Goal: Information Seeking & Learning: Learn about a topic

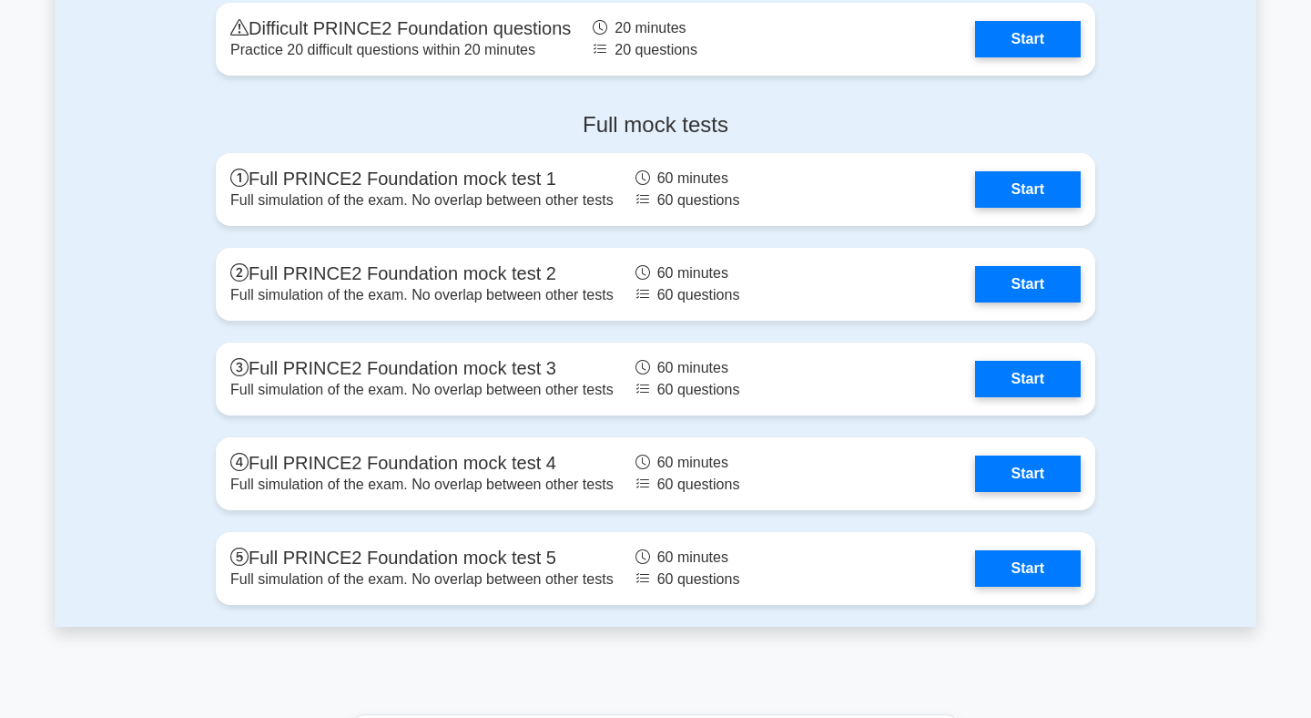
scroll to position [3205, 0]
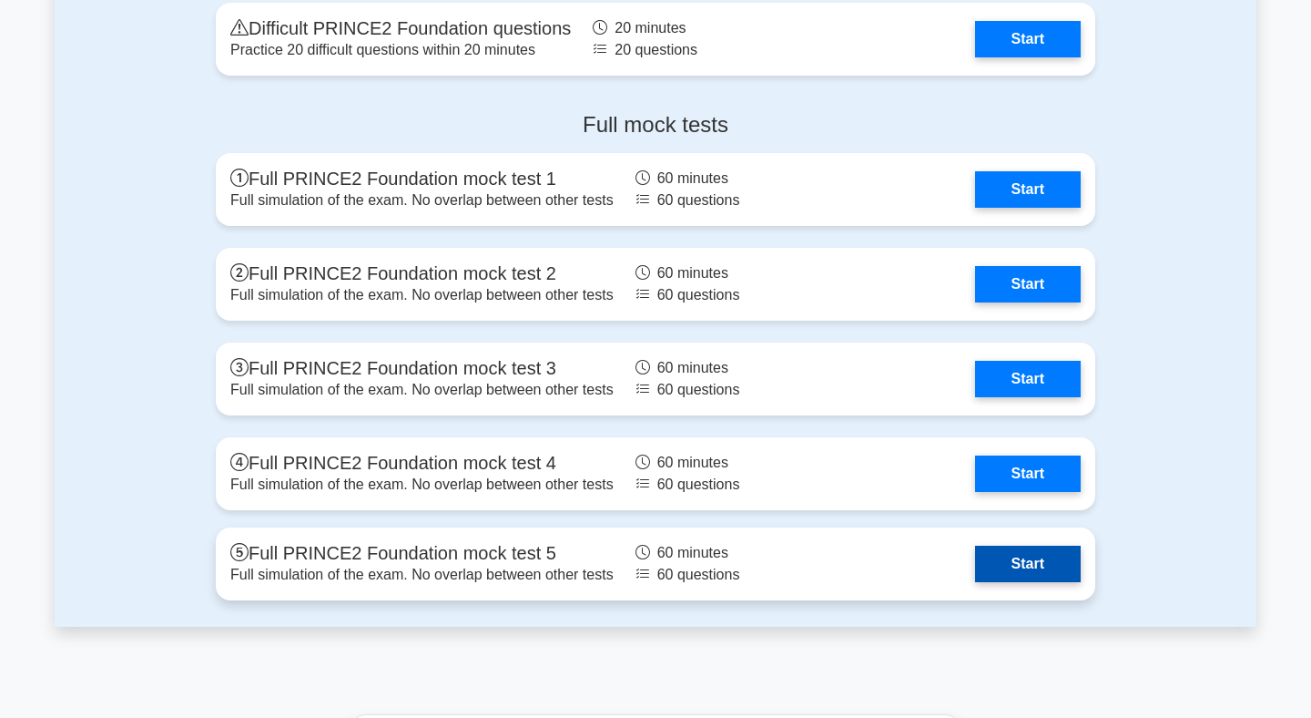
click at [1027, 556] on link "Start" at bounding box center [1028, 564] width 106 height 36
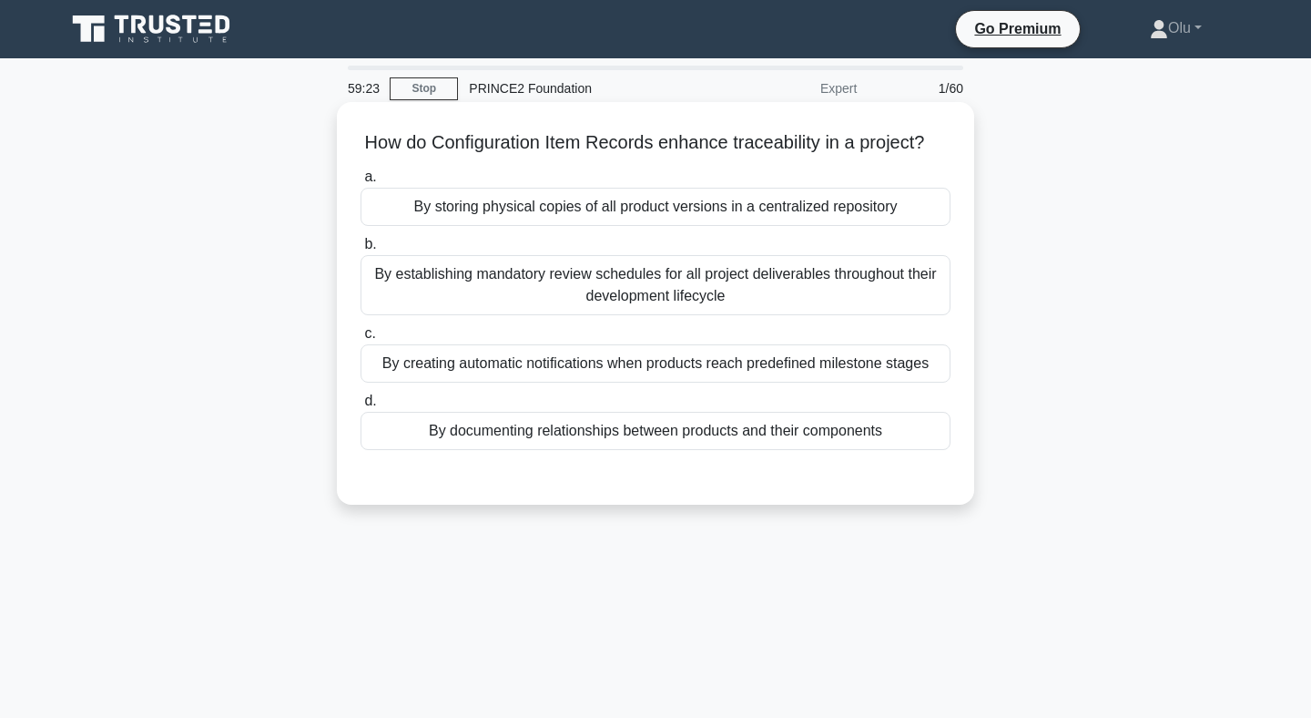
click at [717, 437] on div "By documenting relationships between products and their components" at bounding box center [656, 431] width 590 height 38
click at [361, 407] on input "d. By documenting relationships between products and their components" at bounding box center [361, 401] width 0 height 12
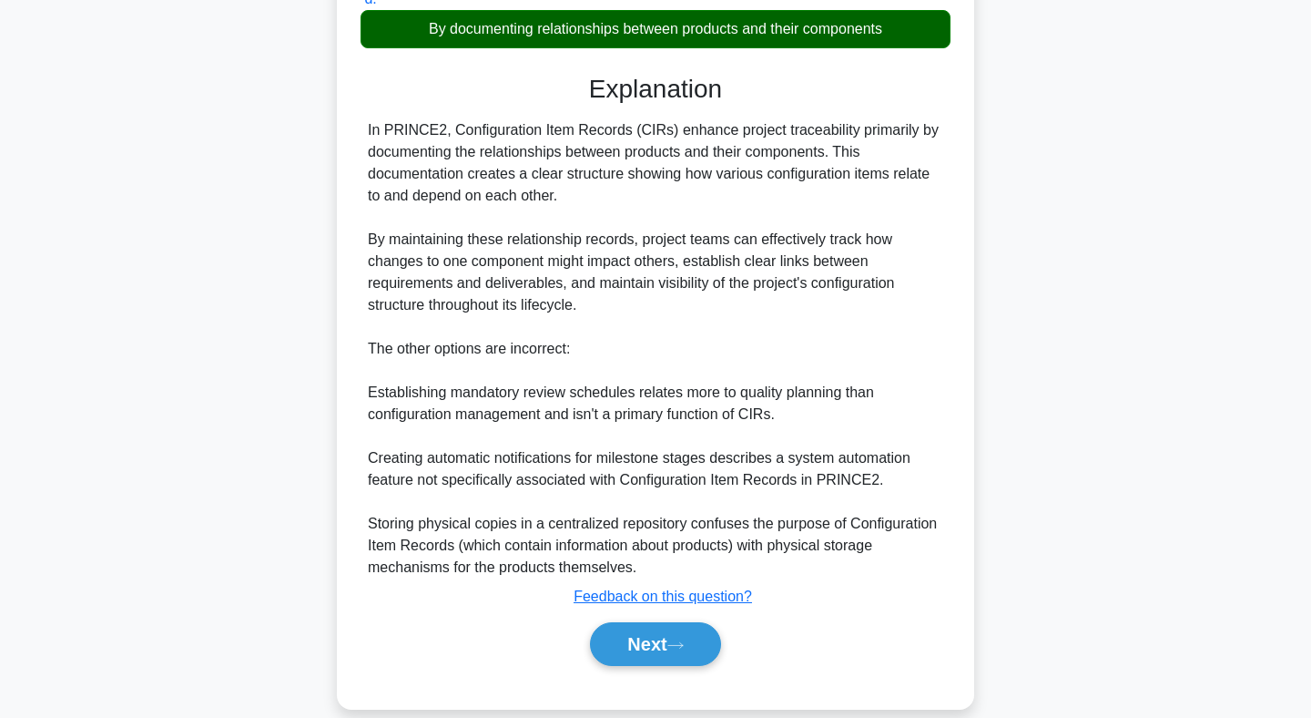
scroll to position [403, 0]
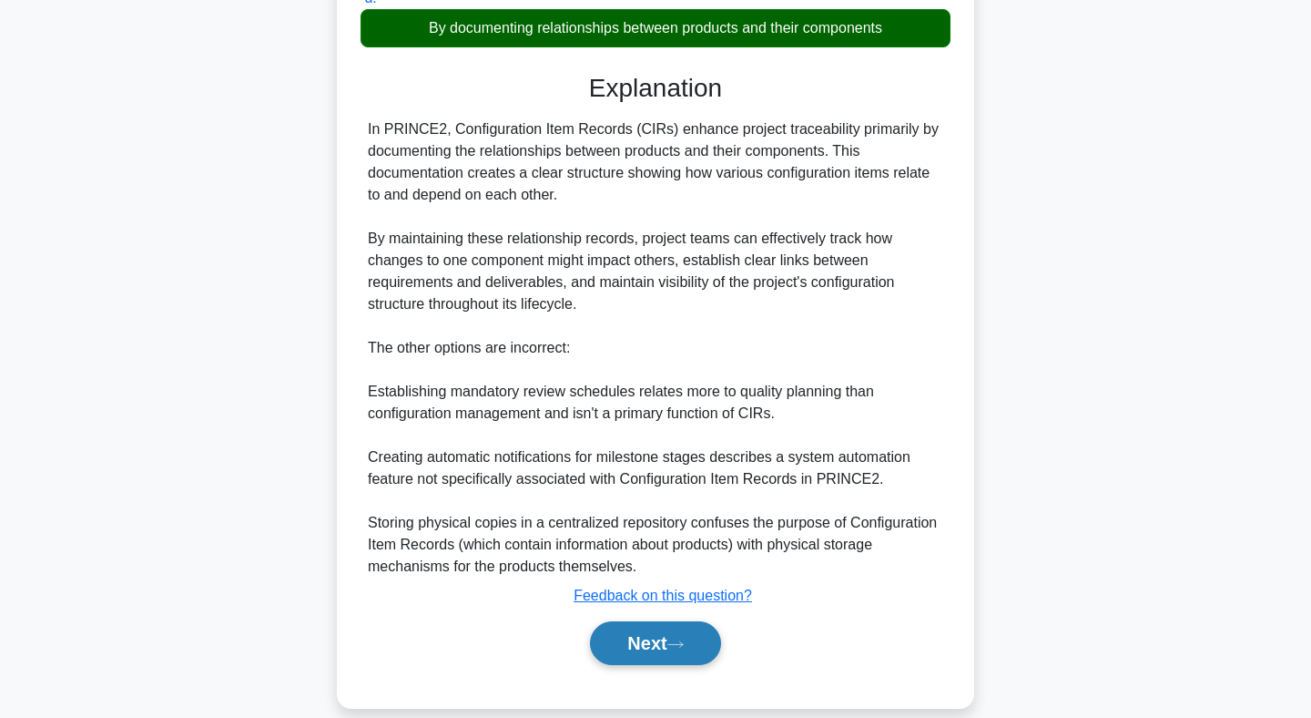
click at [650, 647] on button "Next" at bounding box center [655, 643] width 130 height 44
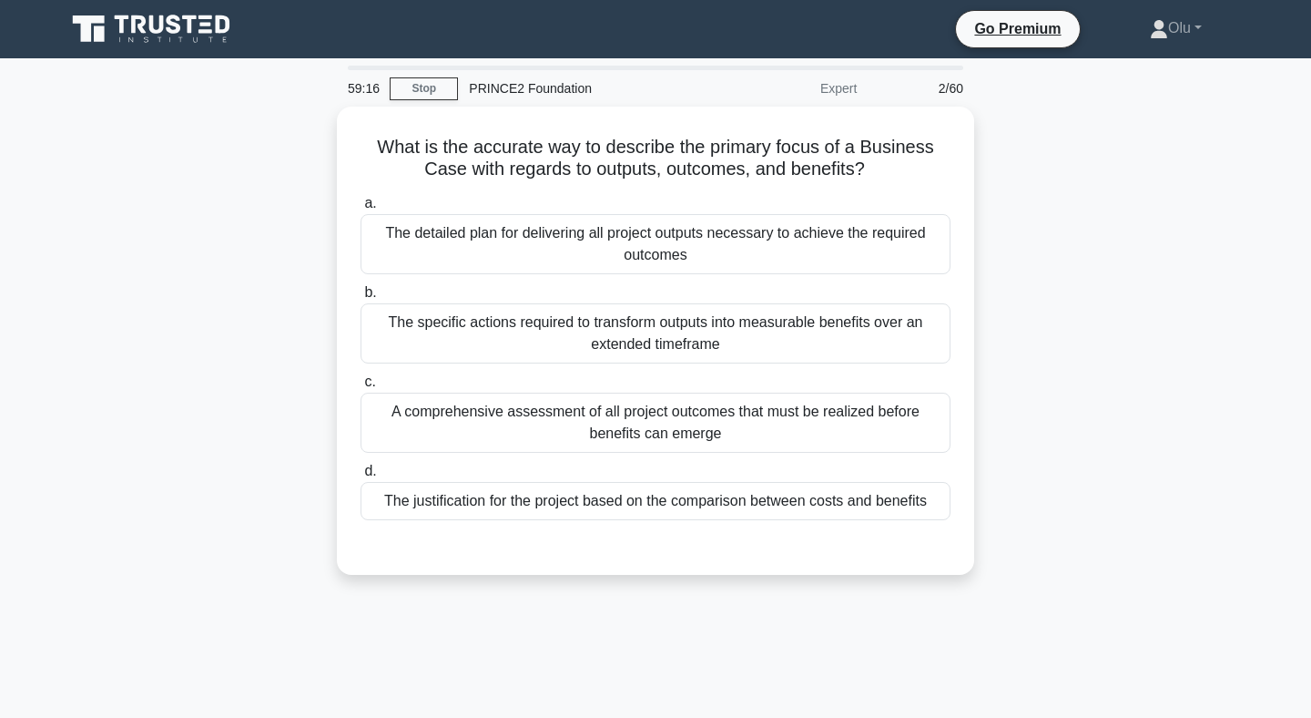
scroll to position [0, 0]
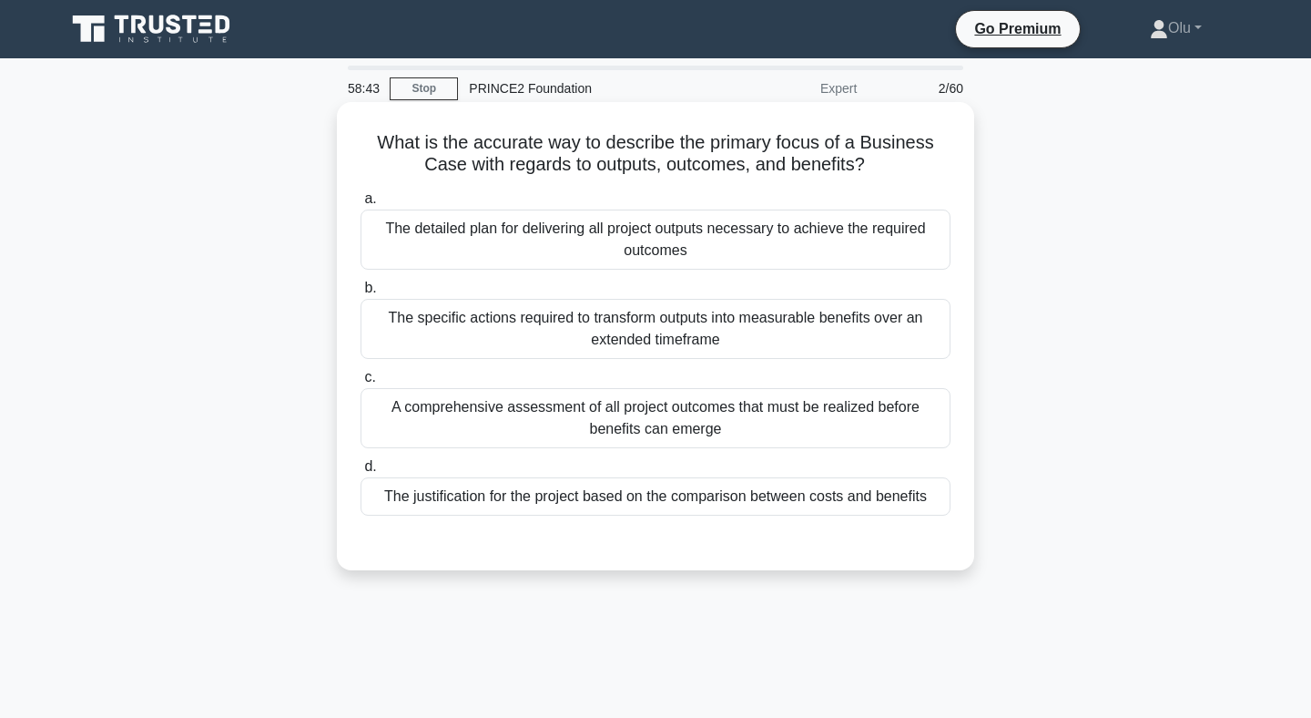
click at [671, 500] on div "The justification for the project based on the comparison between costs and ben…" at bounding box center [656, 496] width 590 height 38
click at [361, 473] on input "d. The justification for the project based on the comparison between costs and …" at bounding box center [361, 467] width 0 height 12
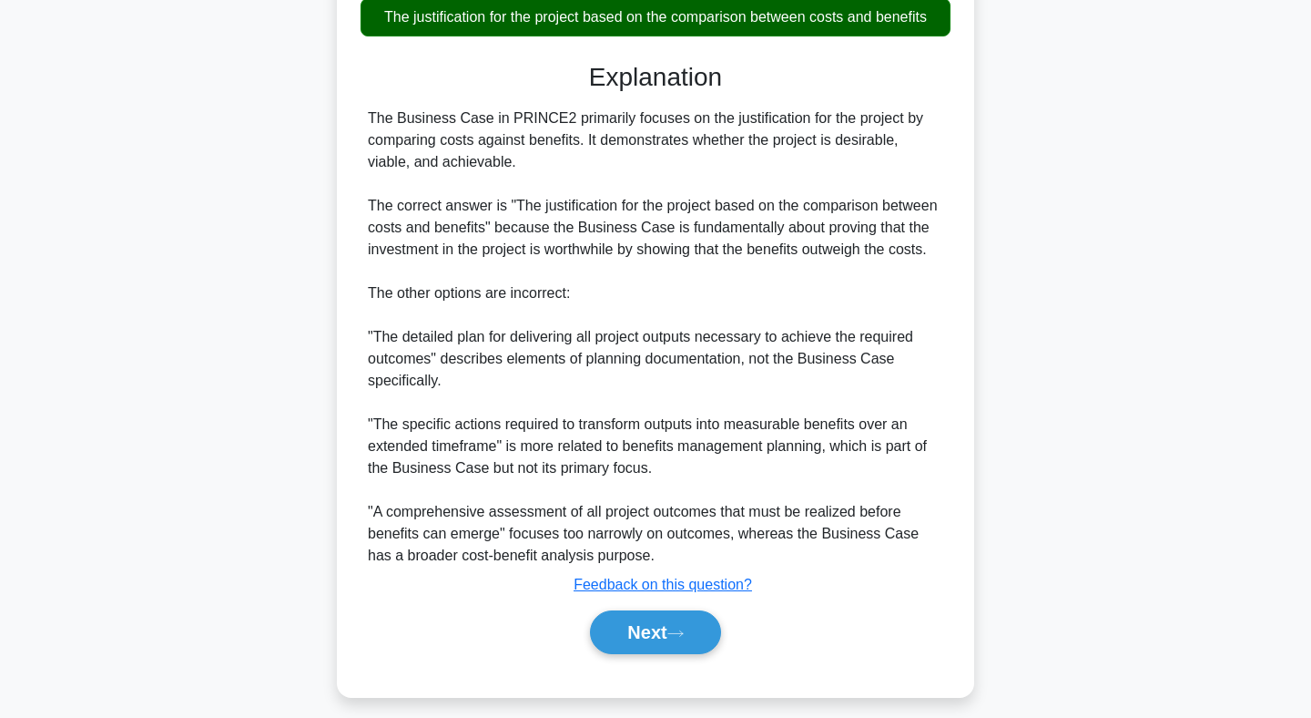
scroll to position [493, 0]
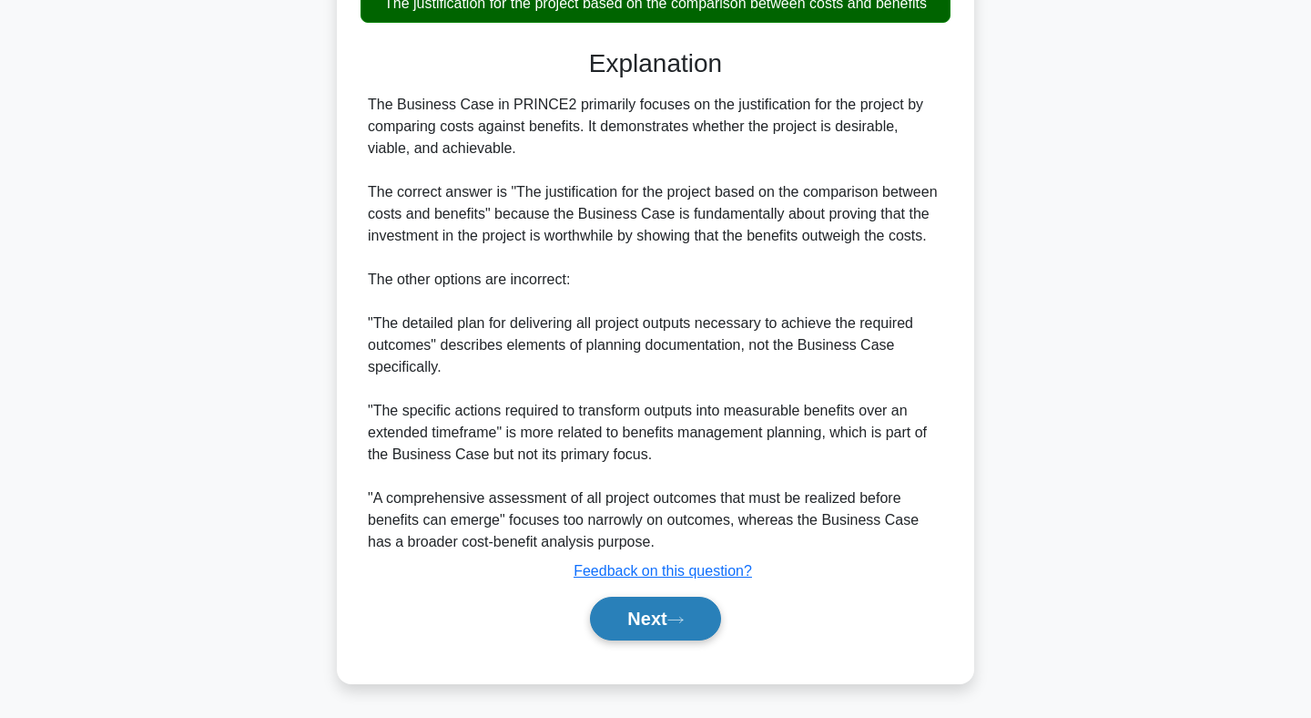
click at [653, 623] on button "Next" at bounding box center [655, 619] width 130 height 44
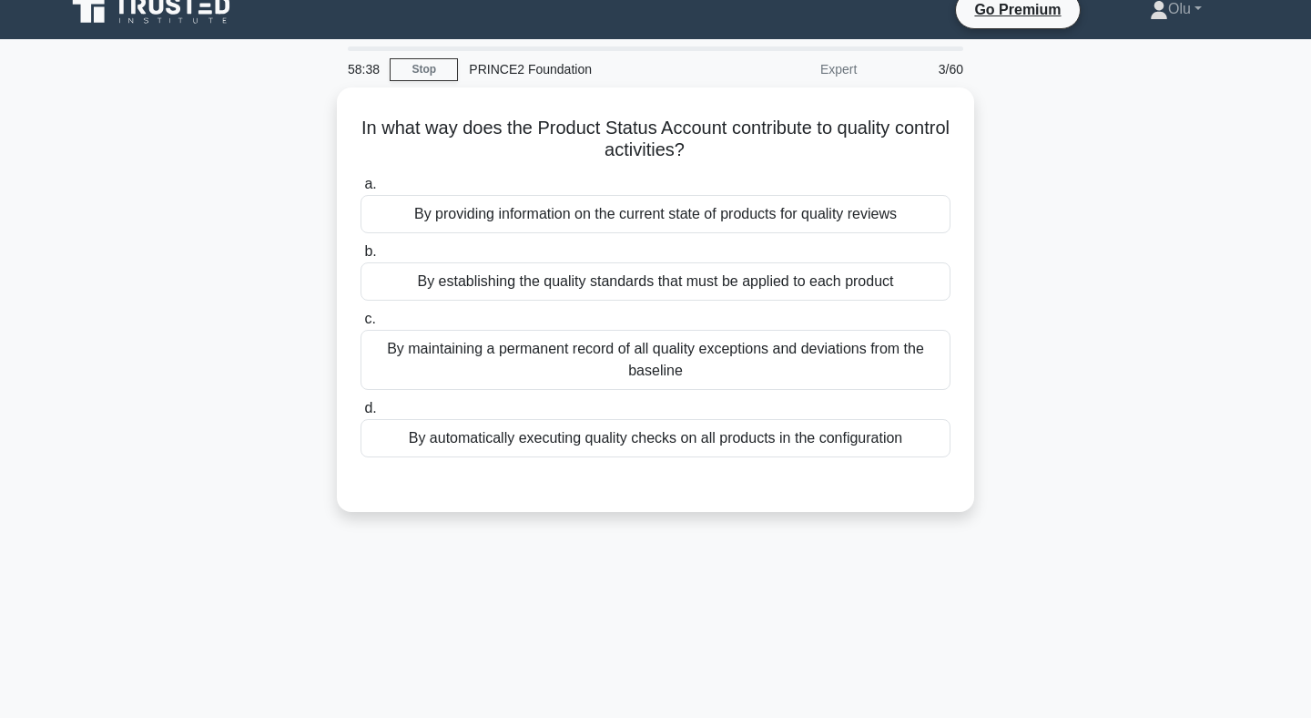
scroll to position [0, 0]
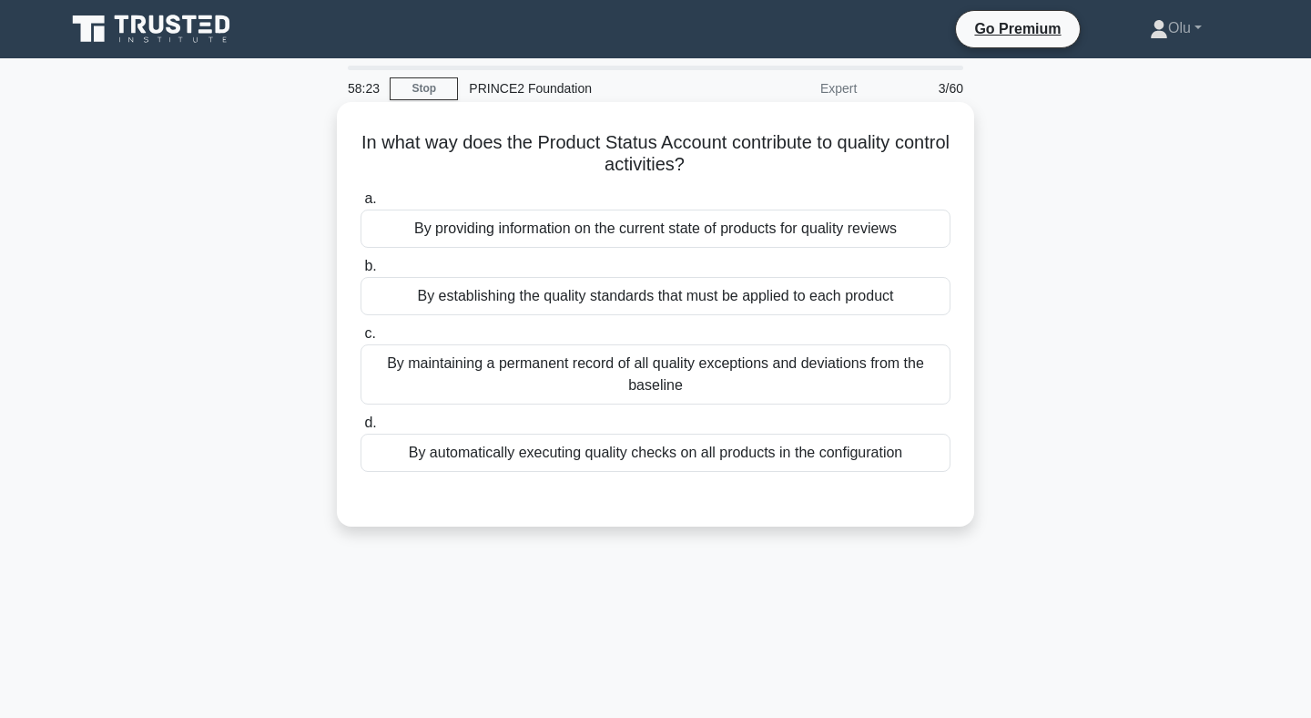
click at [675, 231] on div "By providing information on the current state of products for quality reviews" at bounding box center [656, 228] width 590 height 38
click at [361, 205] on input "a. By providing information on the current state of products for quality reviews" at bounding box center [361, 199] width 0 height 12
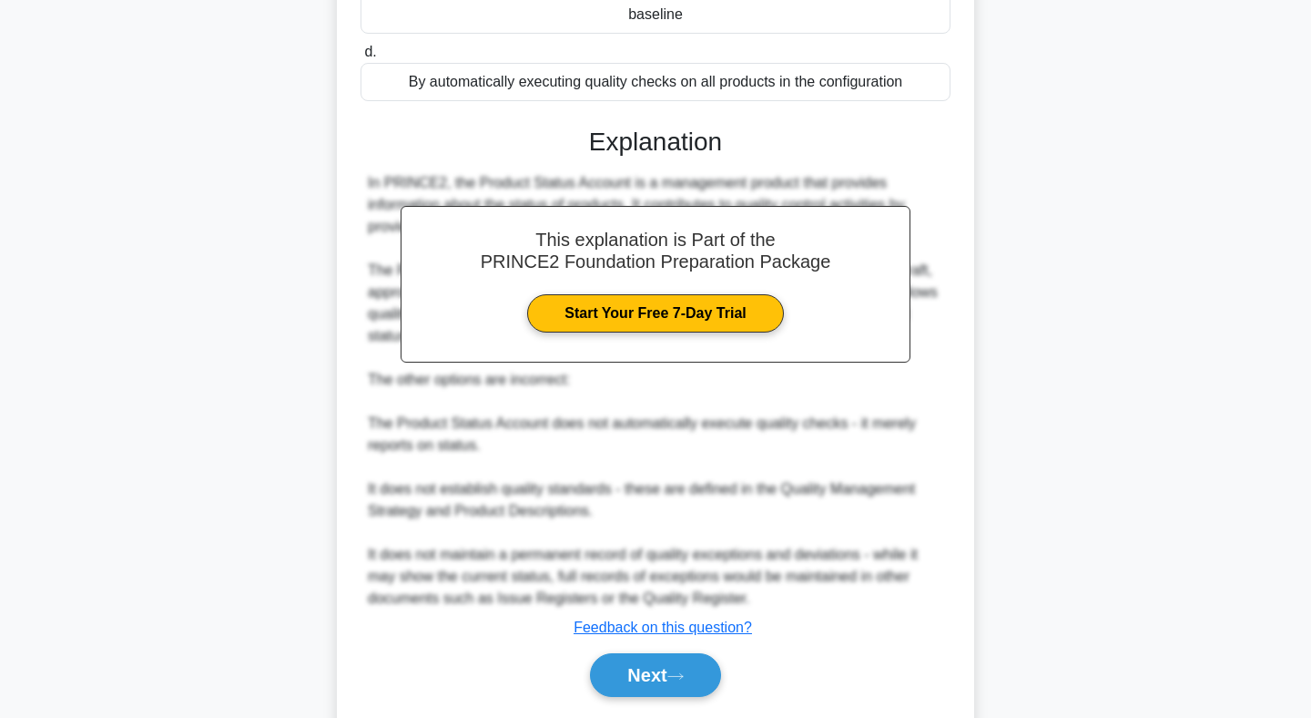
scroll to position [427, 0]
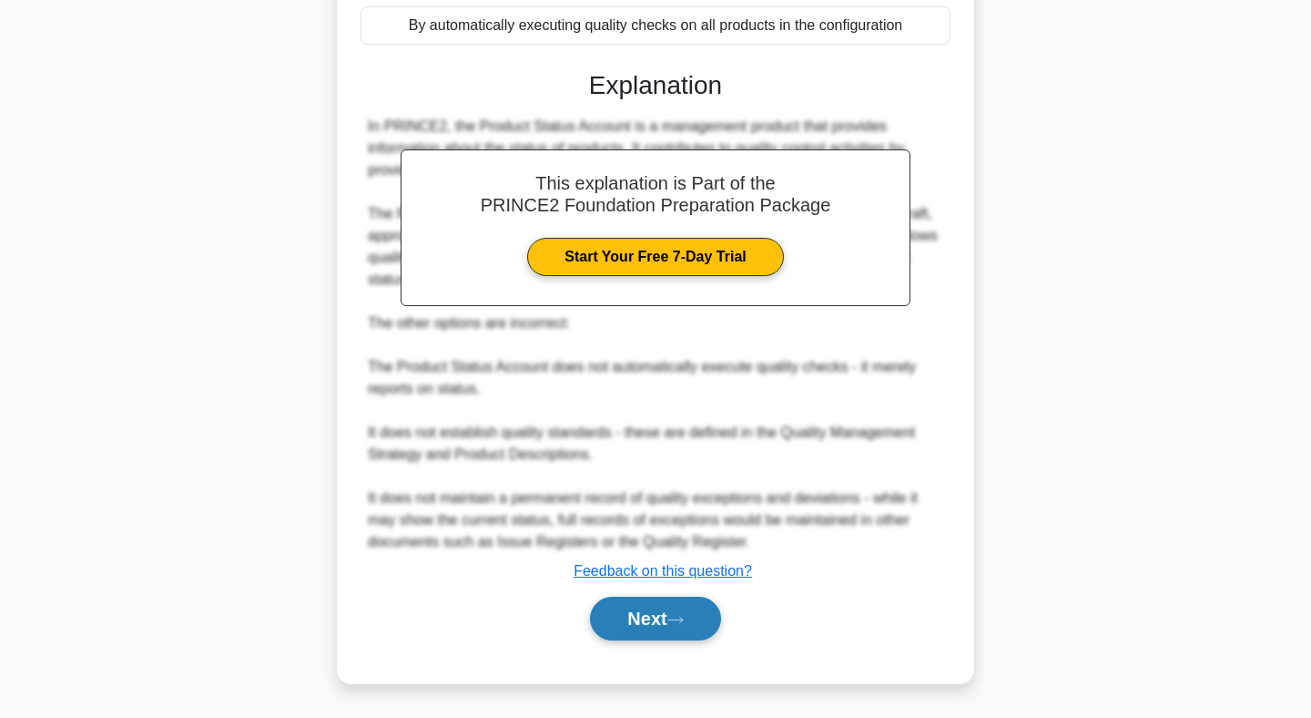
click at [671, 625] on button "Next" at bounding box center [655, 619] width 130 height 44
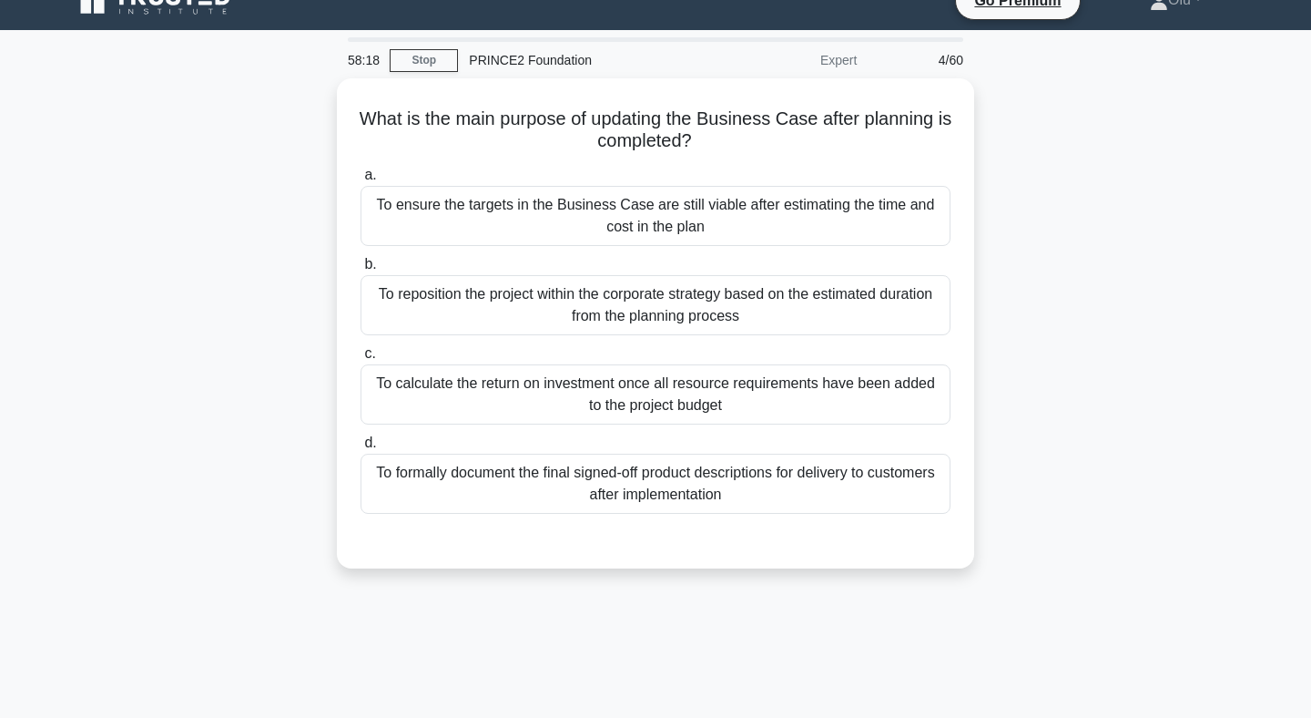
scroll to position [0, 0]
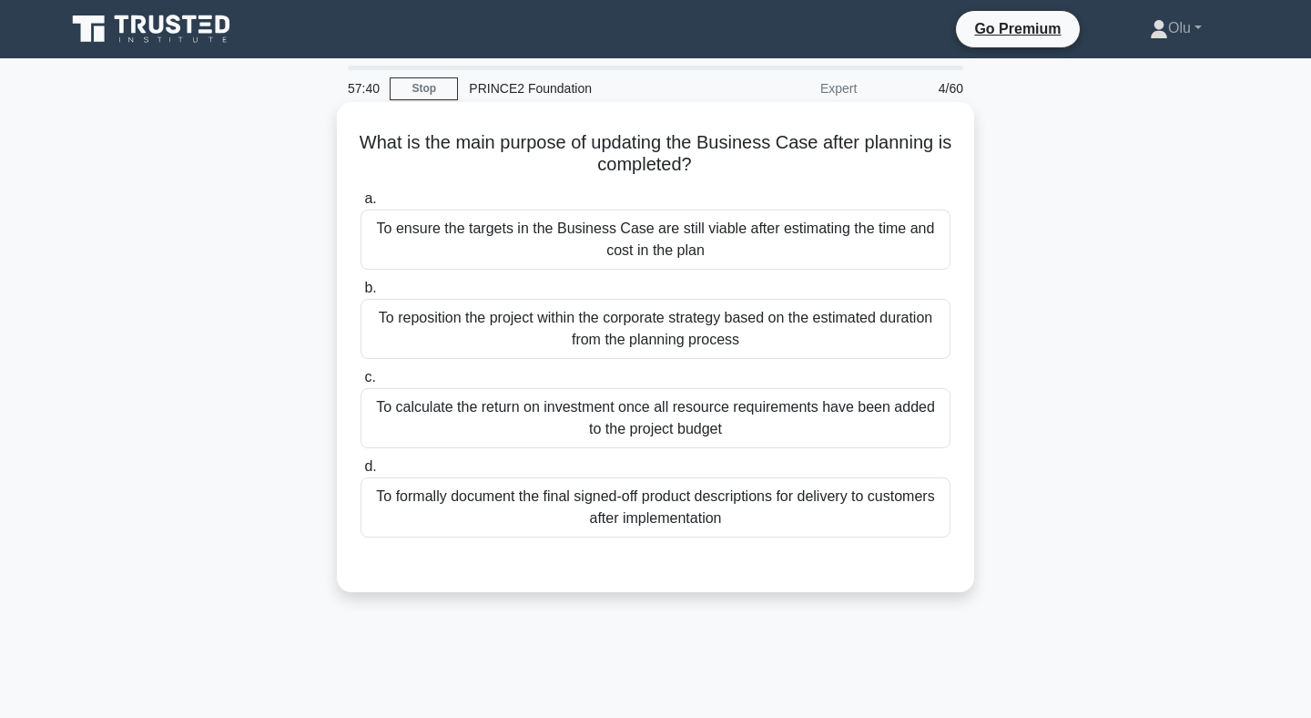
click at [720, 248] on div "To ensure the targets in the Business Case are still viable after estimating th…" at bounding box center [656, 239] width 590 height 60
click at [361, 205] on input "a. To ensure the targets in the Business Case are still viable after estimating…" at bounding box center [361, 199] width 0 height 12
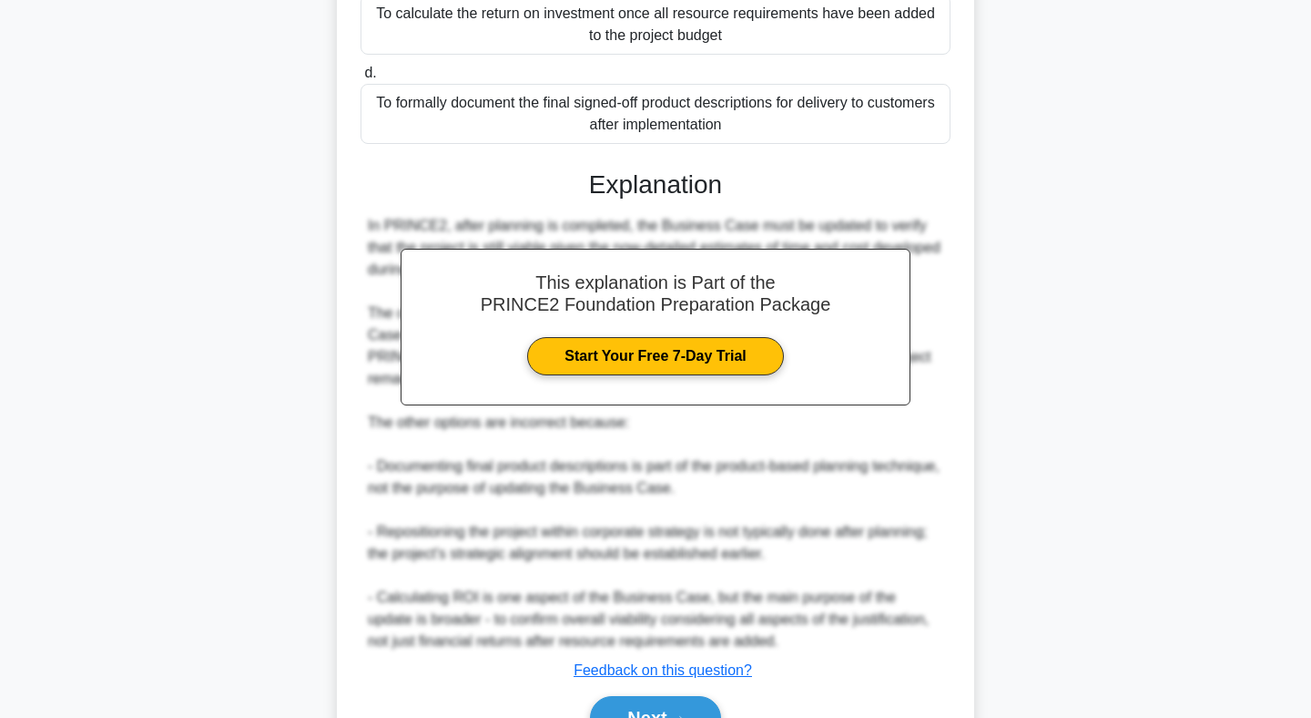
scroll to position [493, 0]
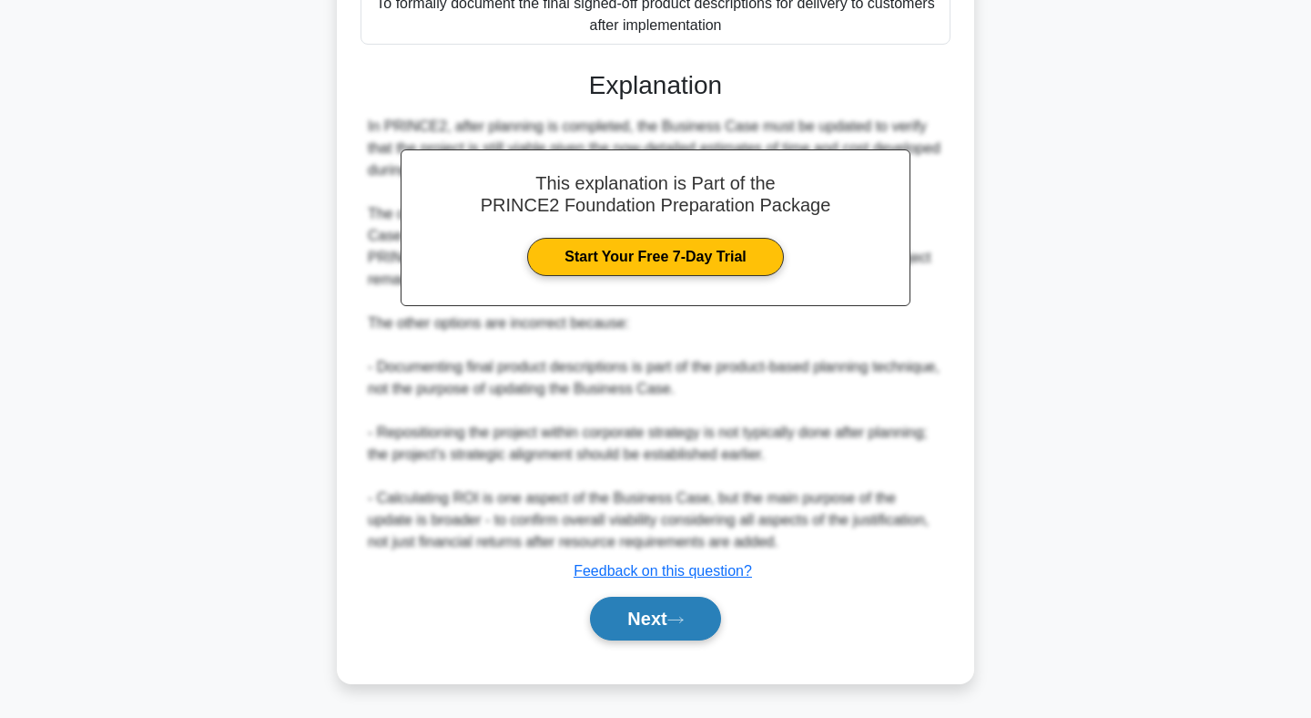
click at [652, 617] on button "Next" at bounding box center [655, 619] width 130 height 44
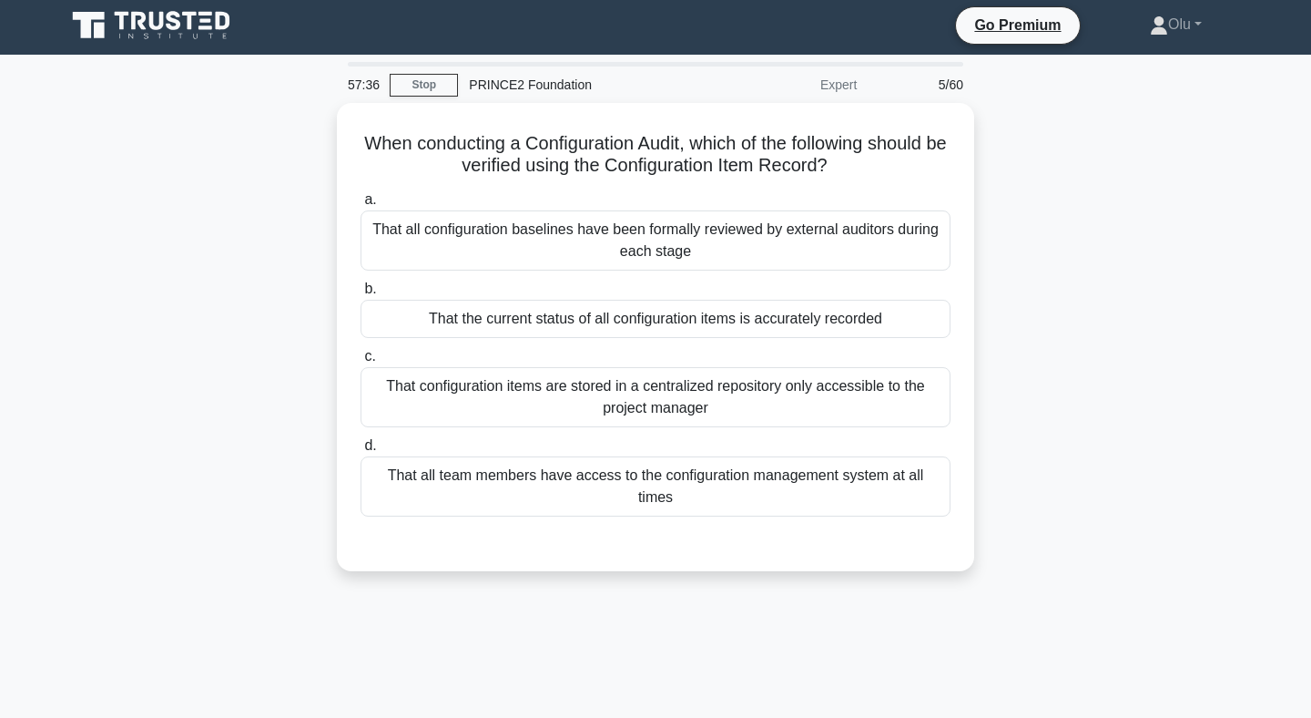
scroll to position [1, 0]
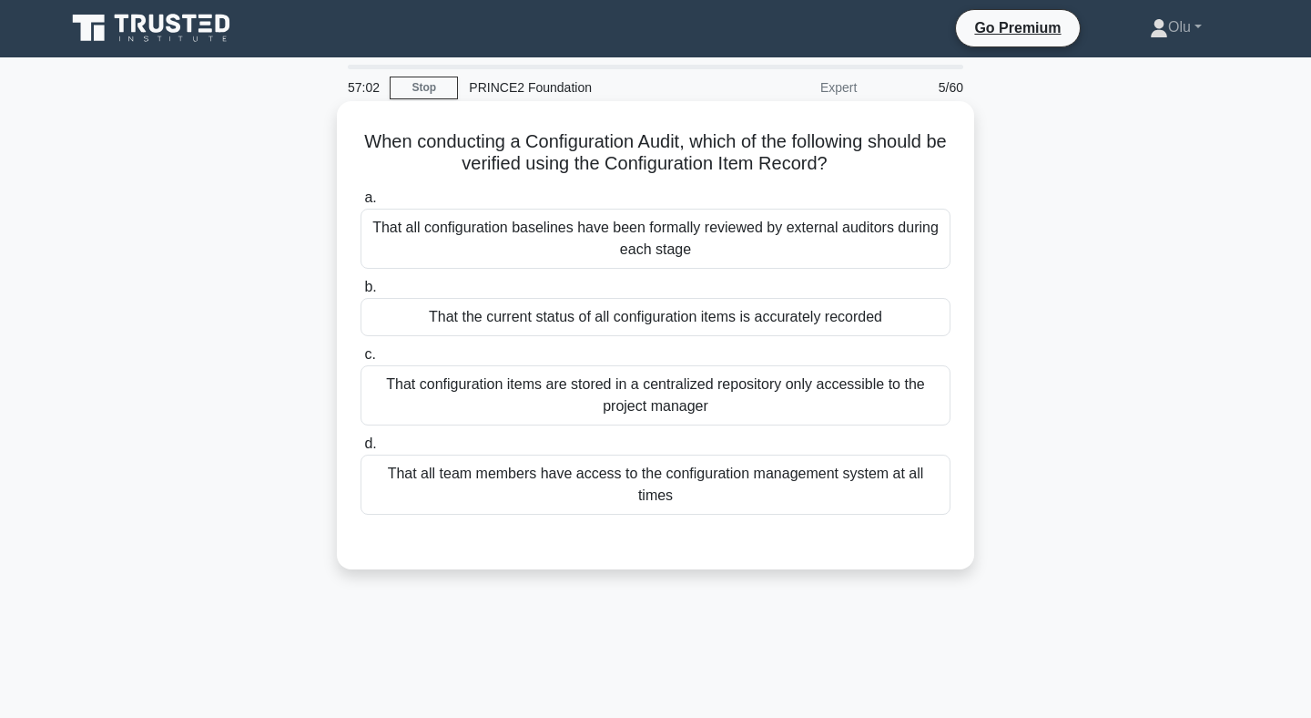
click at [666, 325] on div "That the current status of all configuration items is accurately recorded" at bounding box center [656, 317] width 590 height 38
click at [361, 293] on input "b. That the current status of all configuration items is accurately recorded" at bounding box center [361, 287] width 0 height 12
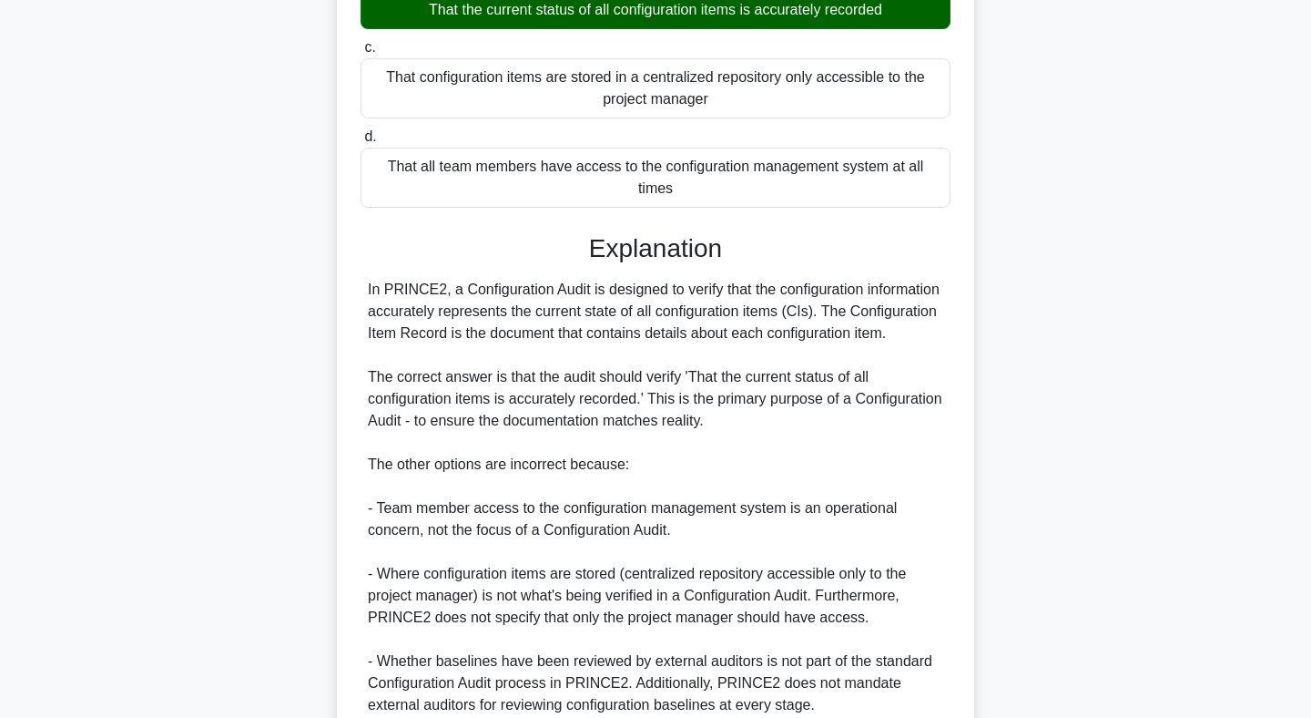
scroll to position [380, 0]
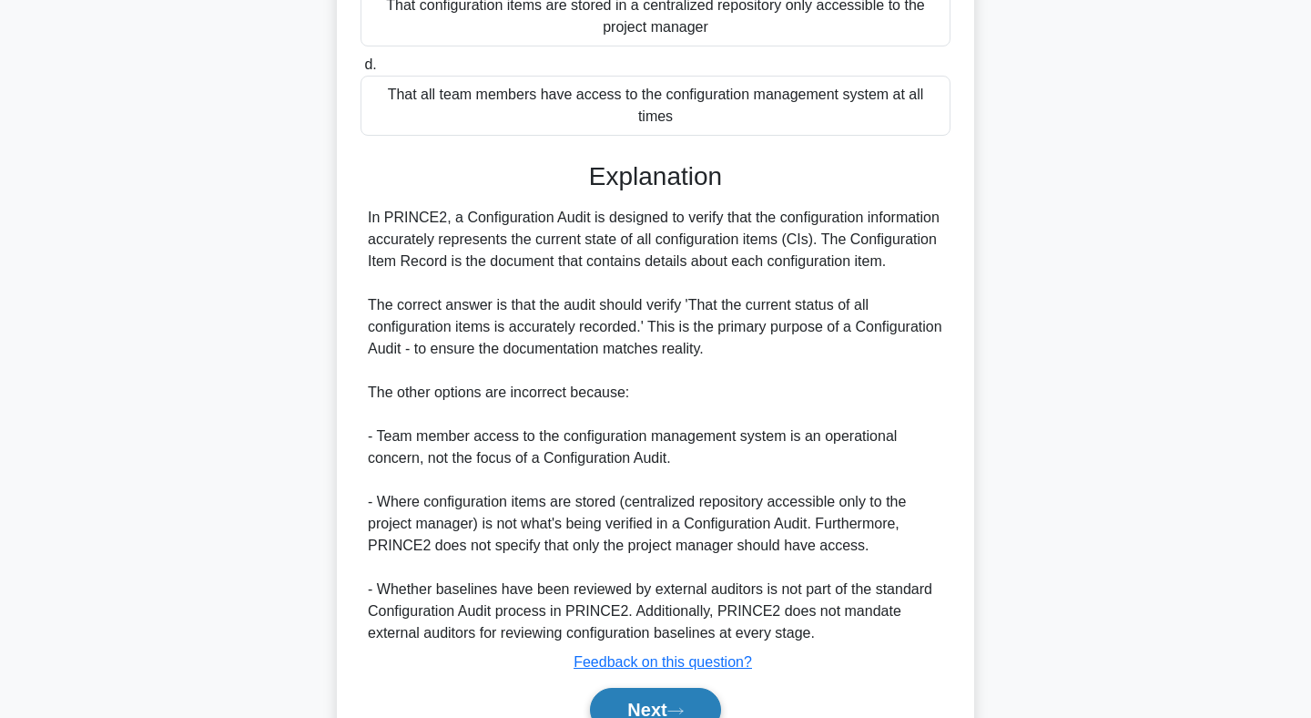
click at [651, 700] on button "Next" at bounding box center [655, 710] width 130 height 44
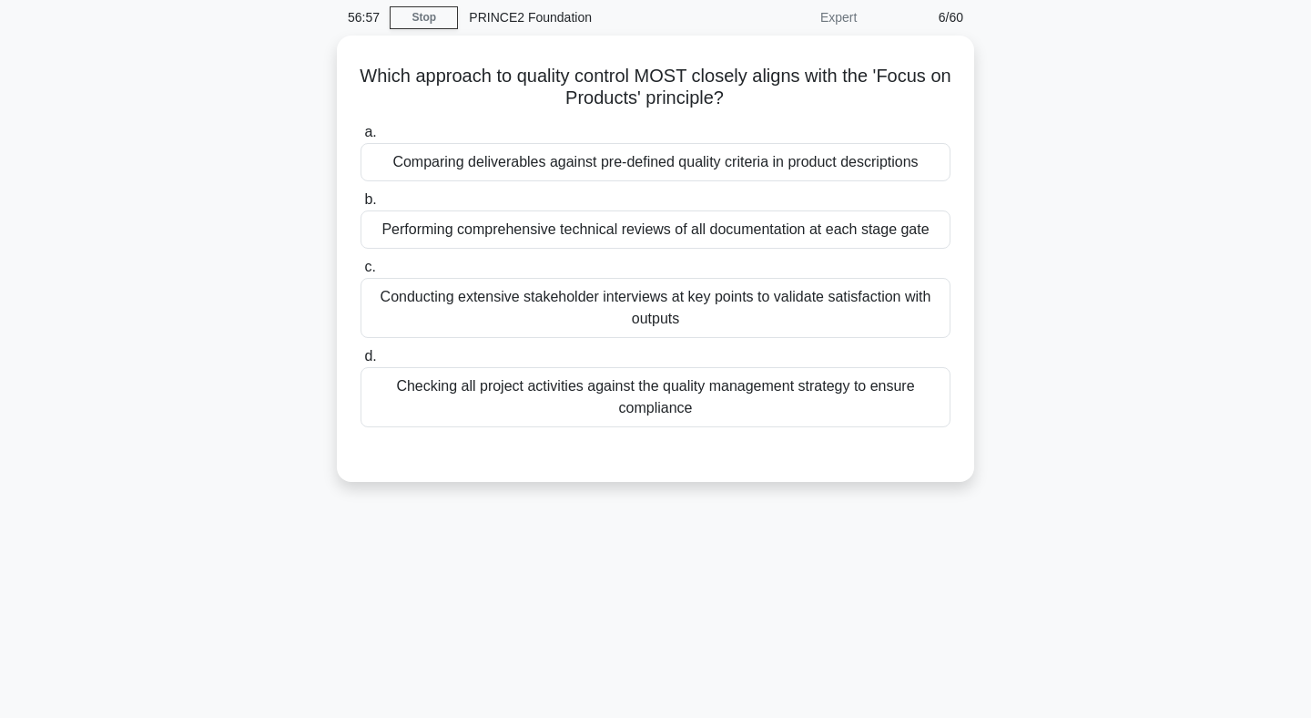
scroll to position [60, 0]
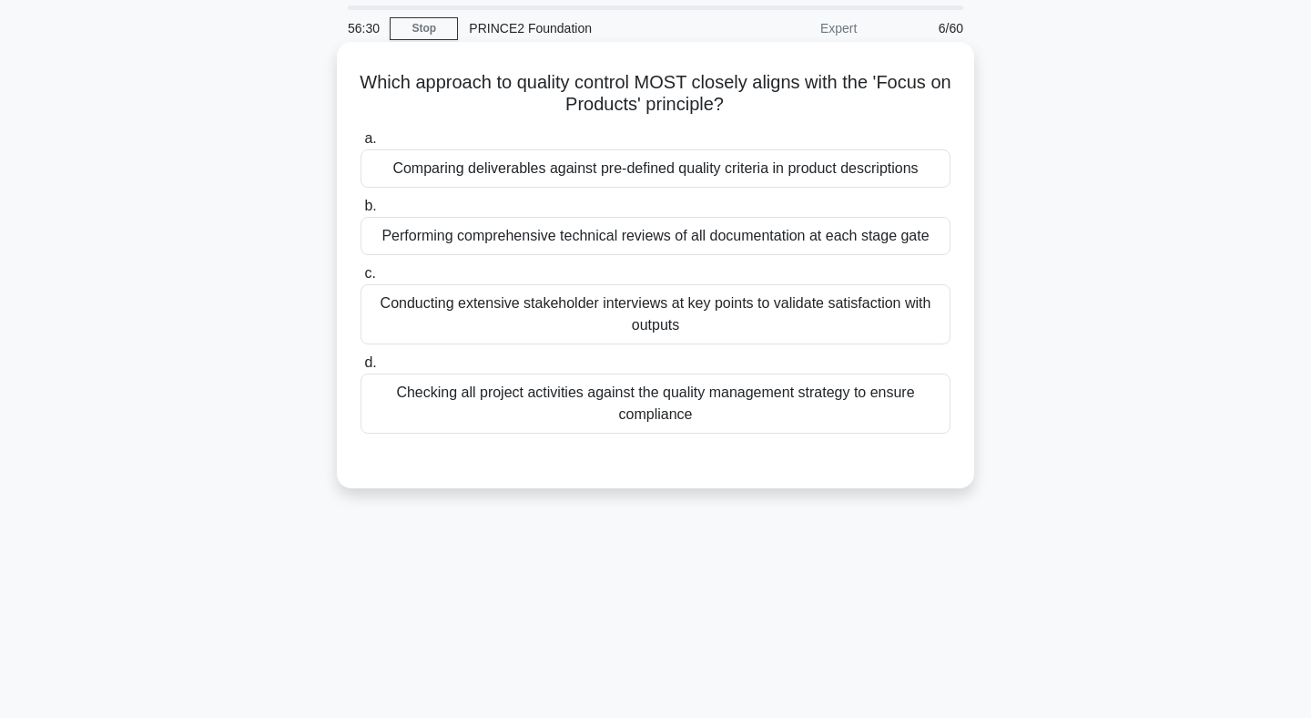
click at [677, 173] on div "Comparing deliverables against pre-defined quality criteria in product descript…" at bounding box center [656, 168] width 590 height 38
click at [361, 145] on input "a. Comparing deliverables against pre-defined quality criteria in product descr…" at bounding box center [361, 139] width 0 height 12
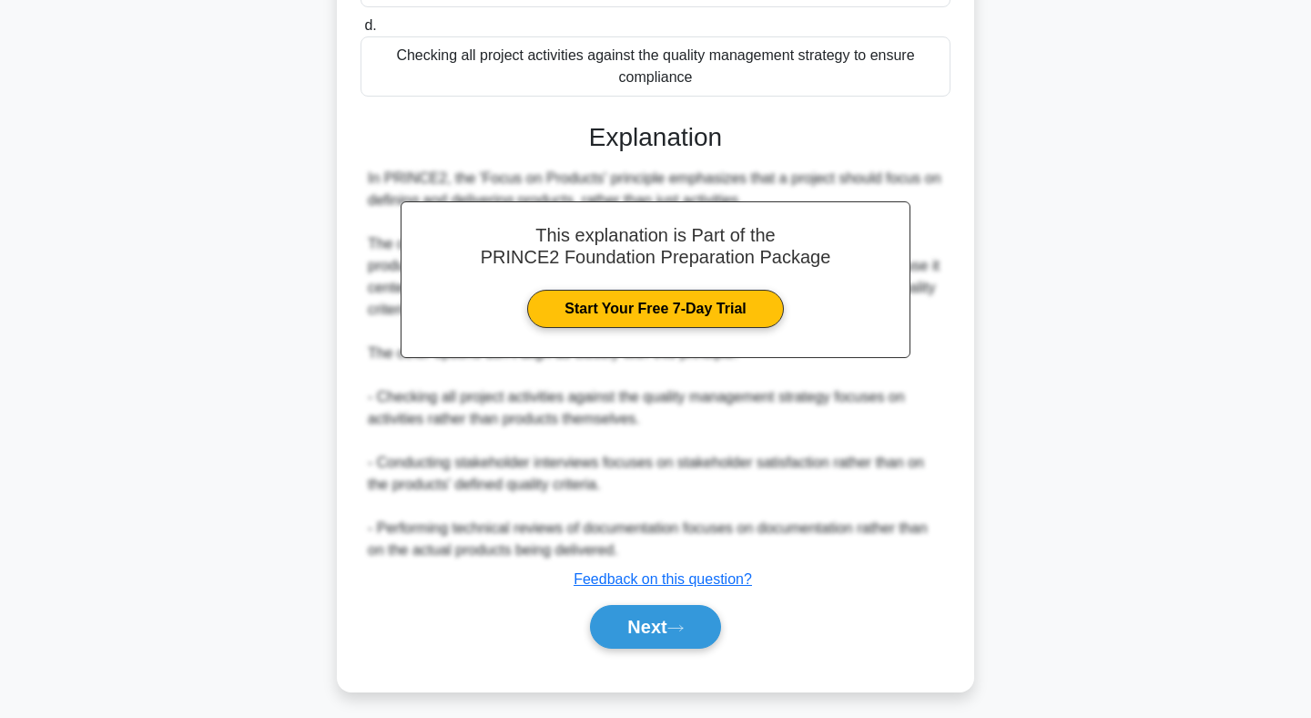
scroll to position [405, 0]
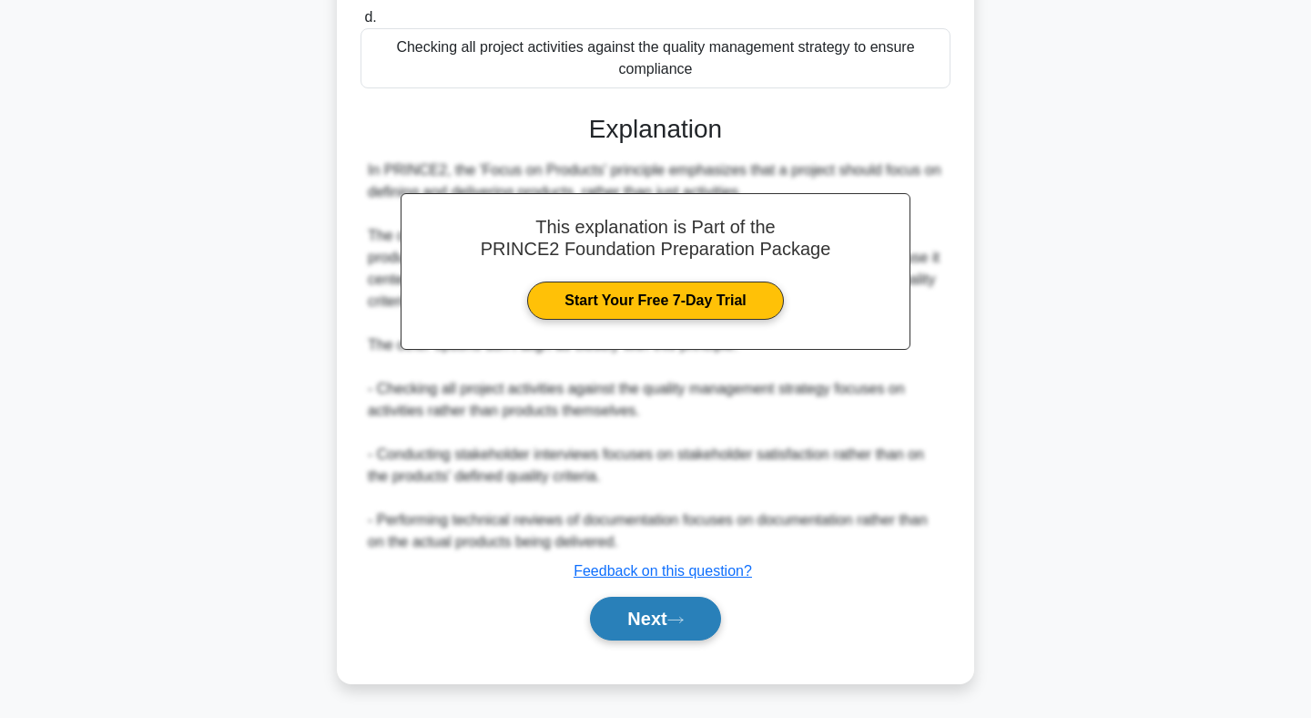
click at [660, 615] on button "Next" at bounding box center [655, 619] width 130 height 44
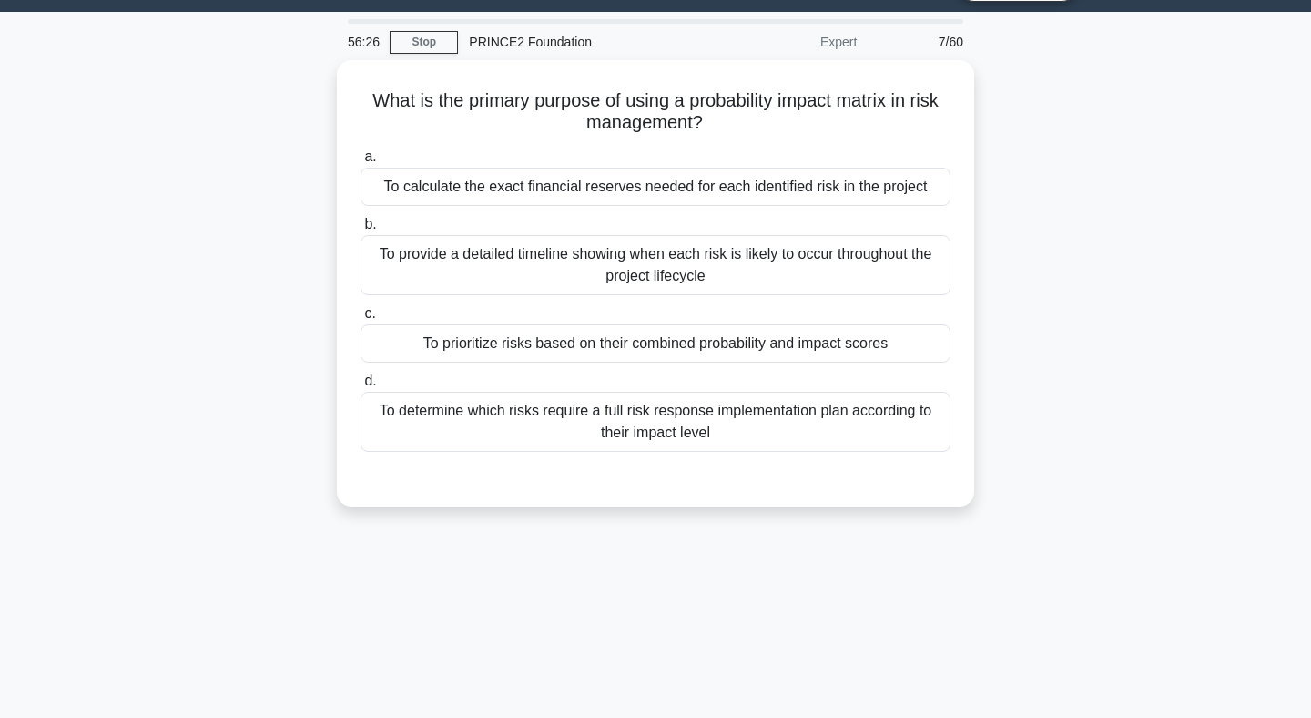
scroll to position [42, 0]
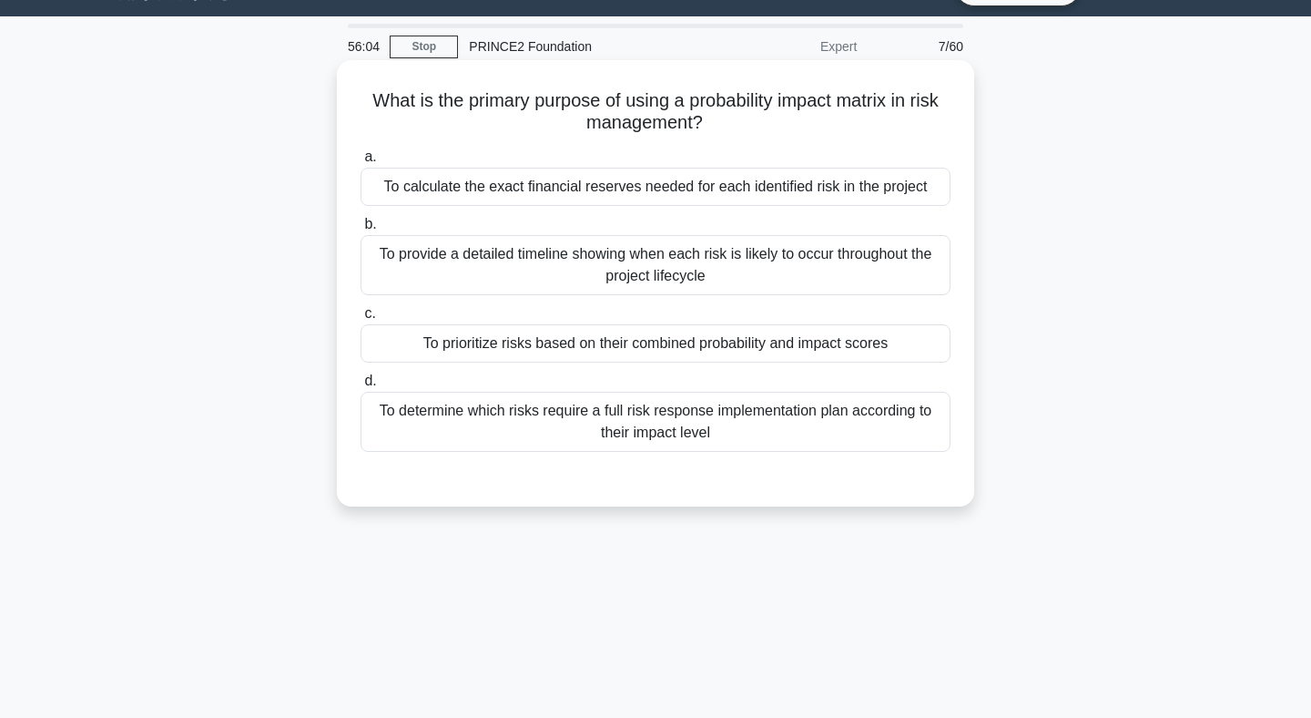
click at [671, 351] on div "To prioritize risks based on their combined probability and impact scores" at bounding box center [656, 343] width 590 height 38
click at [361, 320] on input "c. To prioritize risks based on their combined probability and impact scores" at bounding box center [361, 314] width 0 height 12
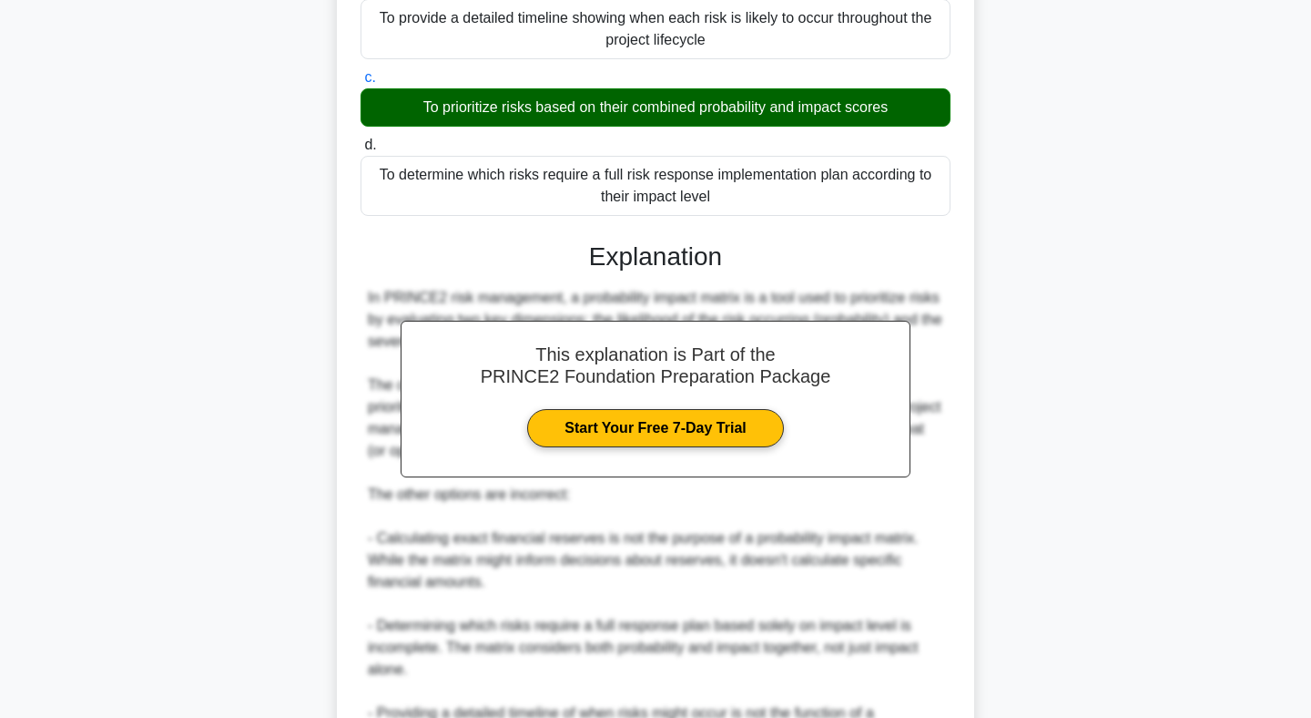
scroll to position [493, 0]
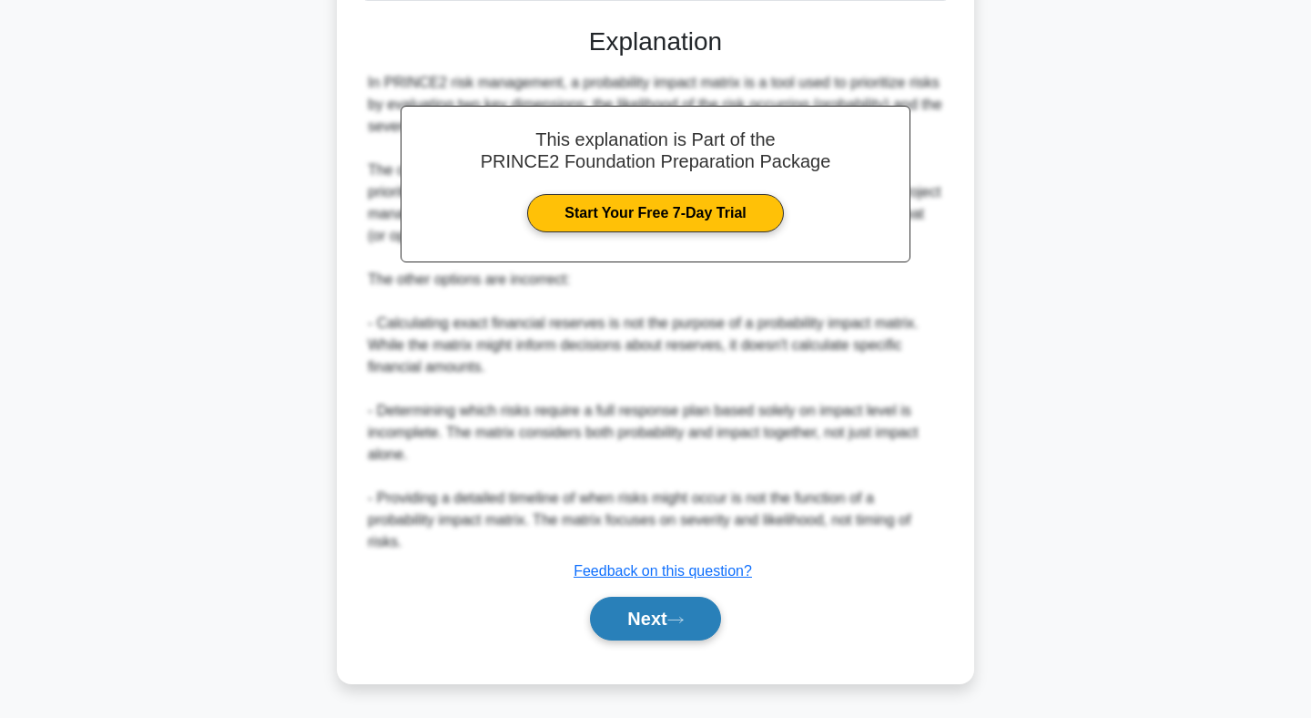
click at [660, 620] on button "Next" at bounding box center [655, 619] width 130 height 44
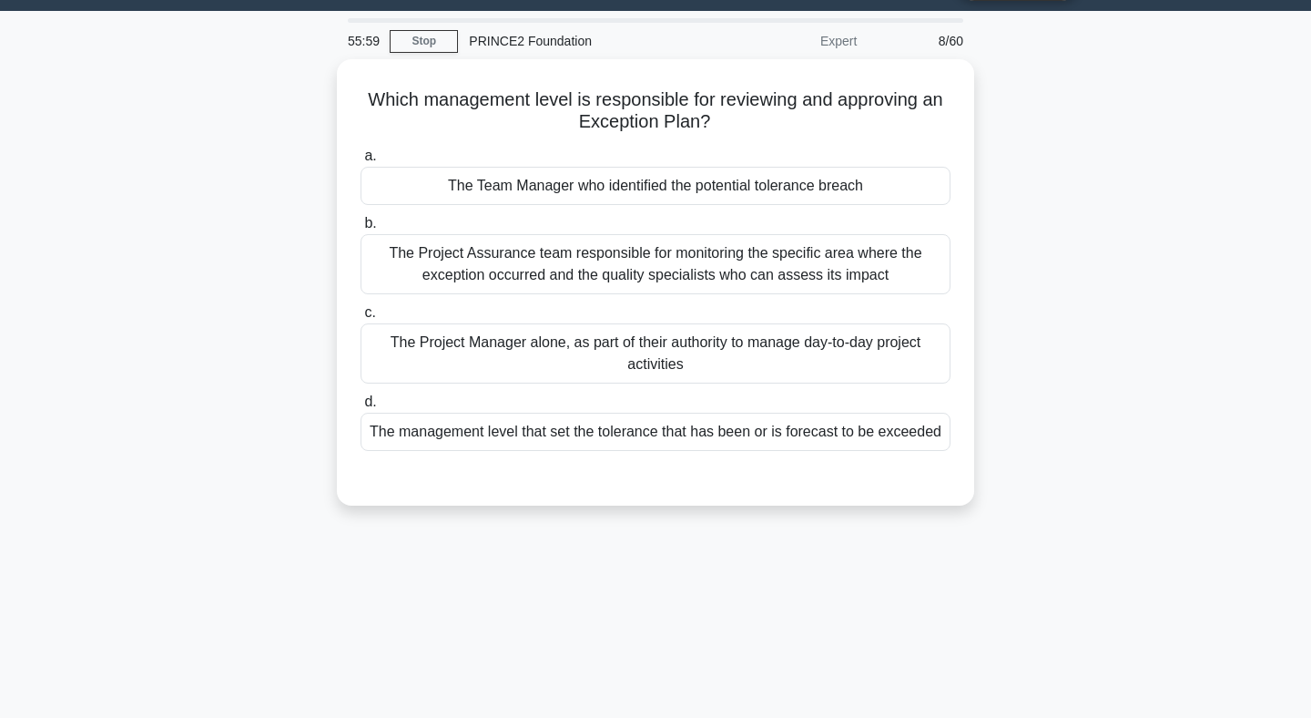
scroll to position [46, 0]
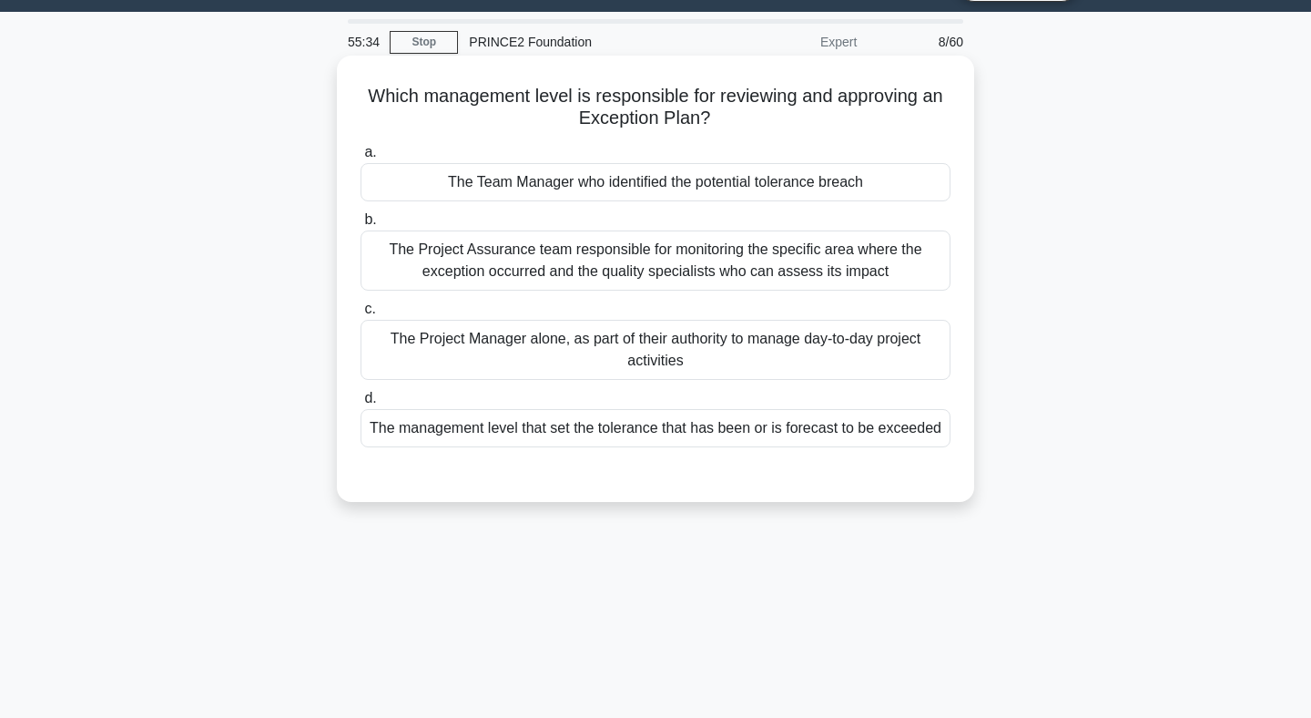
click at [678, 421] on div "The management level that set the tolerance that has been or is forecast to be …" at bounding box center [656, 428] width 590 height 38
click at [361, 404] on input "d. The management level that set the tolerance that has been or is forecast to …" at bounding box center [361, 399] width 0 height 12
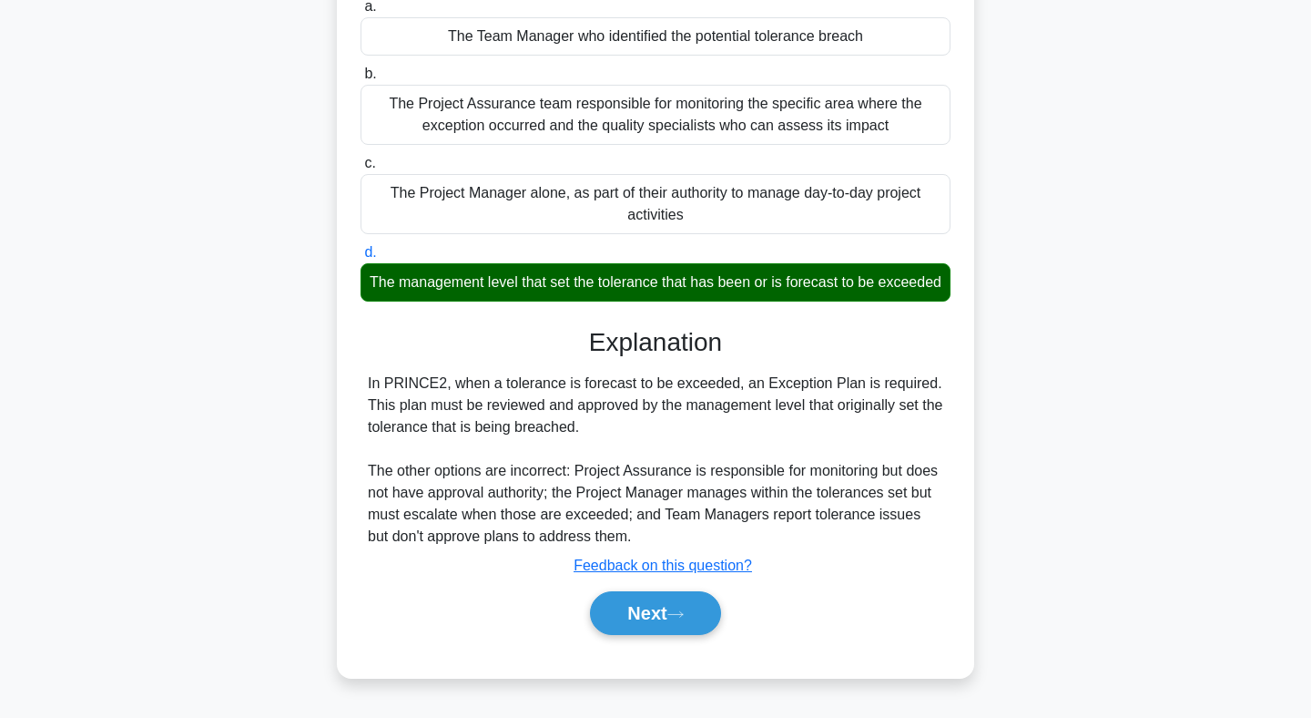
scroll to position [195, 0]
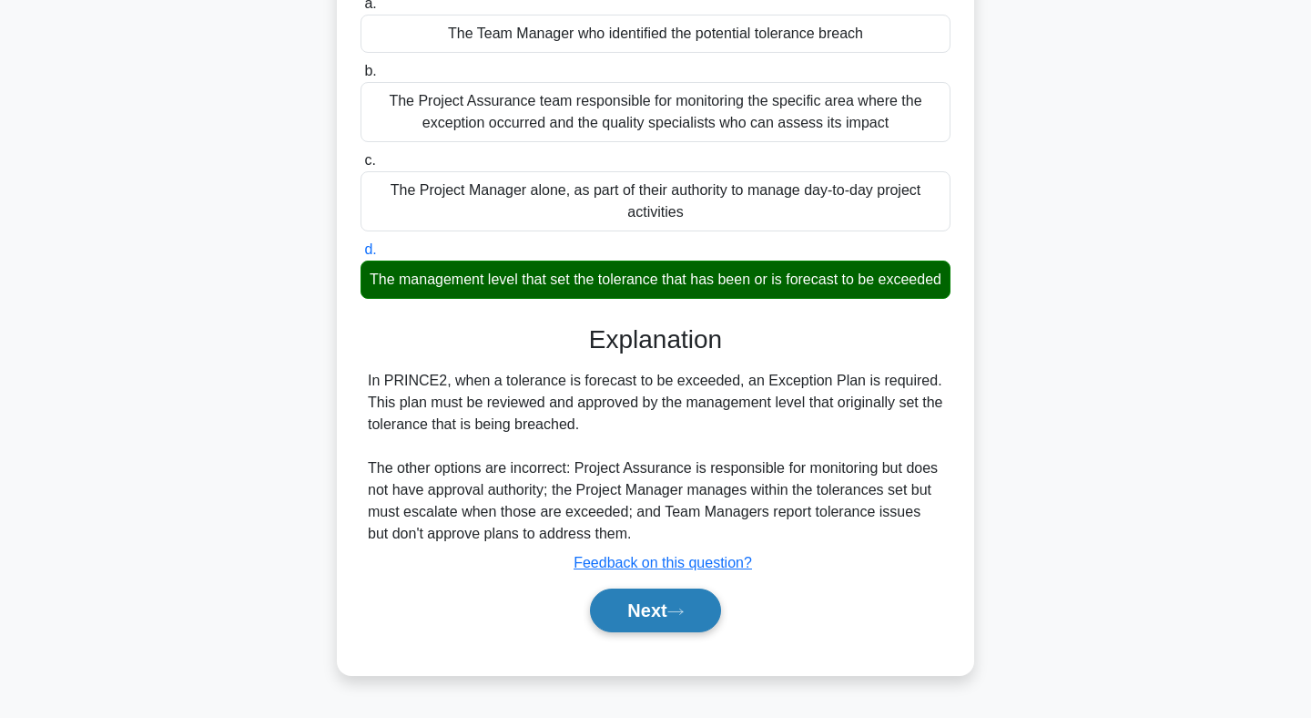
click at [687, 623] on button "Next" at bounding box center [655, 610] width 130 height 44
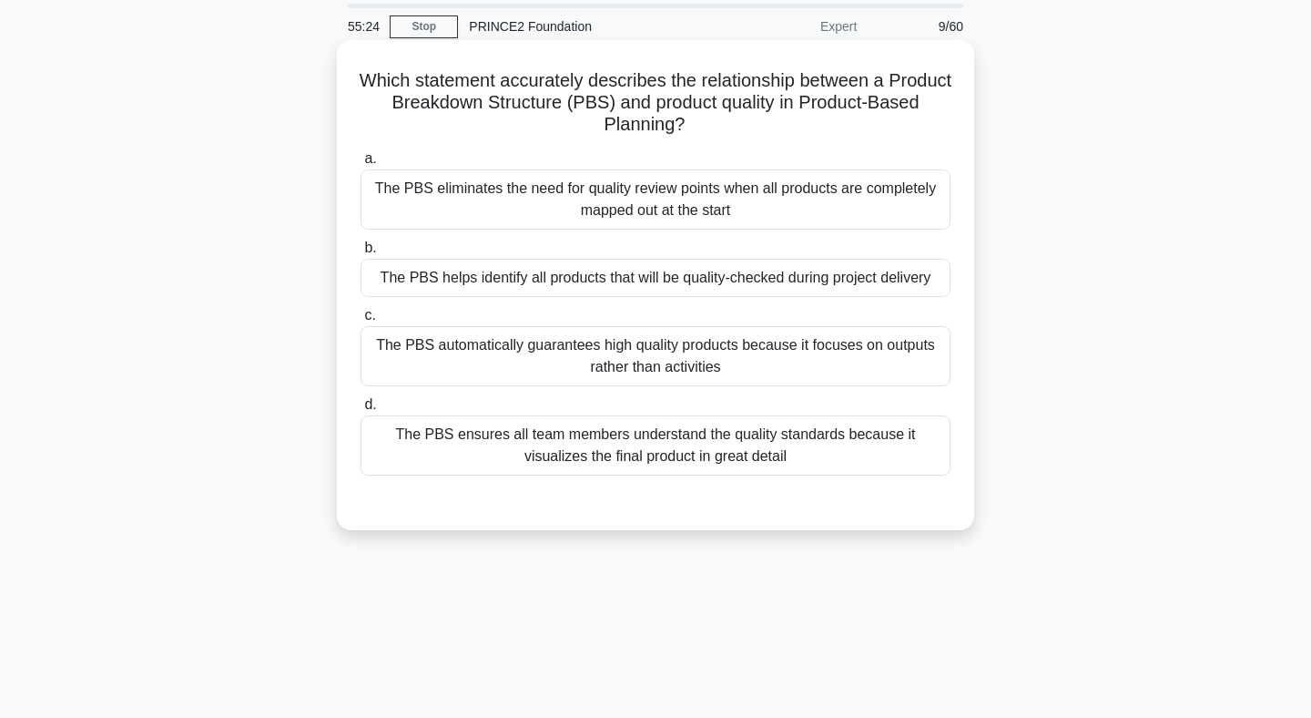
scroll to position [59, 0]
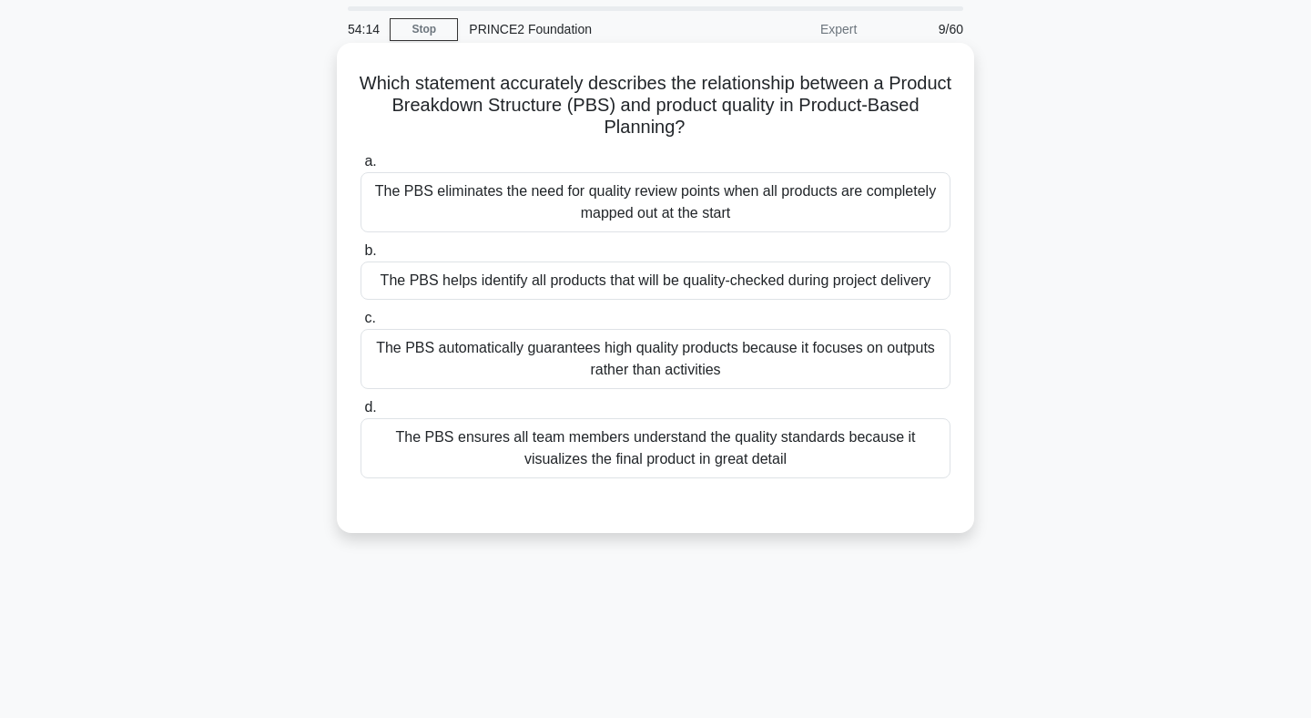
click at [663, 440] on div "The PBS ensures all team members understand the quality standards because it vi…" at bounding box center [656, 448] width 590 height 60
click at [361, 413] on input "d. The PBS ensures all team members understand the quality standards because it…" at bounding box center [361, 408] width 0 height 12
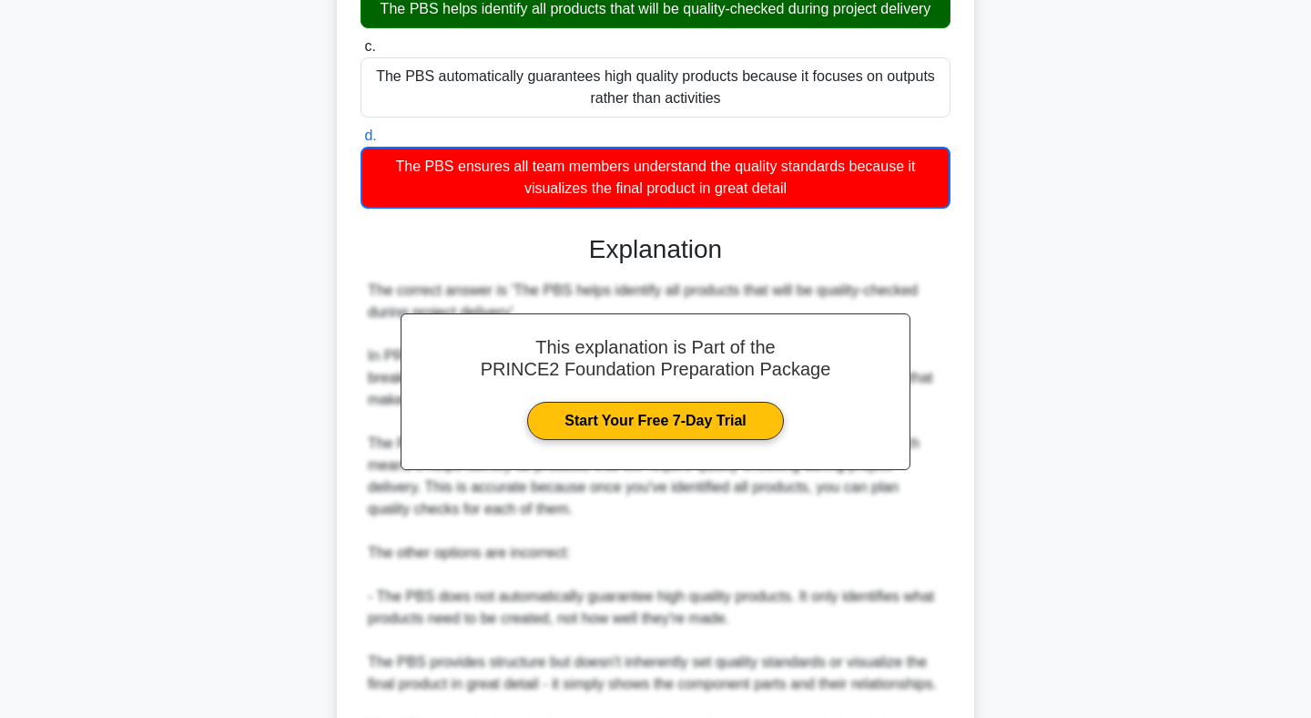
scroll to position [560, 0]
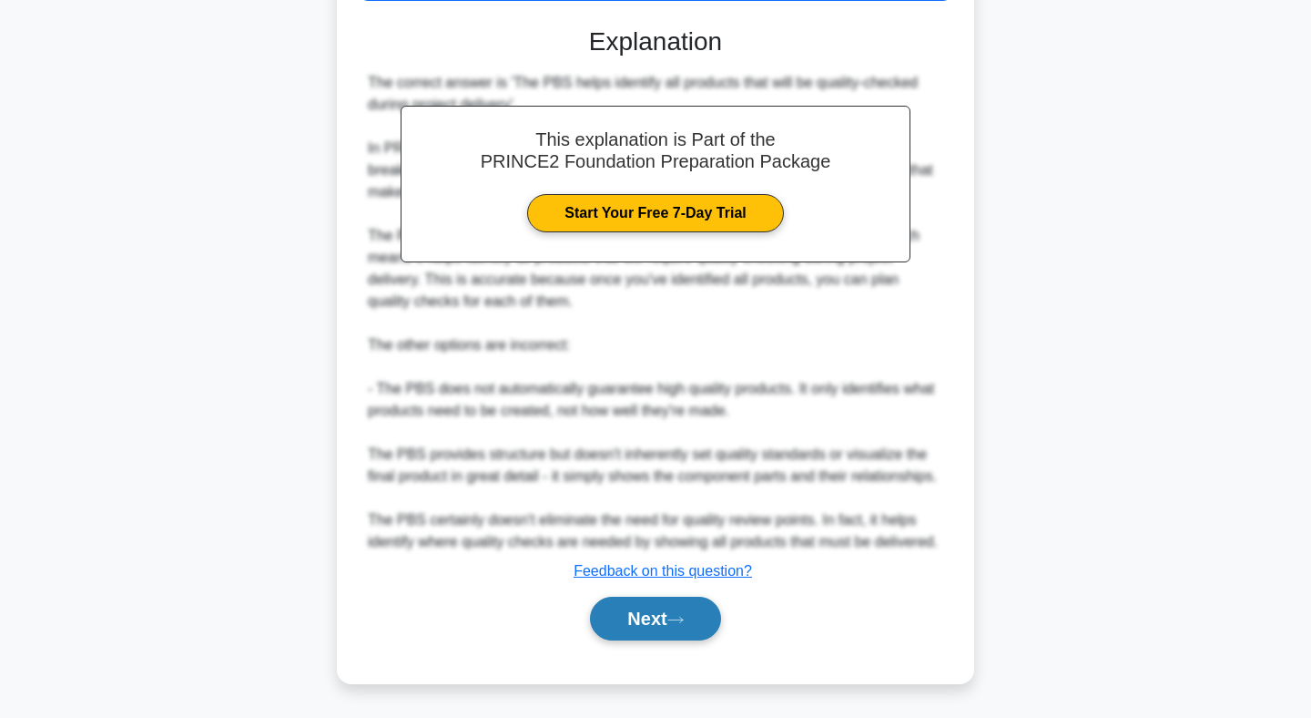
click at [655, 611] on button "Next" at bounding box center [655, 619] width 130 height 44
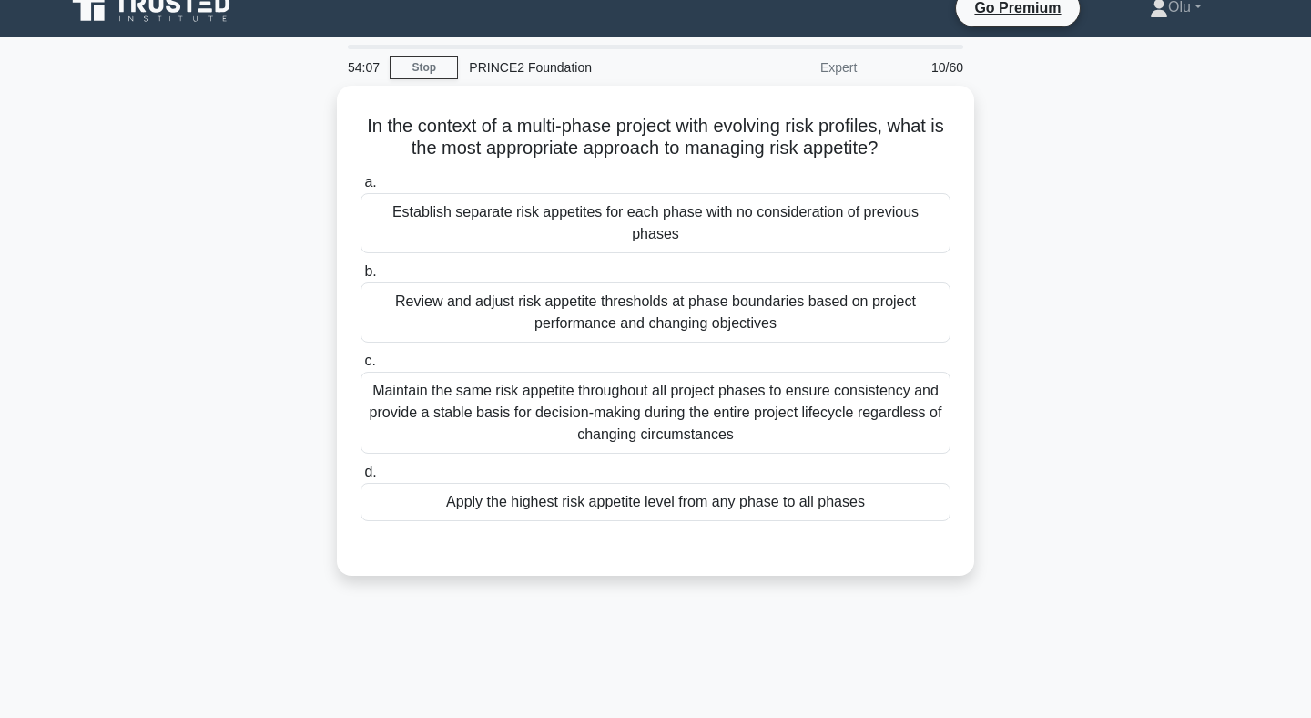
scroll to position [0, 0]
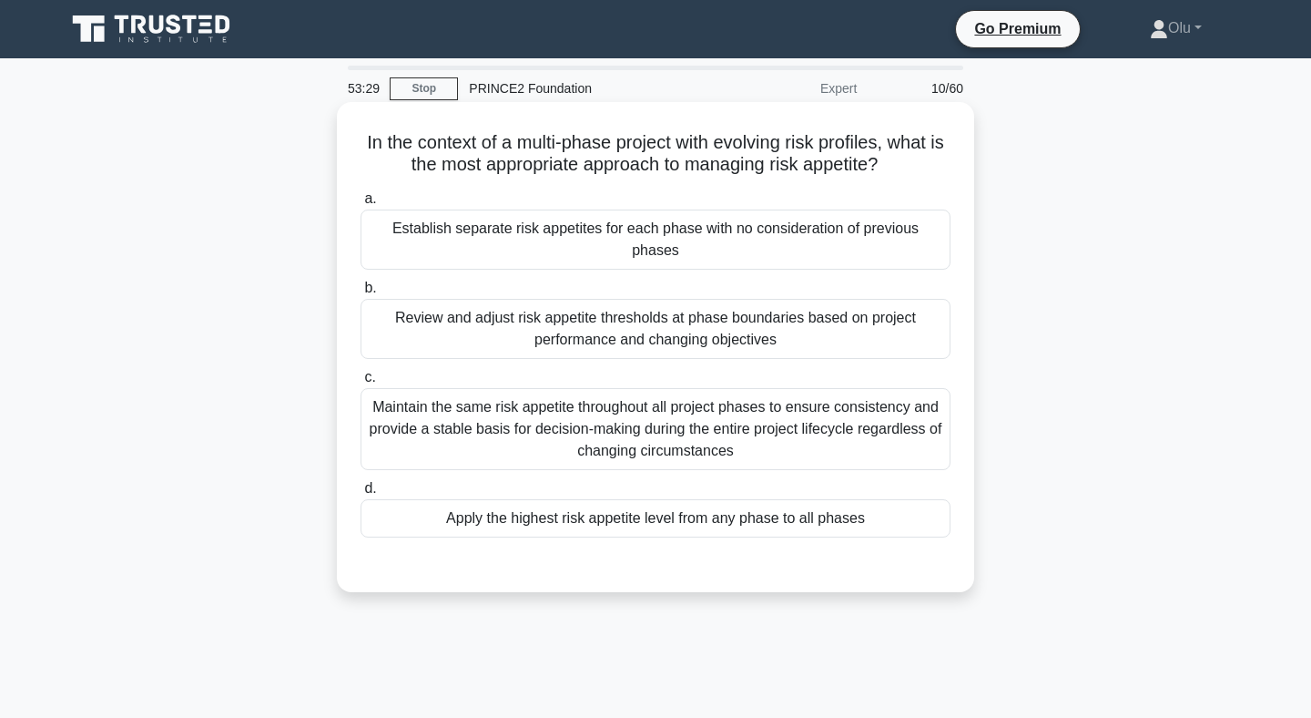
click at [652, 394] on div "Maintain the same risk appetite throughout all project phases to ensure consist…" at bounding box center [656, 429] width 590 height 82
click at [361, 383] on input "c. Maintain the same risk appetite throughout all project phases to ensure cons…" at bounding box center [361, 378] width 0 height 12
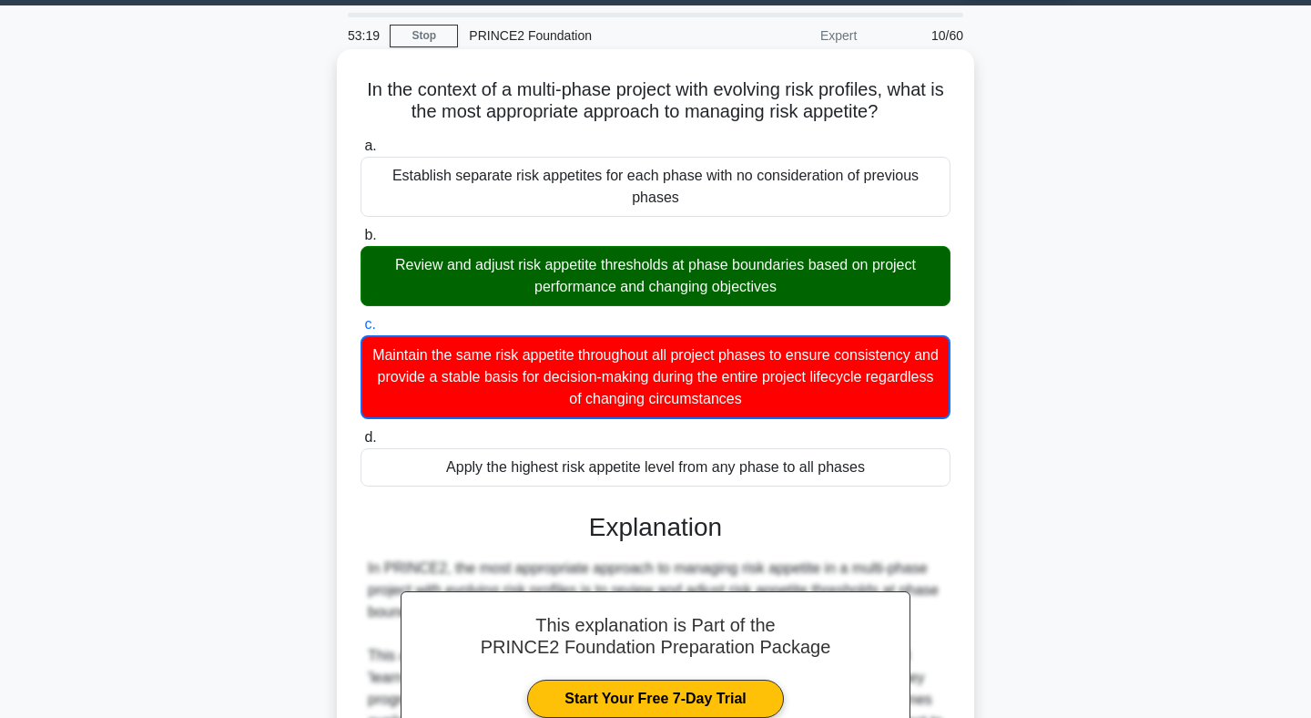
scroll to position [52, 0]
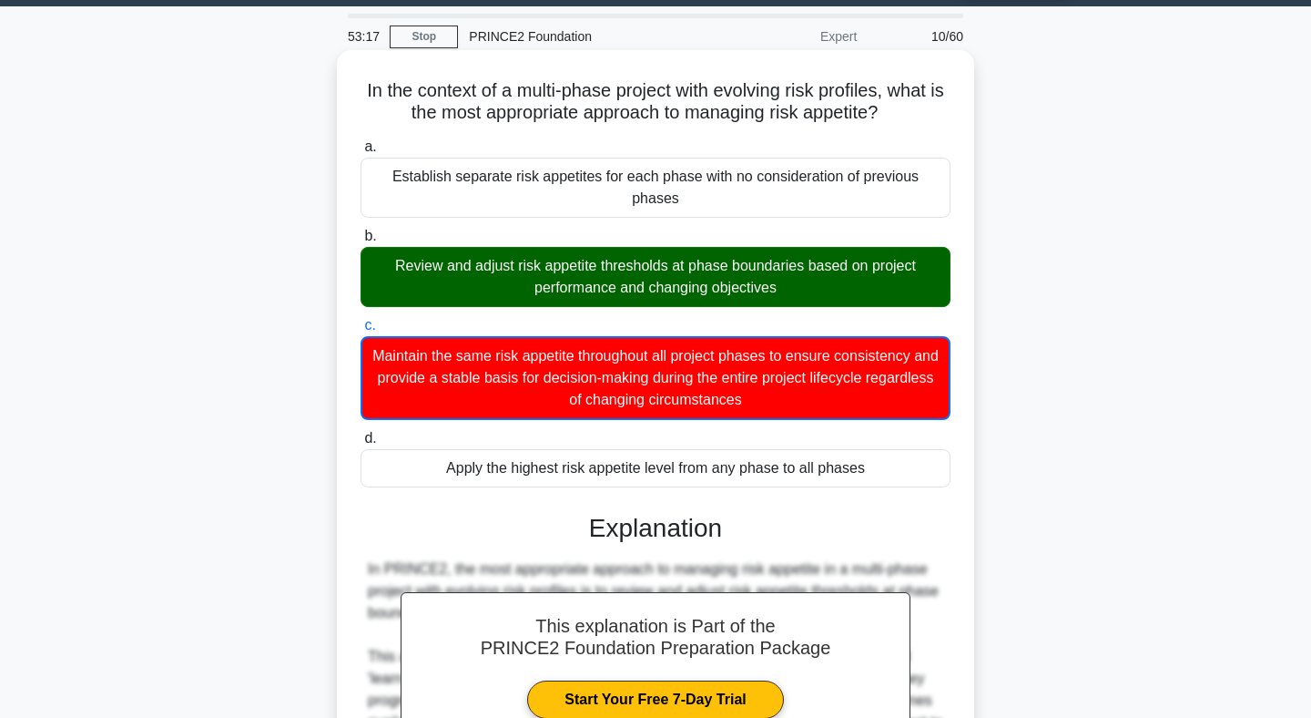
drag, startPoint x: 788, startPoint y: 265, endPoint x: 404, endPoint y: 228, distance: 385.2
click at [404, 247] on div "Review and adjust risk appetite thresholds at phase boundaries based on project…" at bounding box center [656, 277] width 590 height 60
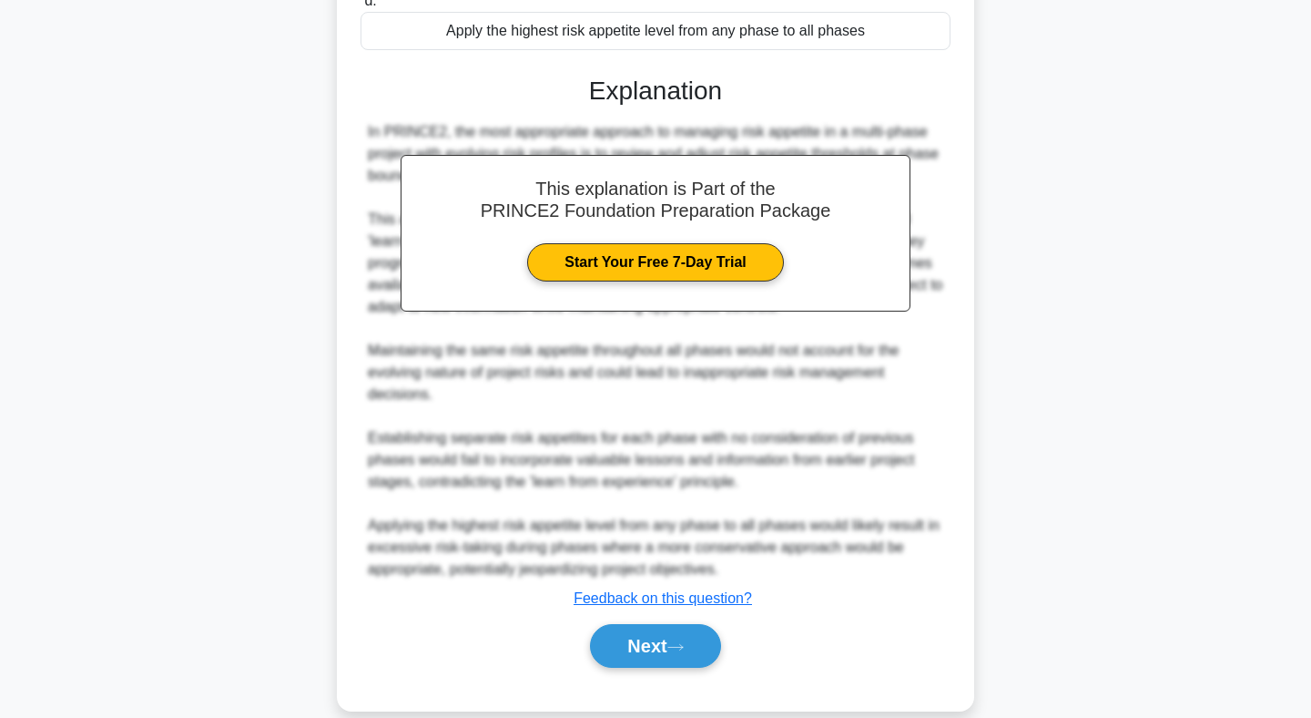
scroll to position [495, 0]
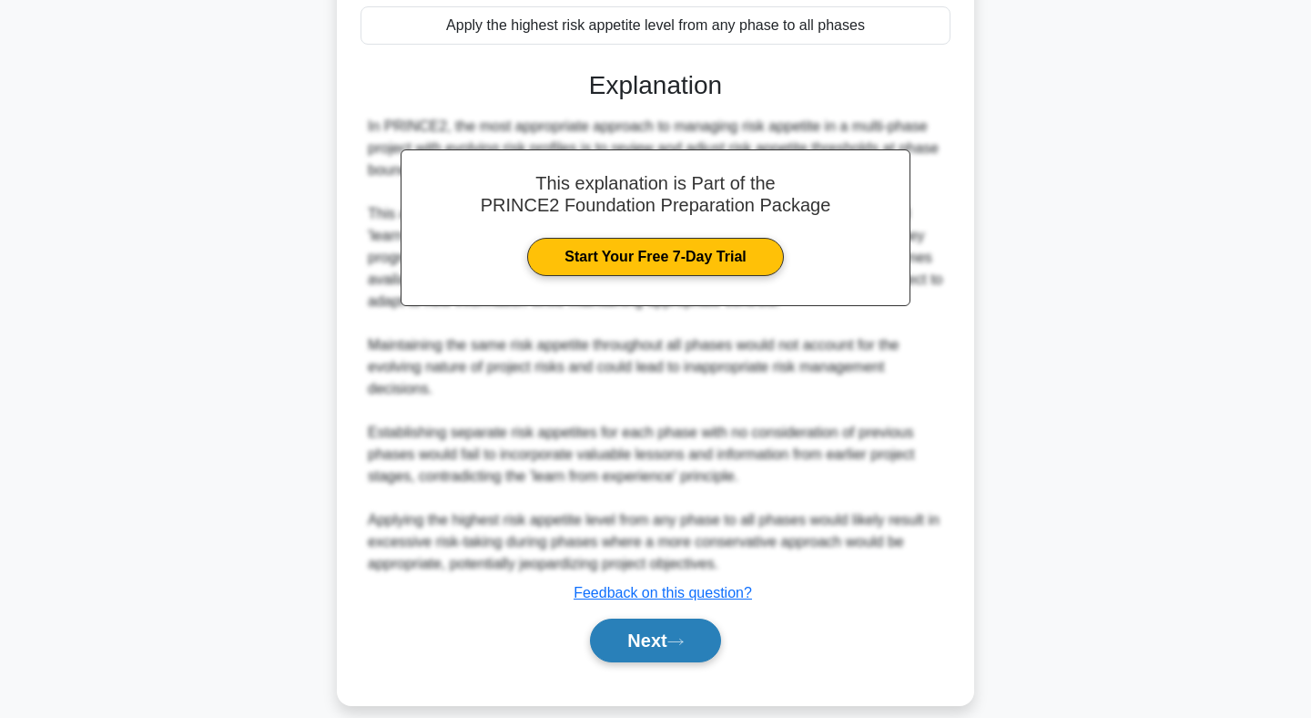
click at [656, 633] on button "Next" at bounding box center [655, 640] width 130 height 44
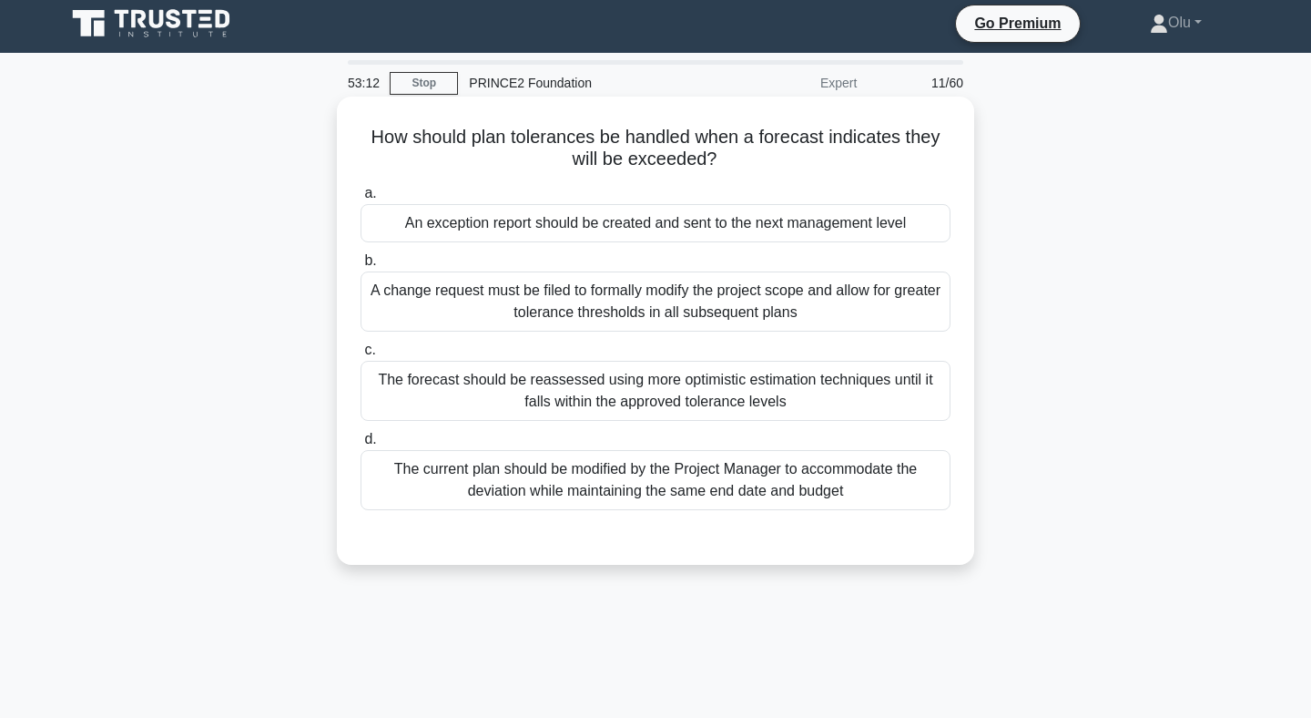
scroll to position [0, 0]
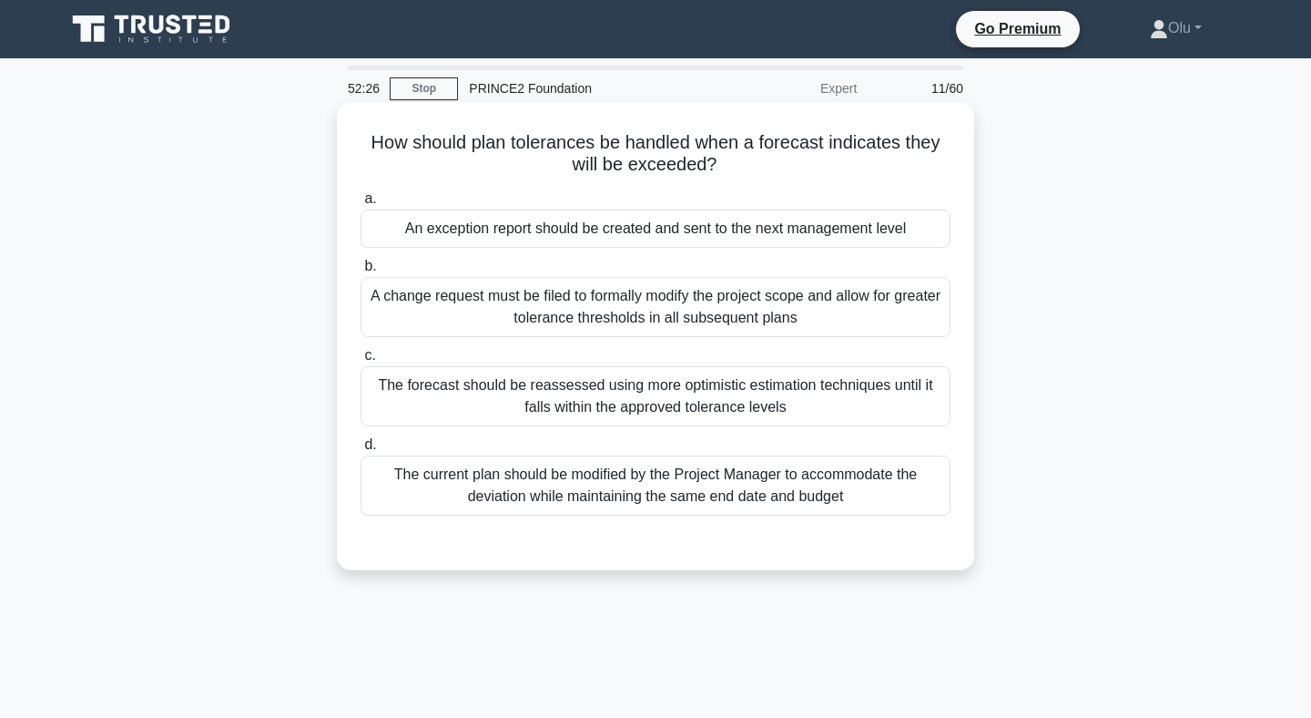
click at [685, 228] on div "An exception report should be created and sent to the next management level" at bounding box center [656, 228] width 590 height 38
click at [361, 205] on input "a. An exception report should be created and sent to the next management level" at bounding box center [361, 199] width 0 height 12
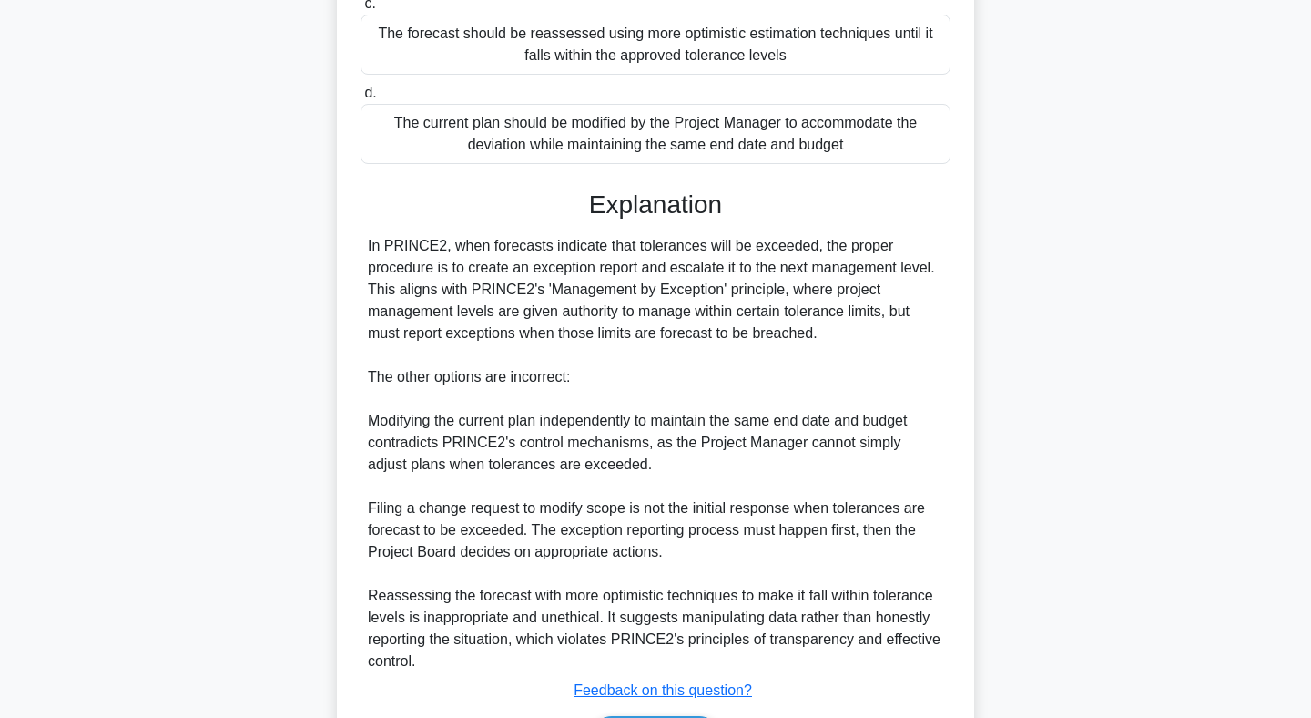
scroll to position [421, 0]
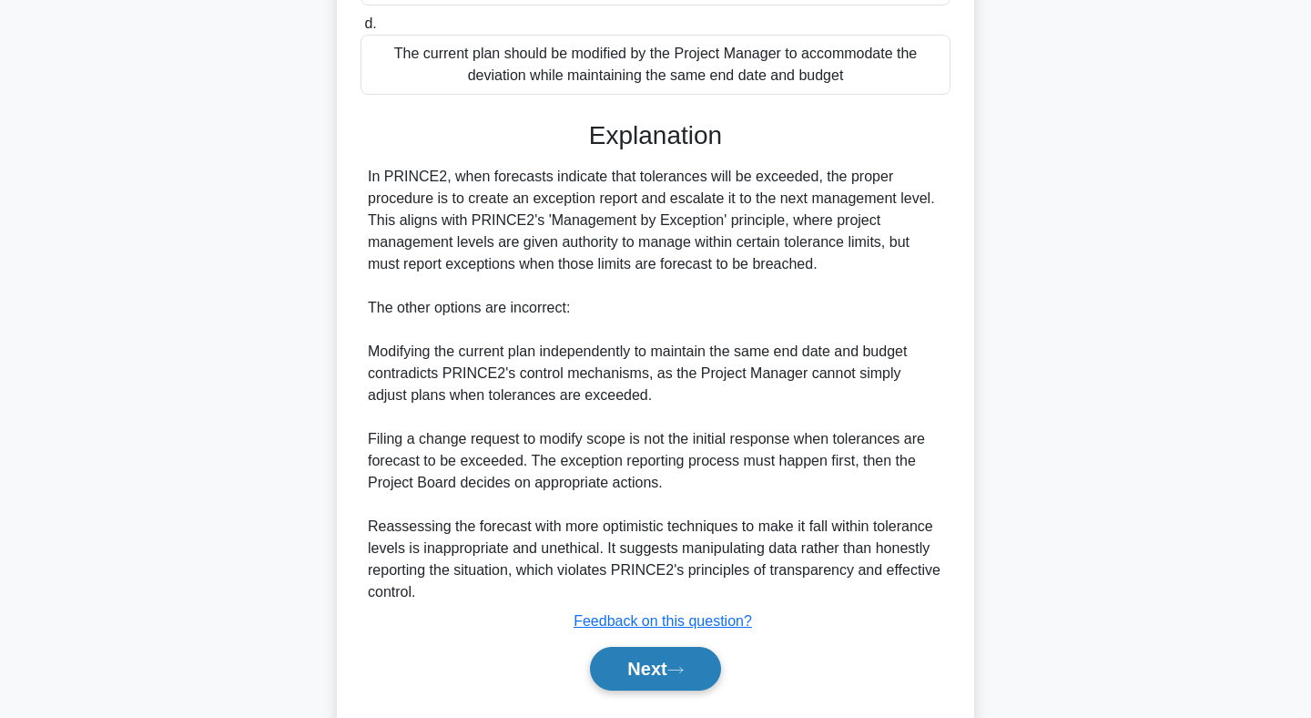
click at [671, 668] on button "Next" at bounding box center [655, 669] width 130 height 44
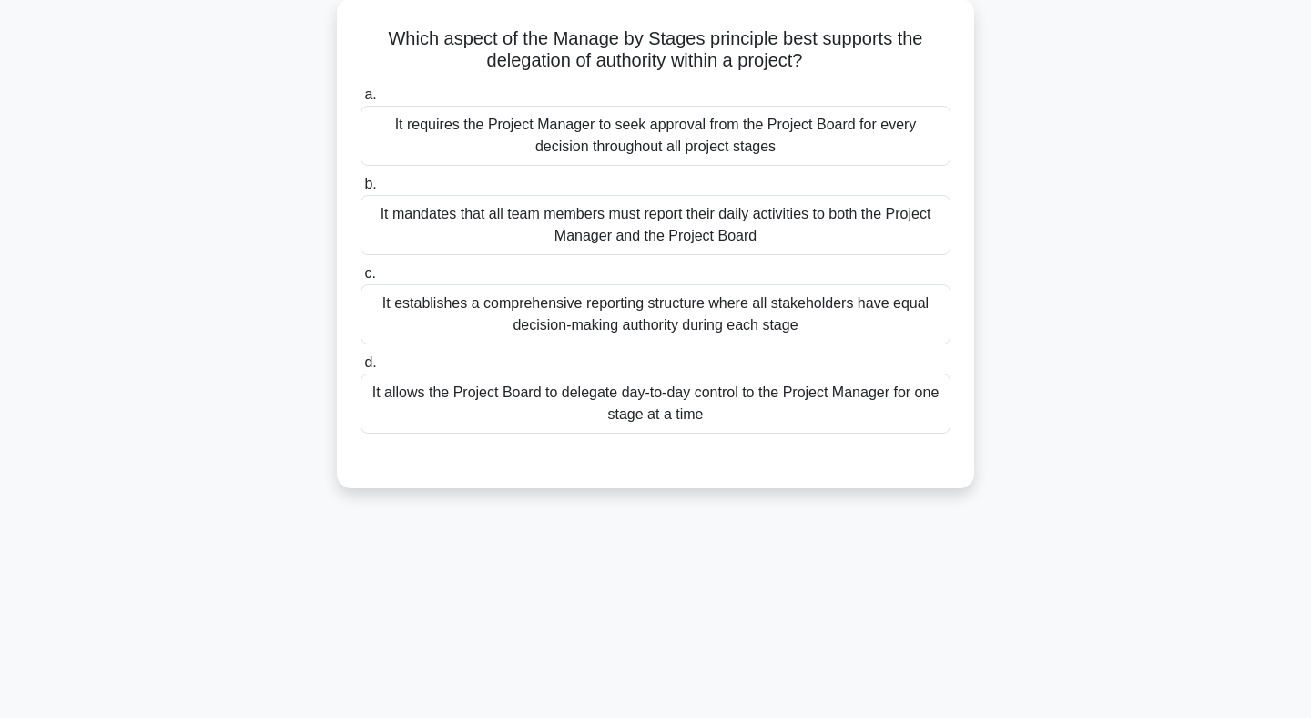
scroll to position [0, 0]
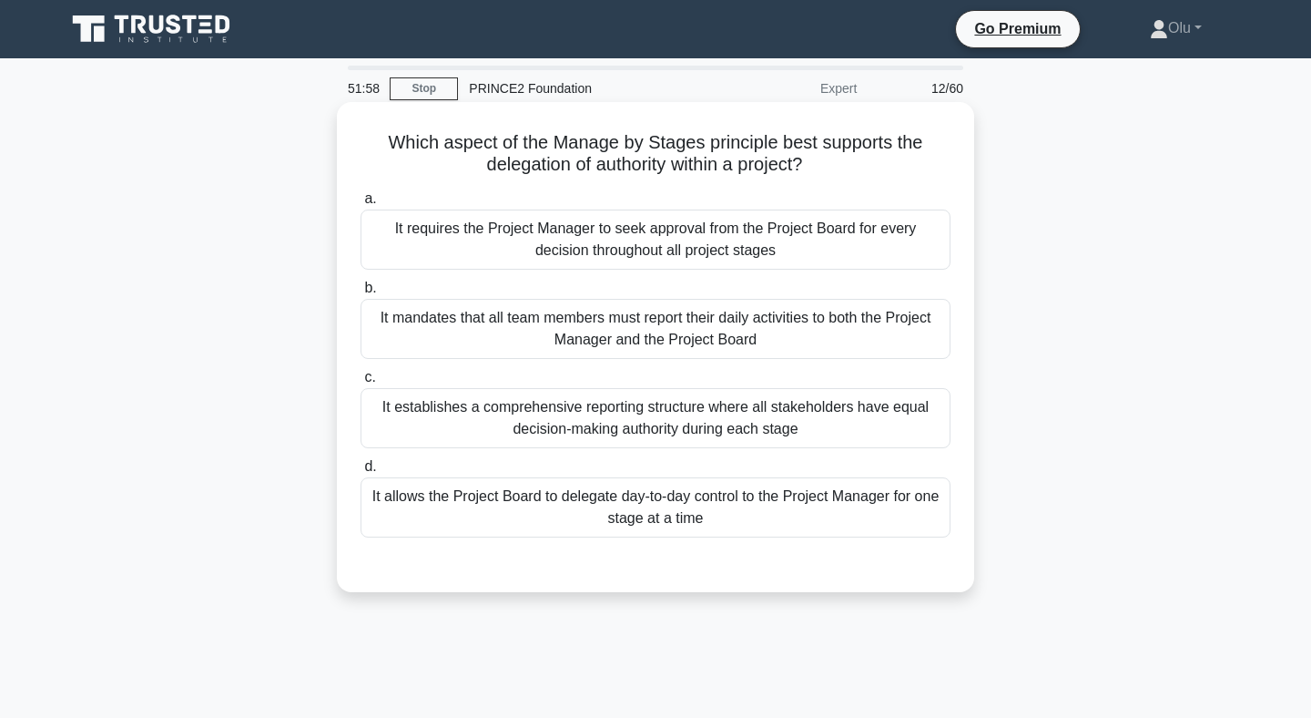
click at [678, 528] on div "It allows the Project Board to delegate day-to-day control to the Project Manag…" at bounding box center [656, 507] width 590 height 60
click at [361, 473] on input "d. It allows the Project Board to delegate day-to-day control to the Project Ma…" at bounding box center [361, 467] width 0 height 12
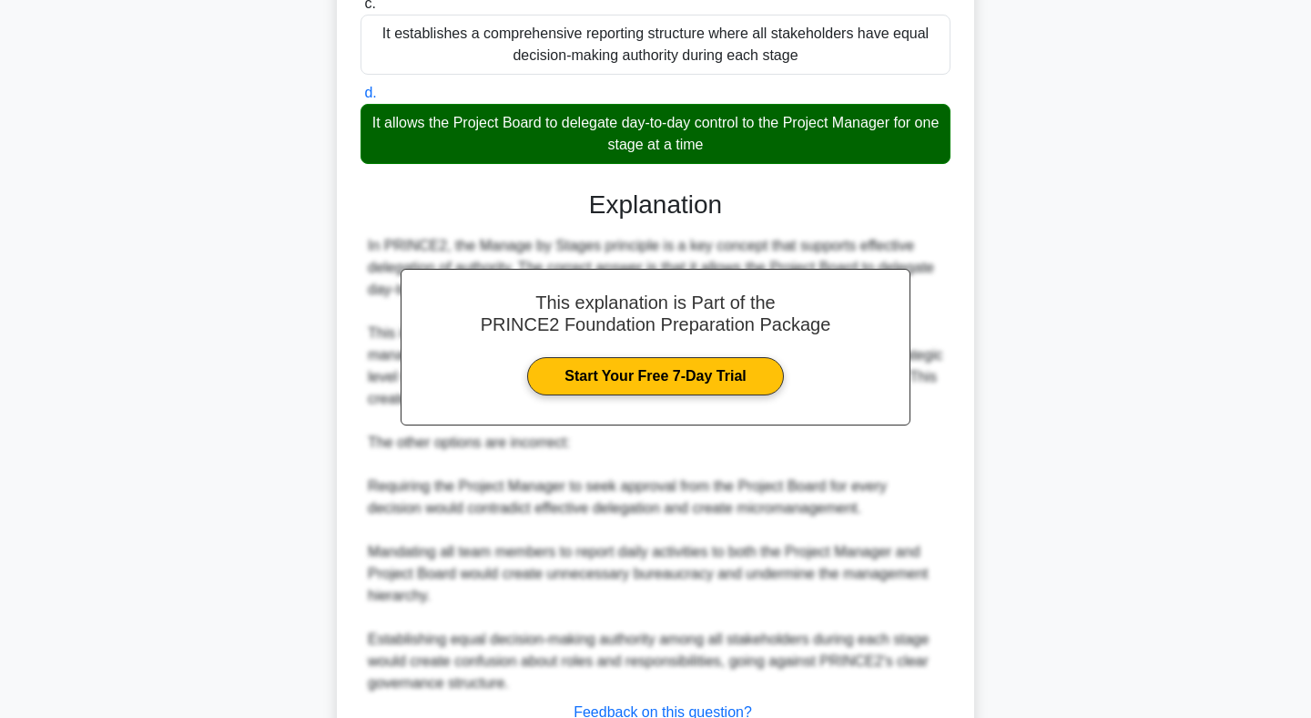
scroll to position [515, 0]
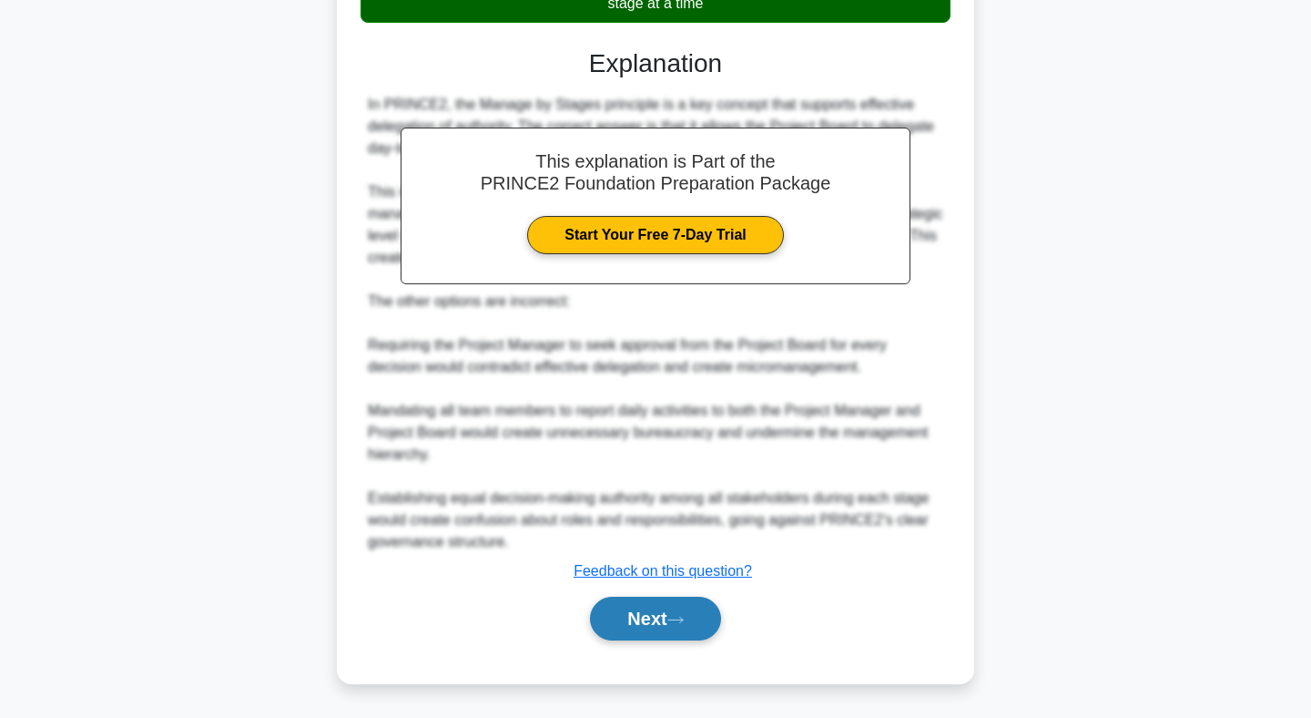
click at [653, 618] on button "Next" at bounding box center [655, 619] width 130 height 44
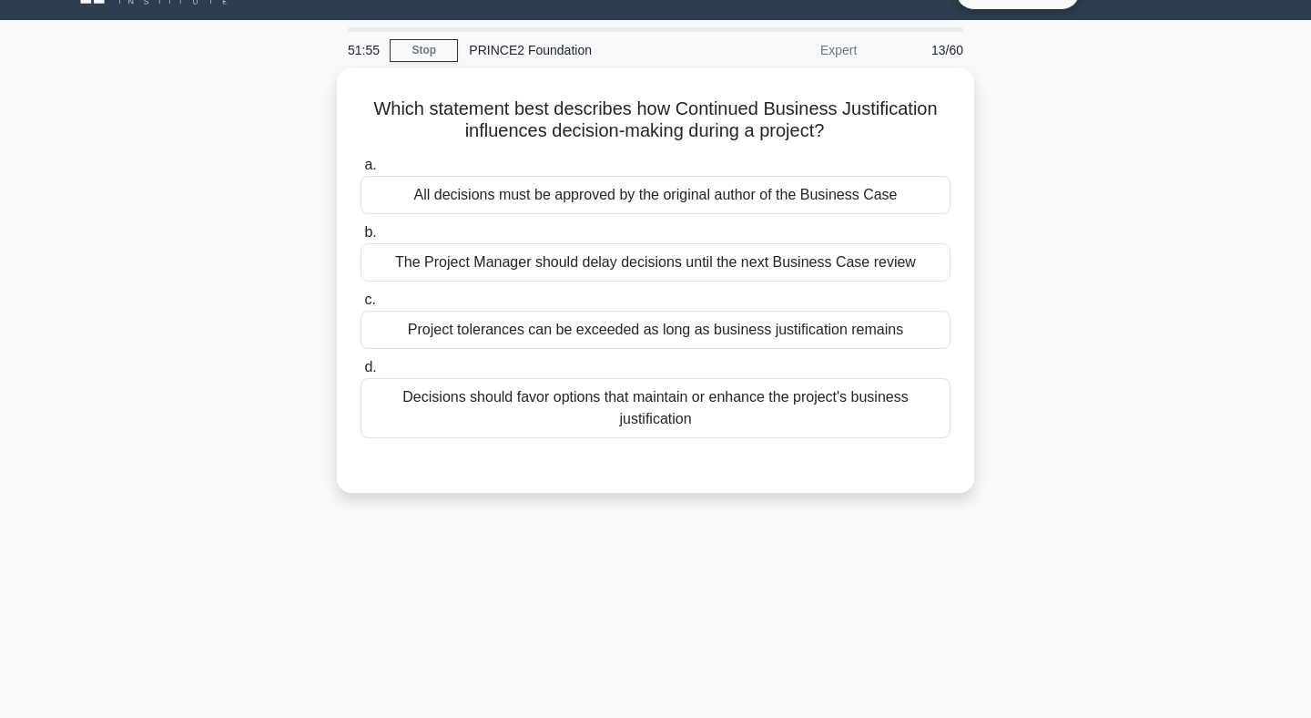
scroll to position [0, 0]
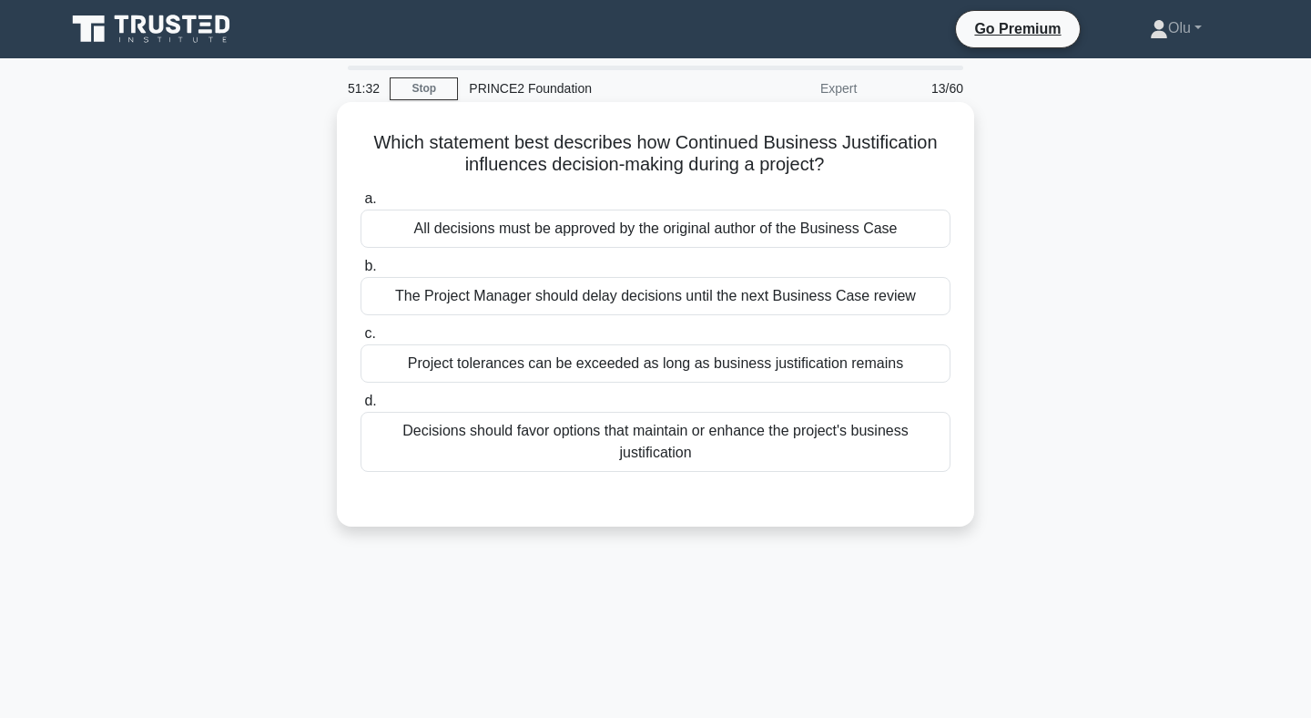
click at [627, 456] on div "Decisions should favor options that maintain or enhance the project's business …" at bounding box center [656, 442] width 590 height 60
click at [361, 407] on input "d. Decisions should favor options that maintain or enhance the project's busine…" at bounding box center [361, 401] width 0 height 12
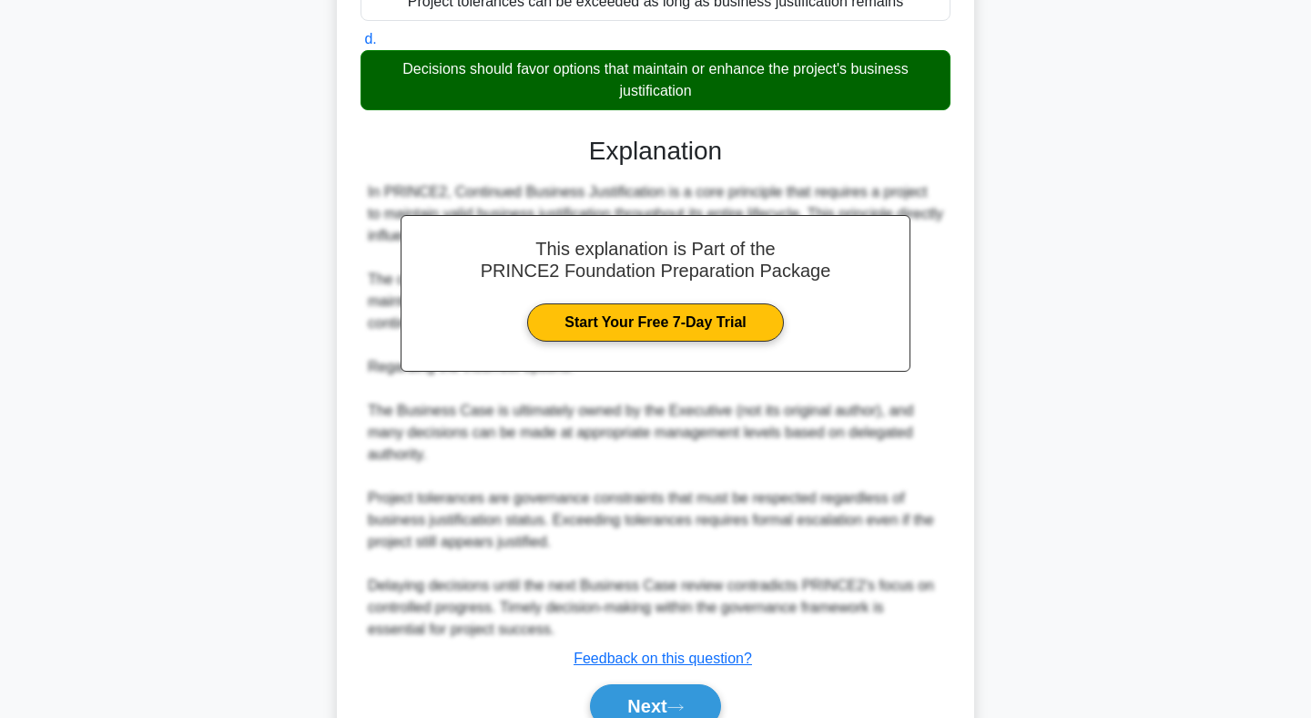
scroll to position [449, 0]
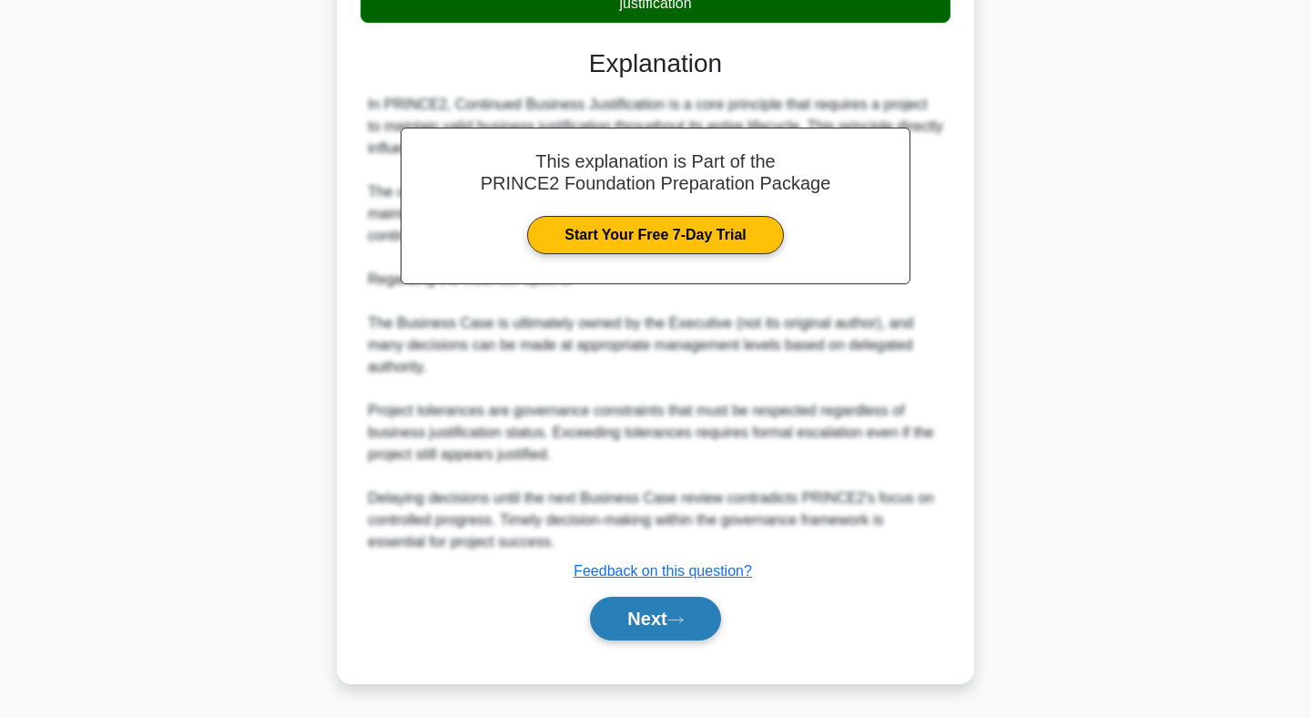
click at [659, 624] on button "Next" at bounding box center [655, 619] width 130 height 44
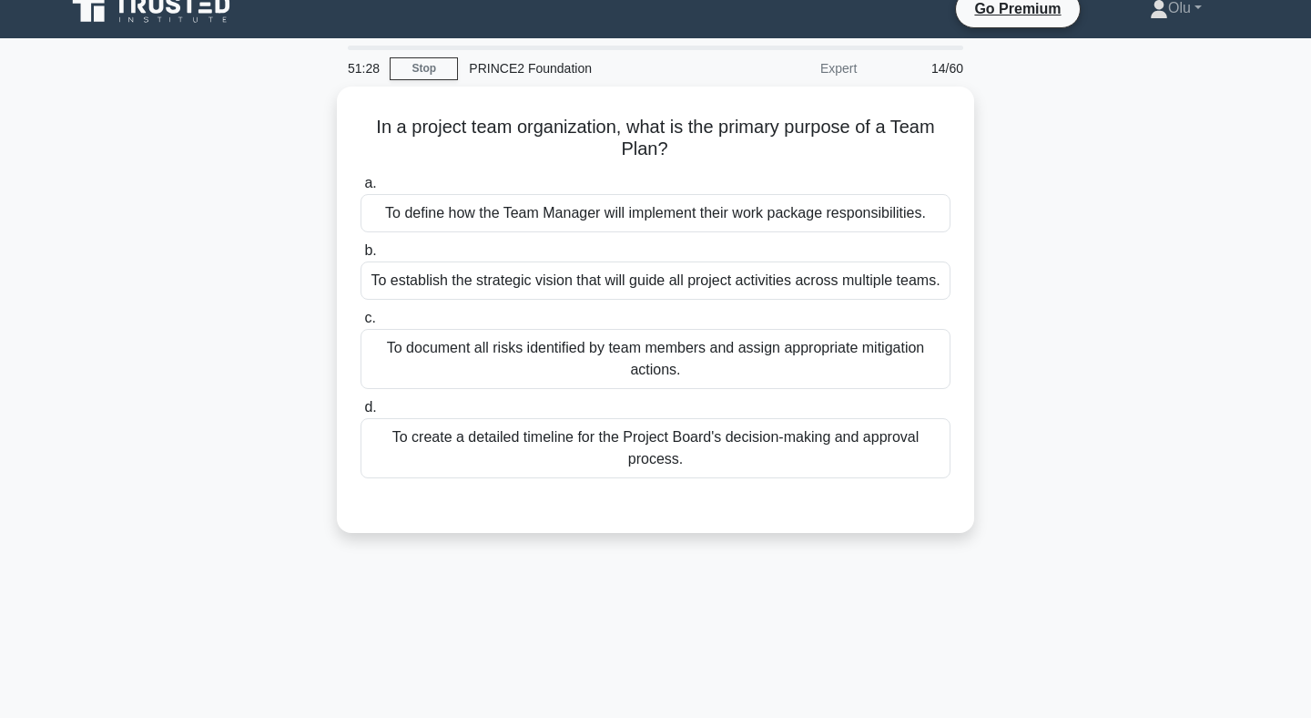
scroll to position [19, 0]
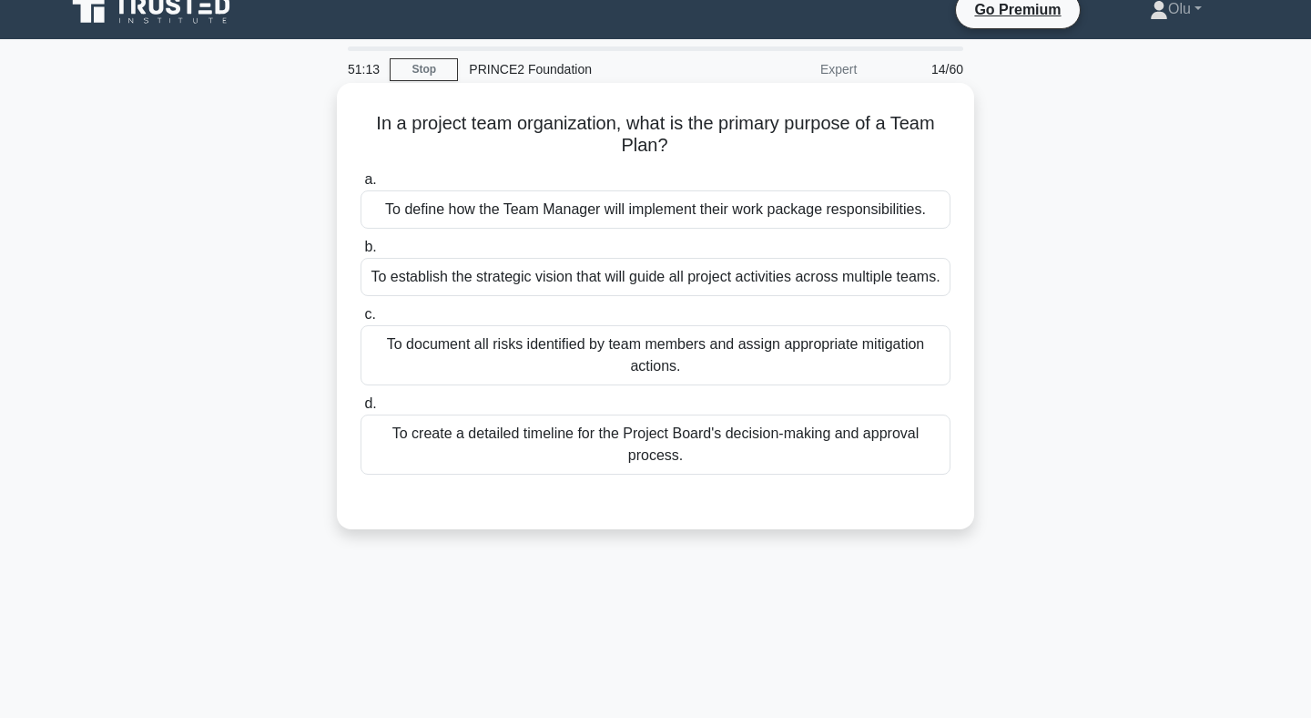
click at [672, 215] on div "To define how the Team Manager will implement their work package responsibiliti…" at bounding box center [656, 209] width 590 height 38
click at [361, 186] on input "a. To define how the Team Manager will implement their work package responsibil…" at bounding box center [361, 180] width 0 height 12
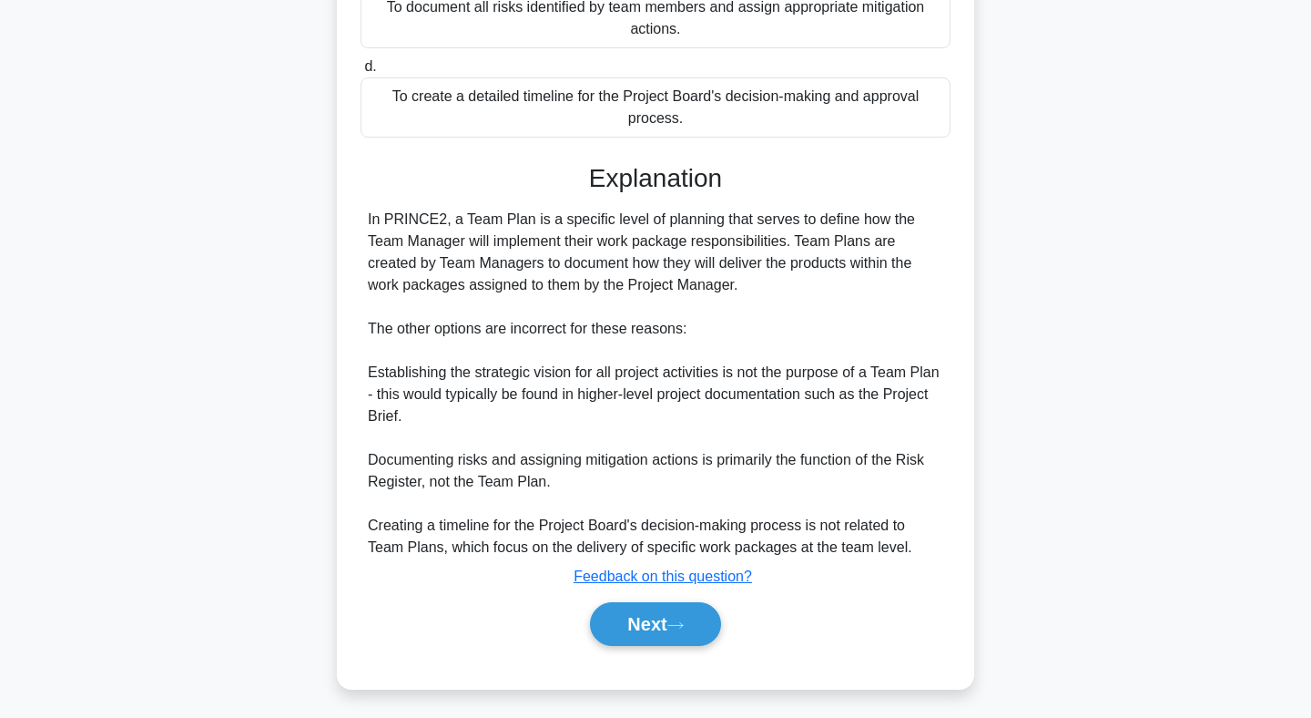
scroll to position [362, 0]
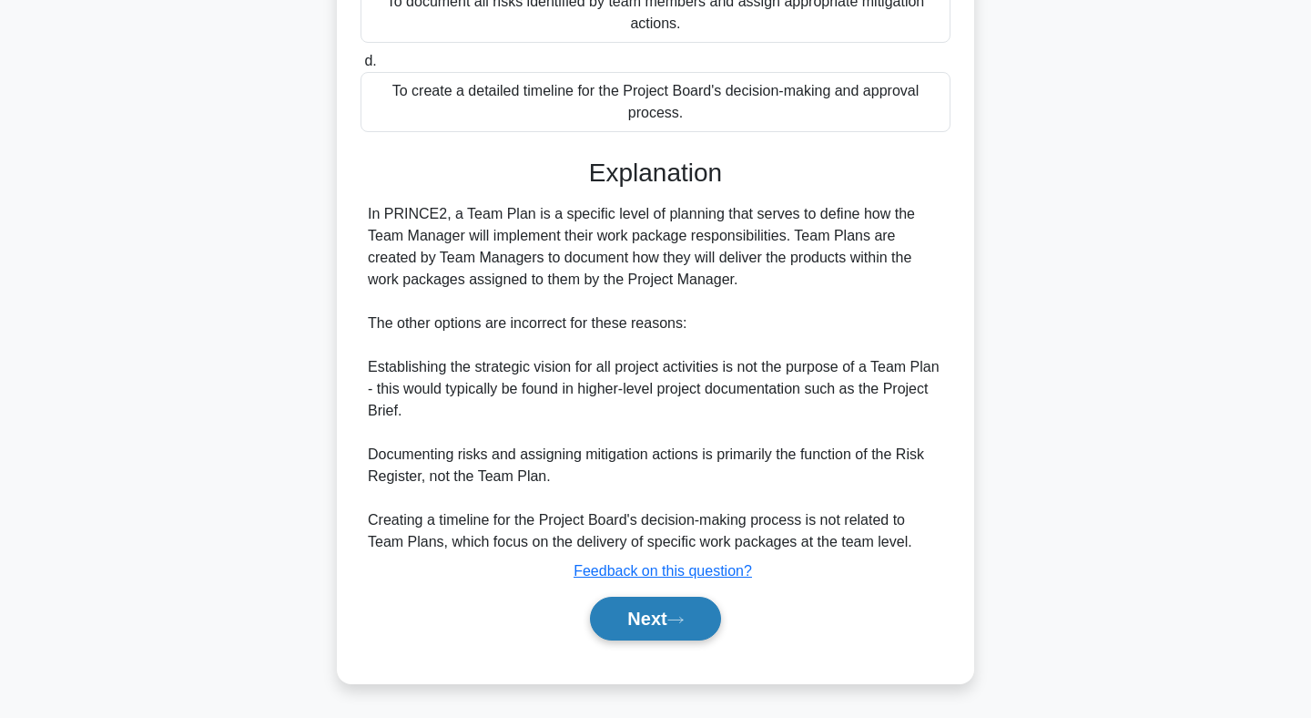
click at [671, 620] on button "Next" at bounding box center [655, 619] width 130 height 44
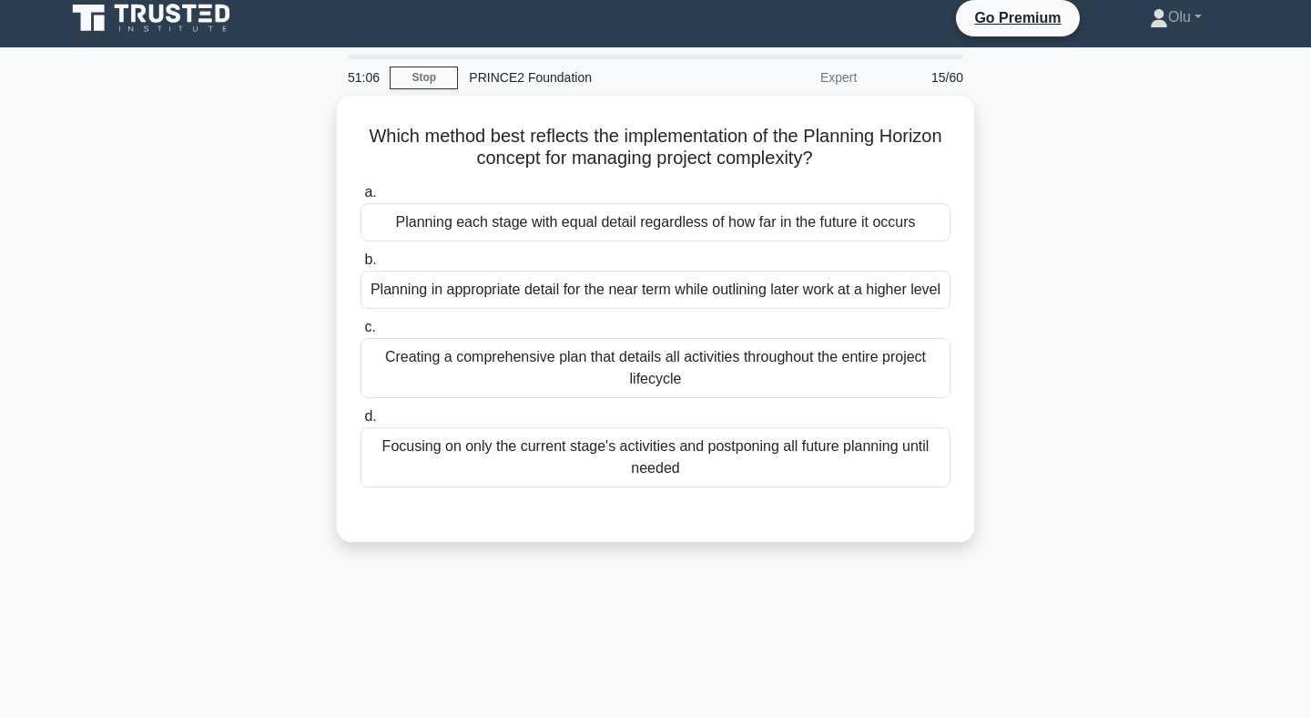
scroll to position [0, 0]
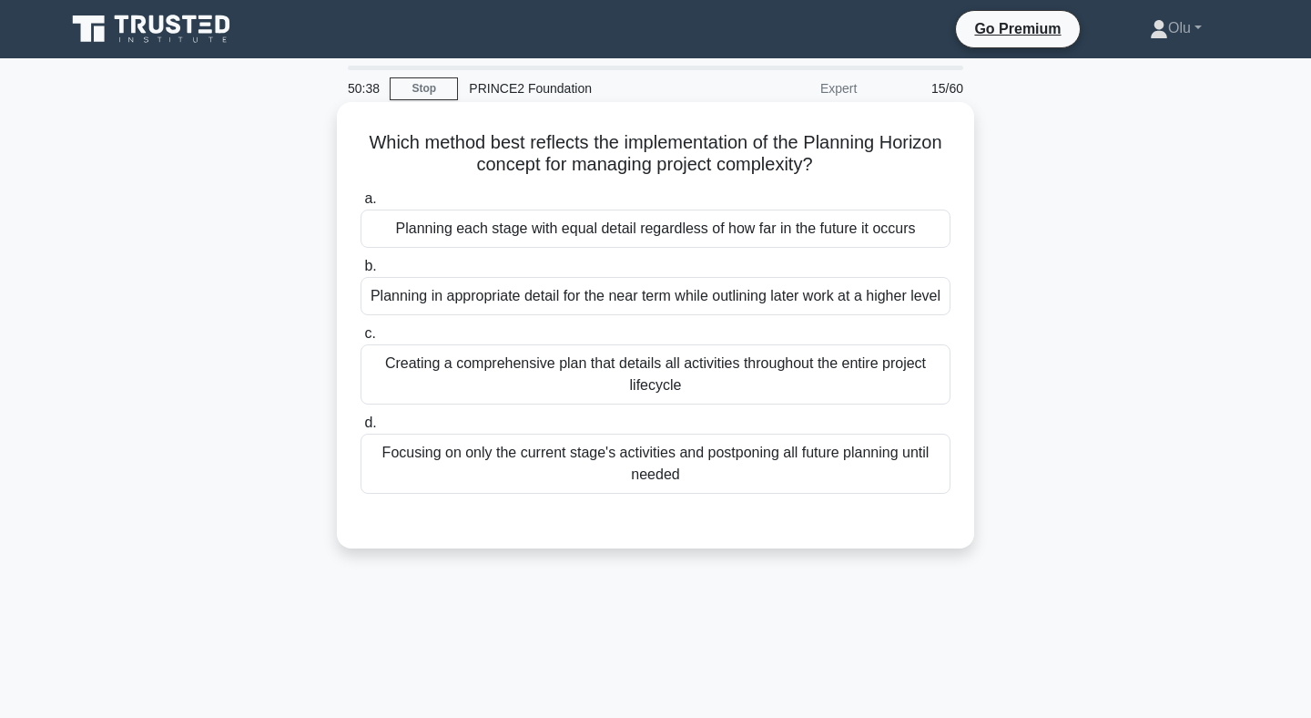
click at [707, 490] on div "Focusing on only the current stage's activities and postponing all future plann…" at bounding box center [656, 464] width 590 height 60
click at [361, 429] on input "d. Focusing on only the current stage's activities and postponing all future pl…" at bounding box center [361, 423] width 0 height 12
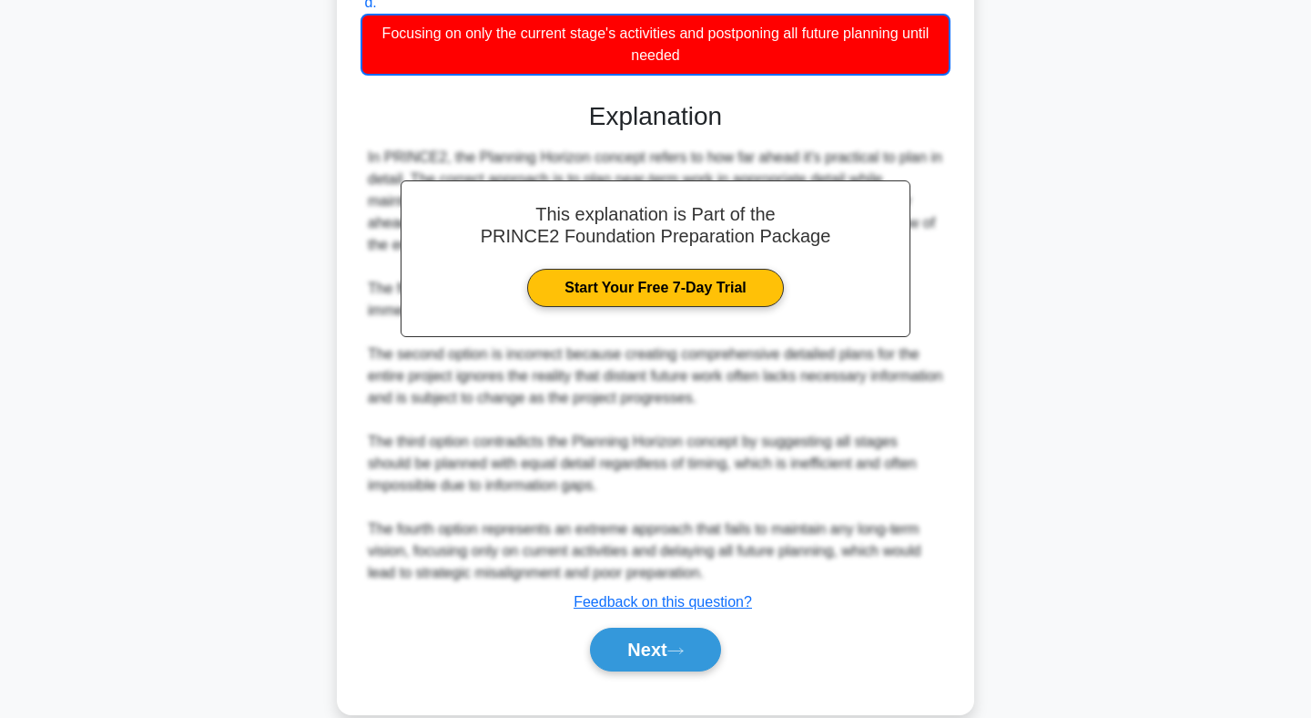
scroll to position [473, 0]
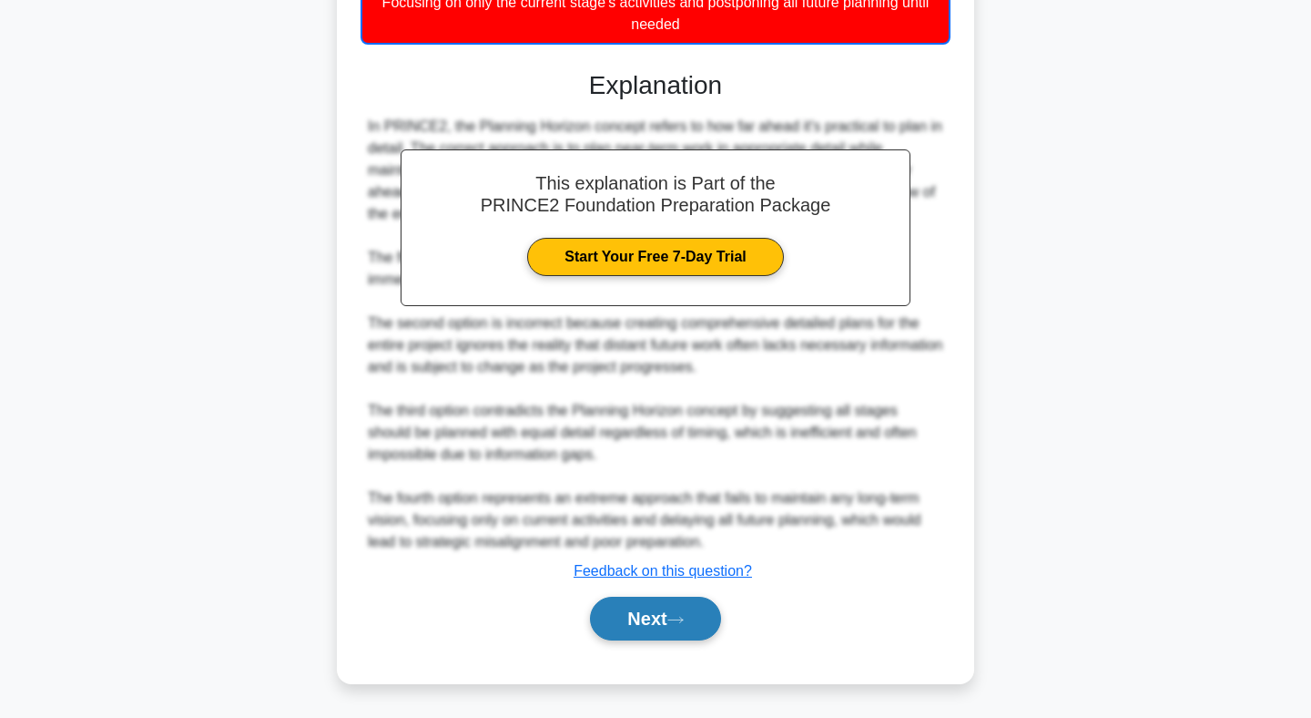
click at [659, 613] on button "Next" at bounding box center [655, 619] width 130 height 44
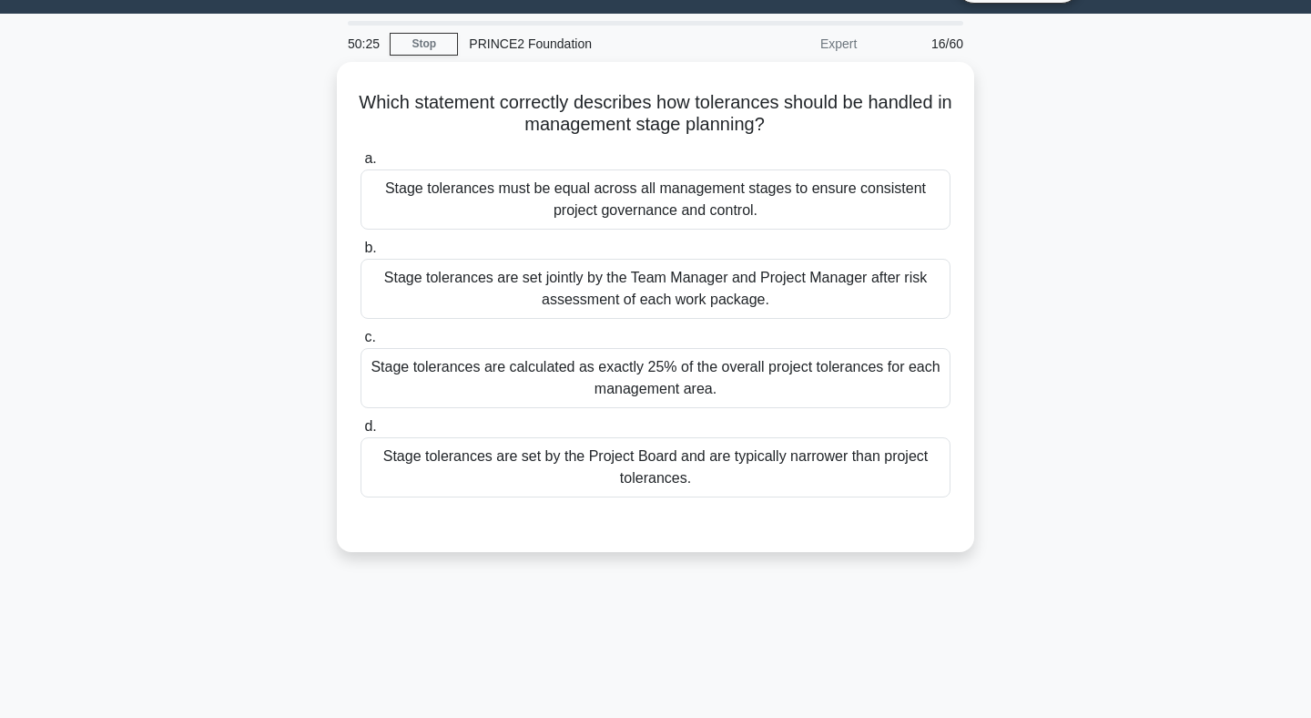
scroll to position [0, 0]
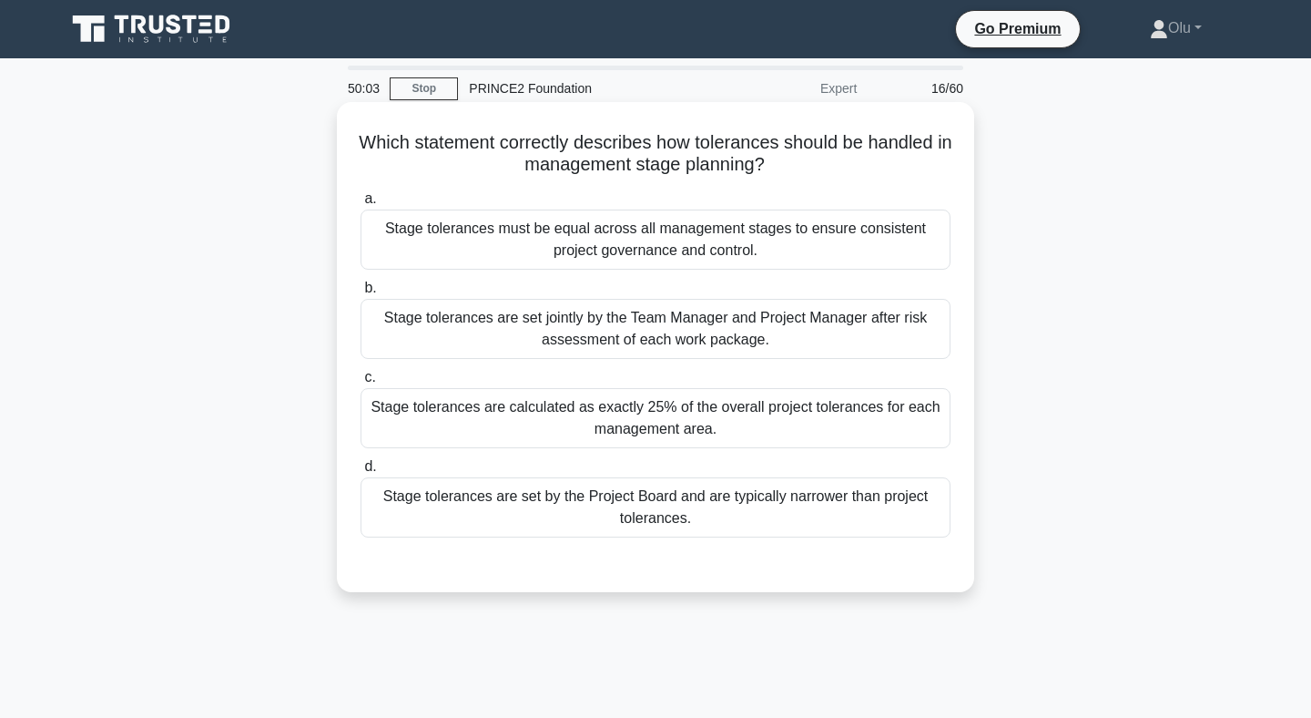
click at [634, 327] on div "Stage tolerances are set jointly by the Team Manager and Project Manager after …" at bounding box center [656, 329] width 590 height 60
click at [361, 294] on input "b. Stage tolerances are set jointly by the Team Manager and Project Manager aft…" at bounding box center [361, 288] width 0 height 12
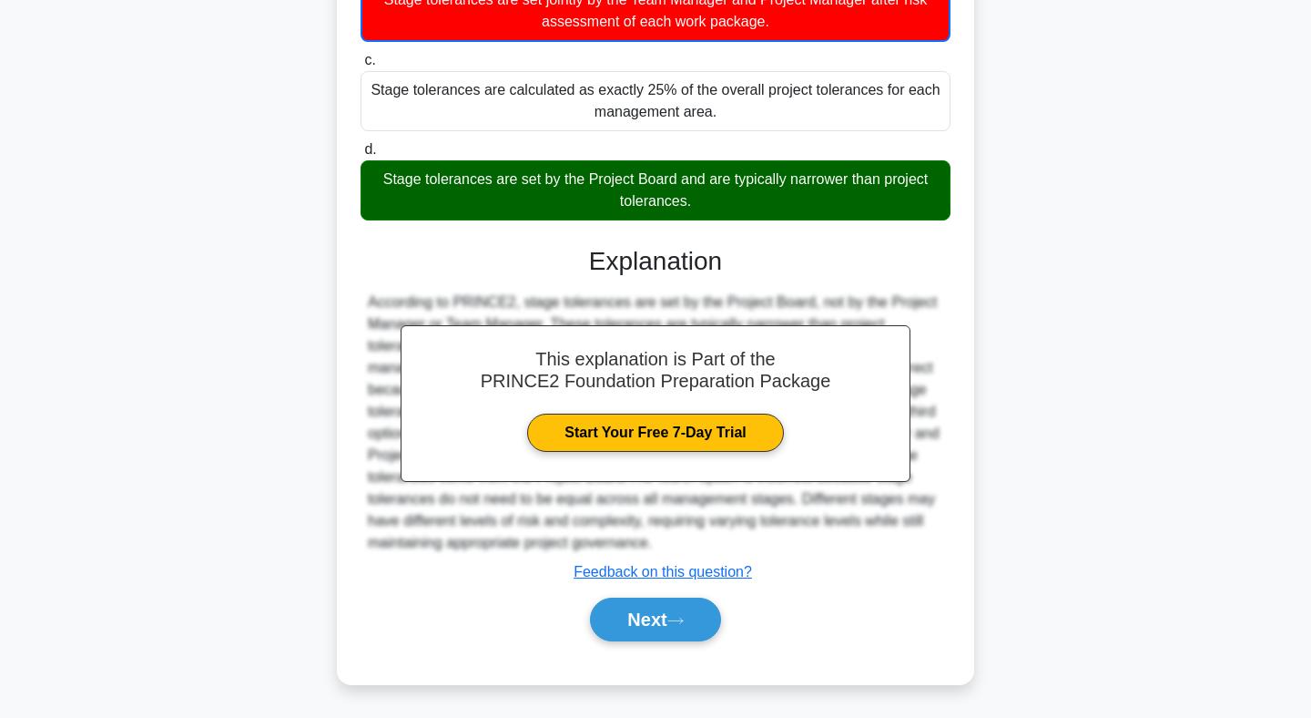
scroll to position [320, 0]
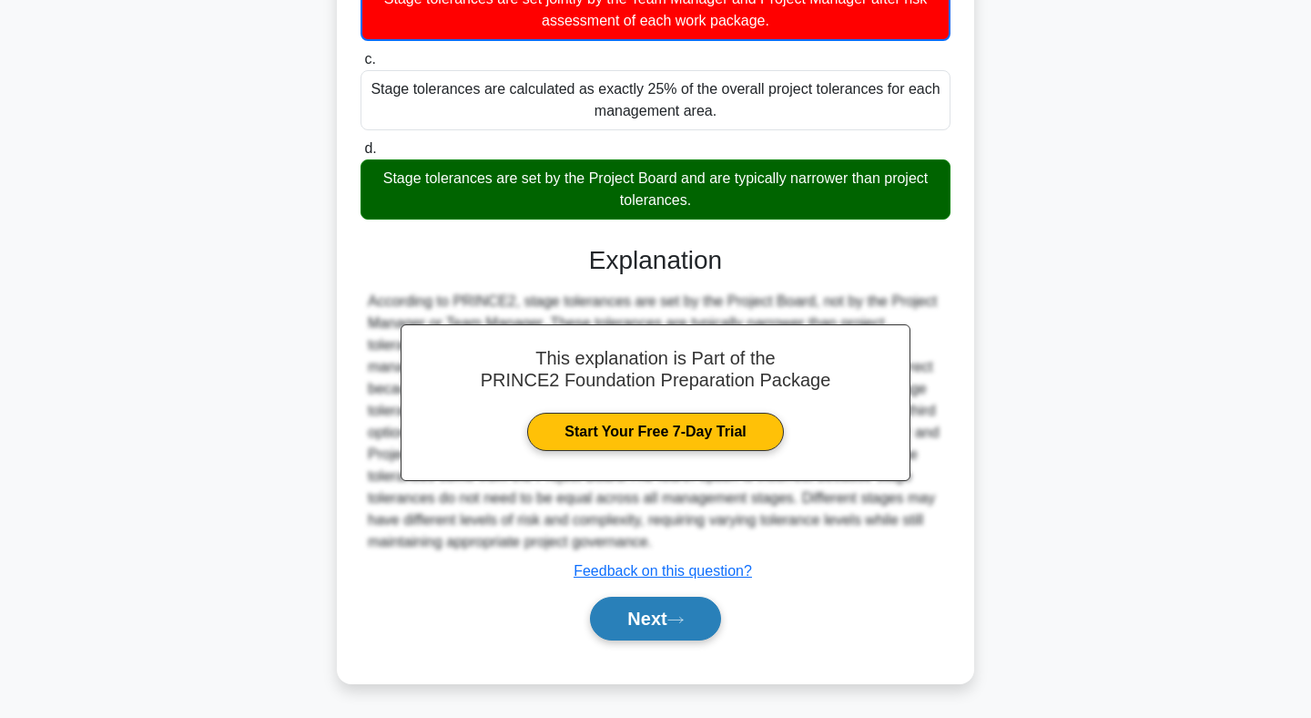
click at [649, 617] on button "Next" at bounding box center [655, 619] width 130 height 44
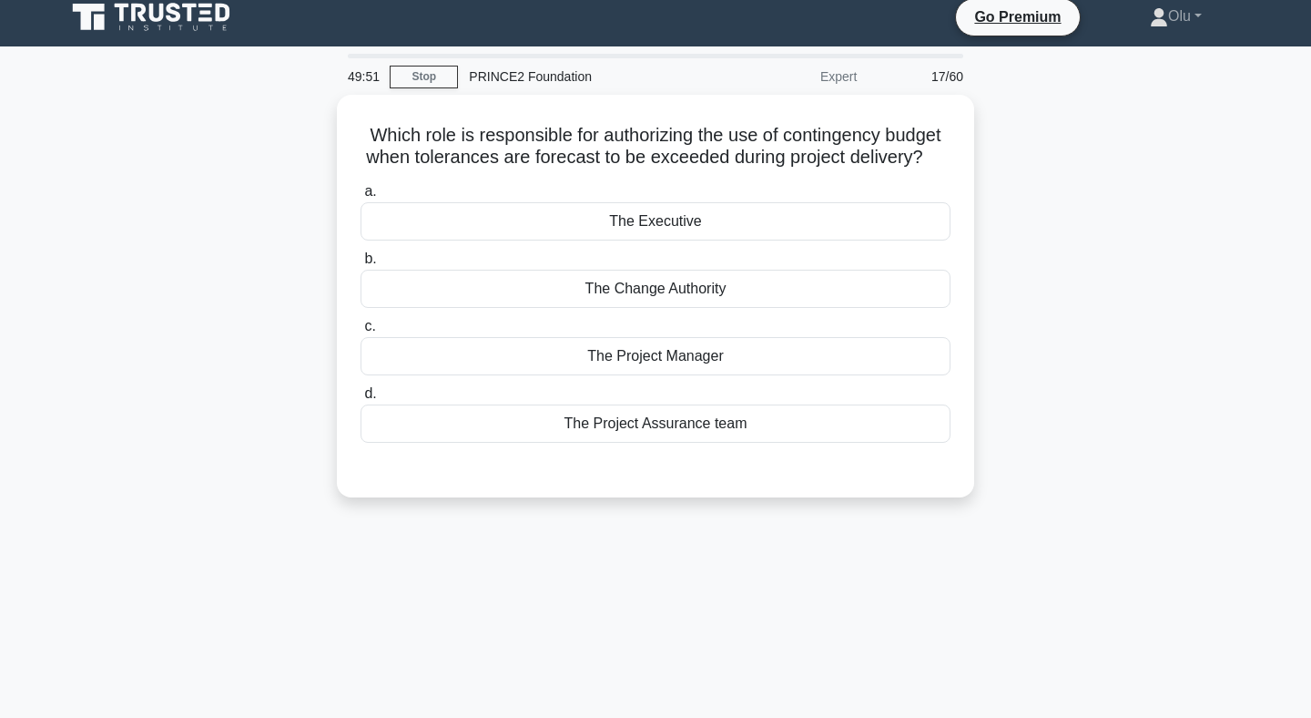
scroll to position [10, 0]
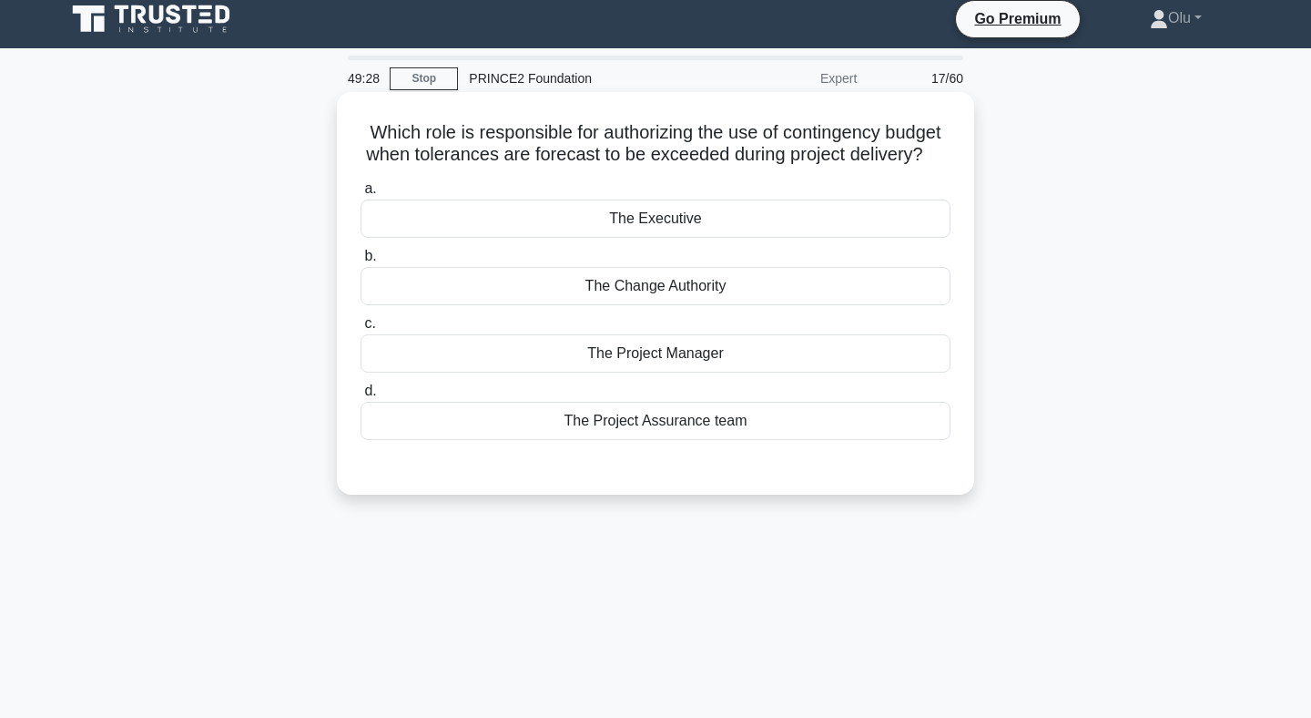
click at [695, 282] on div "The Change Authority" at bounding box center [656, 286] width 590 height 38
click at [361, 262] on input "b. The Change Authority" at bounding box center [361, 256] width 0 height 12
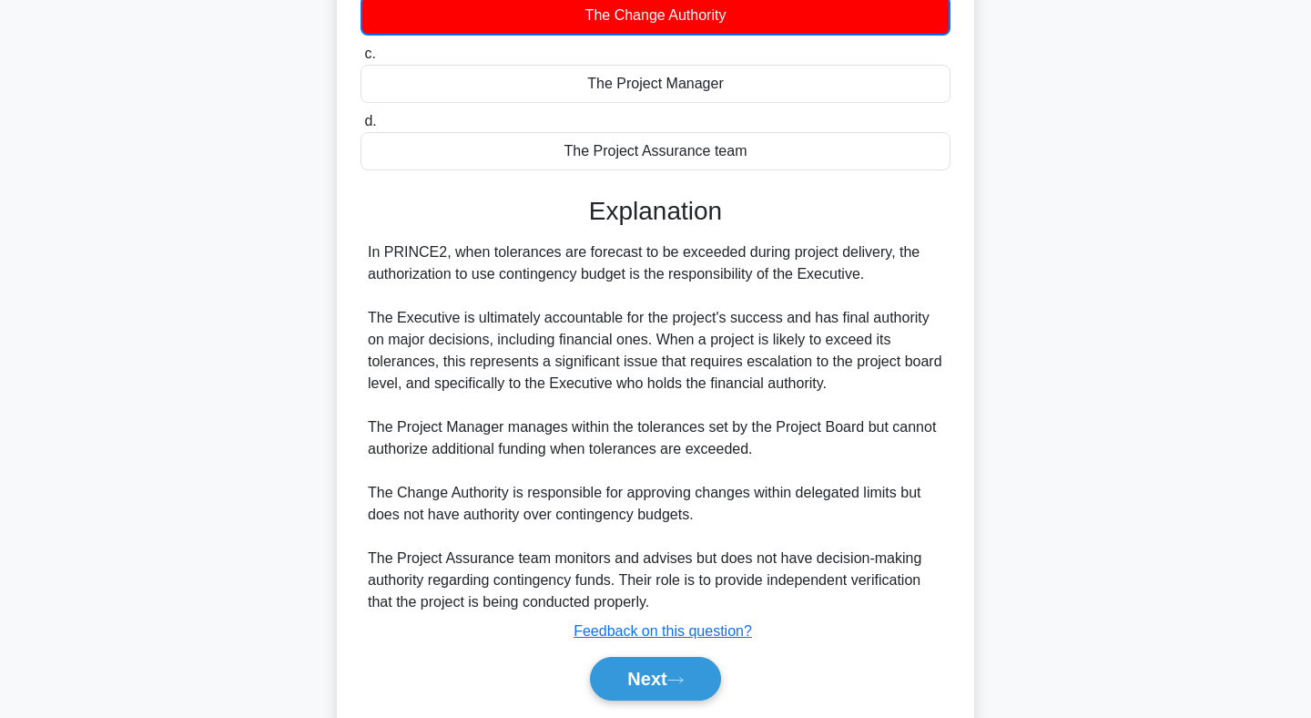
scroll to position [342, 0]
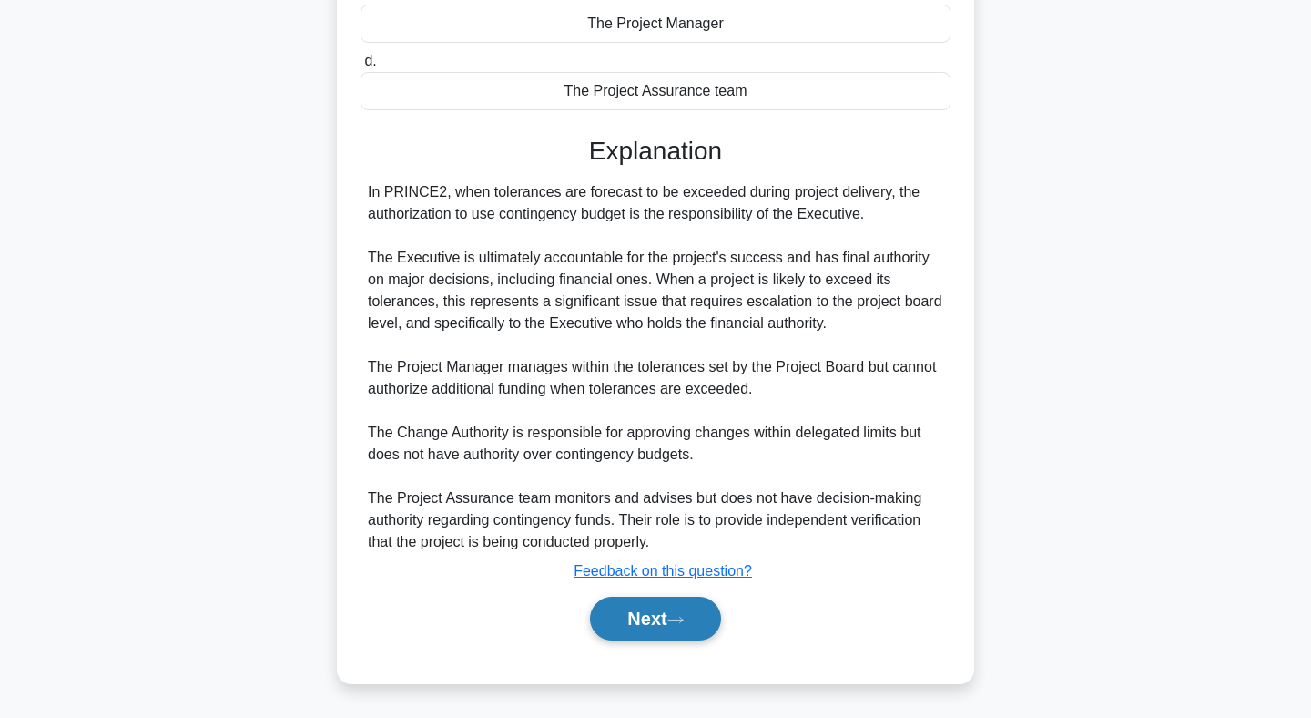
click at [638, 622] on button "Next" at bounding box center [655, 619] width 130 height 44
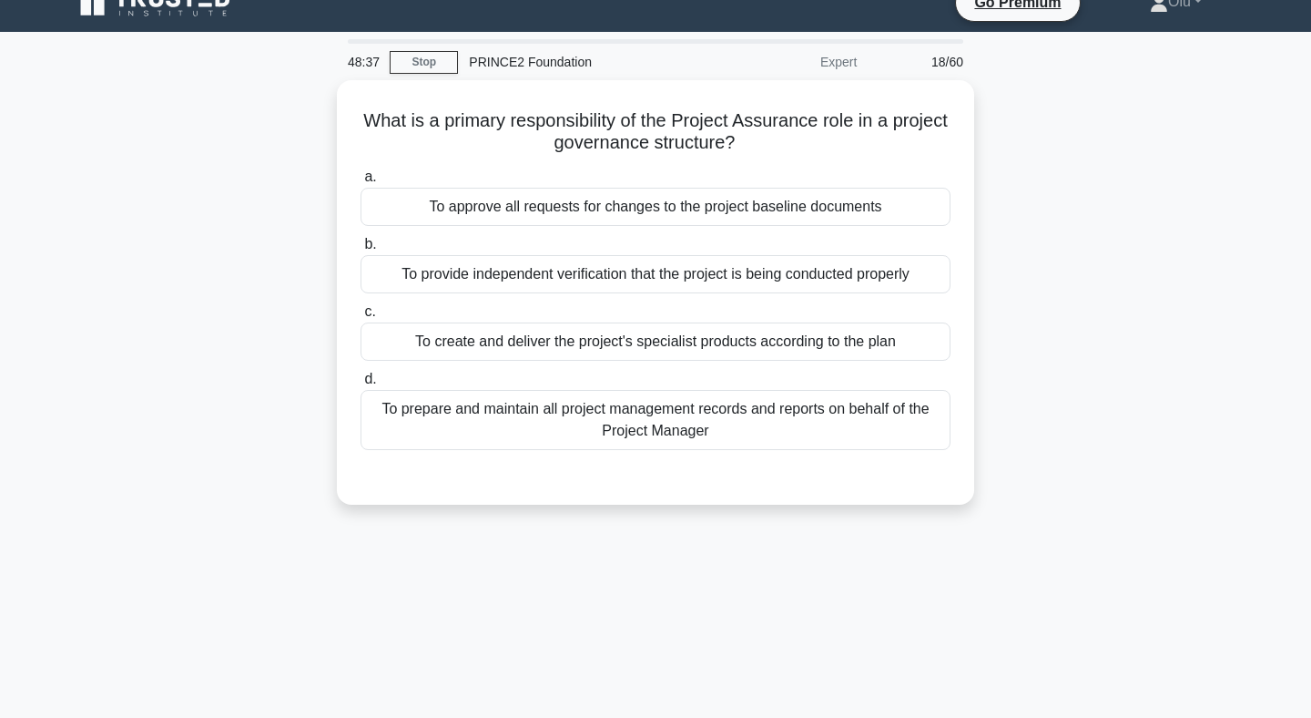
scroll to position [0, 0]
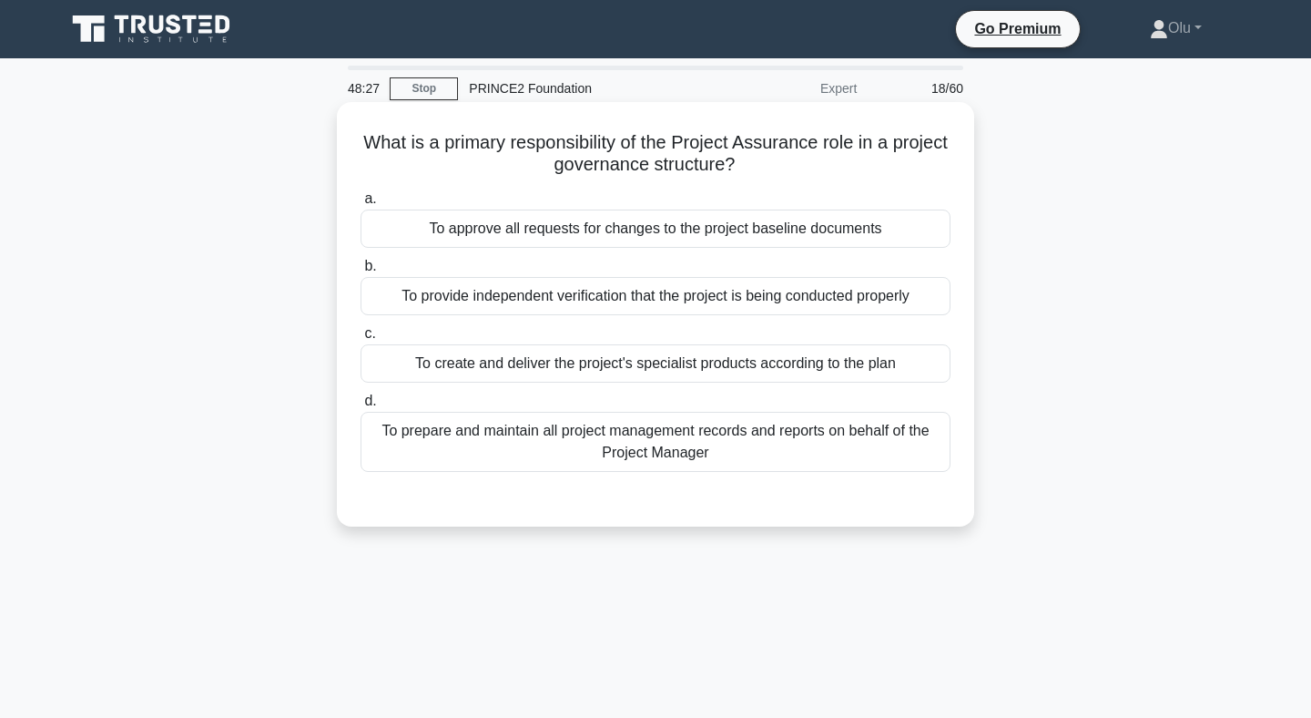
click at [662, 295] on div "To provide independent verification that the project is being conducted properly" at bounding box center [656, 296] width 590 height 38
click at [361, 272] on input "b. To provide independent verification that the project is being conducted prop…" at bounding box center [361, 266] width 0 height 12
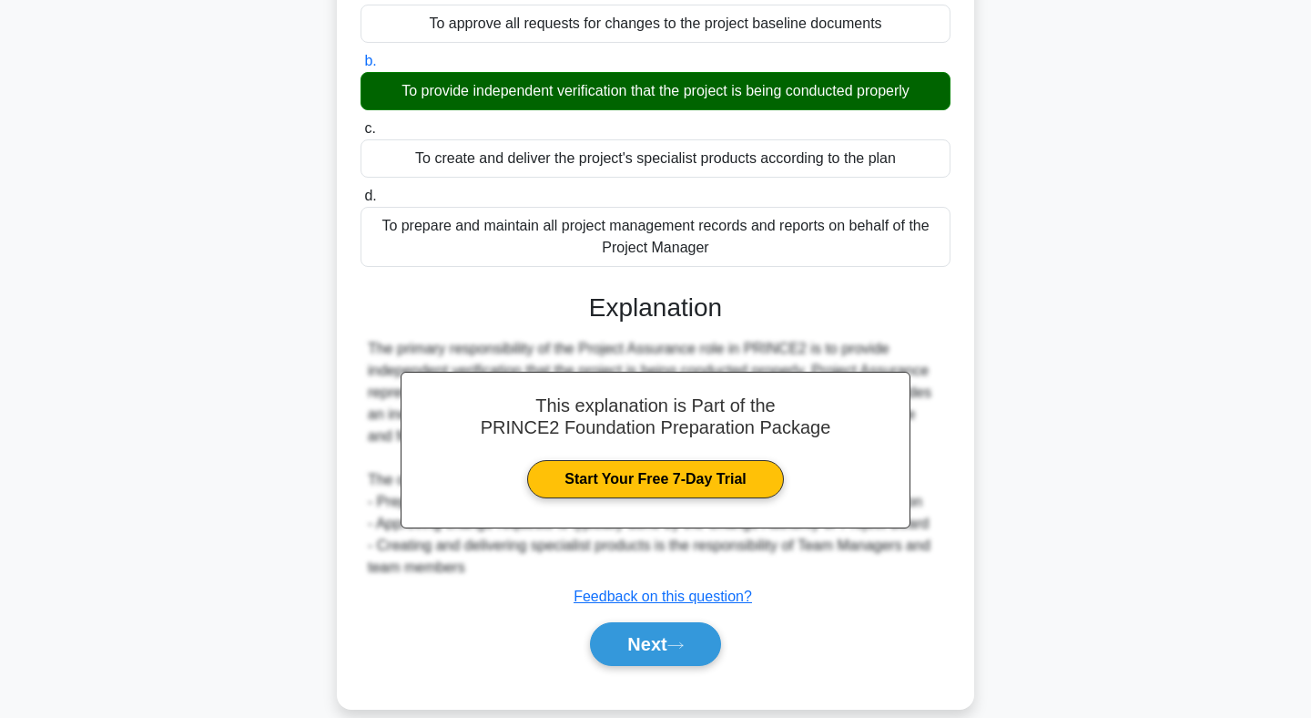
scroll to position [266, 0]
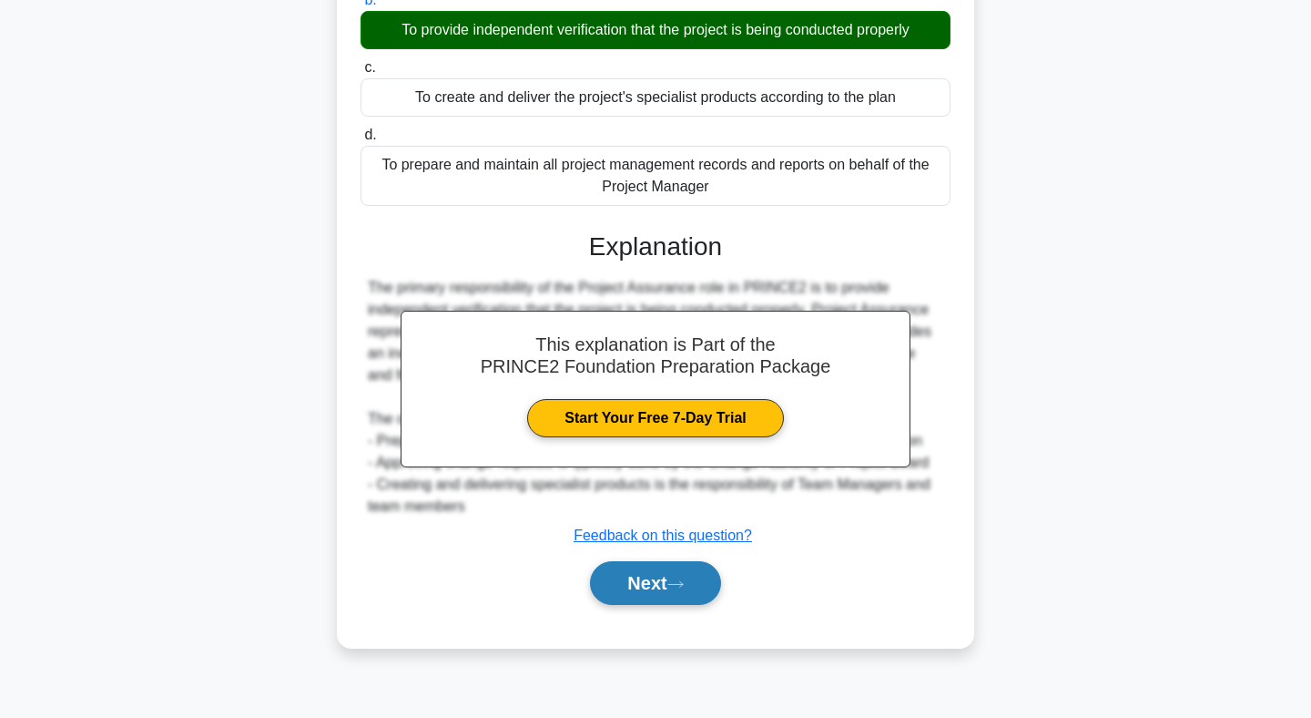
click at [668, 587] on button "Next" at bounding box center [655, 583] width 130 height 44
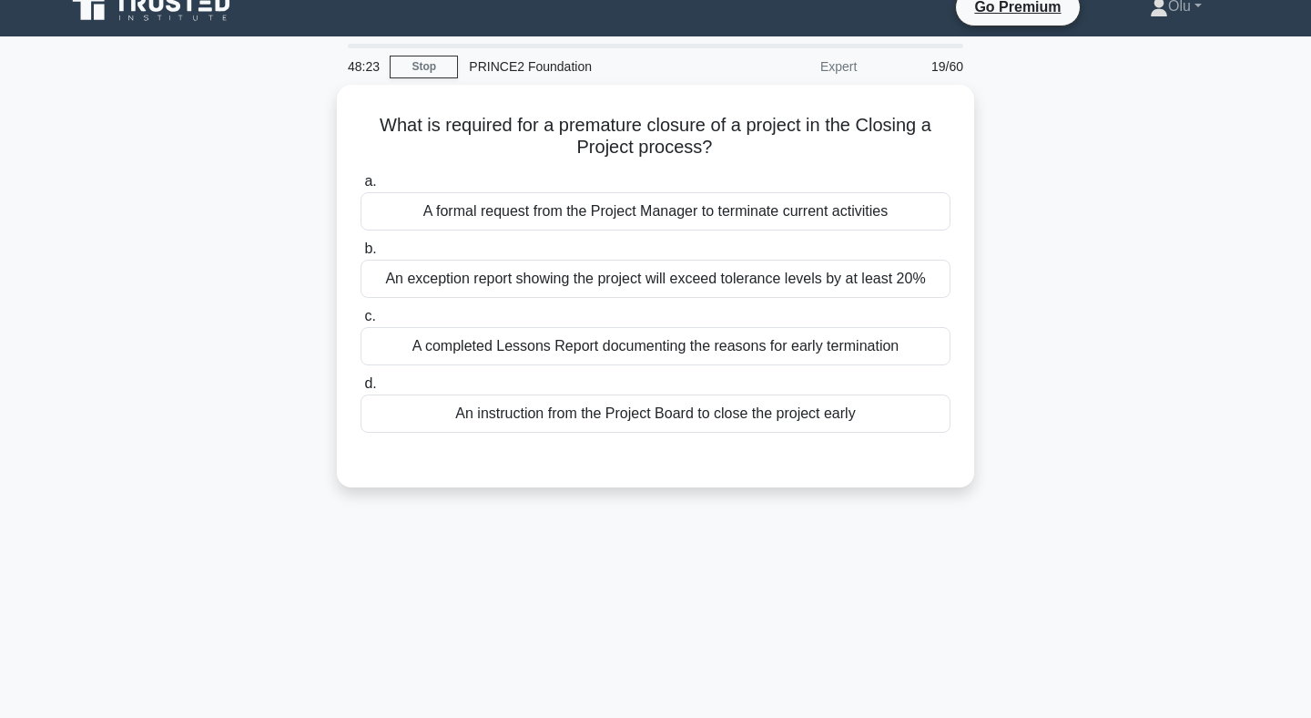
scroll to position [21, 0]
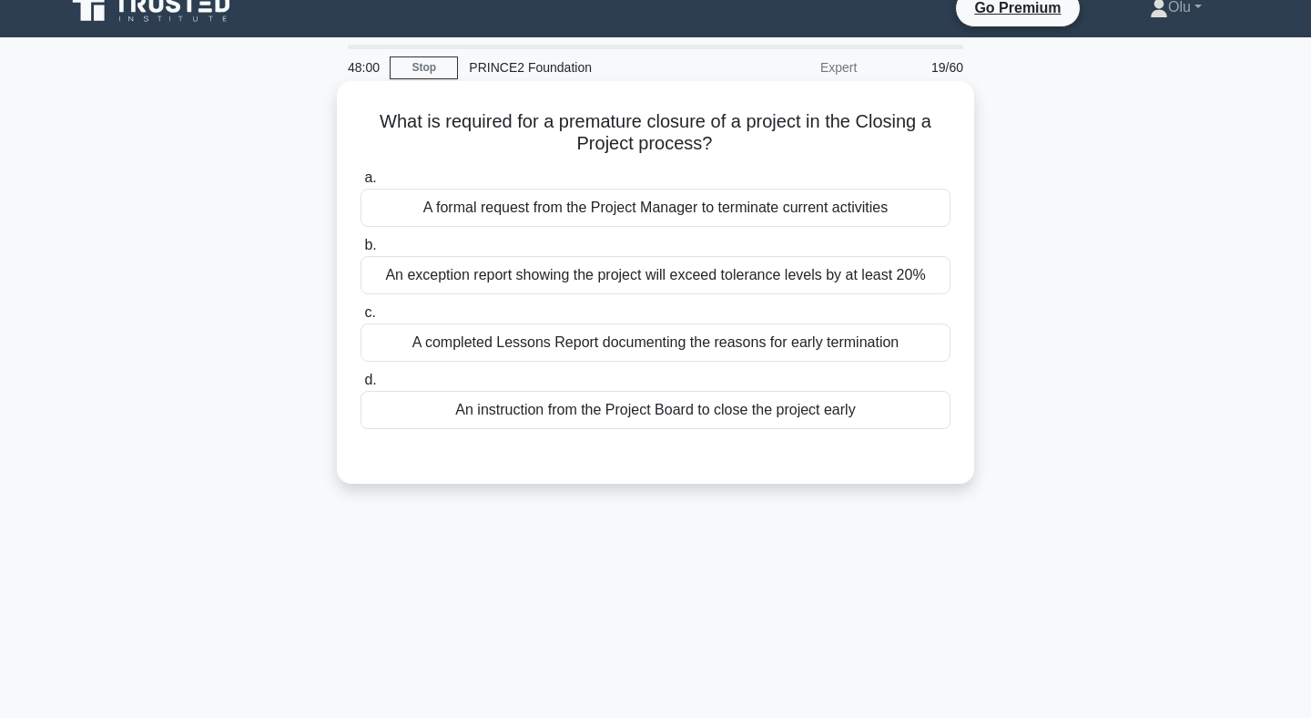
click at [629, 347] on div "A completed Lessons Report documenting the reasons for early termination" at bounding box center [656, 342] width 590 height 38
click at [361, 319] on input "c. A completed Lessons Report documenting the reasons for early termination" at bounding box center [361, 313] width 0 height 12
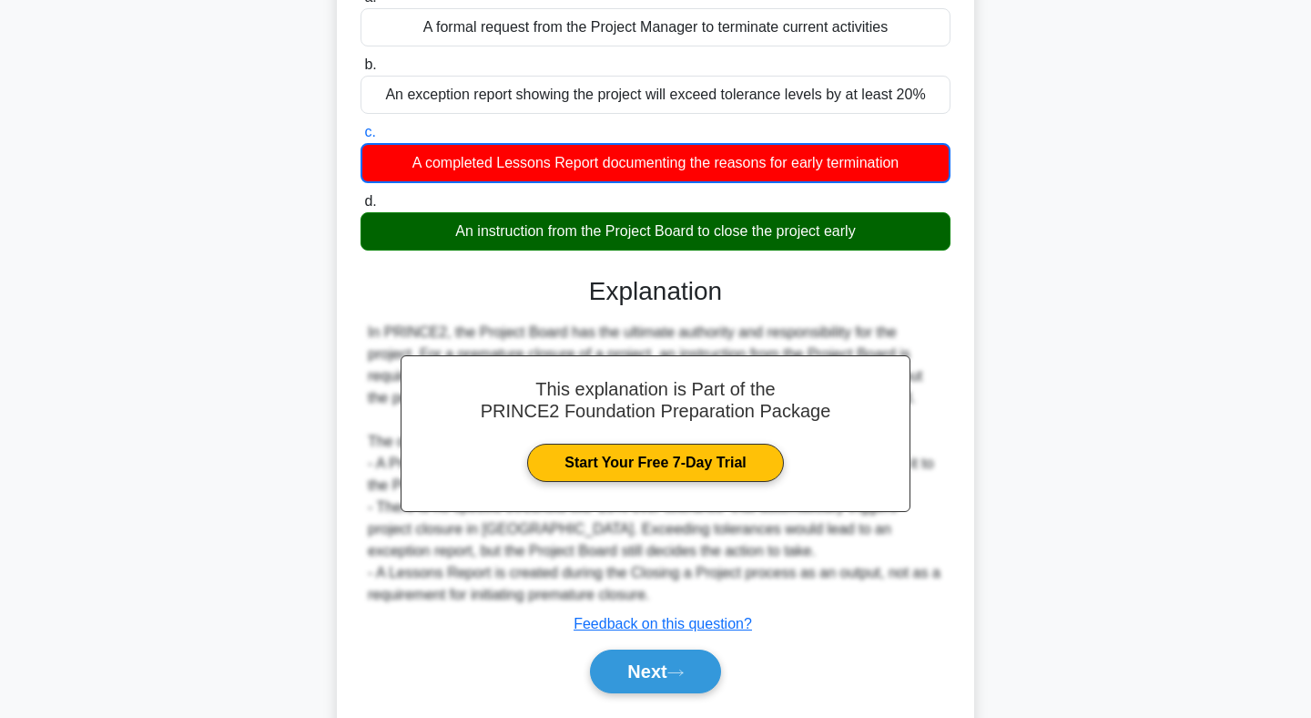
scroll to position [266, 0]
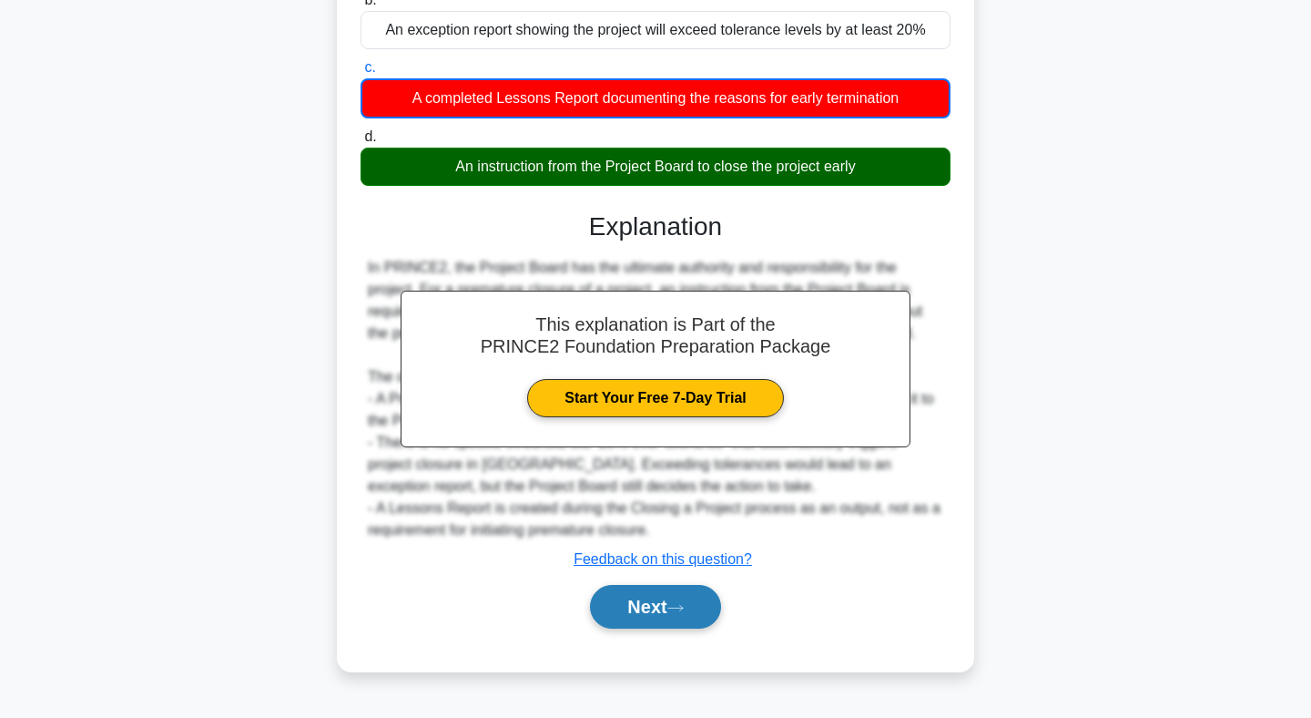
click at [648, 597] on button "Next" at bounding box center [655, 607] width 130 height 44
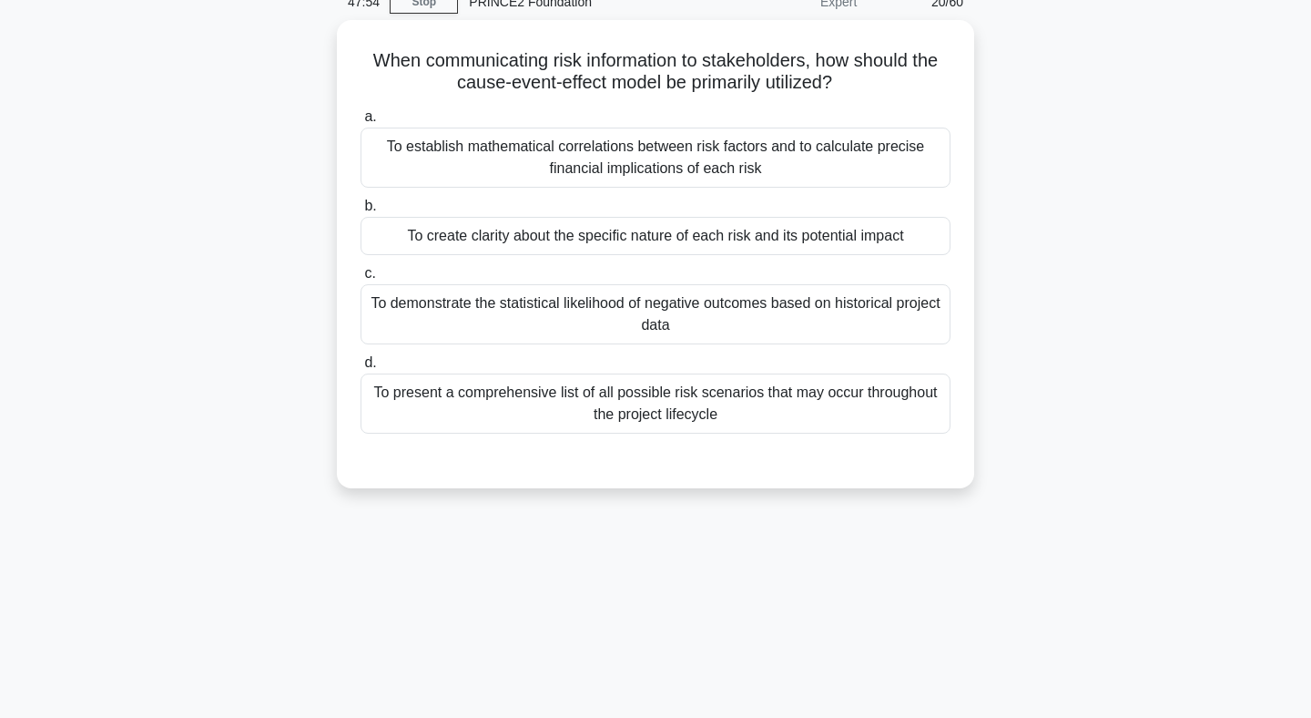
scroll to position [0, 0]
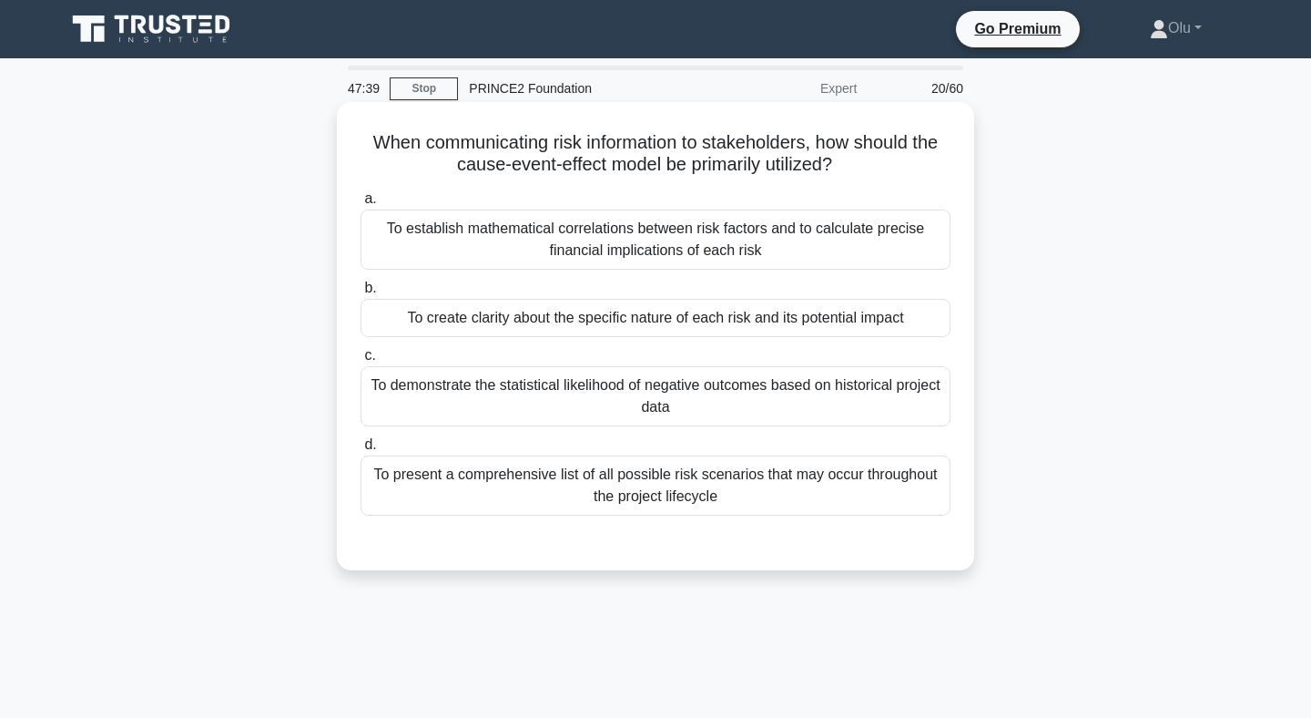
click at [686, 320] on div "To create clarity about the specific nature of each risk and its potential impa…" at bounding box center [656, 318] width 590 height 38
click at [361, 294] on input "b. To create clarity about the specific nature of each risk and its potential i…" at bounding box center [361, 288] width 0 height 12
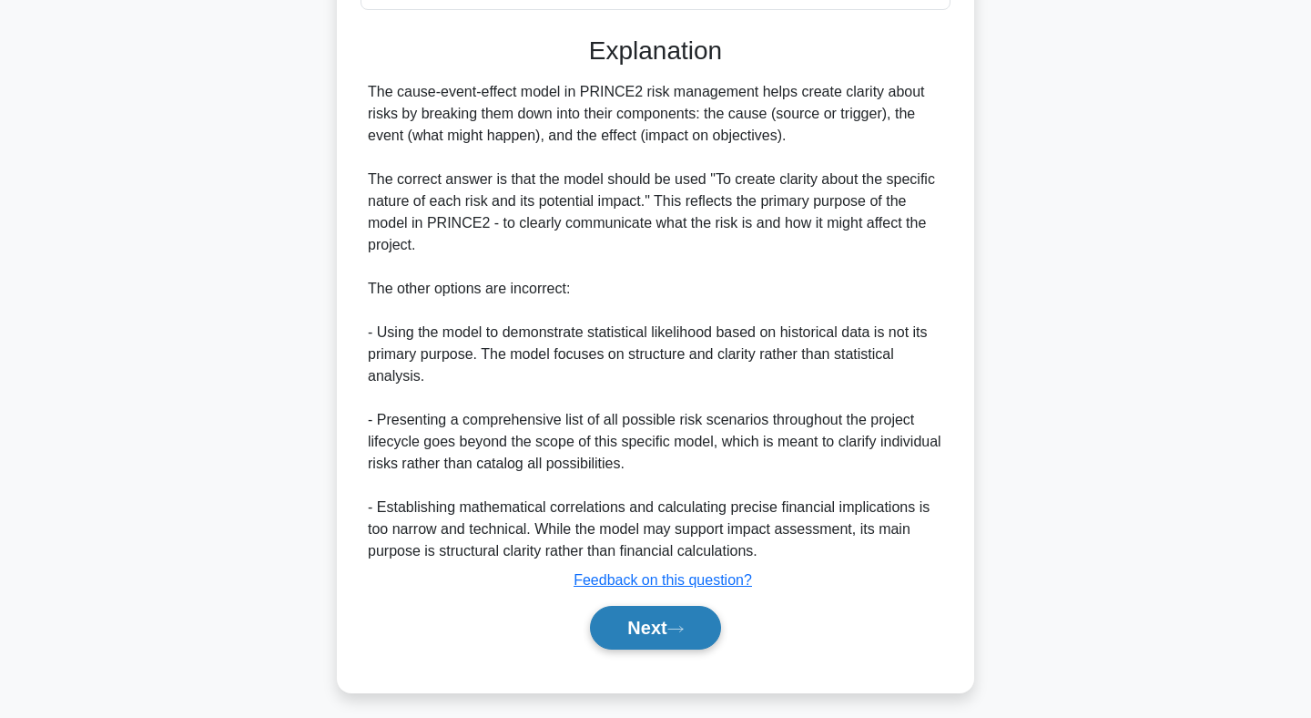
click at [668, 631] on button "Next" at bounding box center [655, 628] width 130 height 44
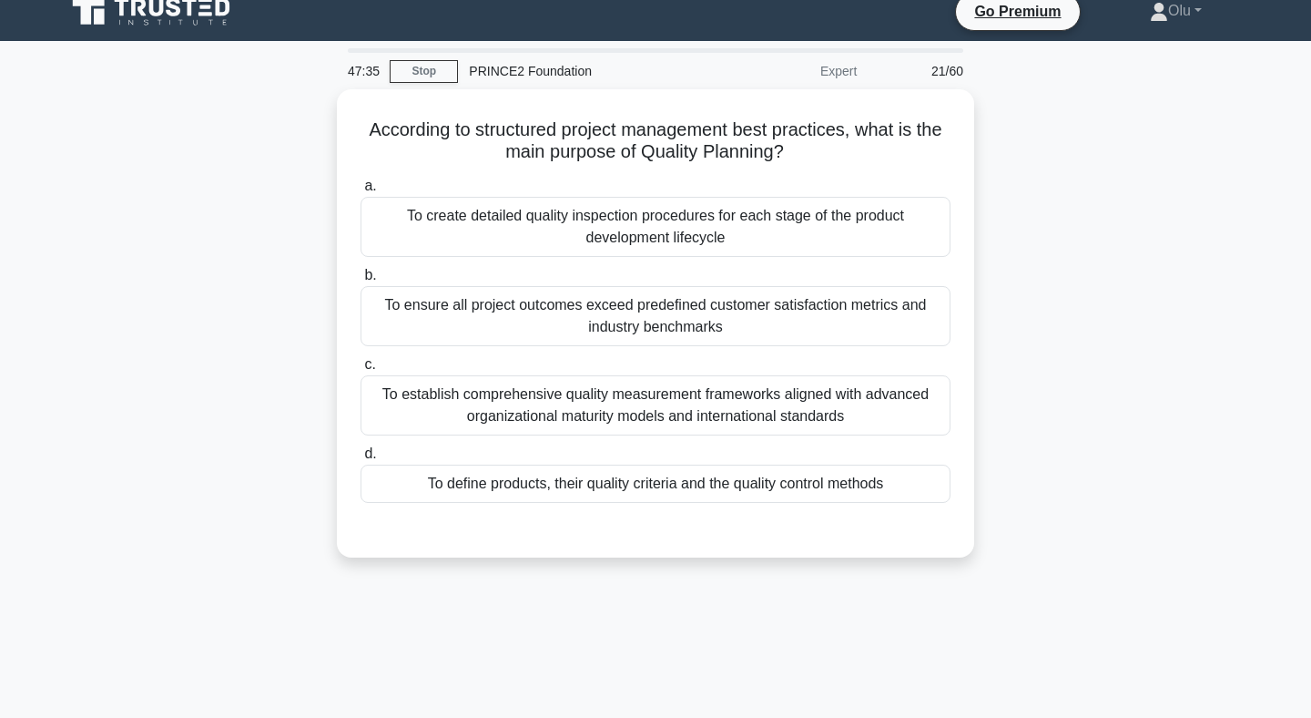
scroll to position [3, 0]
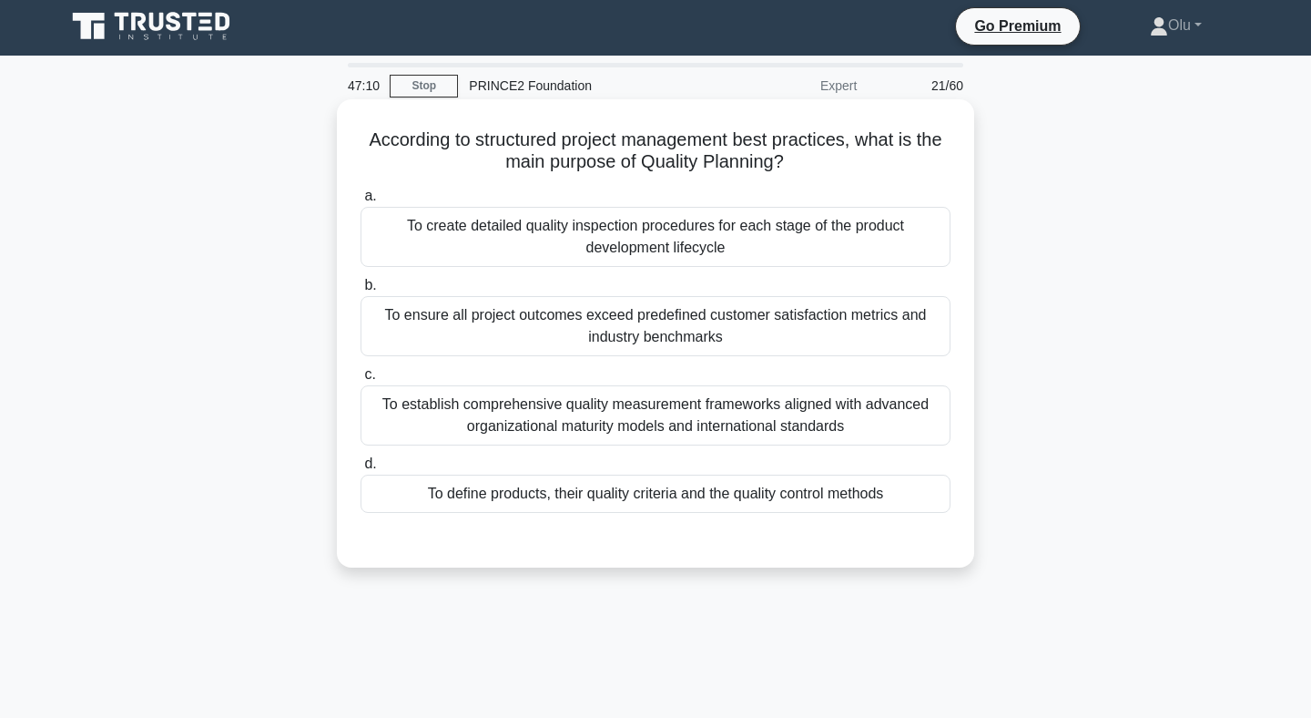
click at [760, 230] on div "To create detailed quality inspection procedures for each stage of the product …" at bounding box center [656, 237] width 590 height 60
click at [361, 202] on input "a. To create detailed quality inspection procedures for each stage of the produ…" at bounding box center [361, 196] width 0 height 12
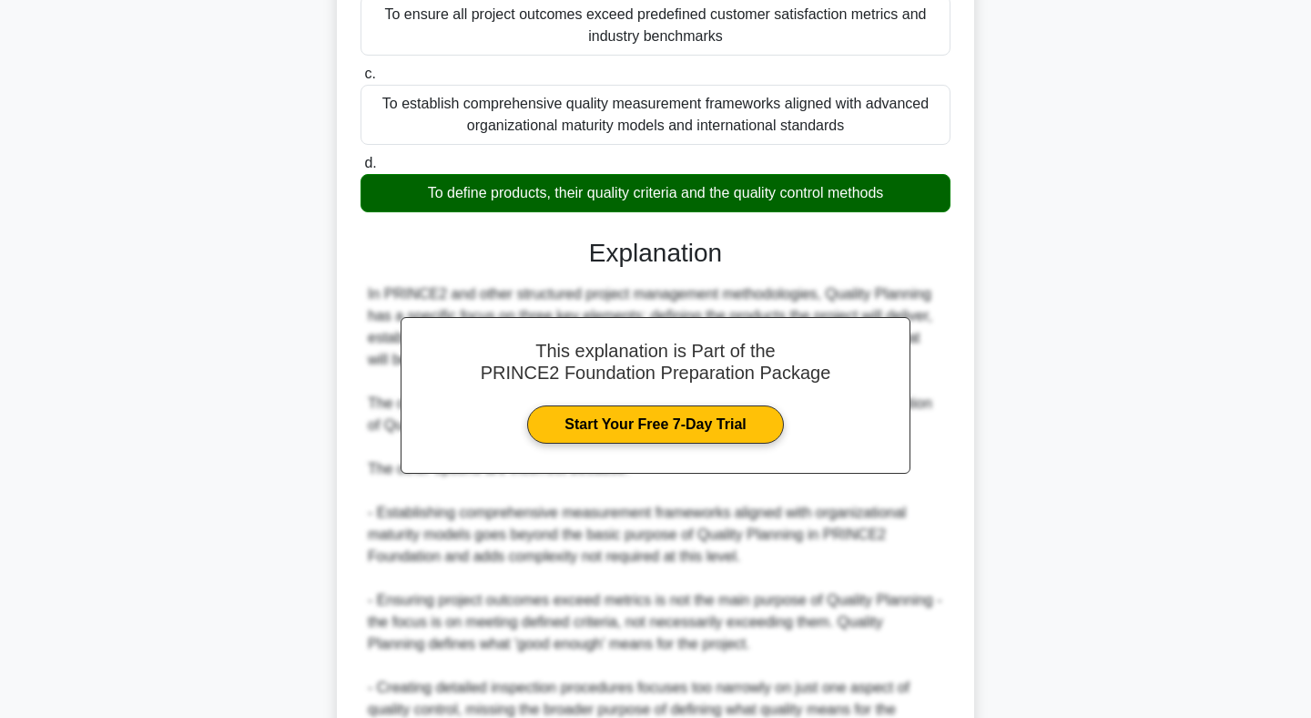
scroll to position [495, 0]
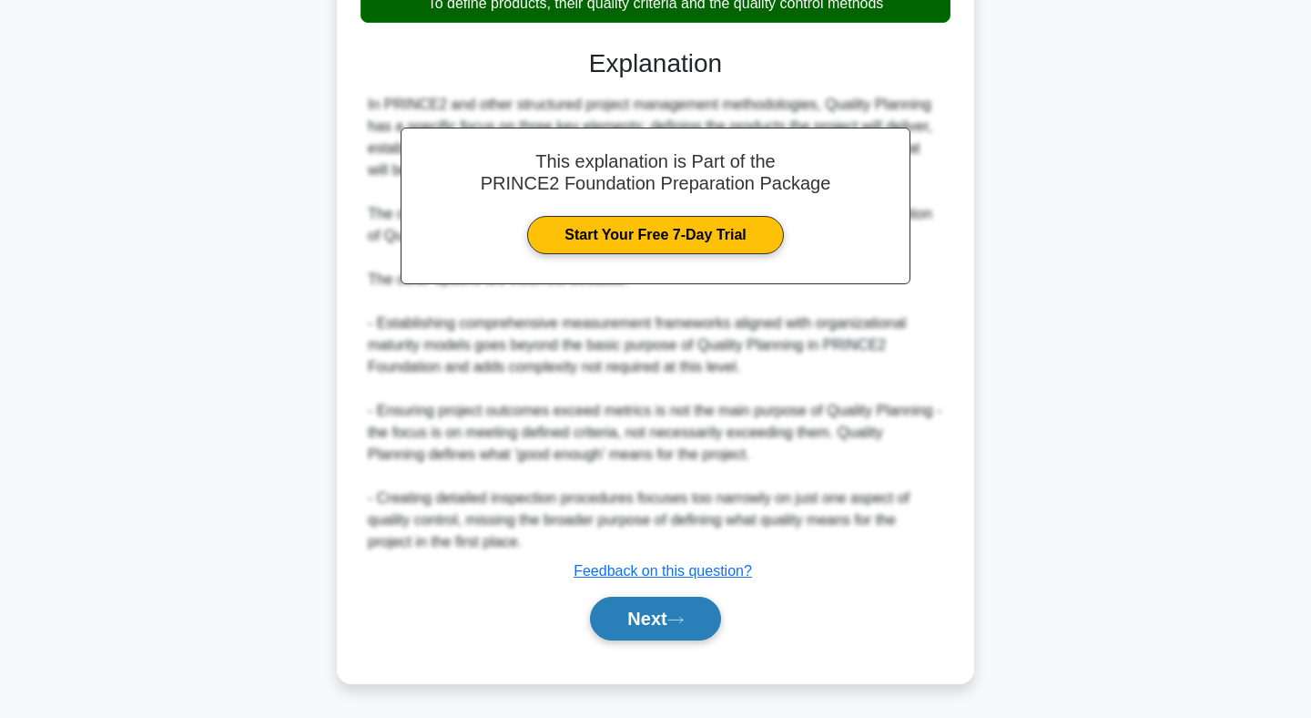
click at [665, 632] on button "Next" at bounding box center [655, 619] width 130 height 44
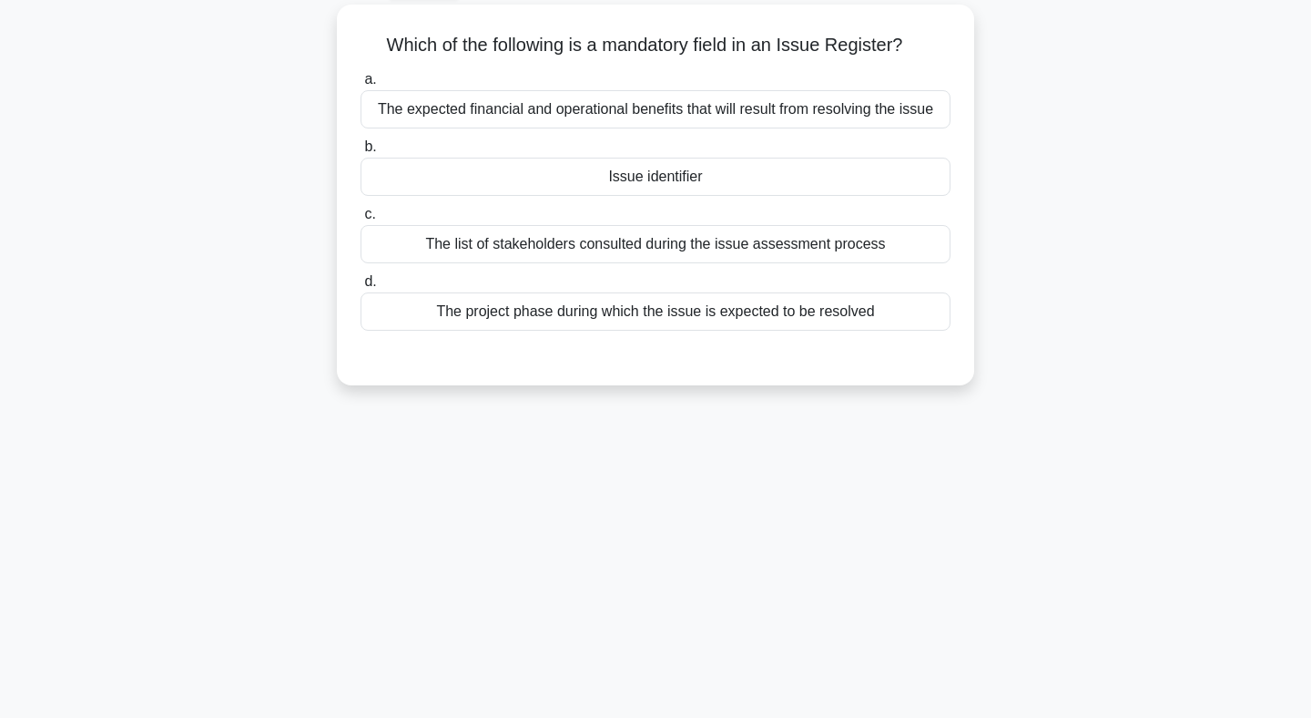
scroll to position [0, 0]
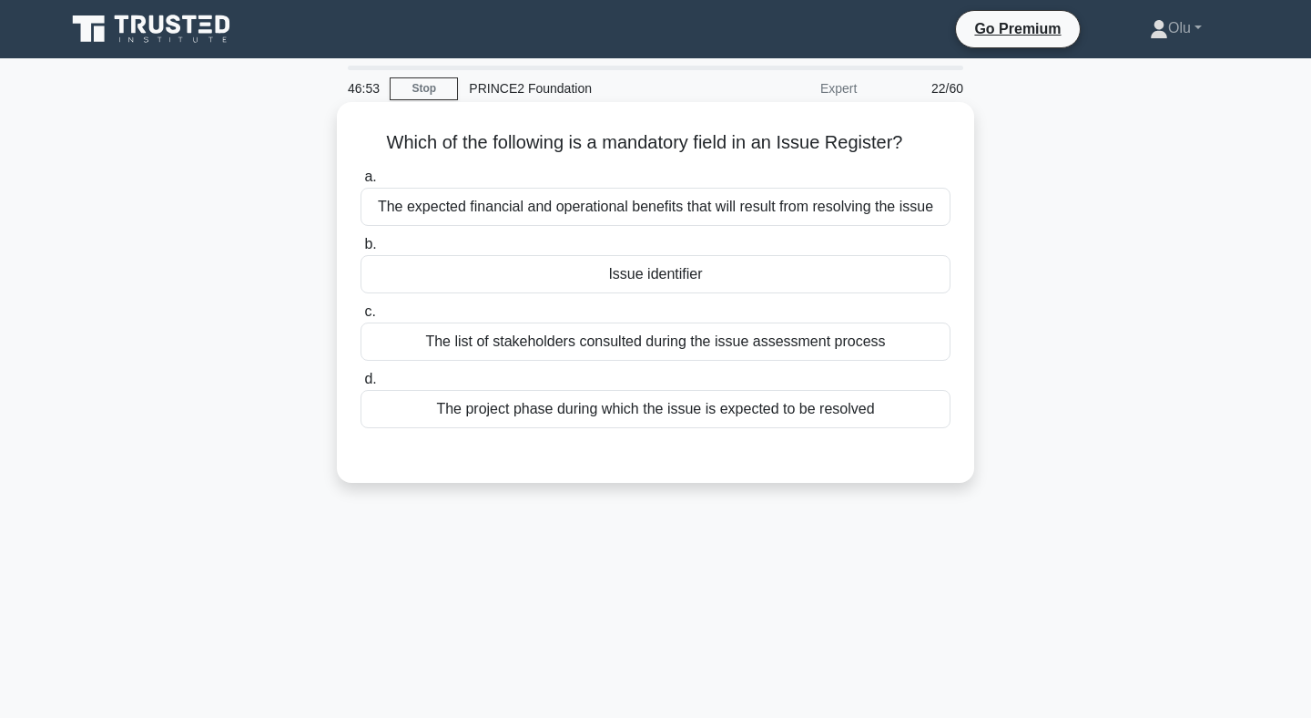
click at [662, 271] on div "Issue identifier" at bounding box center [656, 274] width 590 height 38
click at [361, 250] on input "b. Issue identifier" at bounding box center [361, 245] width 0 height 12
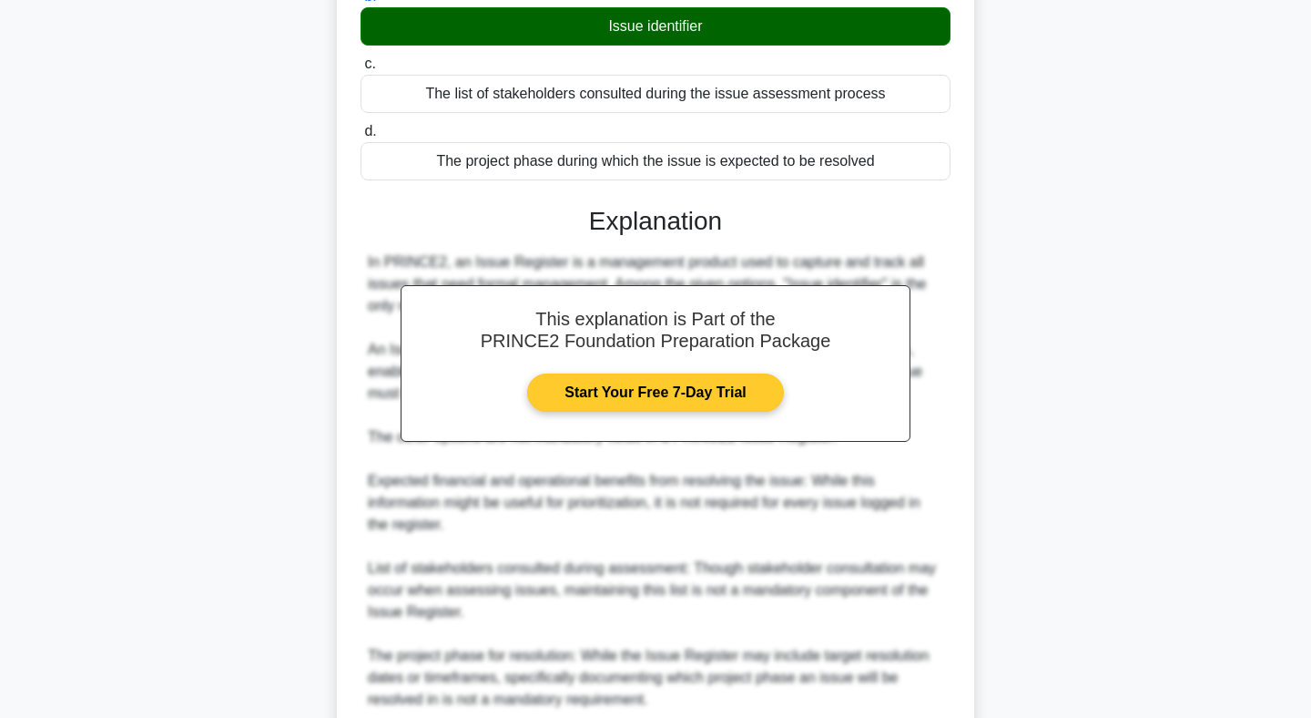
scroll to position [405, 0]
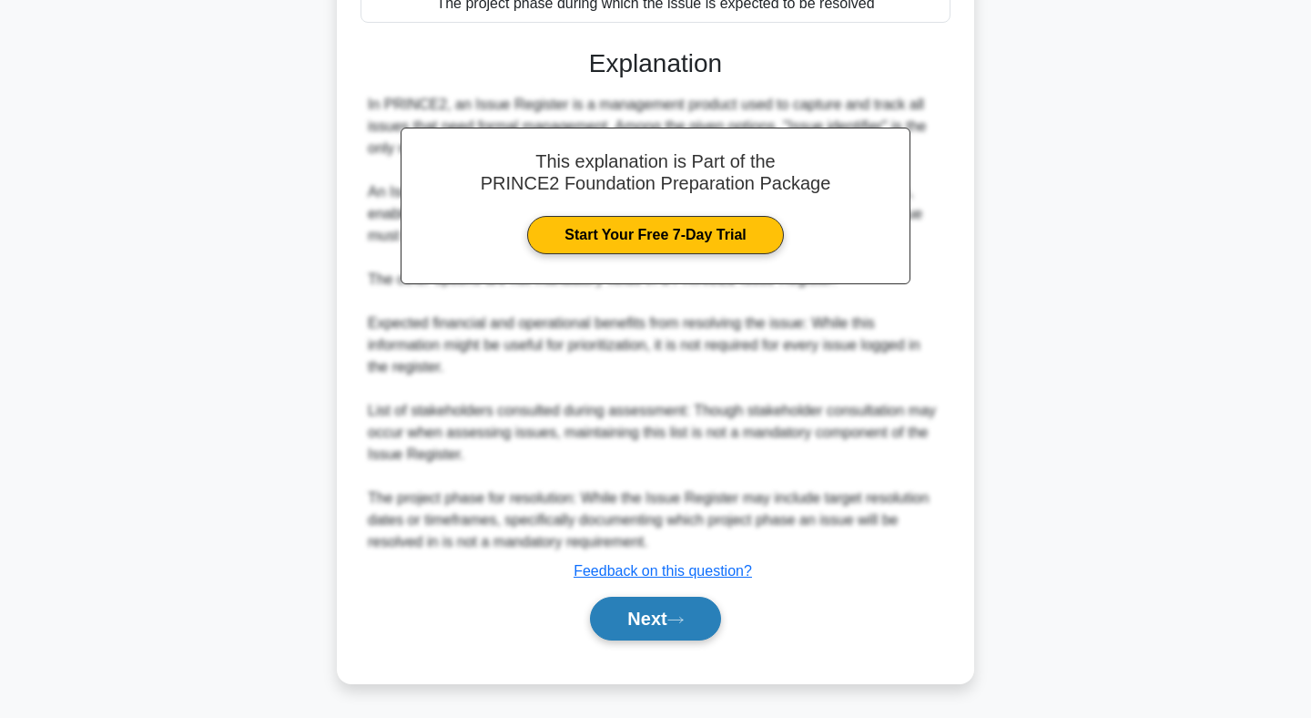
click at [671, 616] on button "Next" at bounding box center [655, 619] width 130 height 44
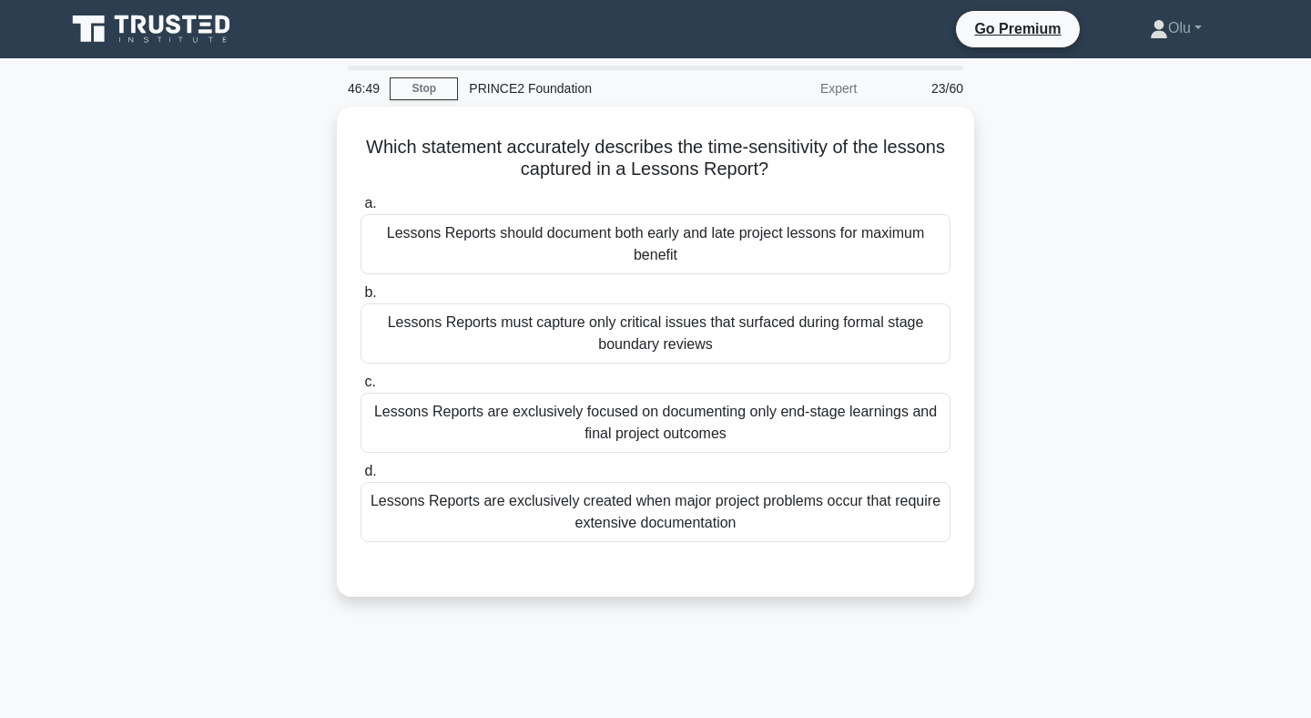
scroll to position [0, 0]
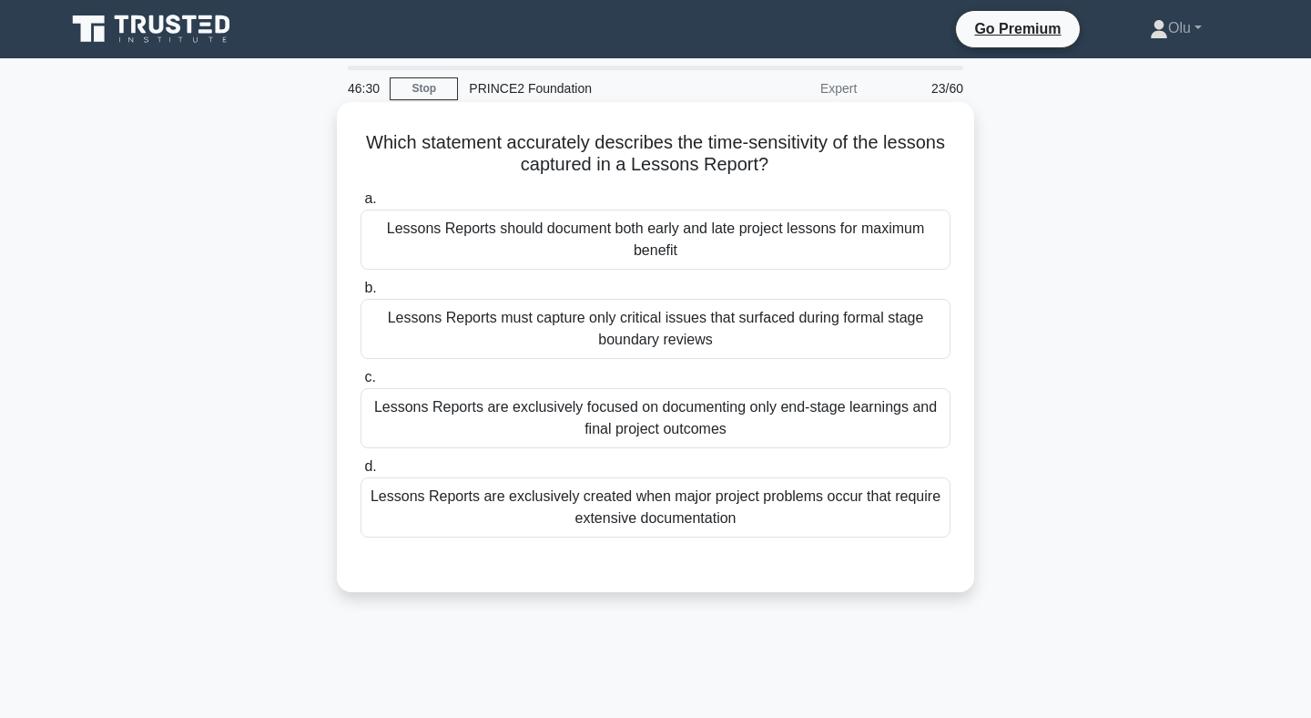
click at [655, 251] on div "Lessons Reports should document both early and late project lessons for maximum…" at bounding box center [656, 239] width 590 height 60
click at [361, 205] on input "a. Lessons Reports should document both early and late project lessons for maxi…" at bounding box center [361, 199] width 0 height 12
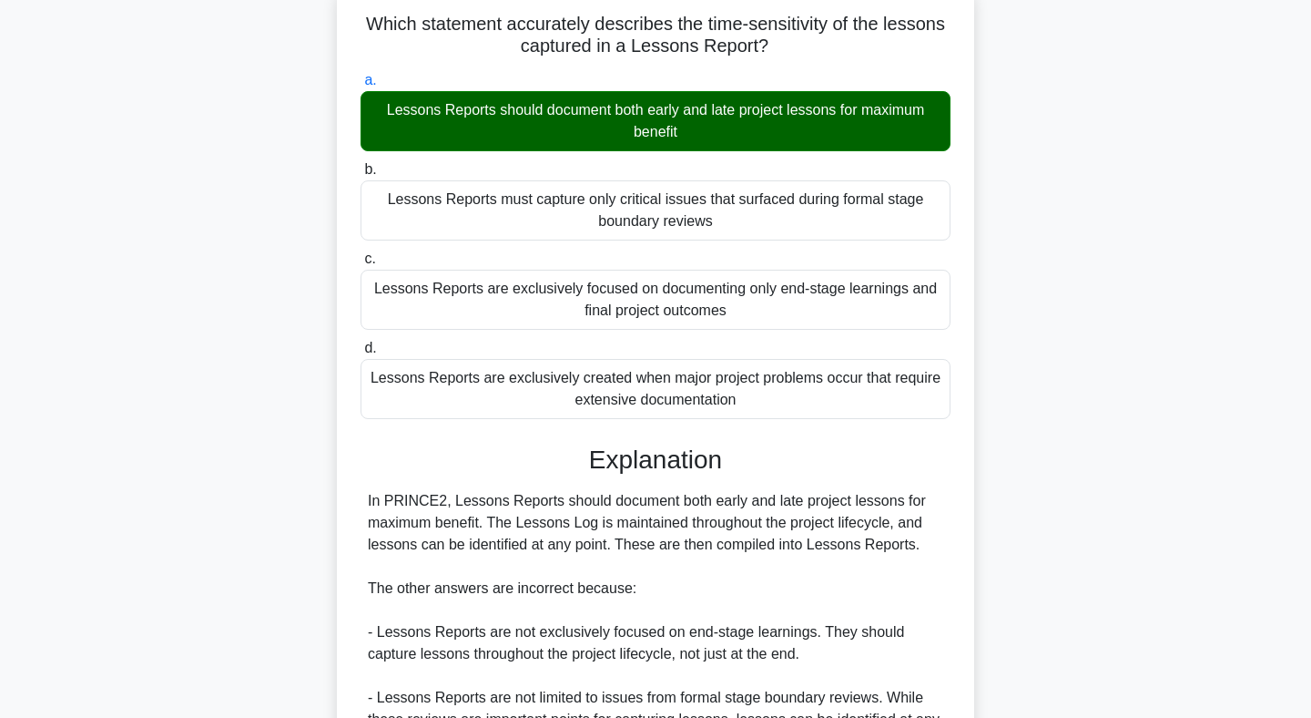
scroll to position [405, 0]
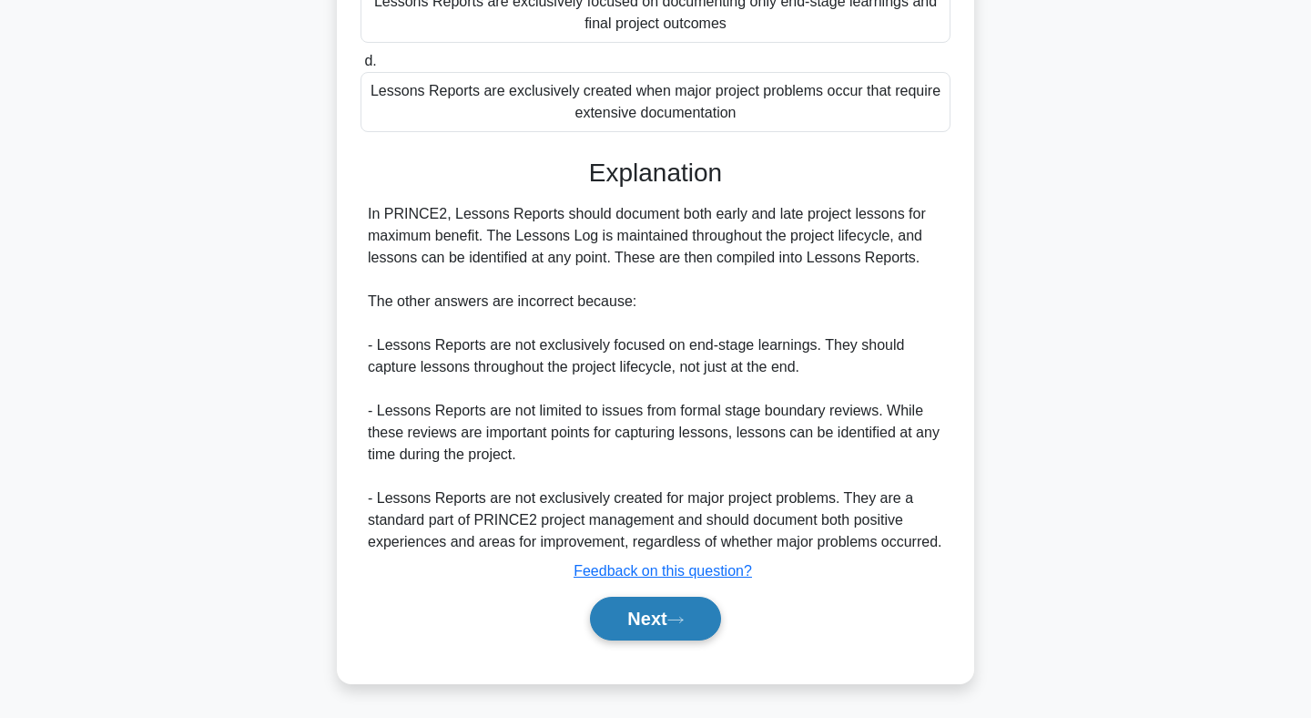
click at [653, 625] on button "Next" at bounding box center [655, 619] width 130 height 44
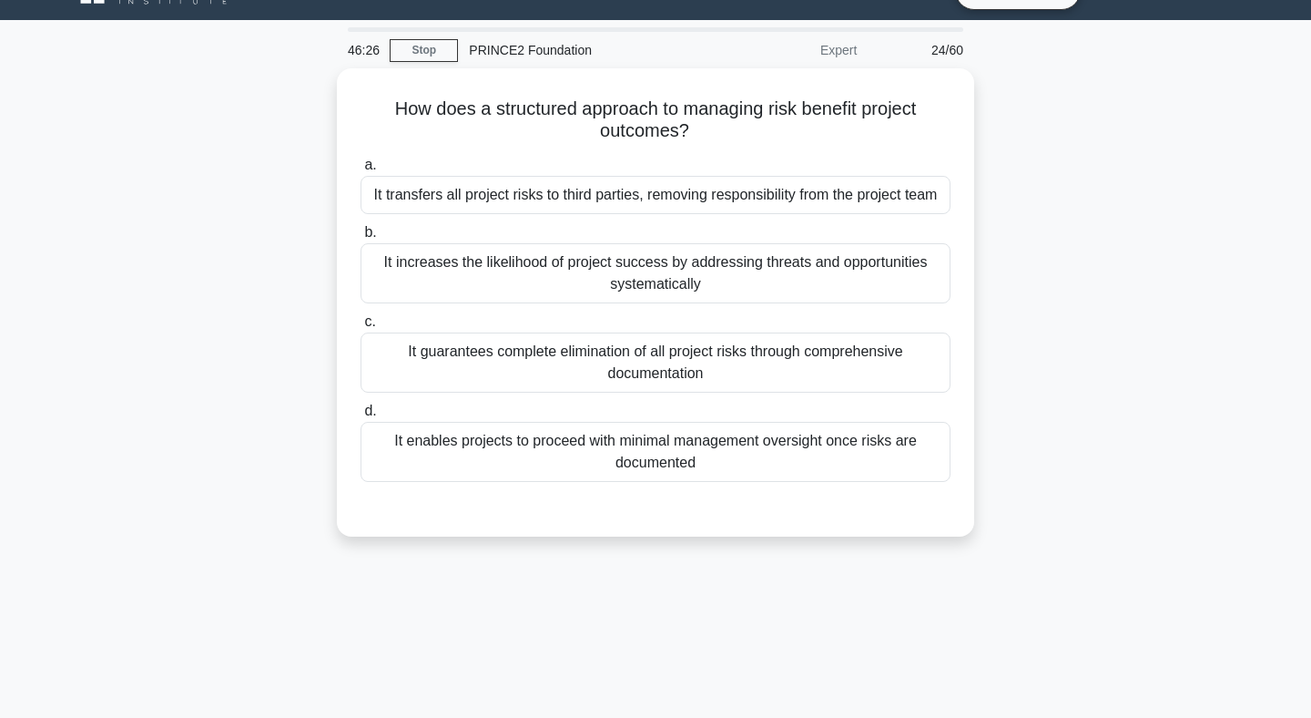
scroll to position [29, 0]
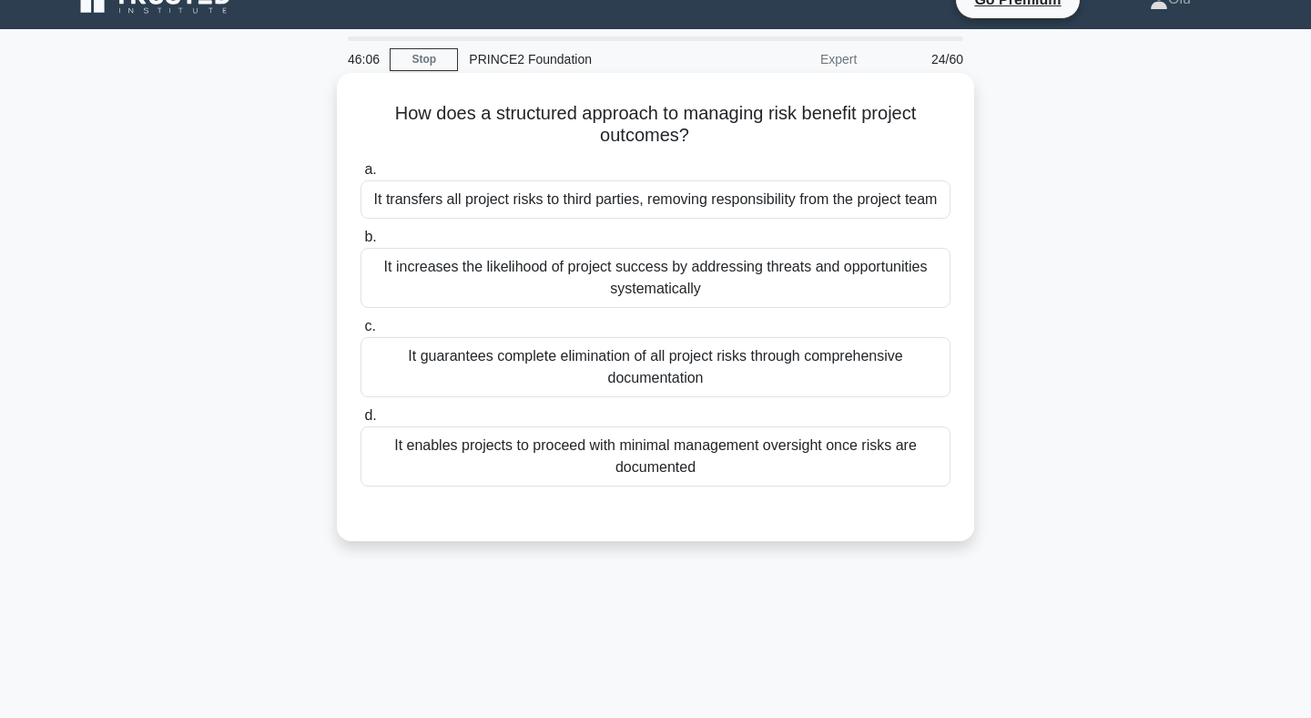
click at [675, 308] on div "It increases the likelihood of project success by addressing threats and opport…" at bounding box center [656, 278] width 590 height 60
click at [361, 243] on input "b. It increases the likelihood of project success by addressing threats and opp…" at bounding box center [361, 237] width 0 height 12
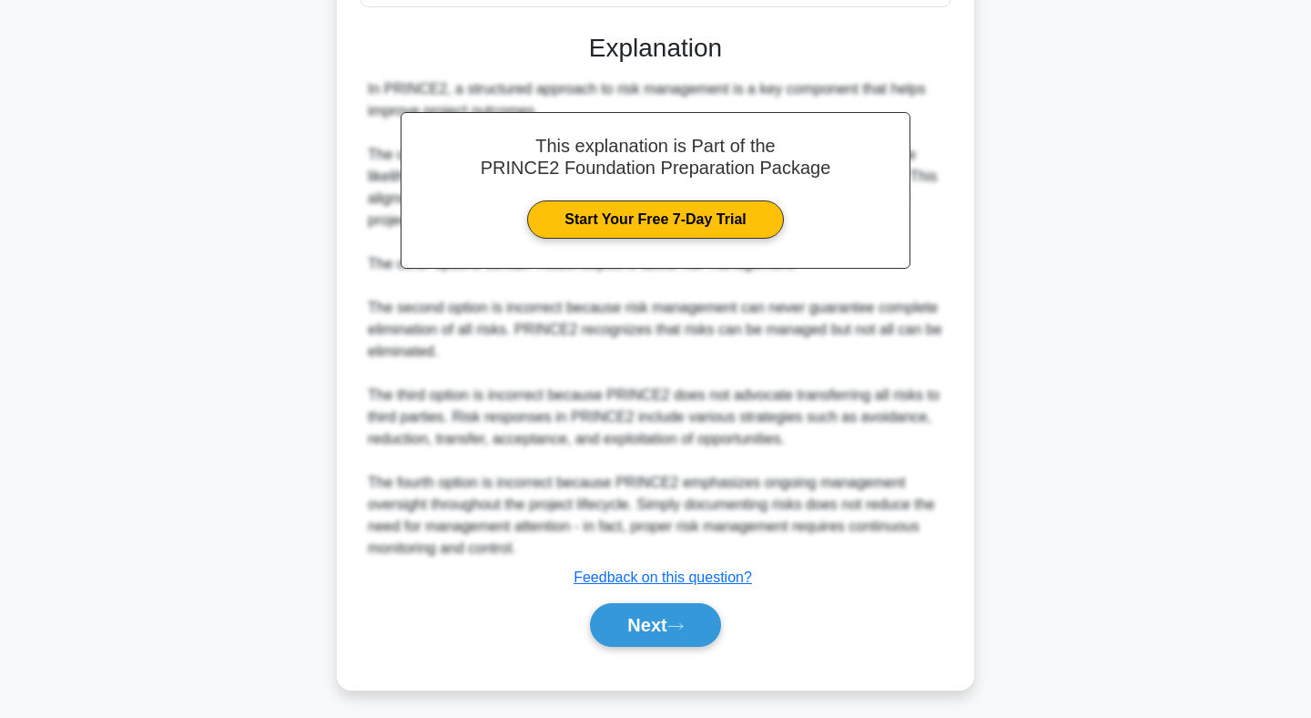
scroll to position [533, 0]
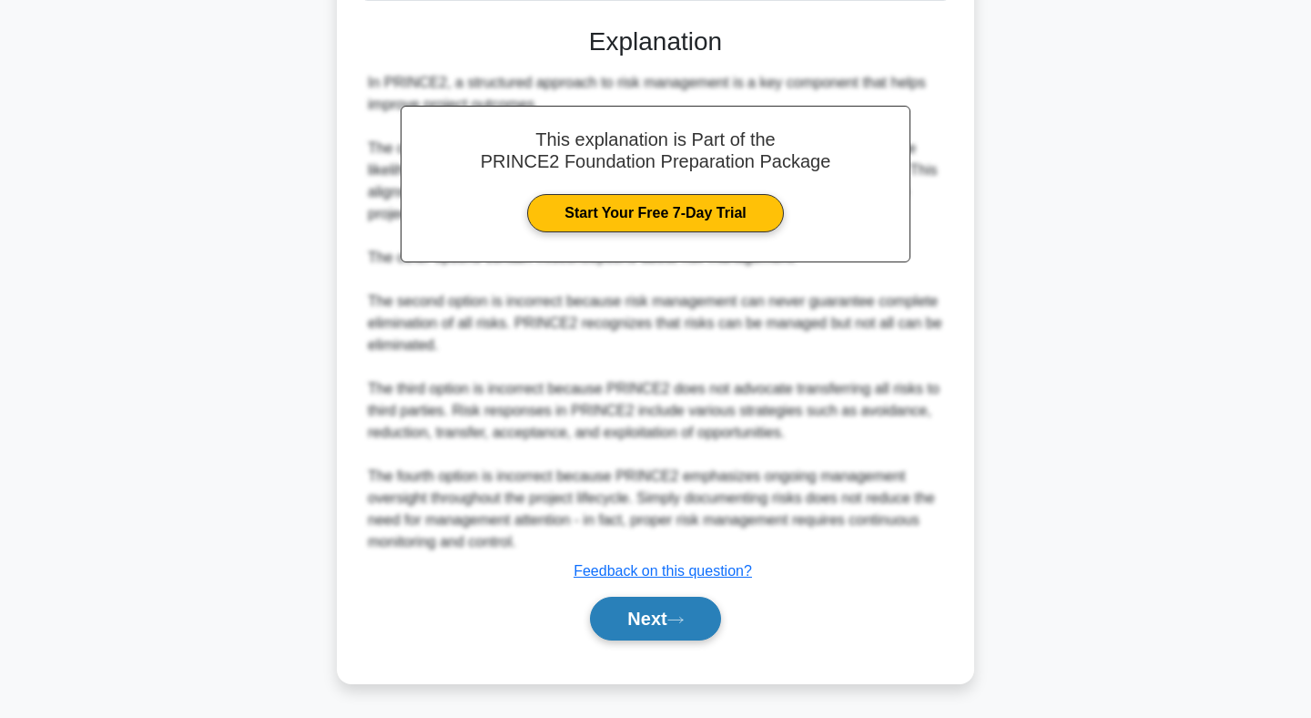
click at [631, 620] on button "Next" at bounding box center [655, 619] width 130 height 44
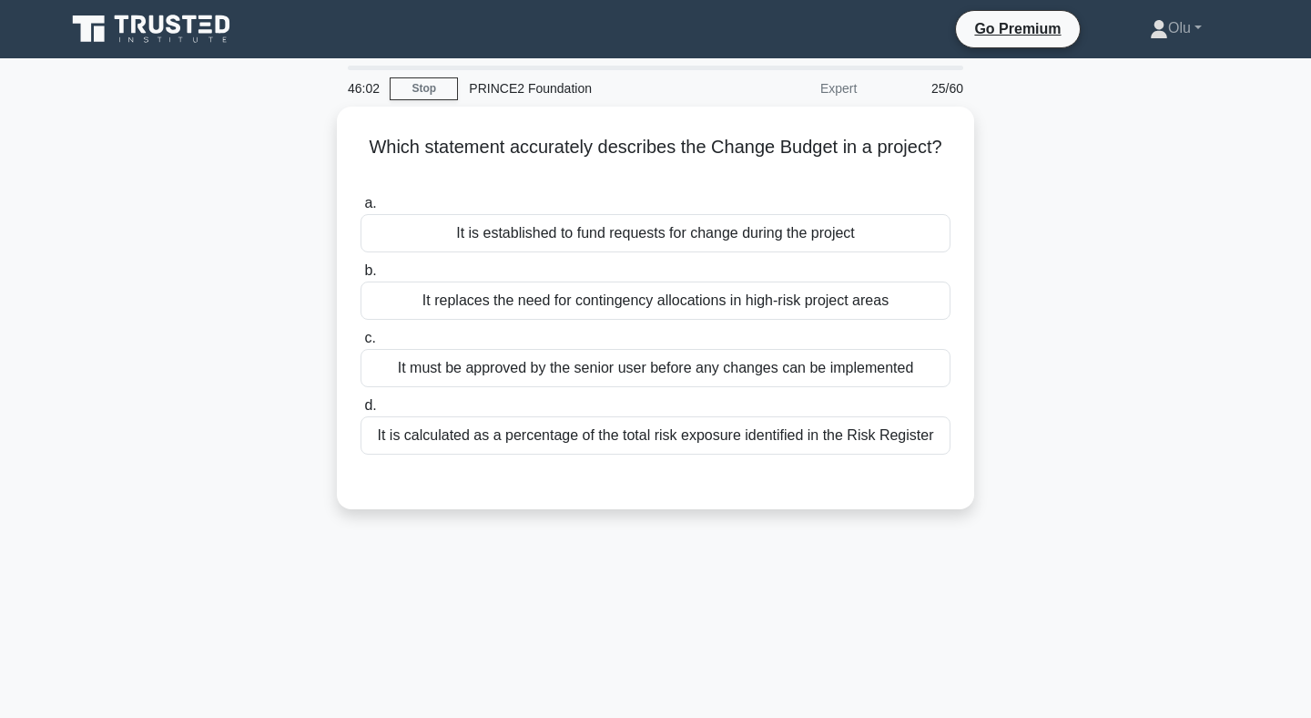
scroll to position [9, 0]
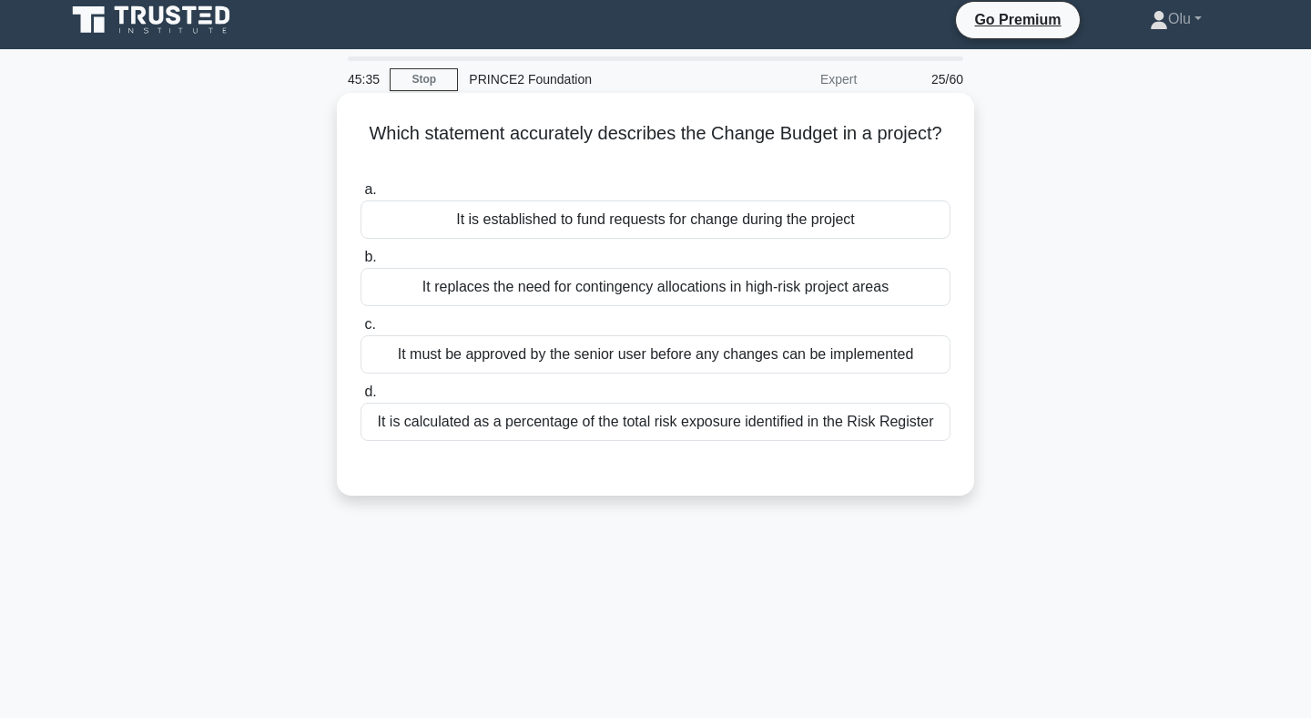
click at [671, 221] on div "It is established to fund requests for change during the project" at bounding box center [656, 219] width 590 height 38
click at [361, 196] on input "a. It is established to fund requests for change during the project" at bounding box center [361, 190] width 0 height 12
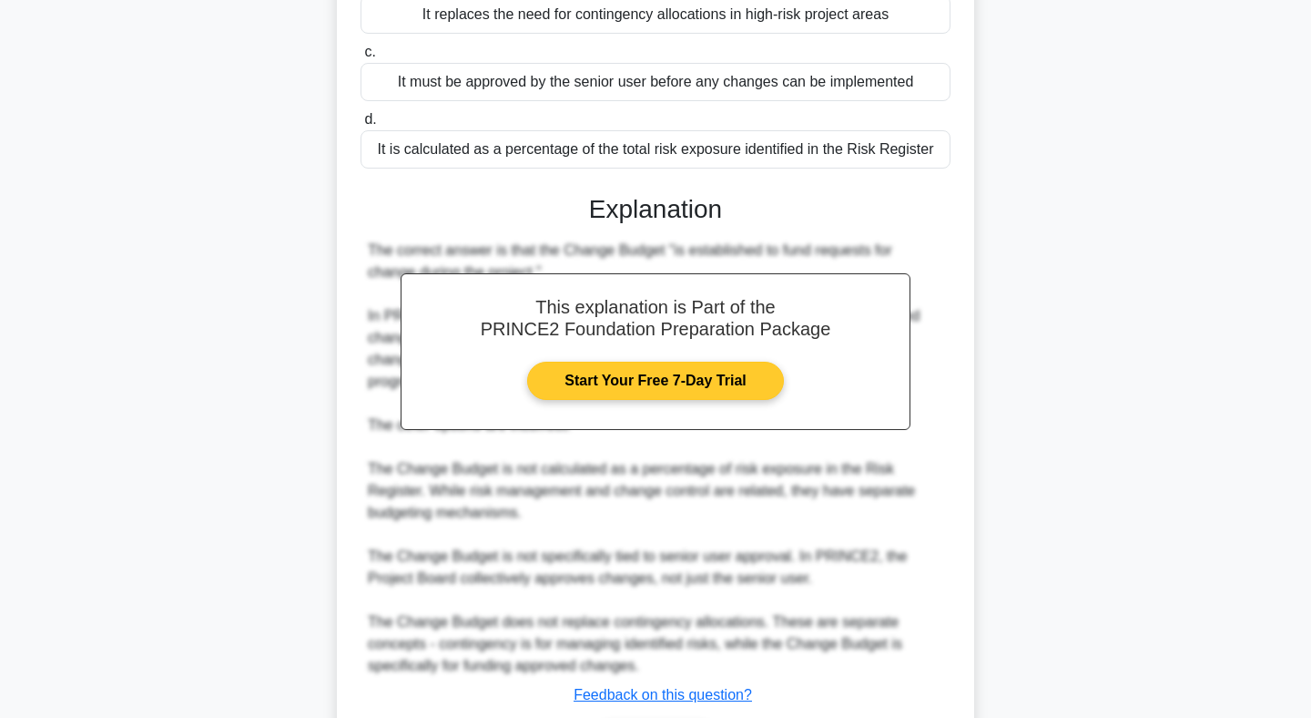
scroll to position [405, 0]
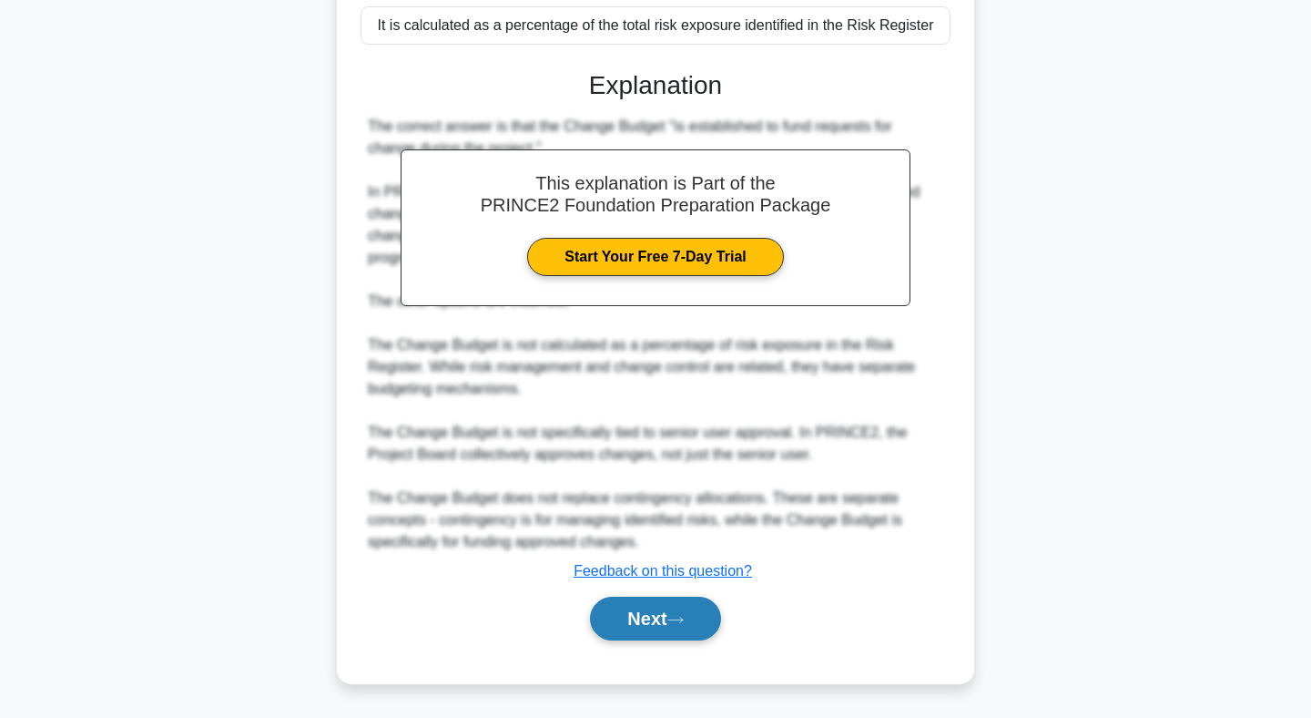
click at [668, 623] on button "Next" at bounding box center [655, 619] width 130 height 44
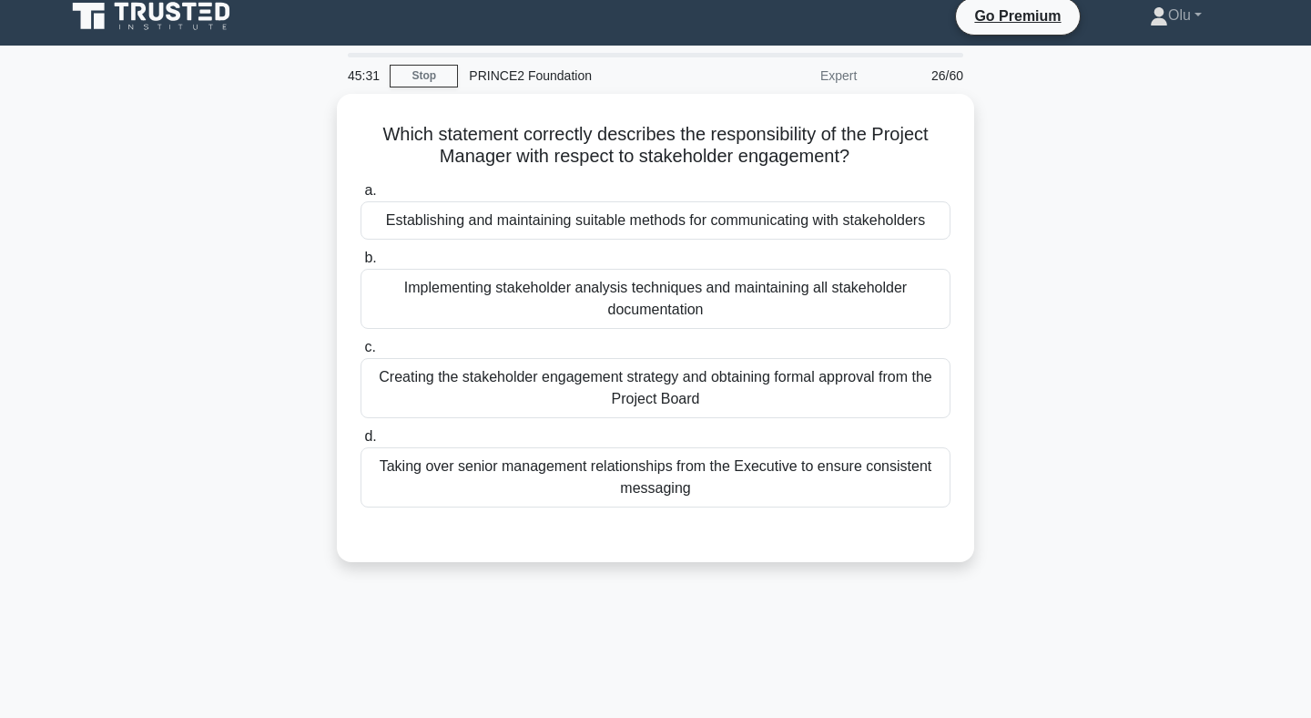
scroll to position [0, 0]
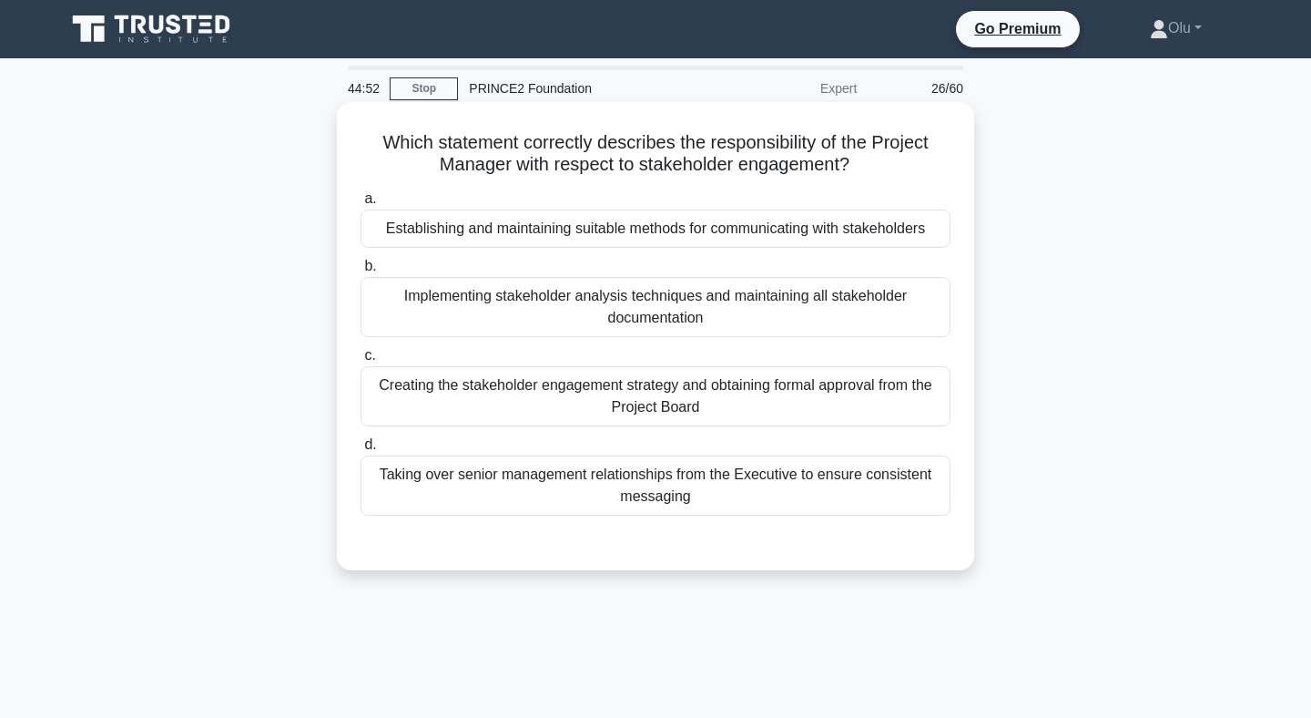
click at [667, 229] on div "Establishing and maintaining suitable methods for communicating with stakeholde…" at bounding box center [656, 228] width 590 height 38
click at [361, 205] on input "a. Establishing and maintaining suitable methods for communicating with stakeho…" at bounding box center [361, 199] width 0 height 12
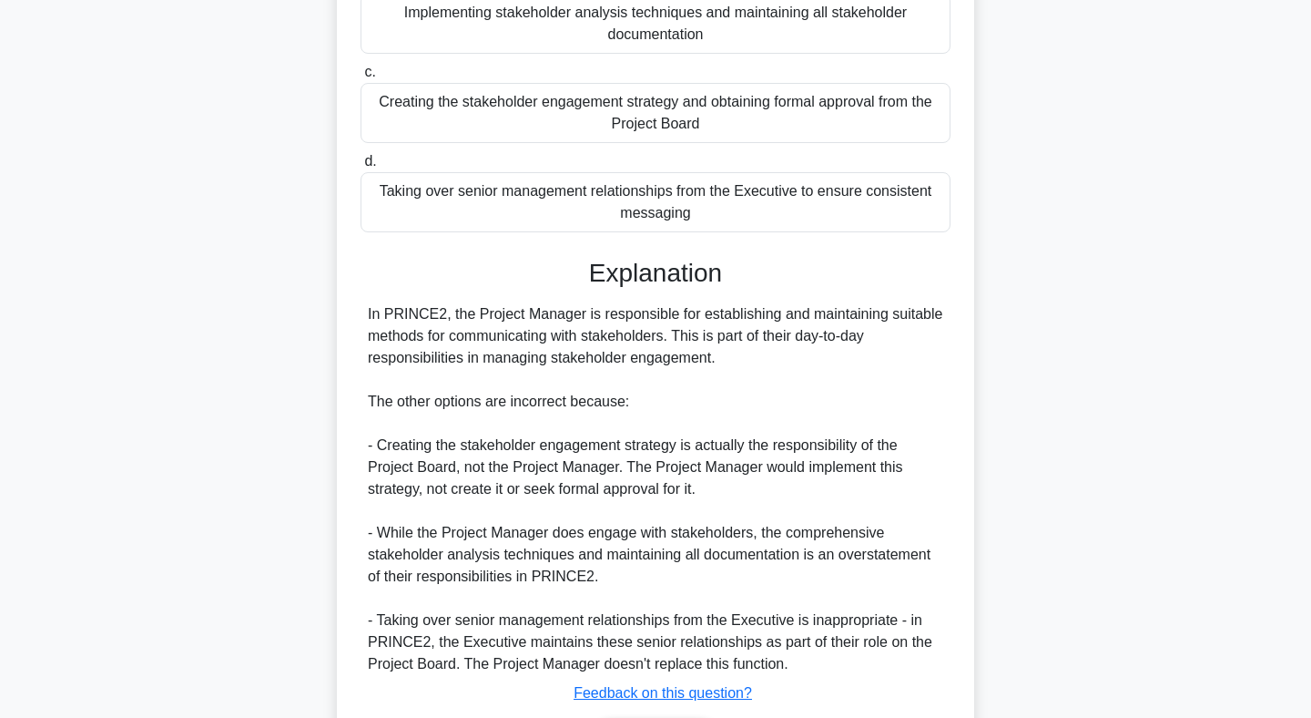
scroll to position [405, 0]
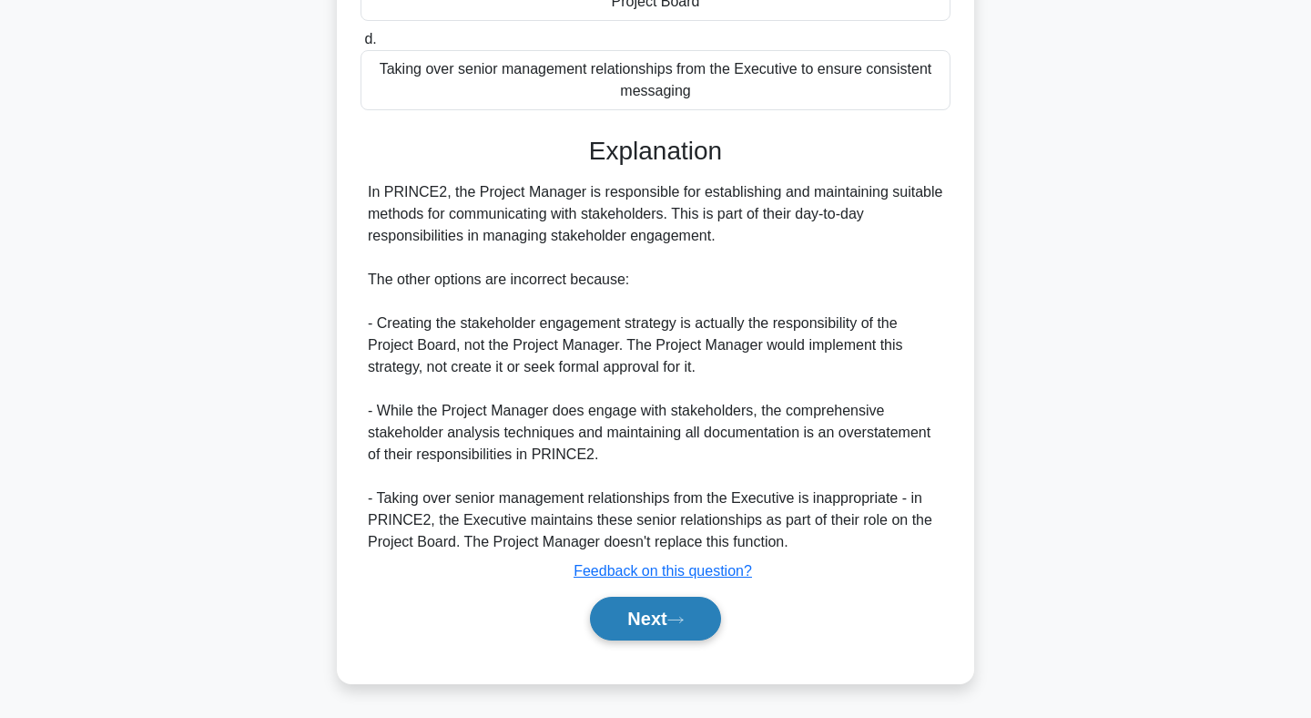
click at [684, 617] on icon at bounding box center [676, 620] width 16 height 10
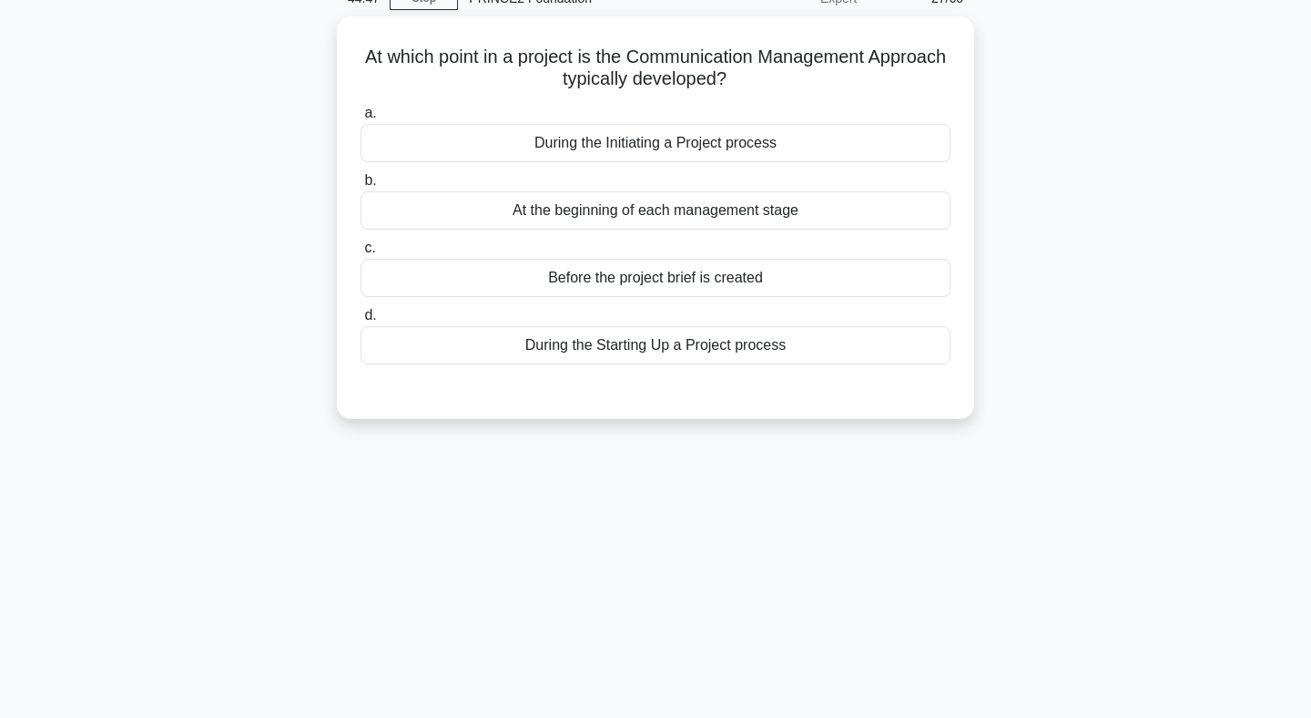
scroll to position [0, 0]
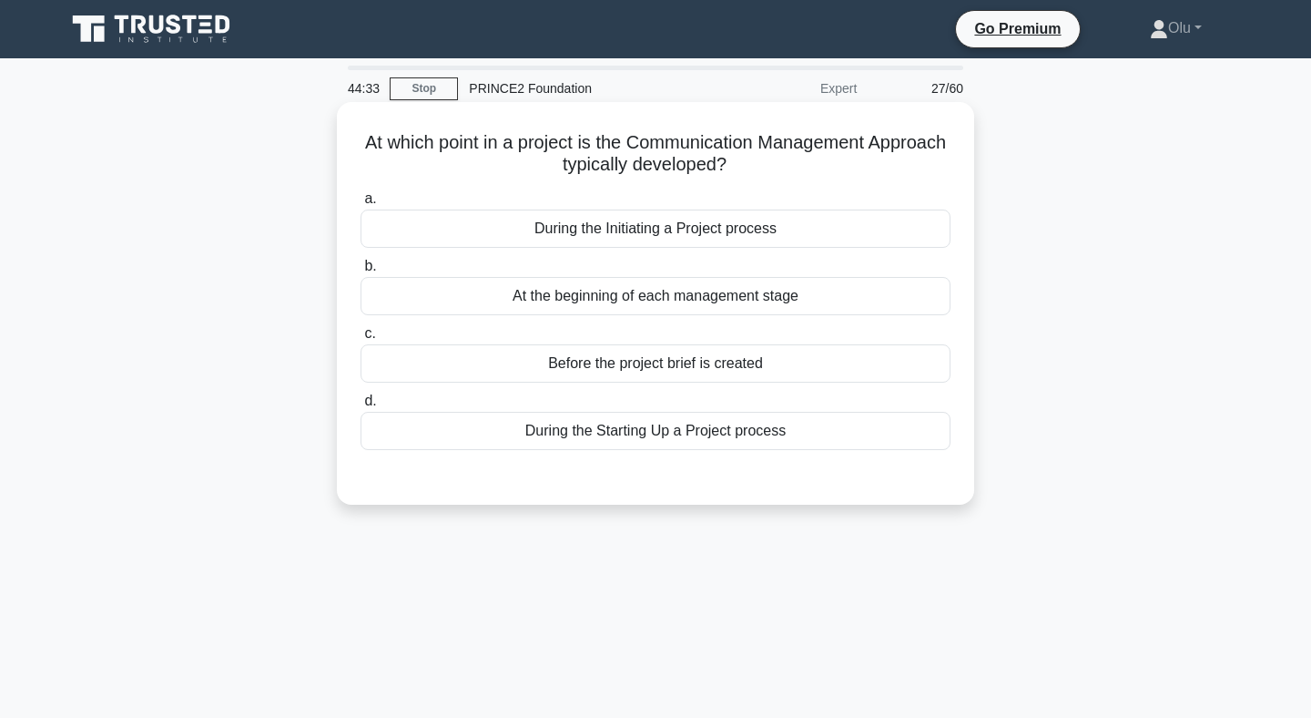
click at [690, 229] on div "During the Initiating a Project process" at bounding box center [656, 228] width 590 height 38
click at [361, 205] on input "a. During the Initiating a Project process" at bounding box center [361, 199] width 0 height 12
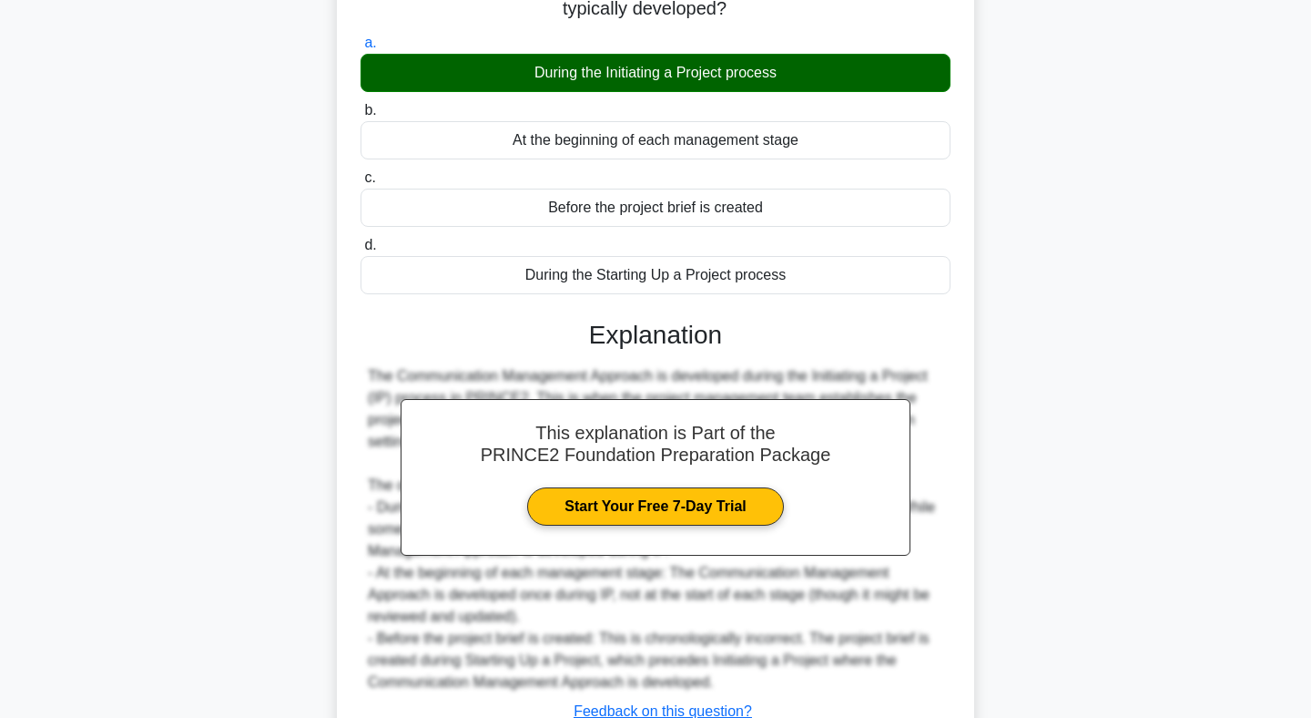
scroll to position [296, 0]
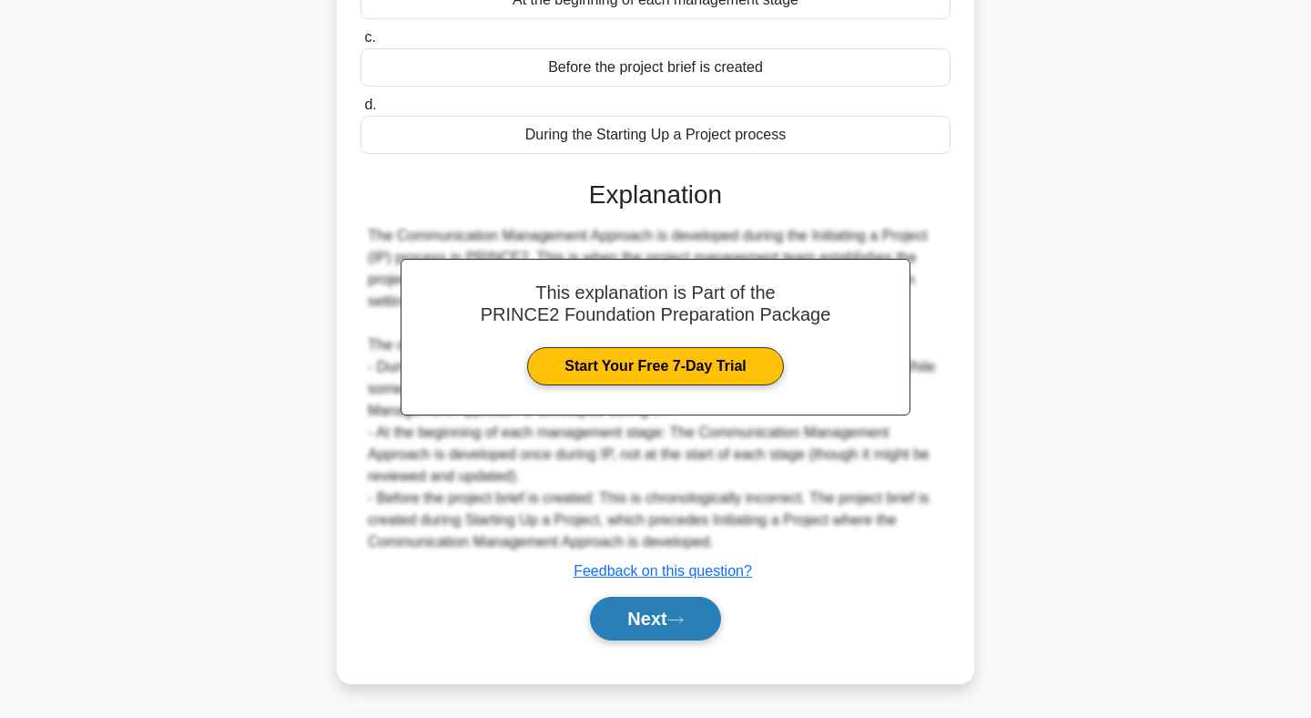
click at [652, 627] on button "Next" at bounding box center [655, 619] width 130 height 44
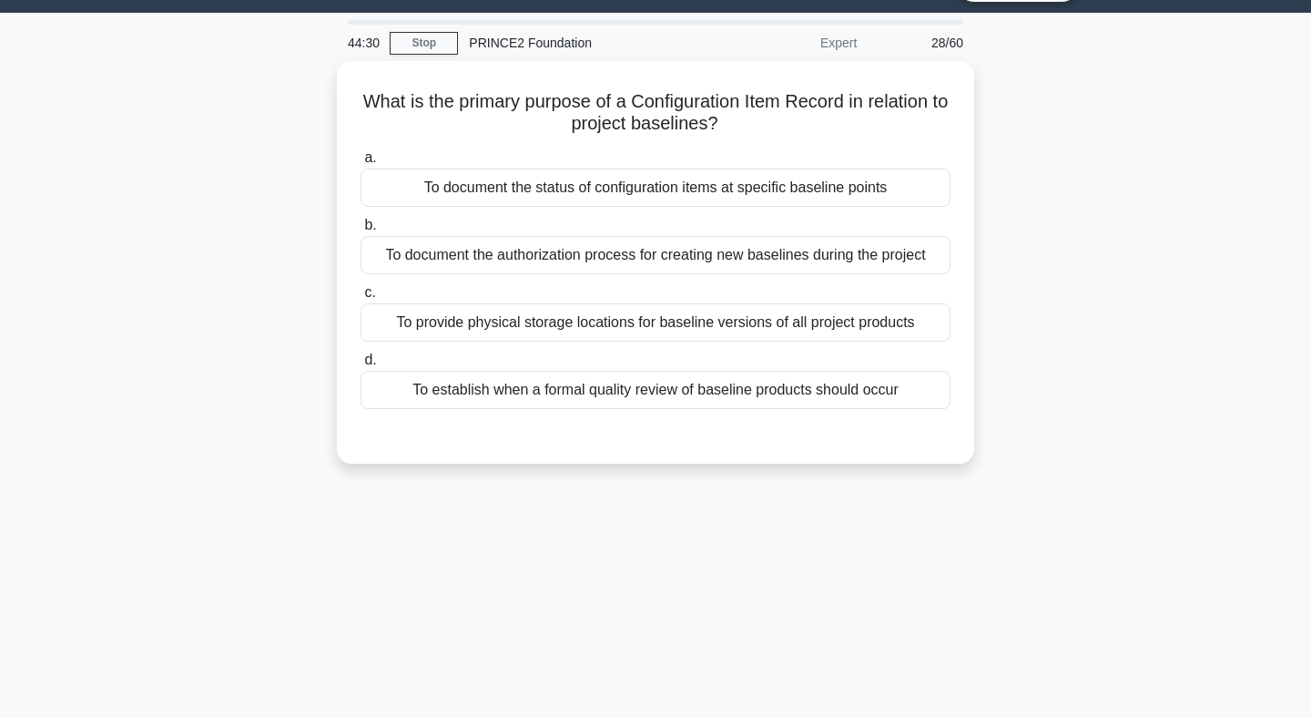
scroll to position [0, 0]
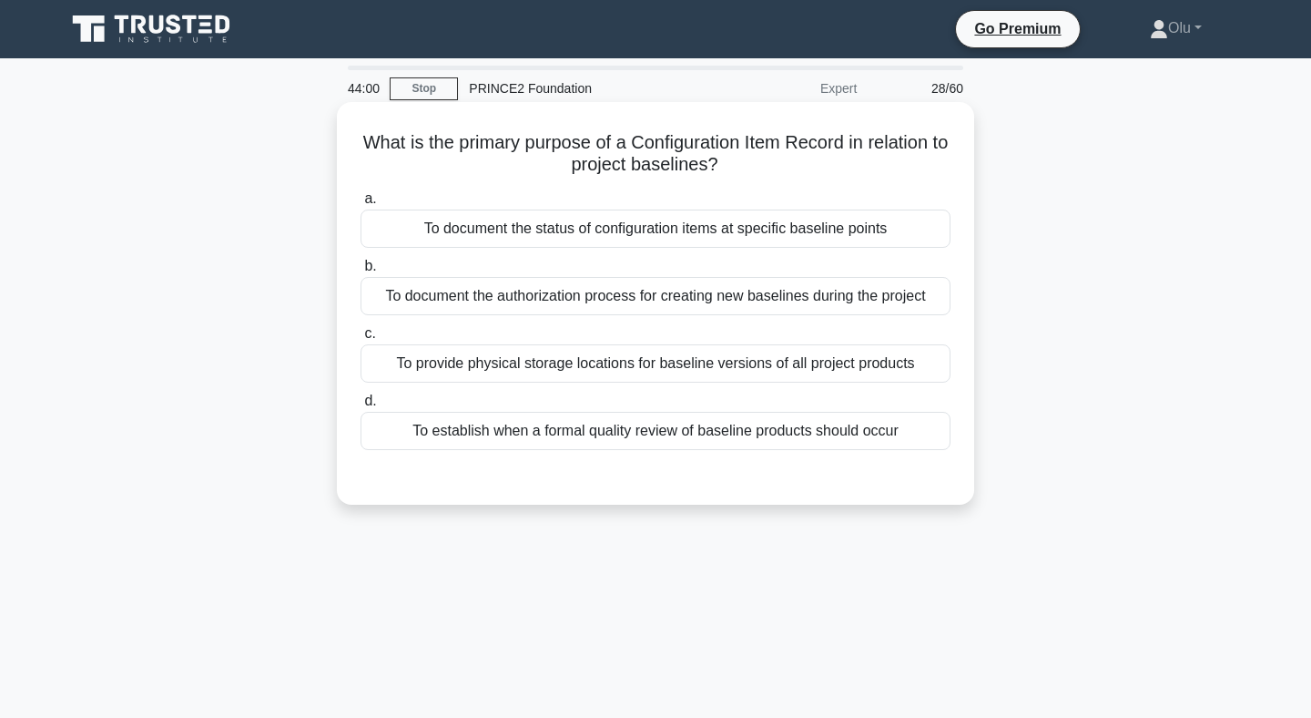
click at [676, 227] on div "To document the status of configuration items at specific baseline points" at bounding box center [656, 228] width 590 height 38
click at [361, 205] on input "a. To document the status of configuration items at specific baseline points" at bounding box center [361, 199] width 0 height 12
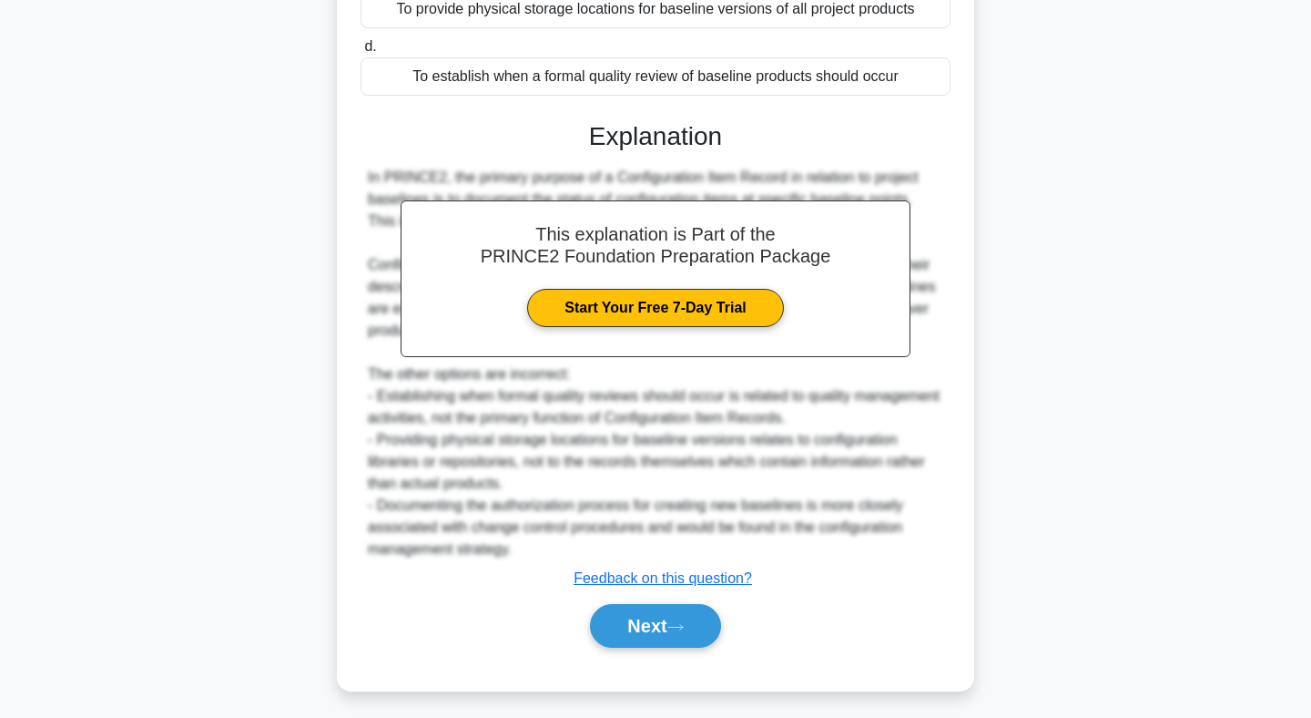
scroll to position [362, 0]
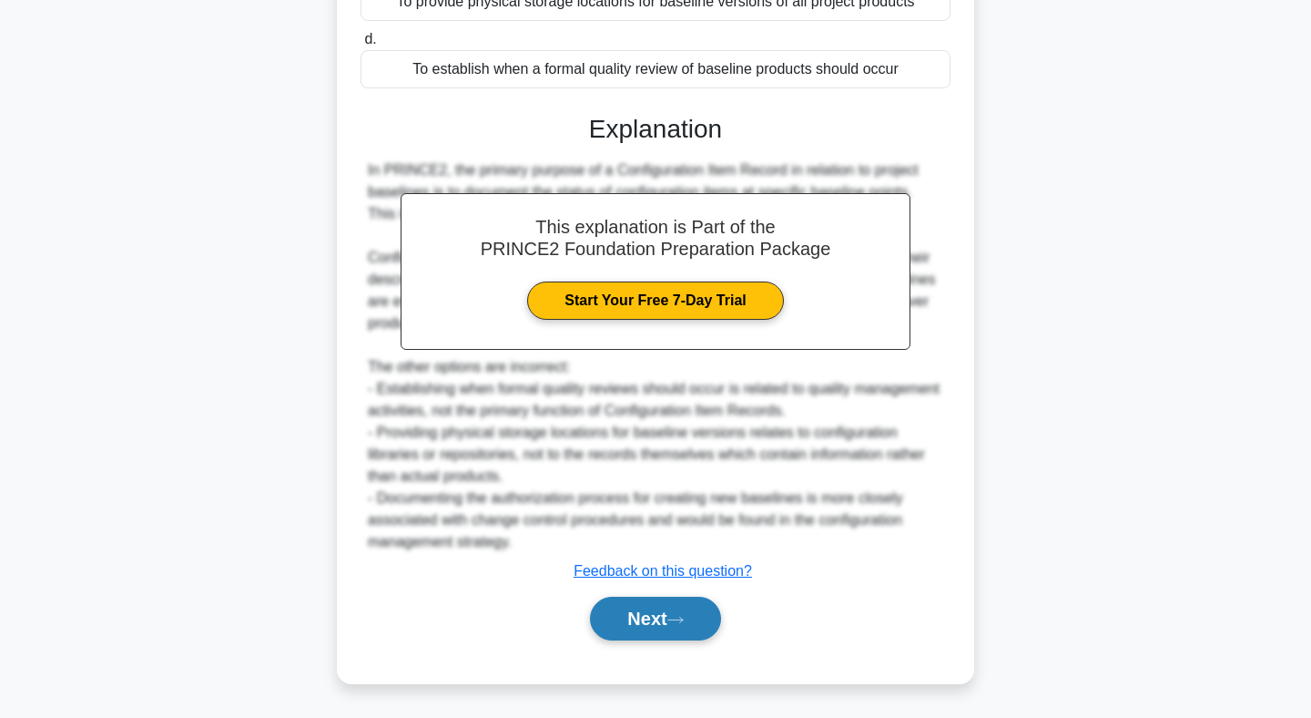
click at [661, 631] on button "Next" at bounding box center [655, 619] width 130 height 44
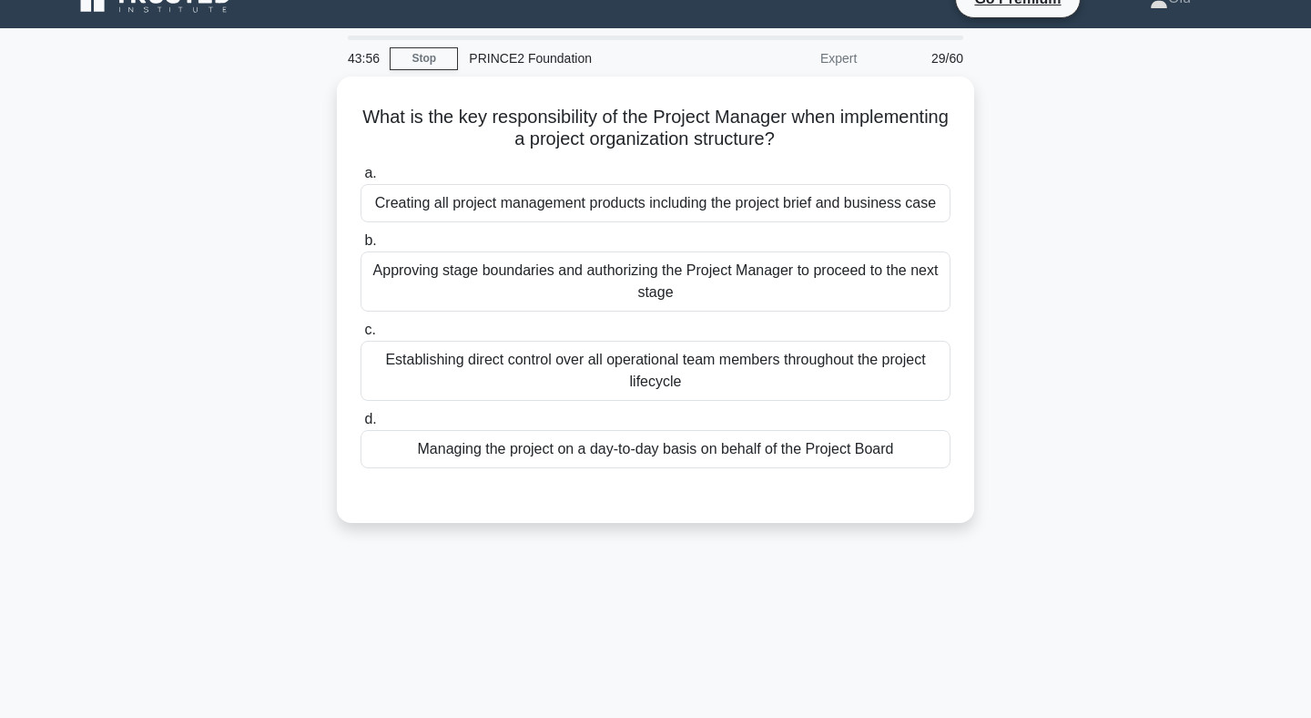
scroll to position [27, 0]
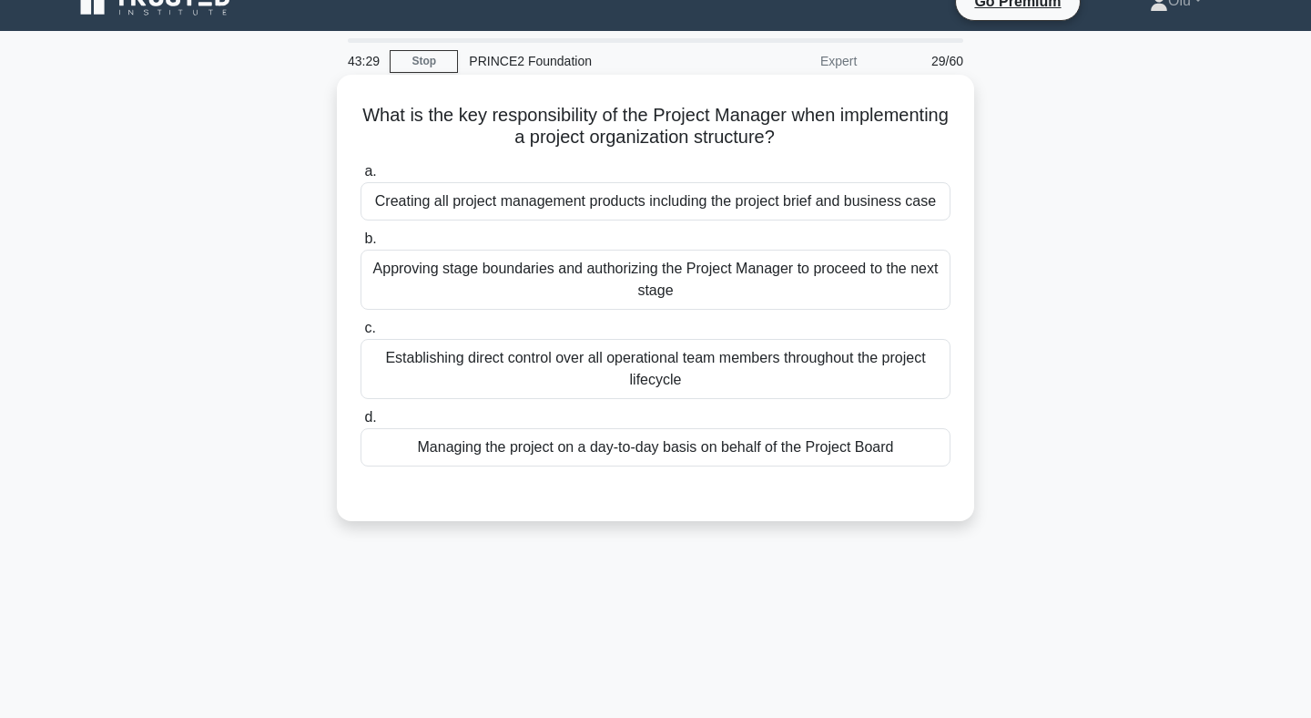
click at [638, 445] on div "Managing the project on a day-to-day basis on behalf of the Project Board" at bounding box center [656, 447] width 590 height 38
click at [361, 423] on input "d. Managing the project on a day-to-day basis on behalf of the Project Board" at bounding box center [361, 418] width 0 height 12
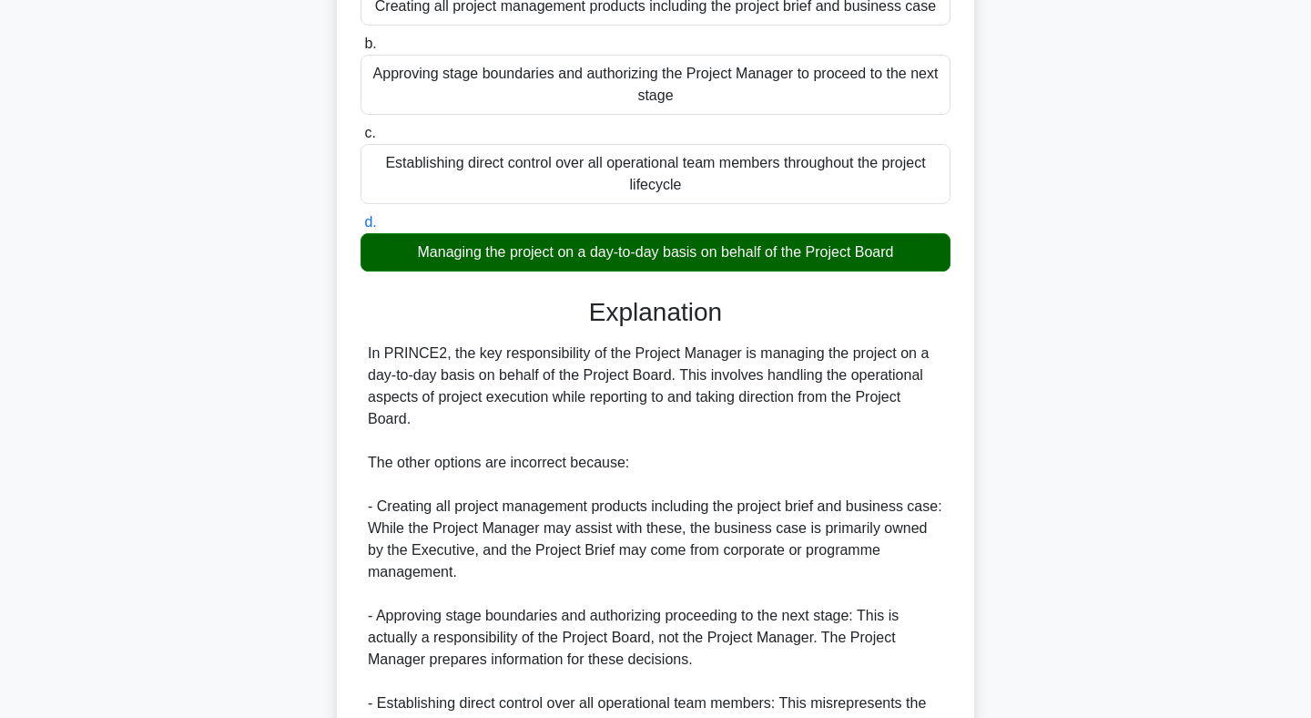
scroll to position [449, 0]
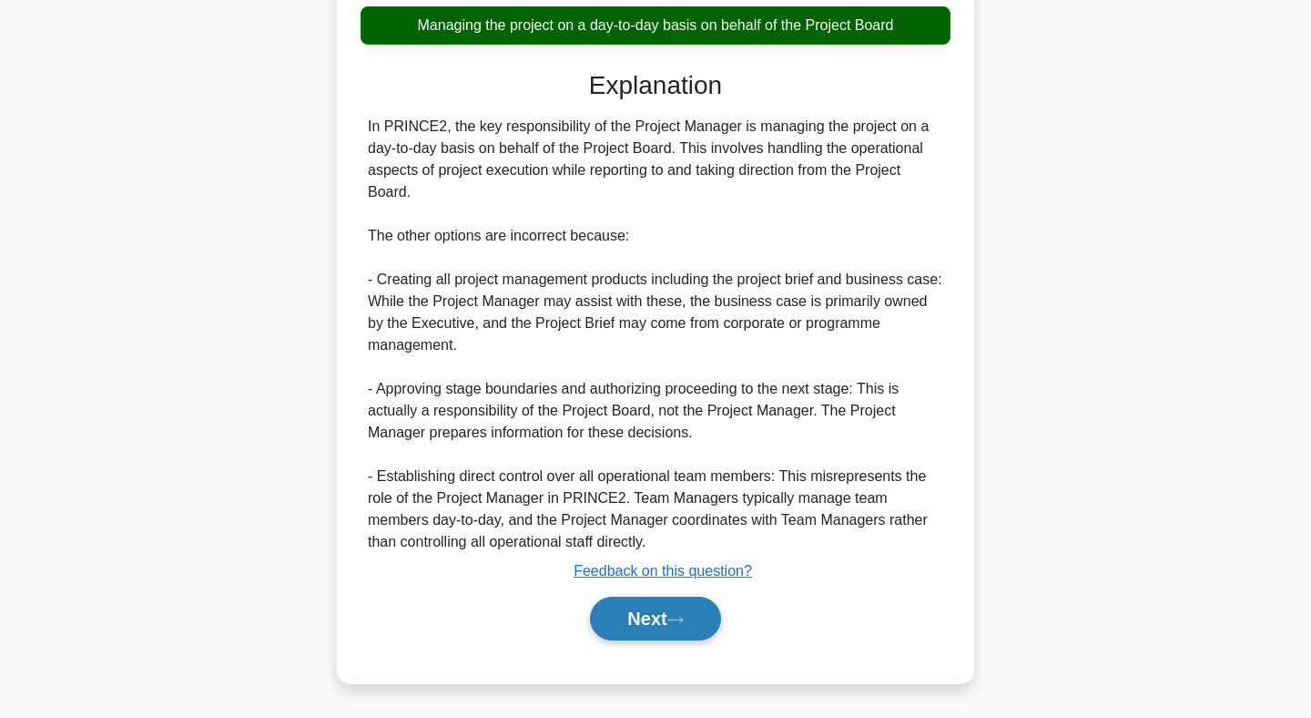
click at [628, 615] on button "Next" at bounding box center [655, 619] width 130 height 44
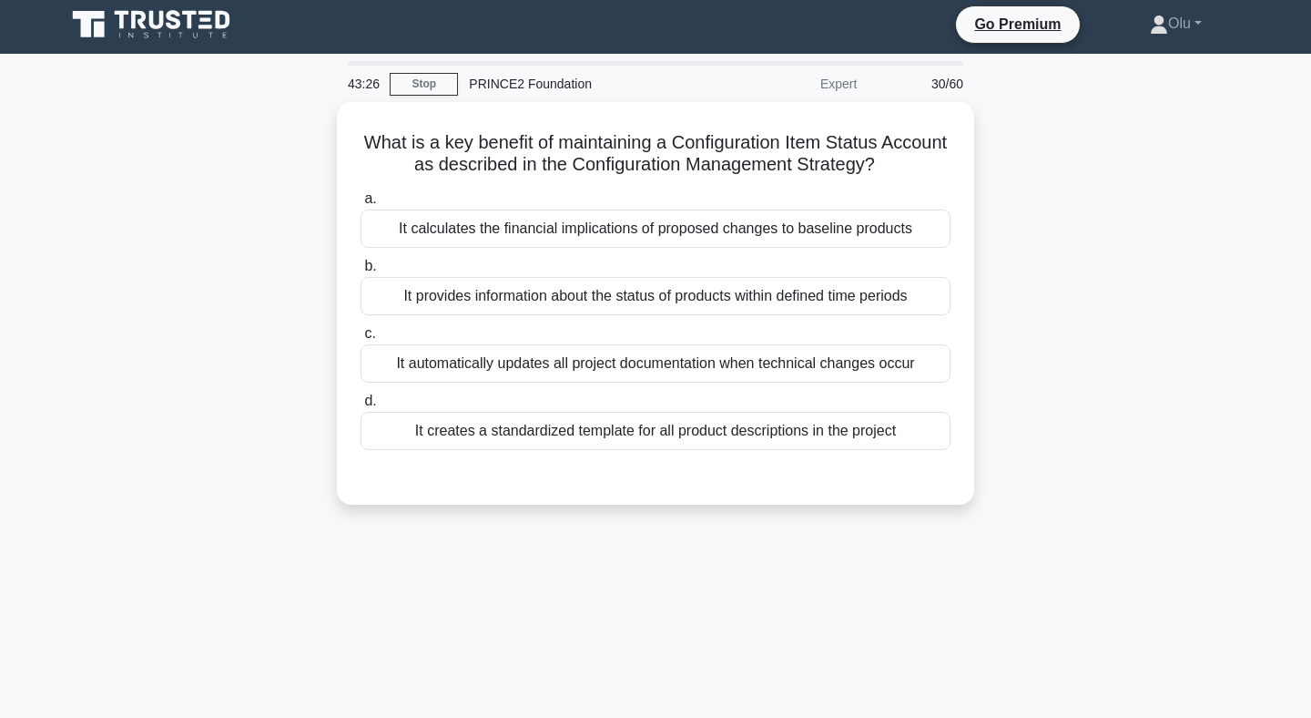
scroll to position [0, 0]
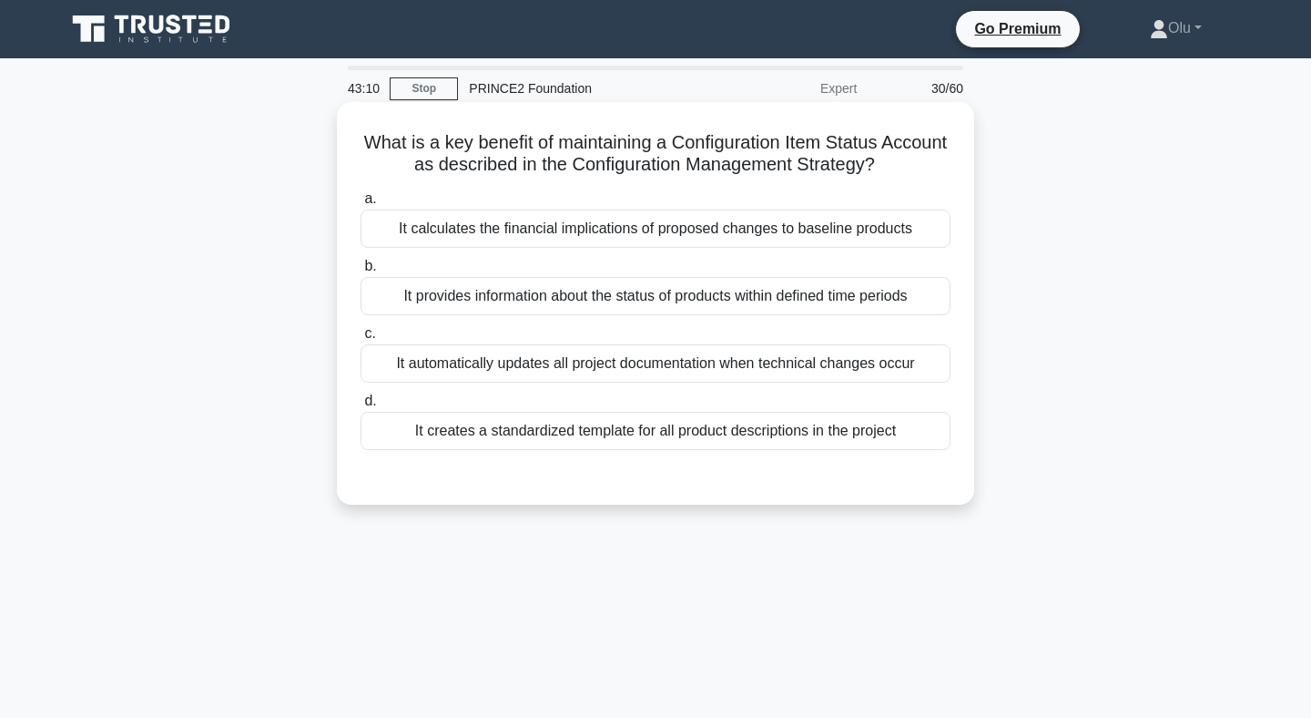
click at [665, 301] on div "It provides information about the status of products within defined time periods" at bounding box center [656, 296] width 590 height 38
click at [361, 272] on input "b. It provides information about the status of products within defined time per…" at bounding box center [361, 266] width 0 height 12
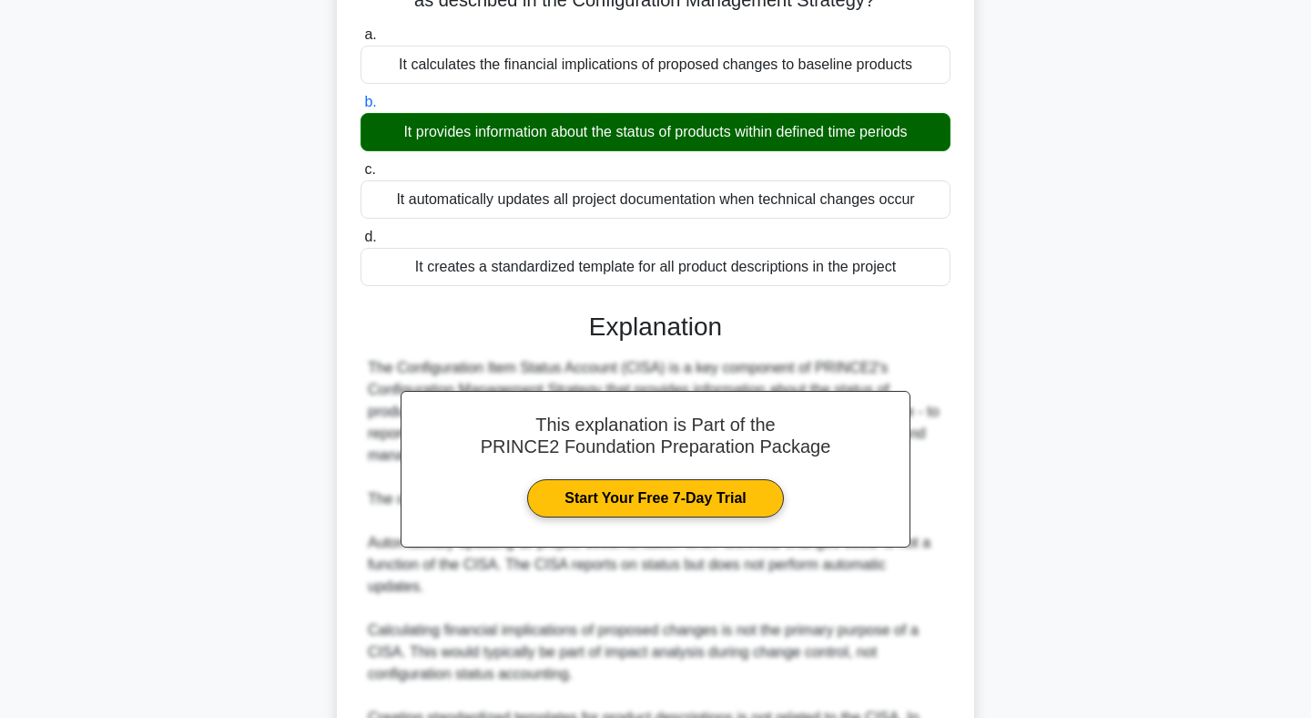
scroll to position [383, 0]
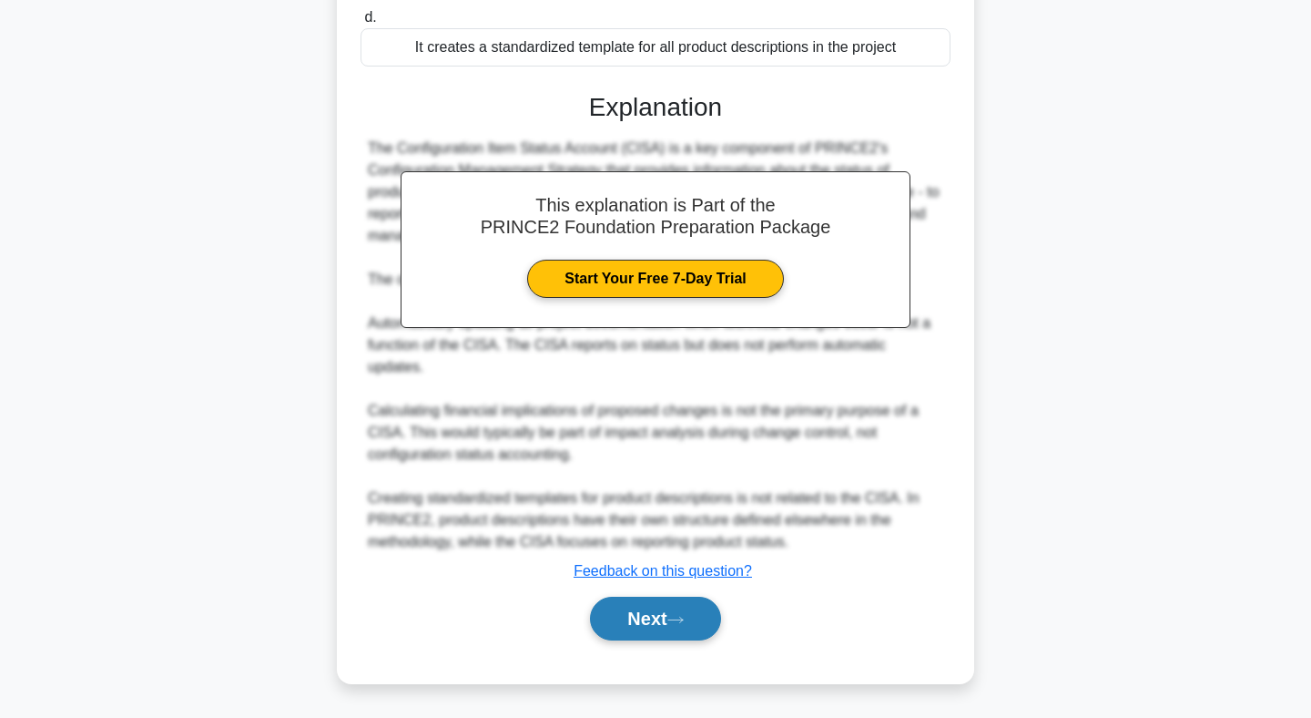
click at [648, 624] on button "Next" at bounding box center [655, 619] width 130 height 44
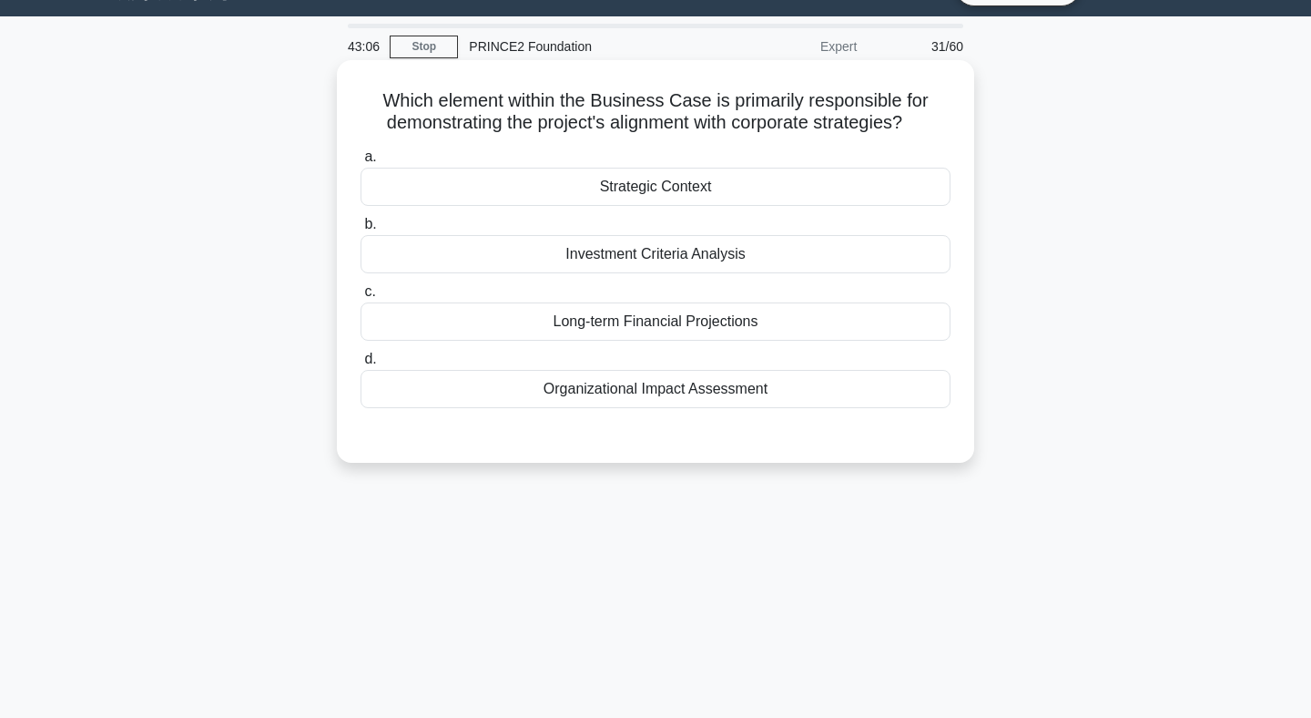
scroll to position [41, 0]
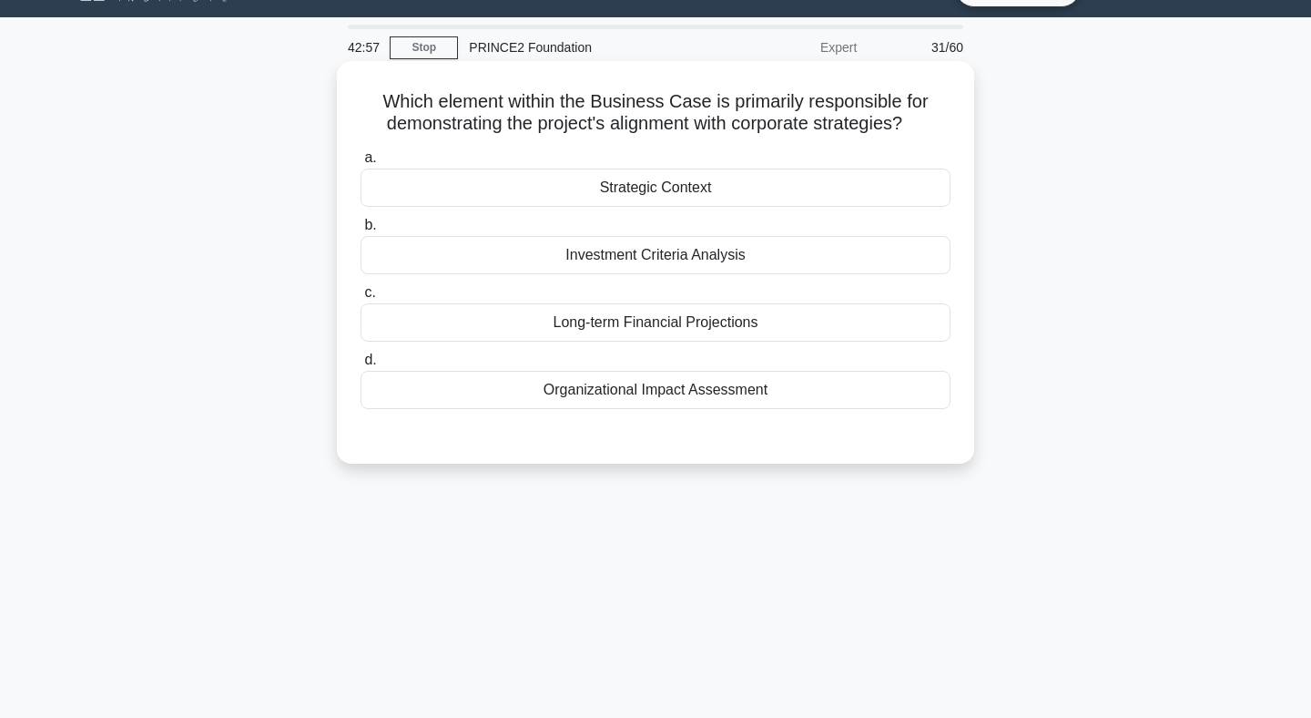
click at [658, 191] on div "Strategic Context" at bounding box center [656, 187] width 590 height 38
click at [361, 164] on input "a. Strategic Context" at bounding box center [361, 158] width 0 height 12
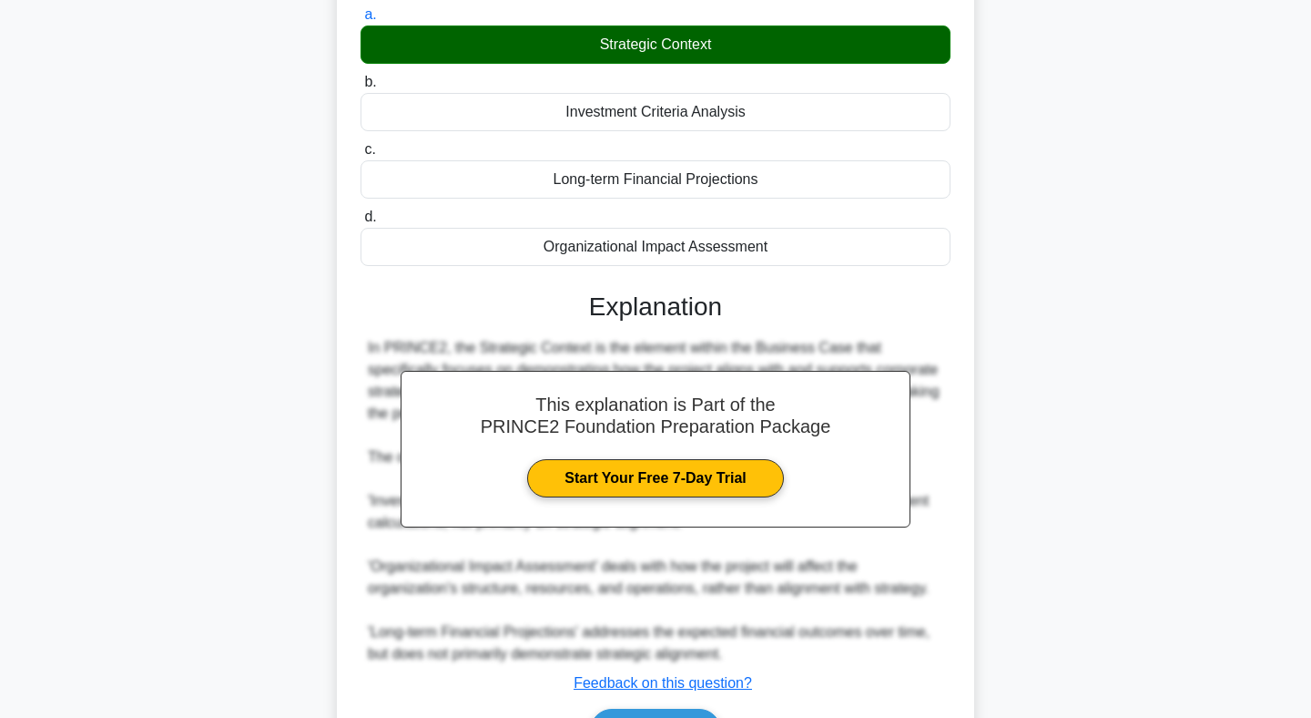
scroll to position [296, 0]
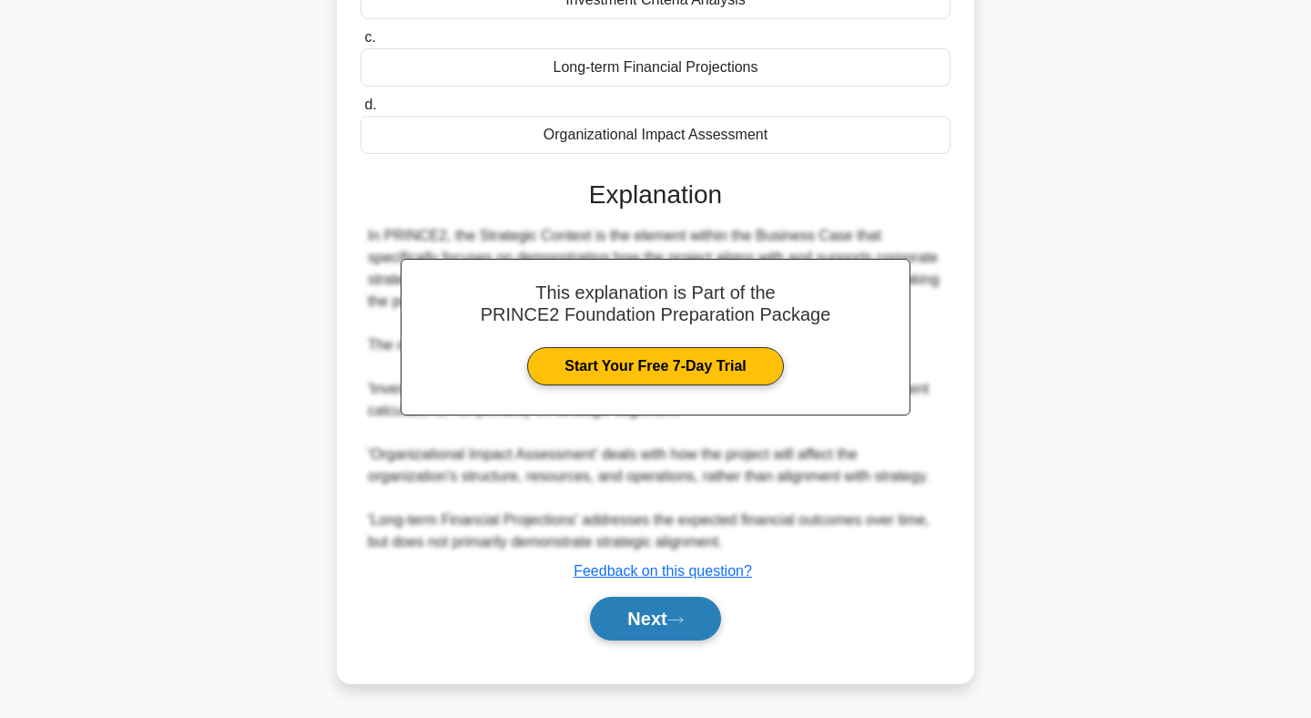
click at [651, 617] on button "Next" at bounding box center [655, 619] width 130 height 44
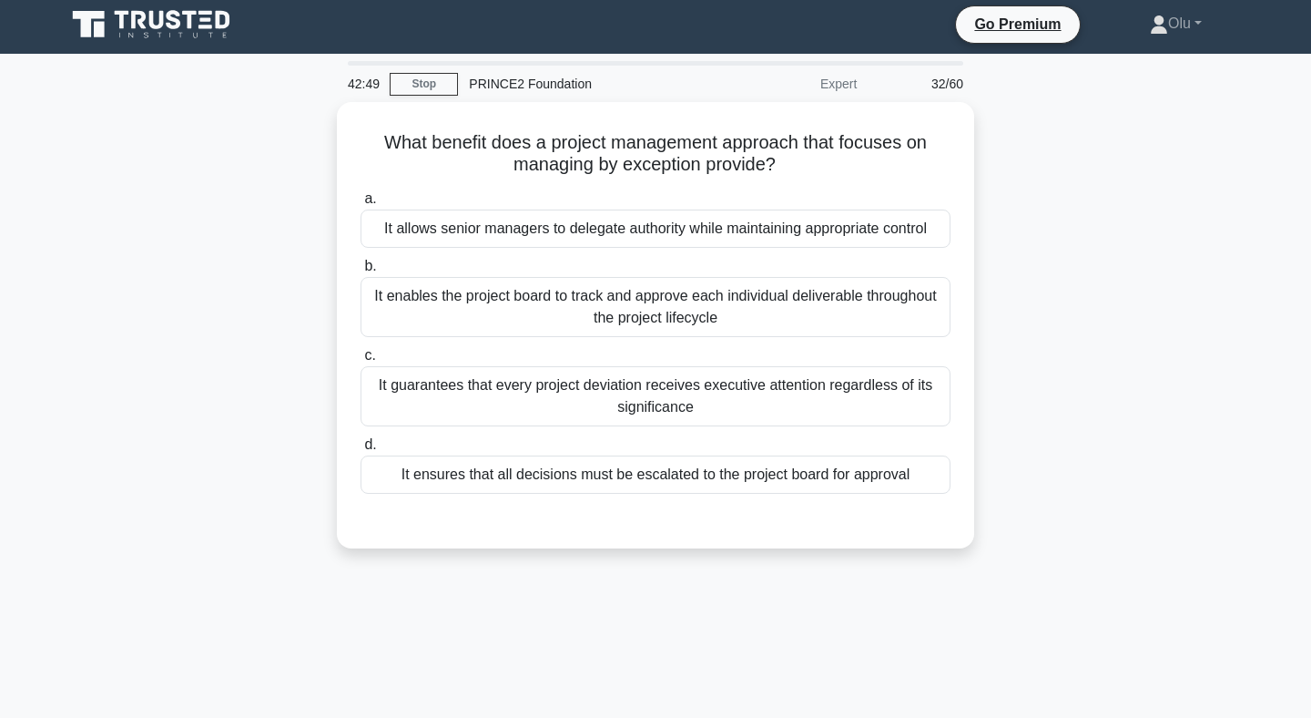
scroll to position [0, 0]
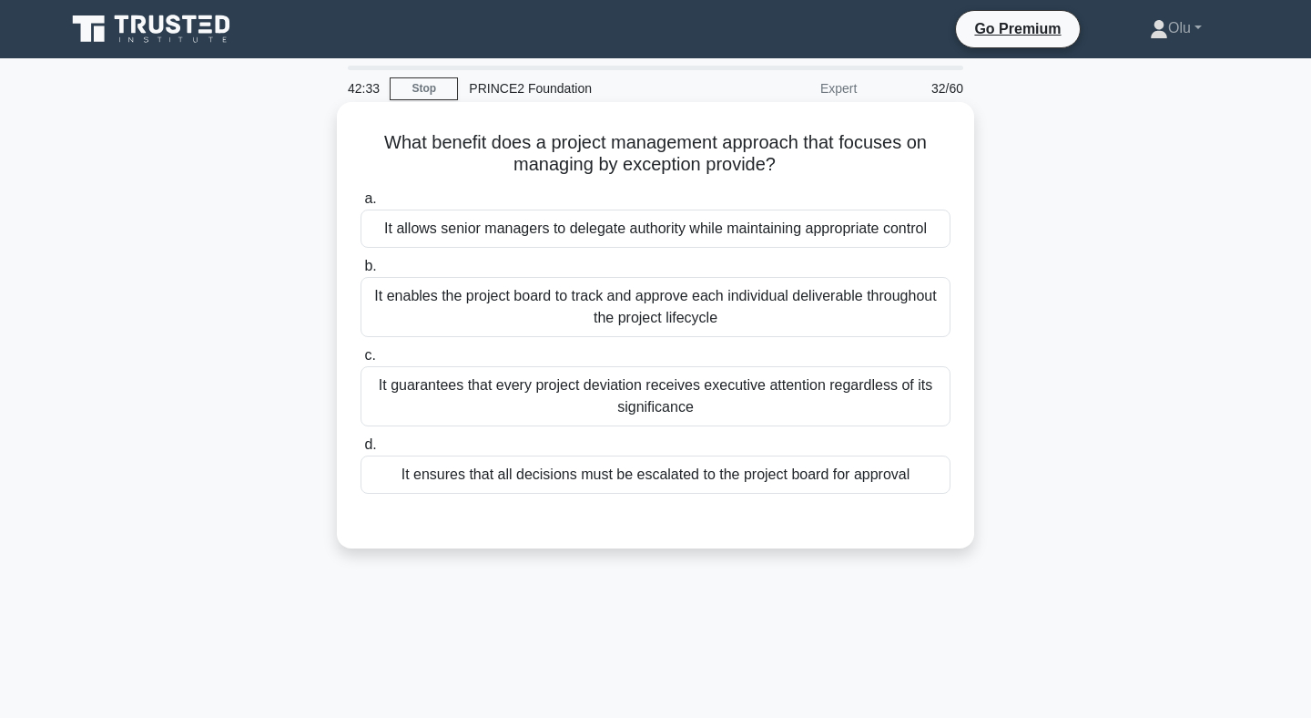
click at [674, 230] on div "It allows senior managers to delegate authority while maintaining appropriate c…" at bounding box center [656, 228] width 590 height 38
click at [361, 205] on input "a. It allows senior managers to delegate authority while maintaining appropriat…" at bounding box center [361, 199] width 0 height 12
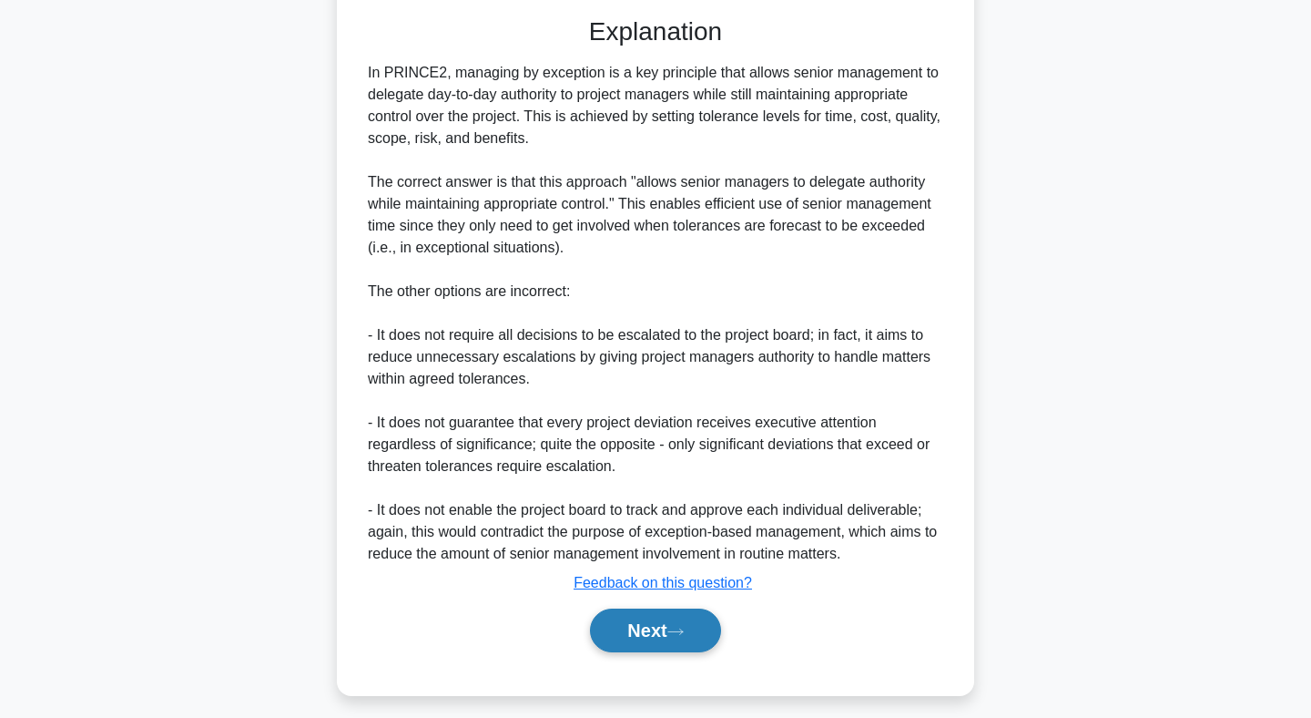
scroll to position [515, 0]
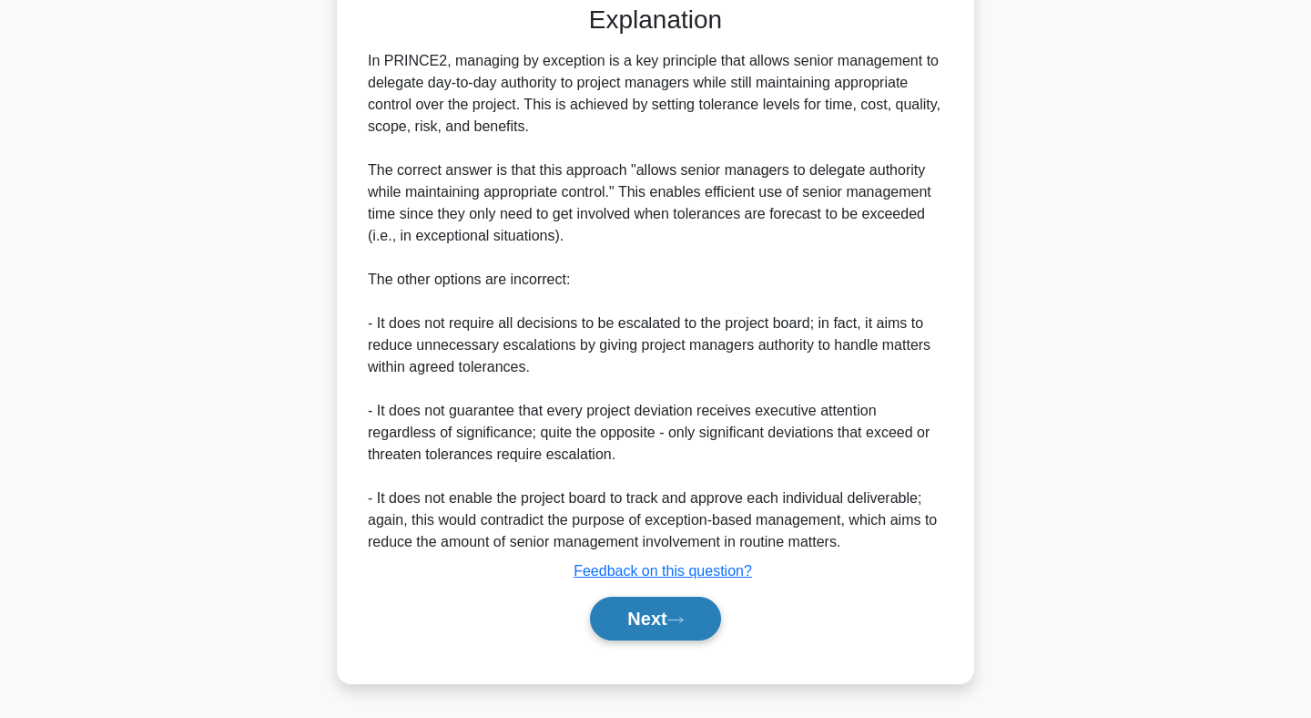
click at [649, 622] on button "Next" at bounding box center [655, 619] width 130 height 44
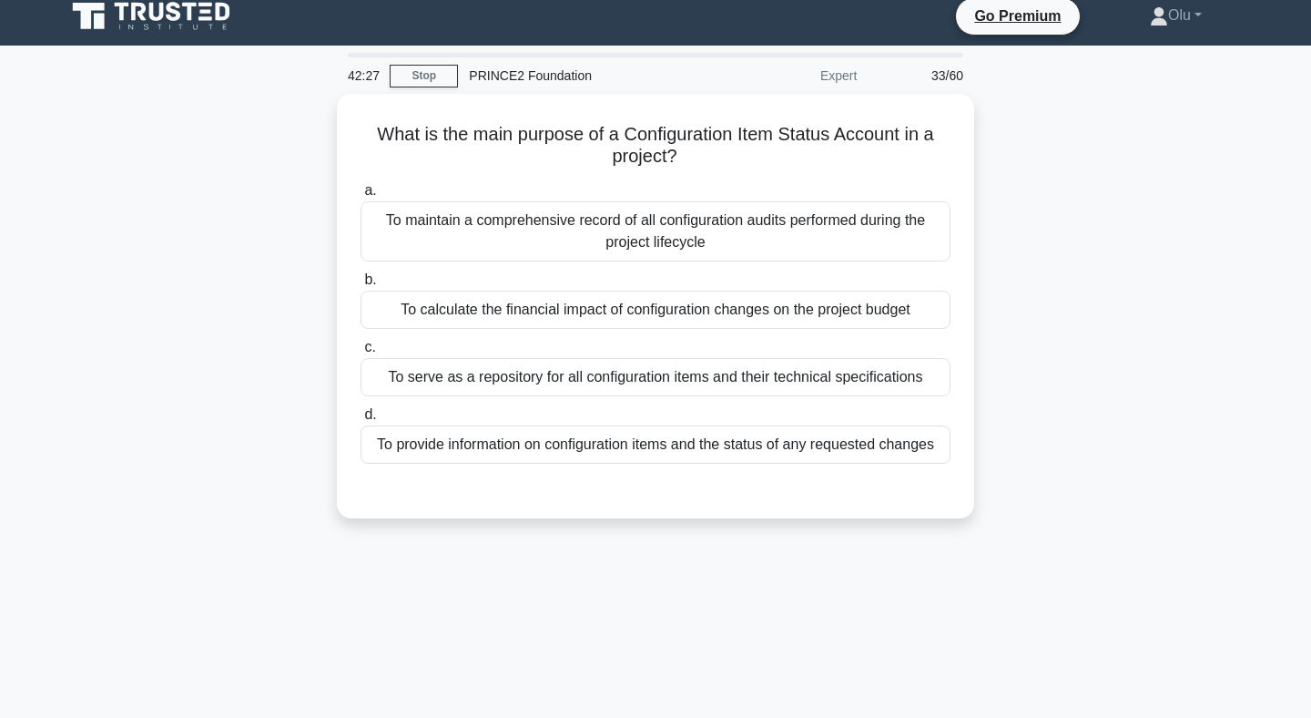
scroll to position [7, 0]
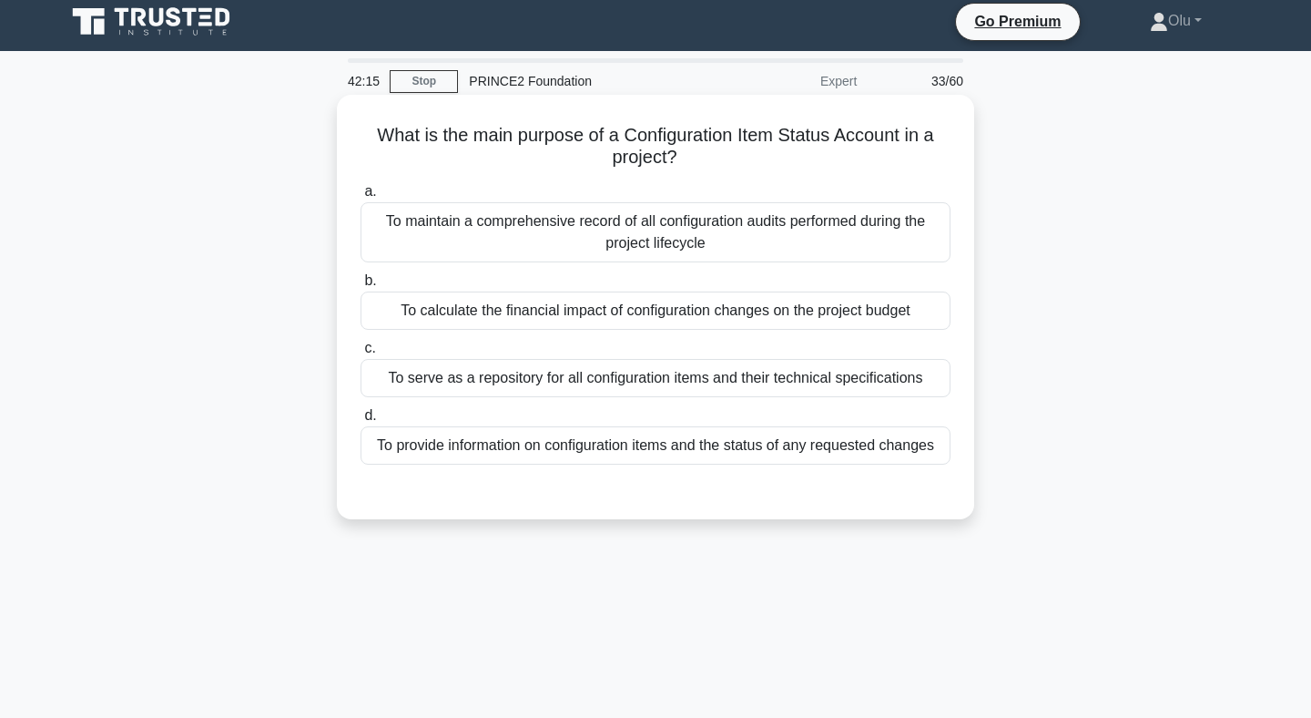
click at [668, 450] on div "To provide information on configuration items and the status of any requested c…" at bounding box center [656, 445] width 590 height 38
click at [361, 422] on input "d. To provide information on configuration items and the status of any requeste…" at bounding box center [361, 416] width 0 height 12
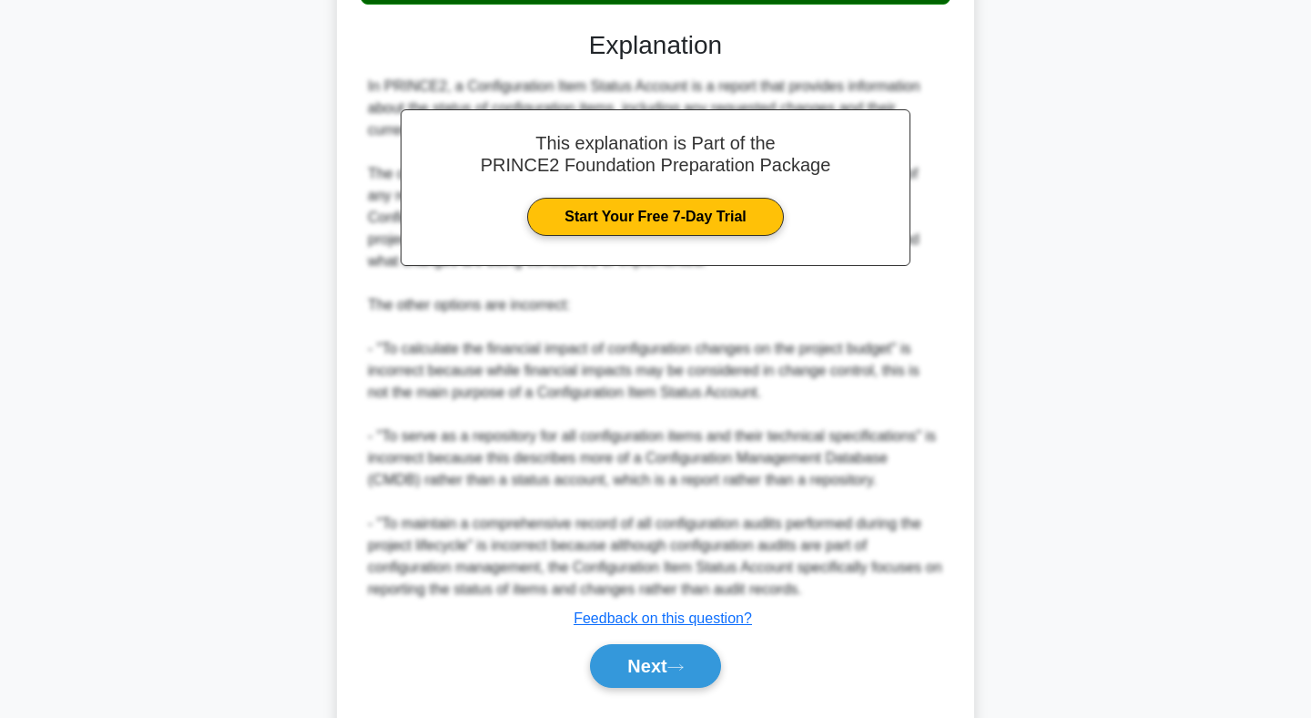
scroll to position [515, 0]
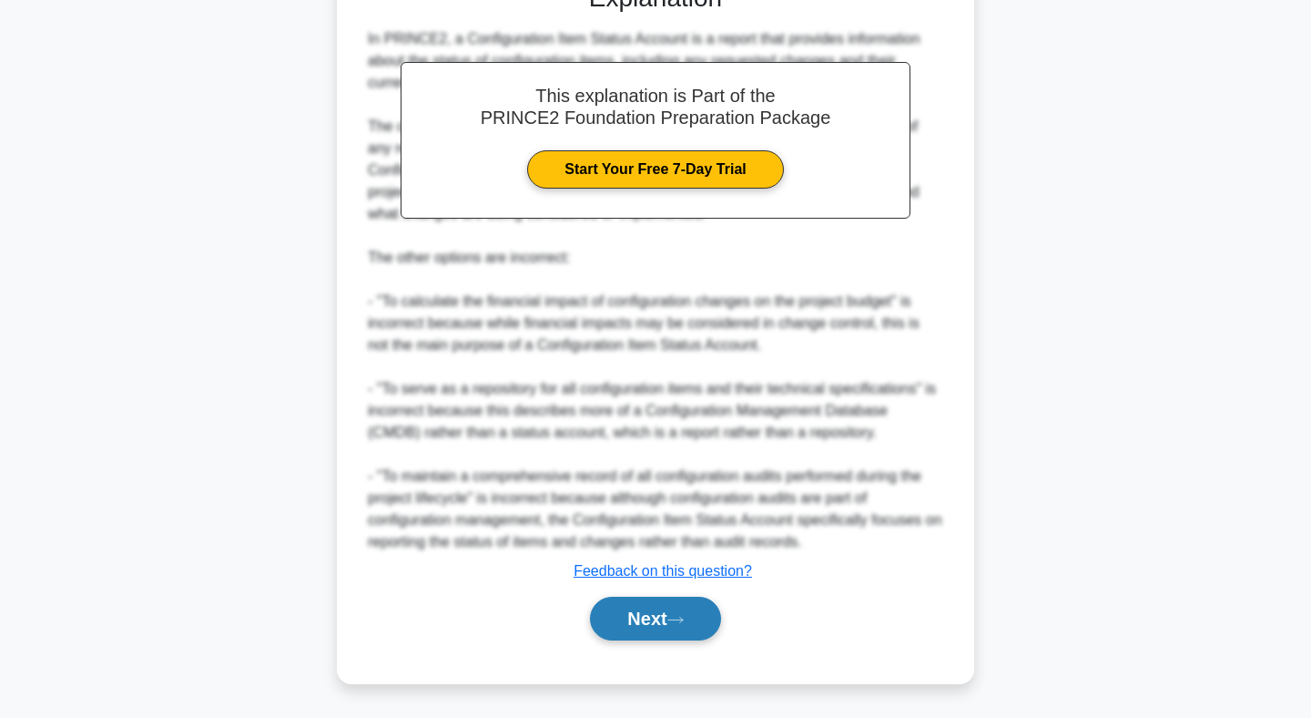
click at [641, 616] on button "Next" at bounding box center [655, 619] width 130 height 44
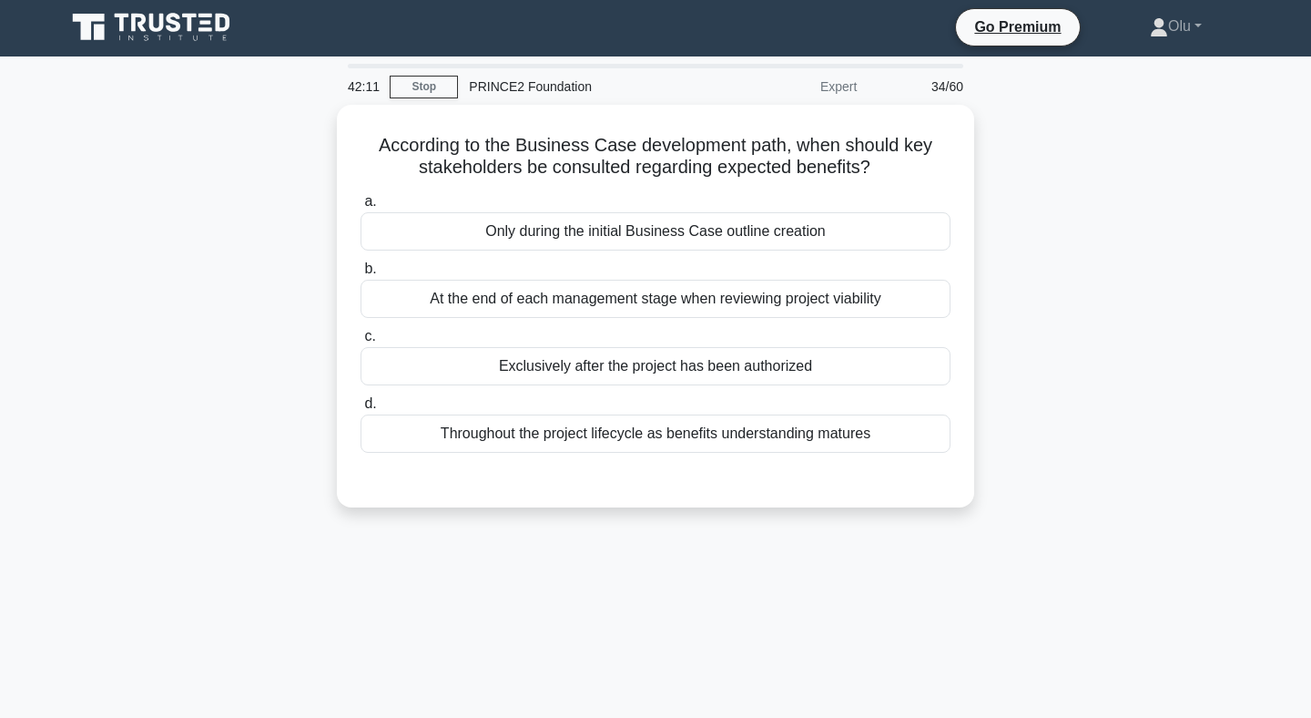
scroll to position [0, 0]
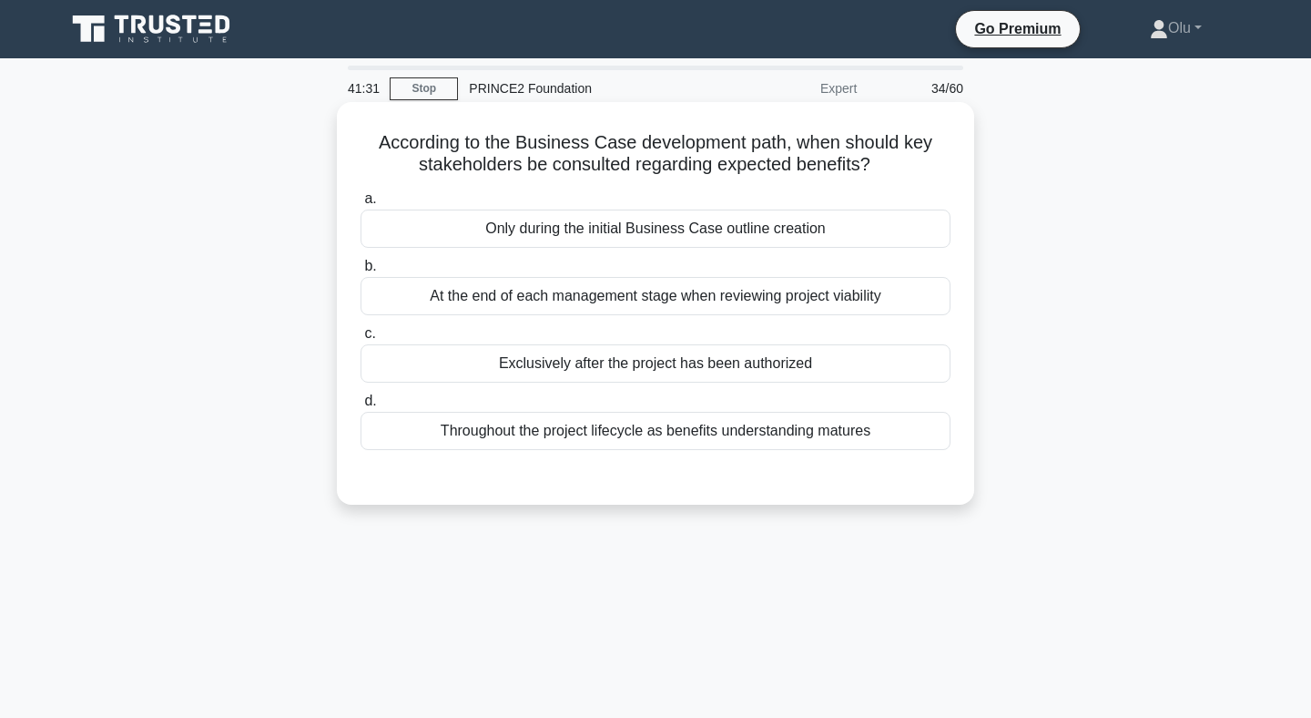
click at [698, 303] on div "At the end of each management stage when reviewing project viability" at bounding box center [656, 296] width 590 height 38
click at [361, 272] on input "b. At the end of each management stage when reviewing project viability" at bounding box center [361, 266] width 0 height 12
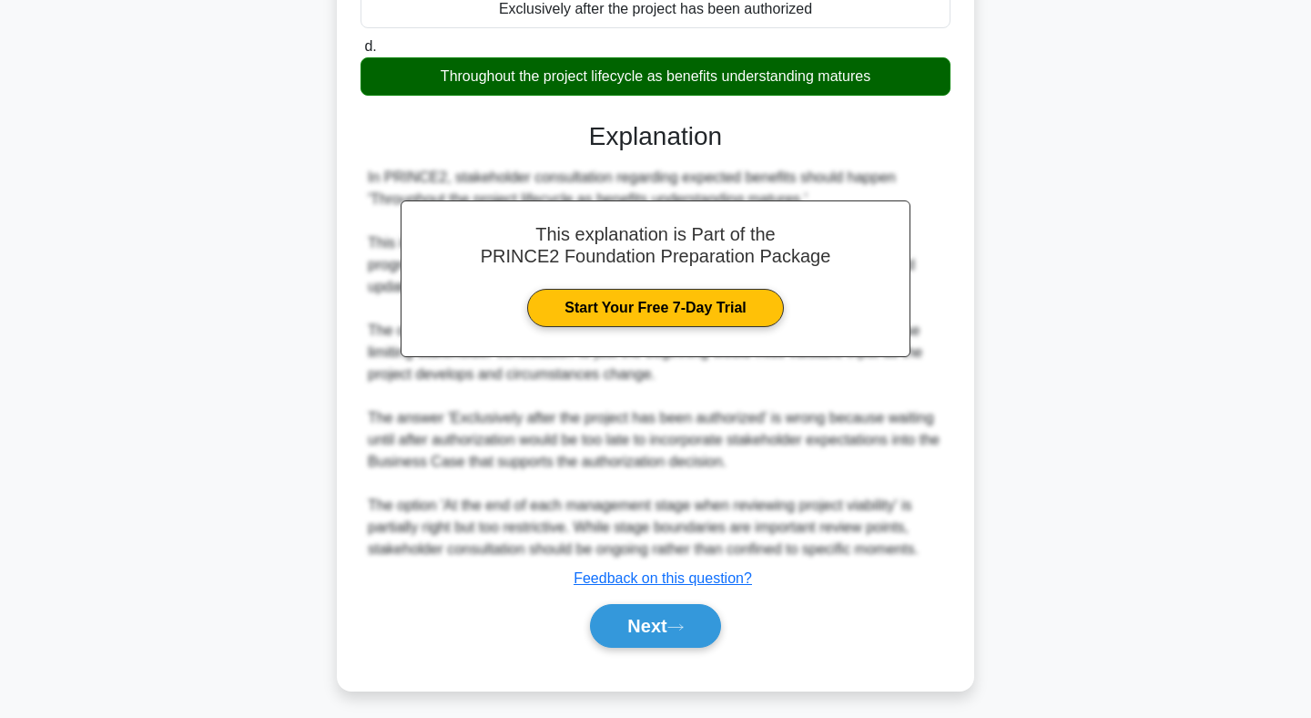
scroll to position [359, 0]
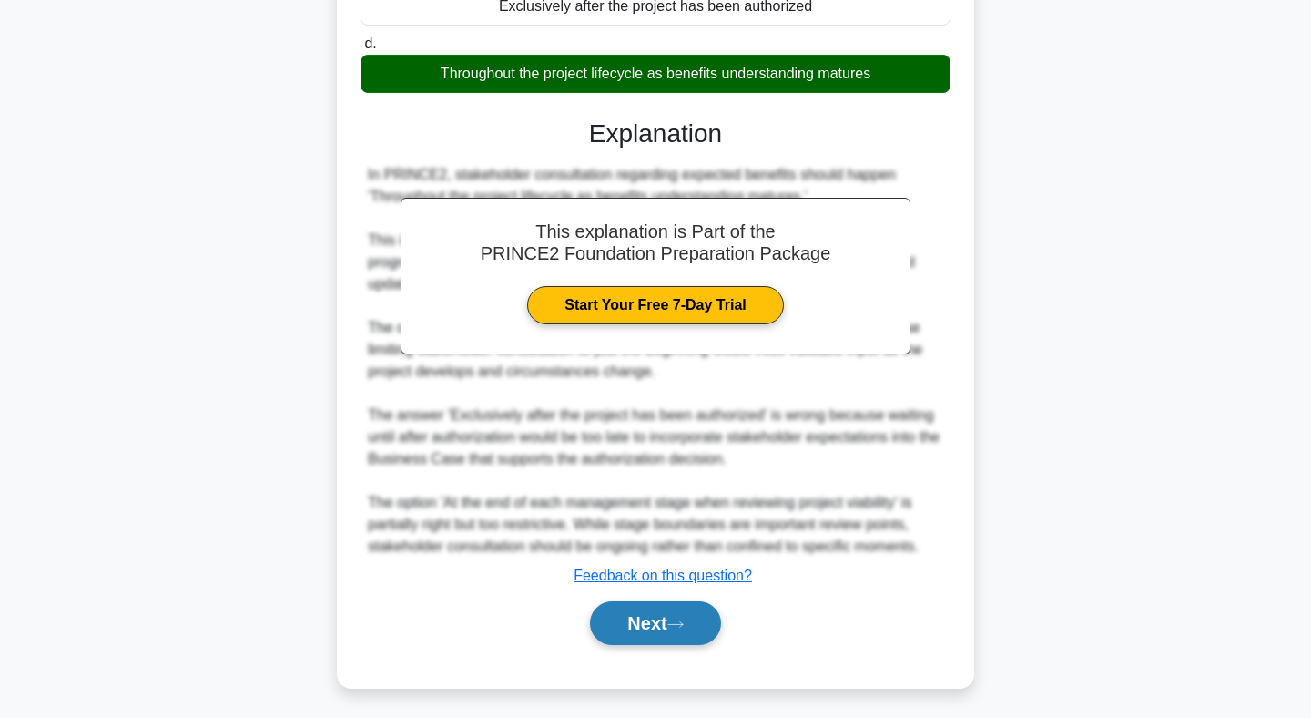
click at [658, 626] on button "Next" at bounding box center [655, 623] width 130 height 44
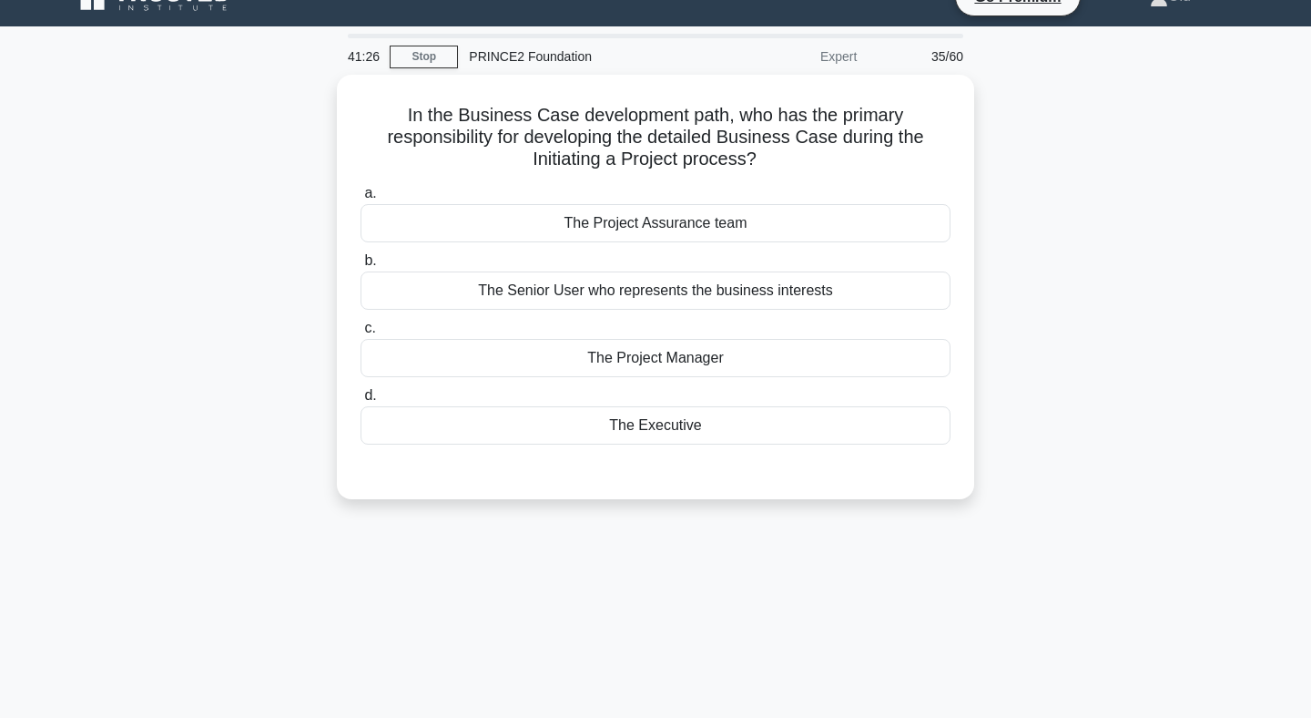
scroll to position [28, 0]
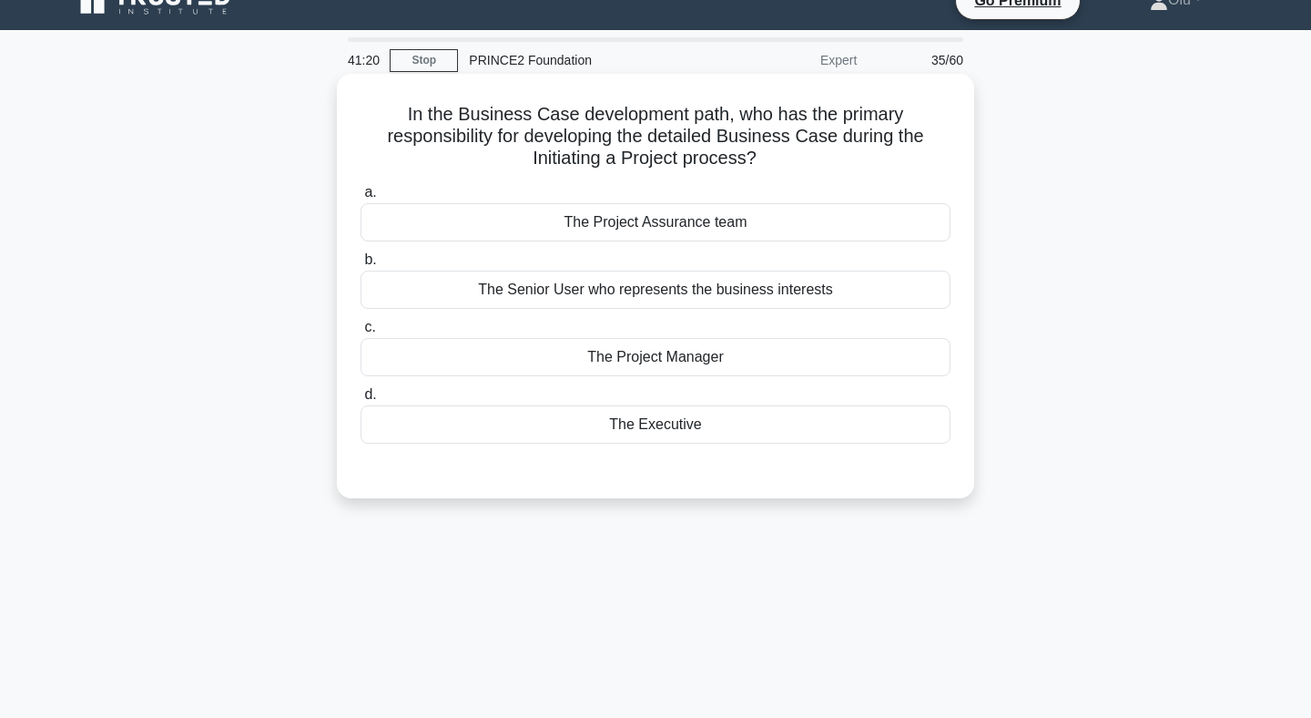
click at [644, 370] on div "The Project Manager" at bounding box center [656, 357] width 590 height 38
click at [361, 333] on input "c. The Project Manager" at bounding box center [361, 327] width 0 height 12
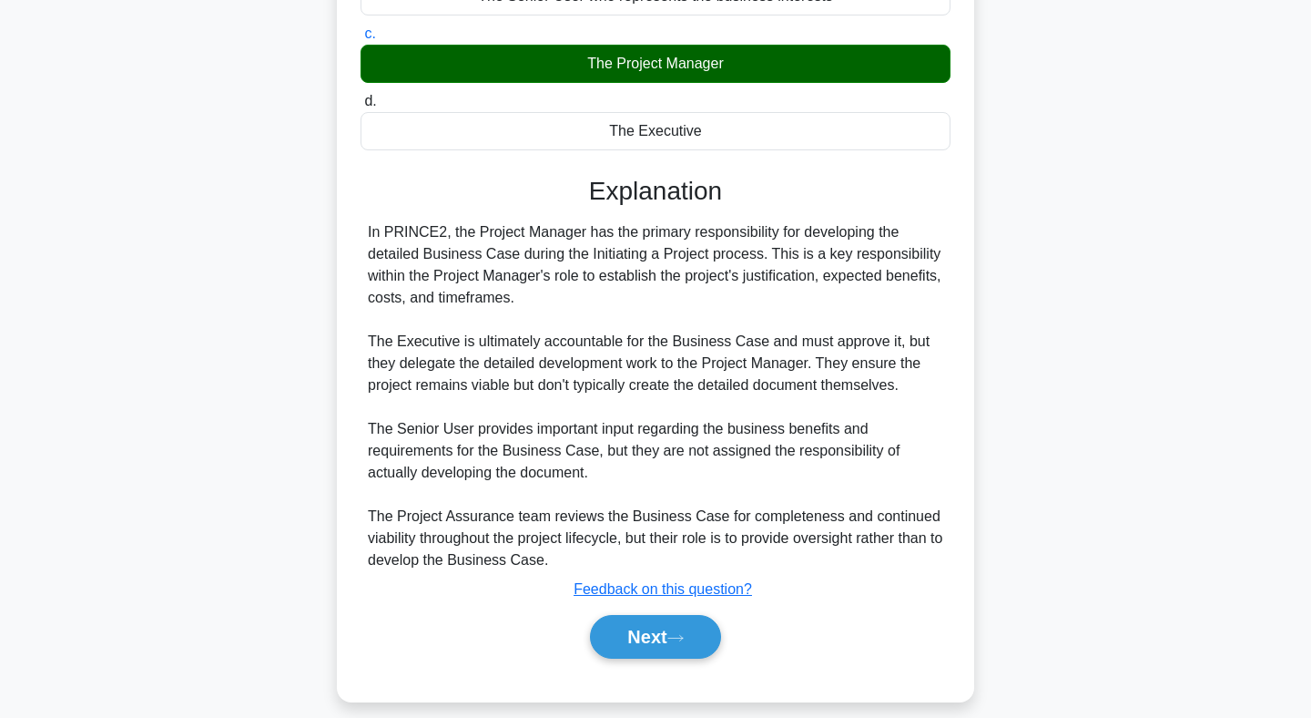
scroll to position [340, 0]
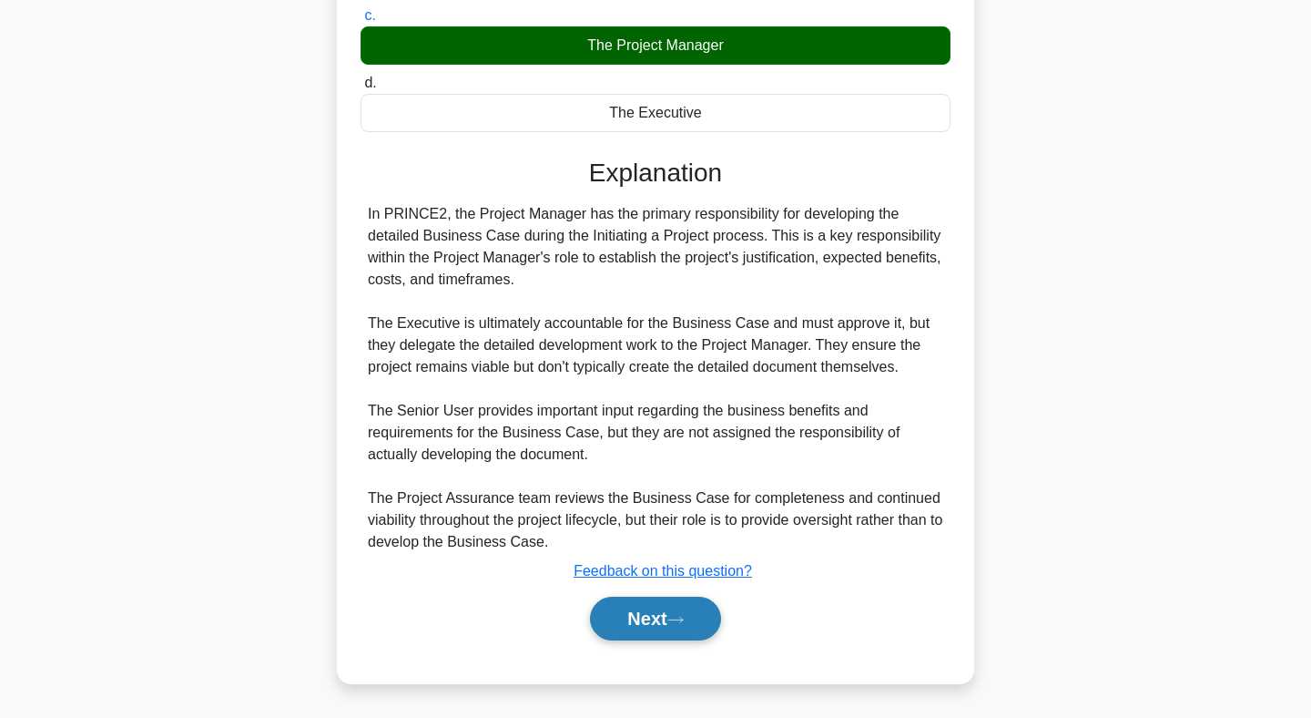
click at [641, 617] on button "Next" at bounding box center [655, 619] width 130 height 44
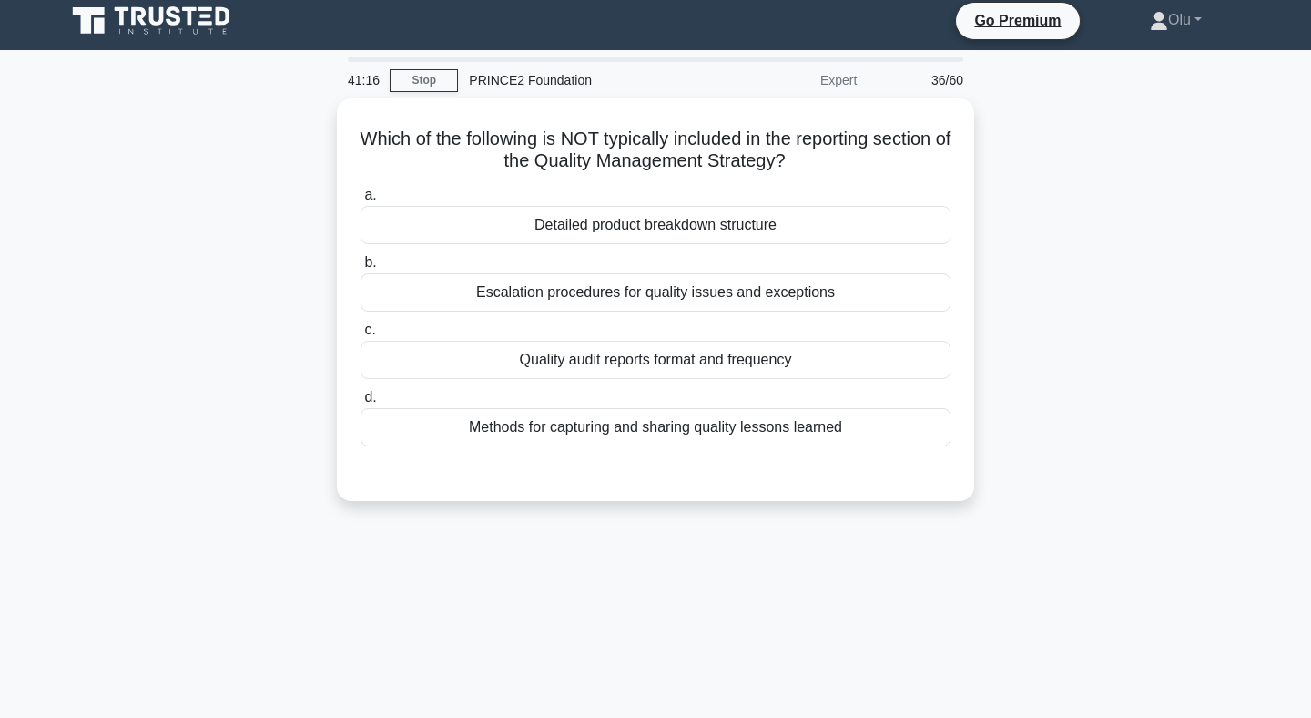
scroll to position [2, 0]
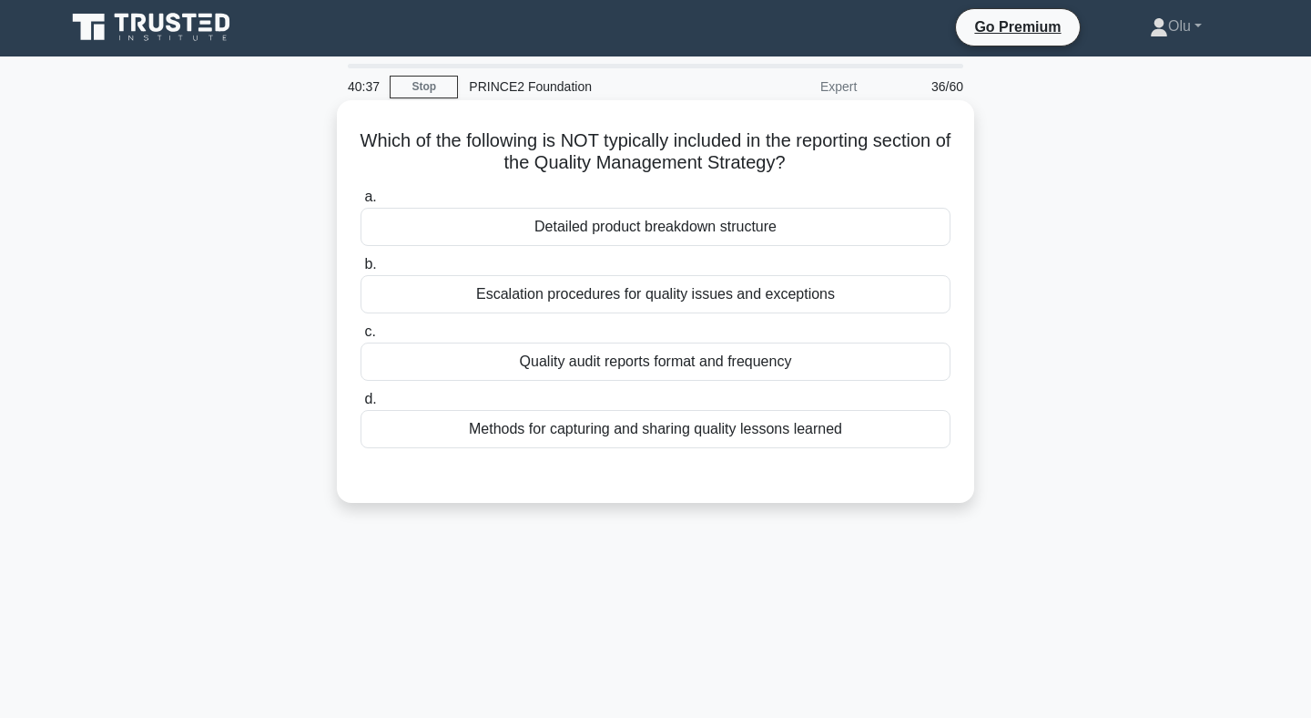
click at [682, 233] on div "Detailed product breakdown structure" at bounding box center [656, 227] width 590 height 38
click at [361, 203] on input "a. Detailed product breakdown structure" at bounding box center [361, 197] width 0 height 12
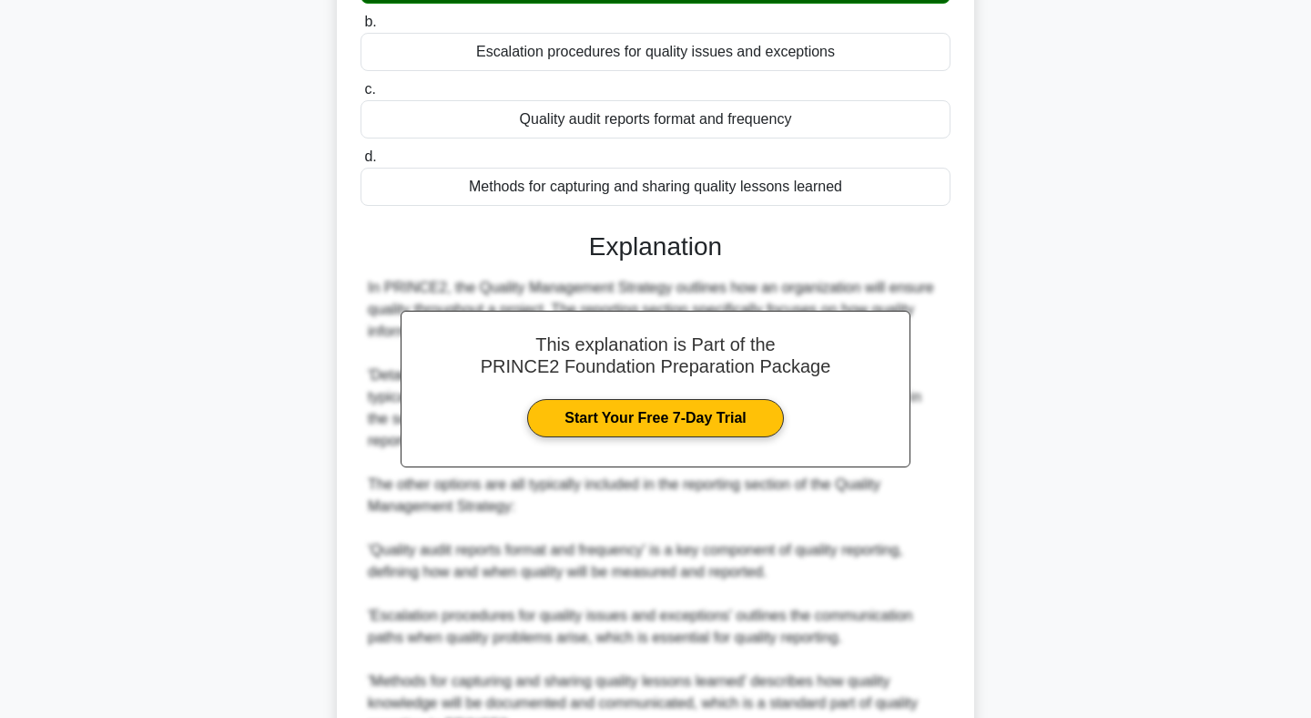
scroll to position [427, 0]
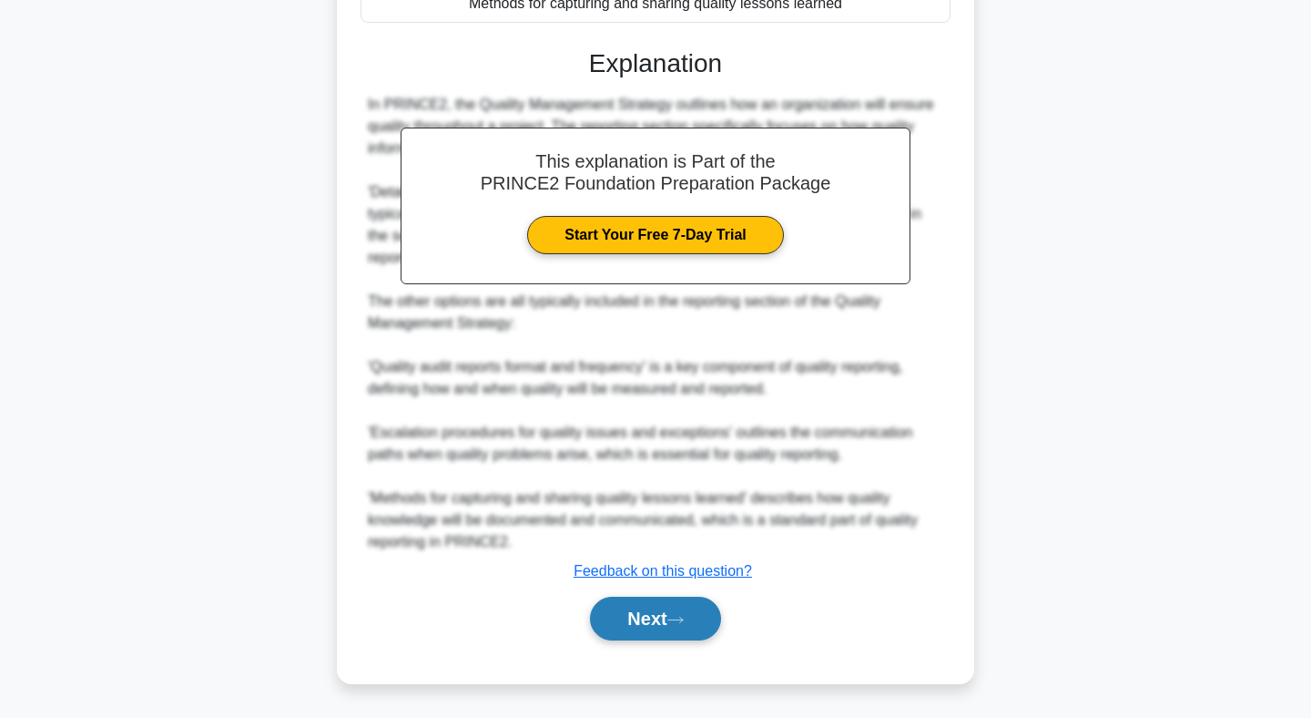
click at [636, 633] on button "Next" at bounding box center [655, 619] width 130 height 44
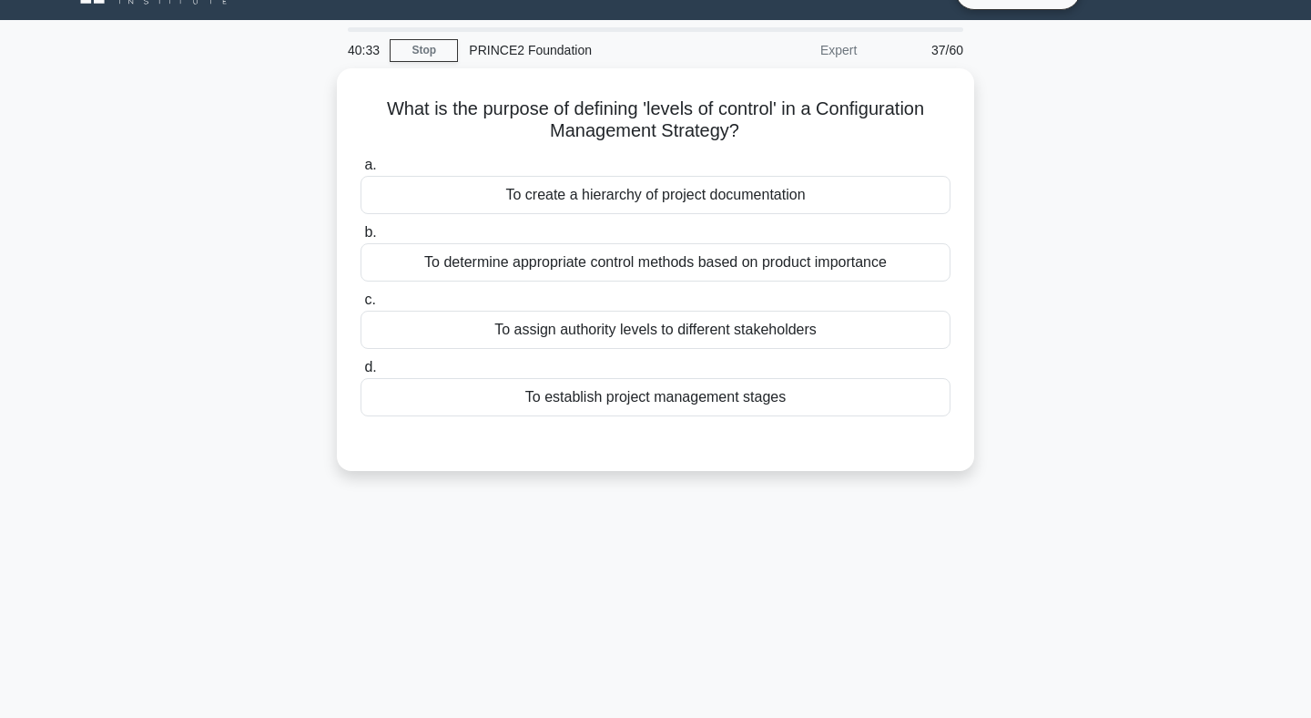
scroll to position [36, 0]
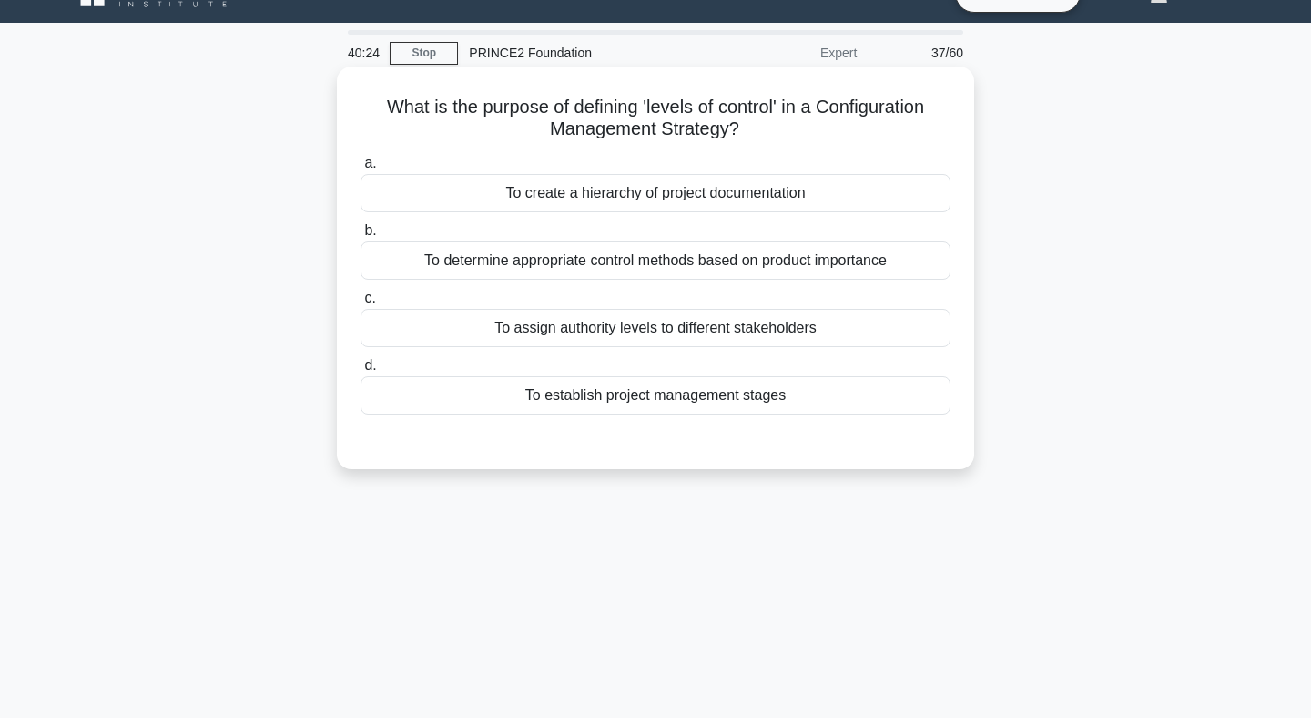
click at [627, 266] on div "To determine appropriate control methods based on product importance" at bounding box center [656, 260] width 590 height 38
click at [361, 237] on input "b. To determine appropriate control methods based on product importance" at bounding box center [361, 231] width 0 height 12
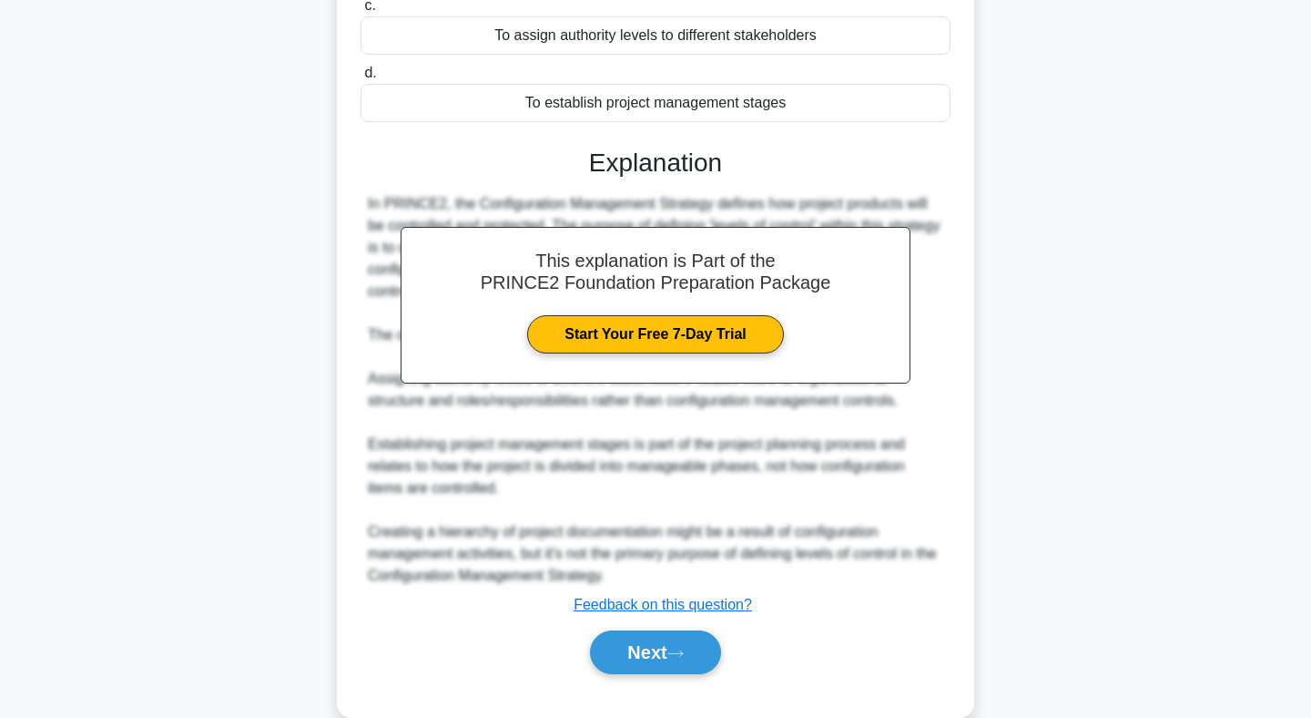
scroll to position [362, 0]
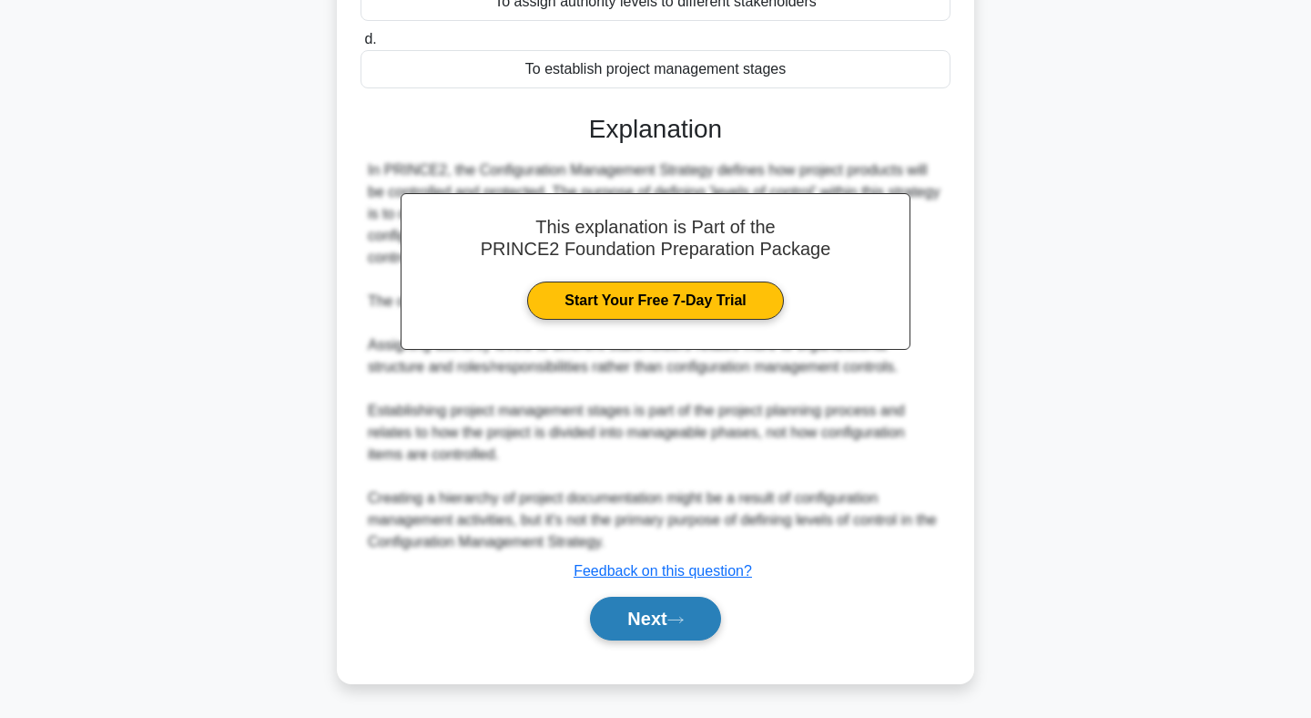
click at [662, 613] on button "Next" at bounding box center [655, 619] width 130 height 44
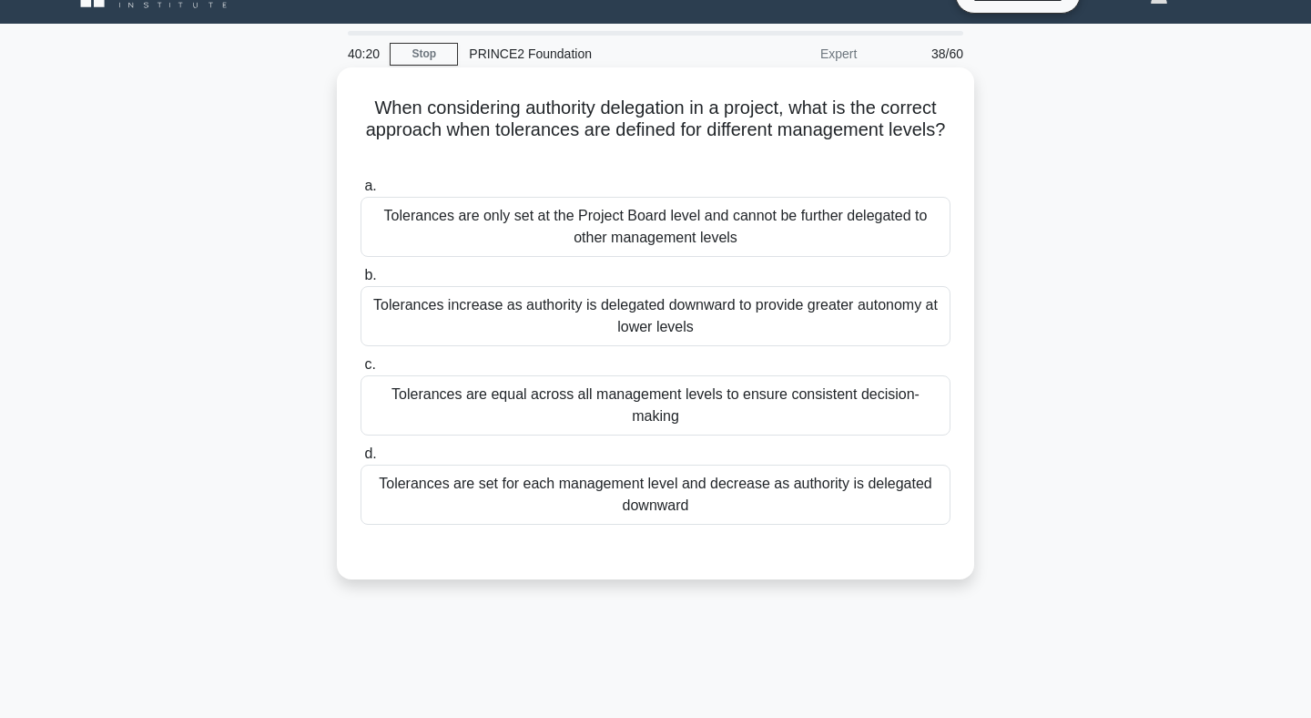
scroll to position [32, 0]
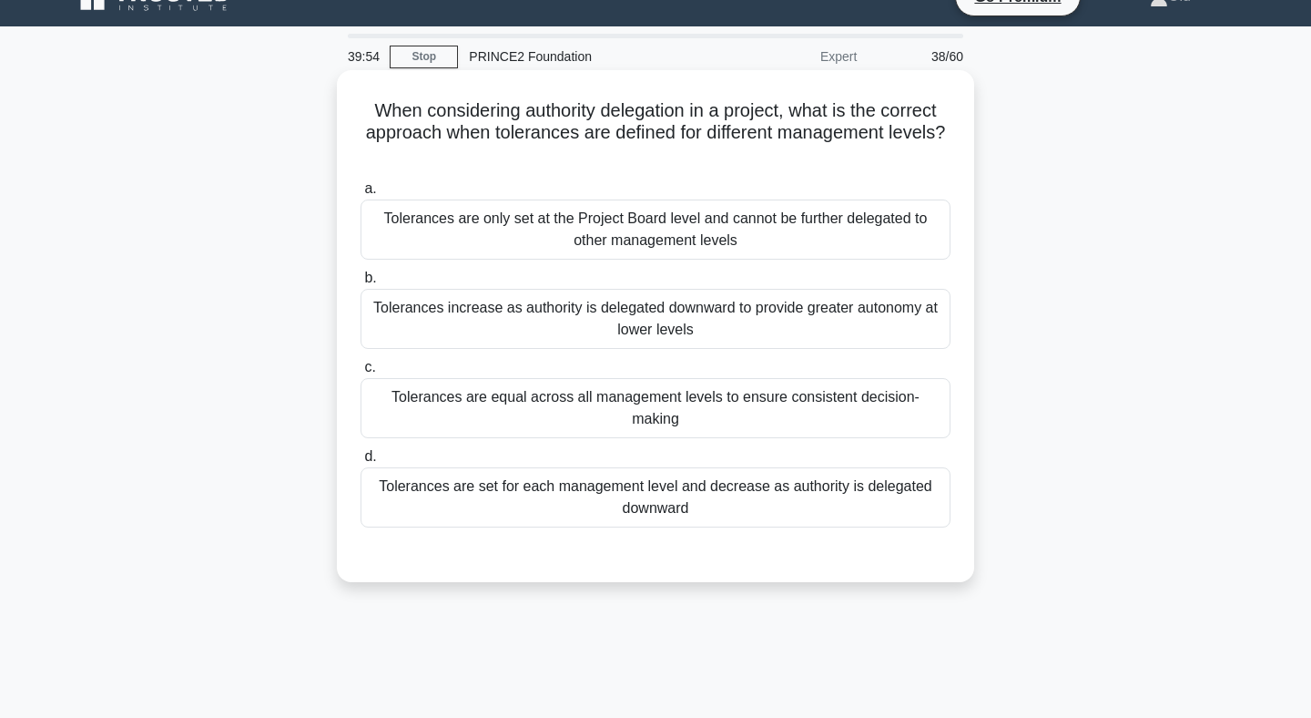
click at [702, 486] on div "Tolerances are set for each management level and decrease as authority is deleg…" at bounding box center [656, 497] width 590 height 60
click at [361, 463] on input "d. Tolerances are set for each management level and decrease as authority is de…" at bounding box center [361, 457] width 0 height 12
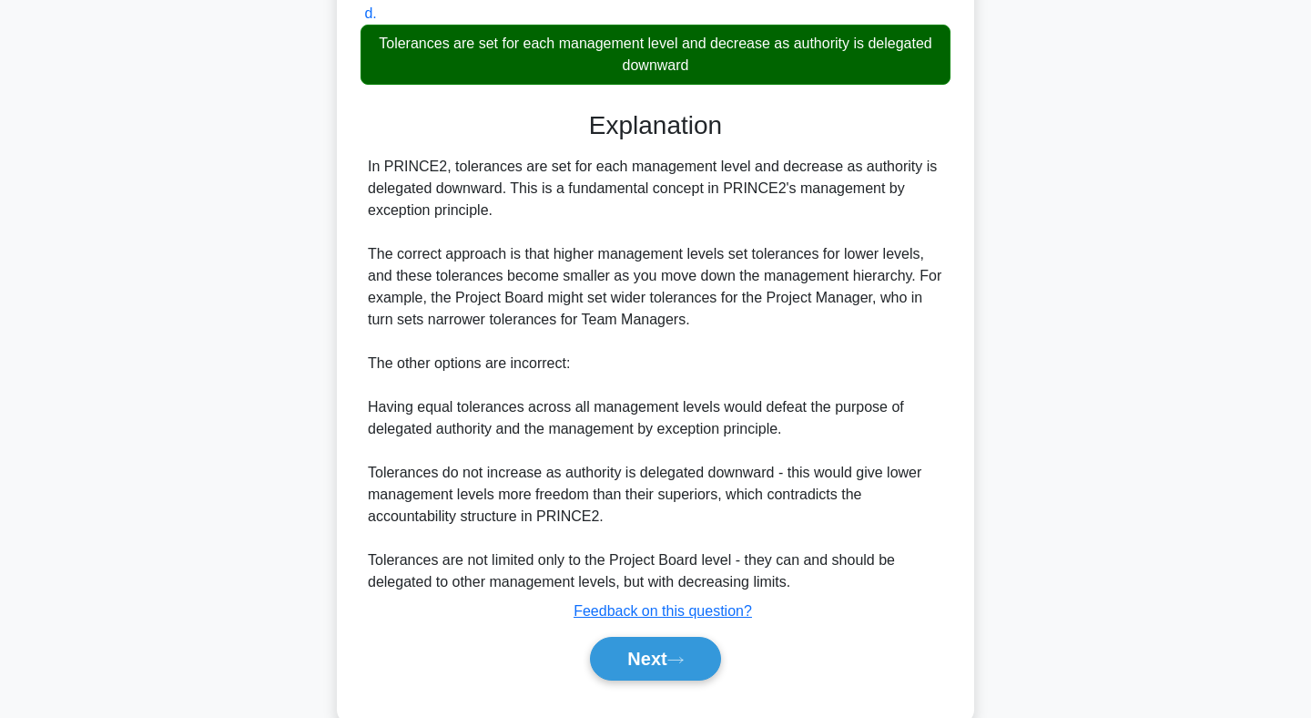
scroll to position [493, 0]
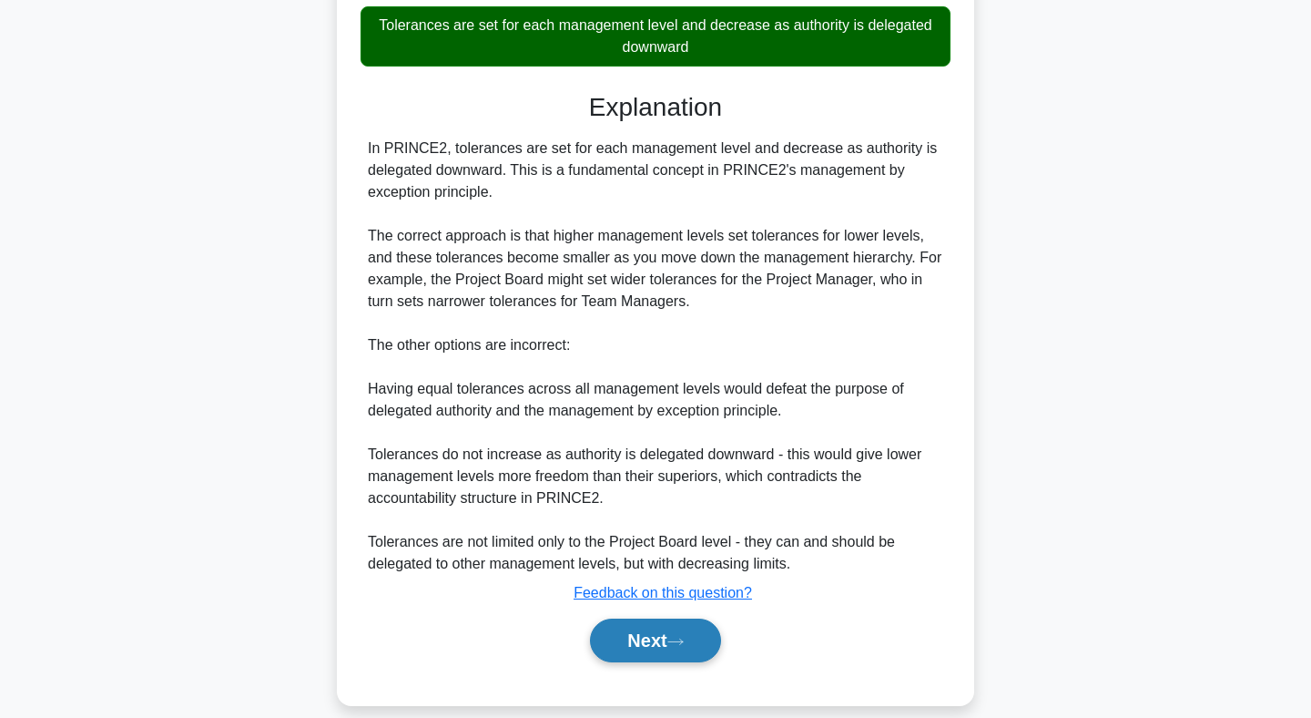
click at [668, 626] on button "Next" at bounding box center [655, 640] width 130 height 44
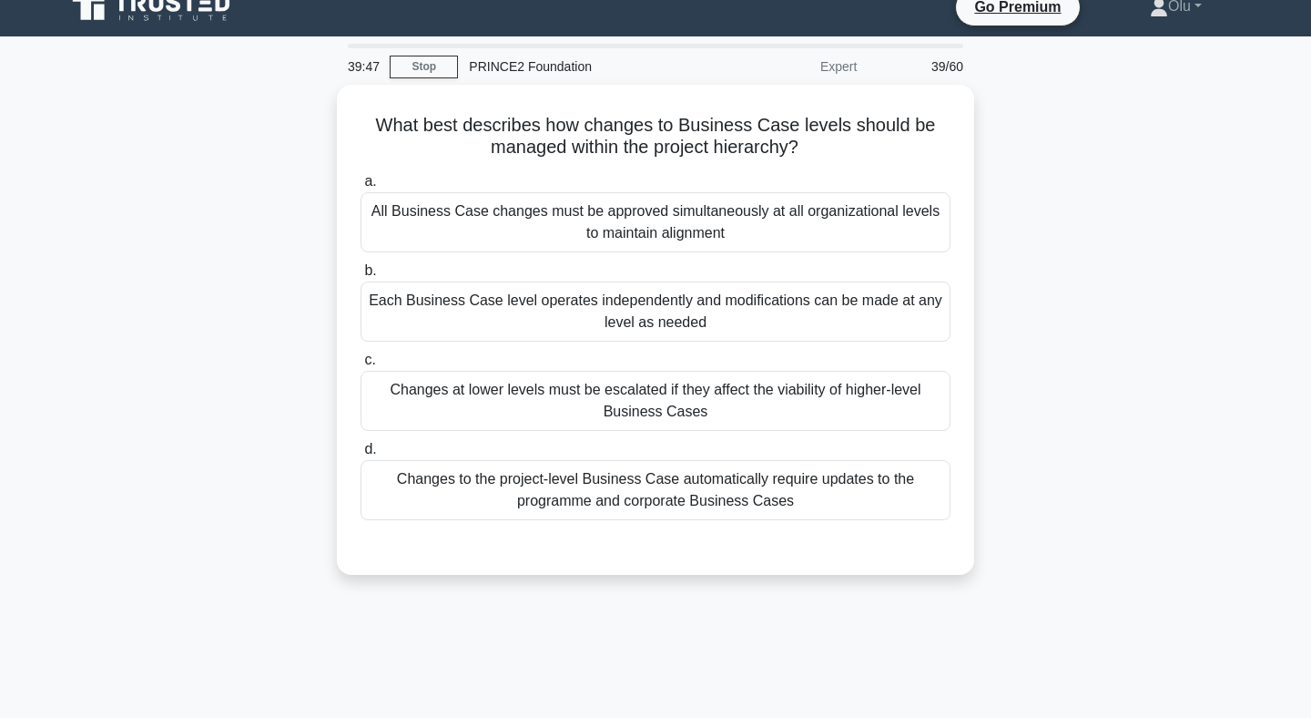
scroll to position [0, 0]
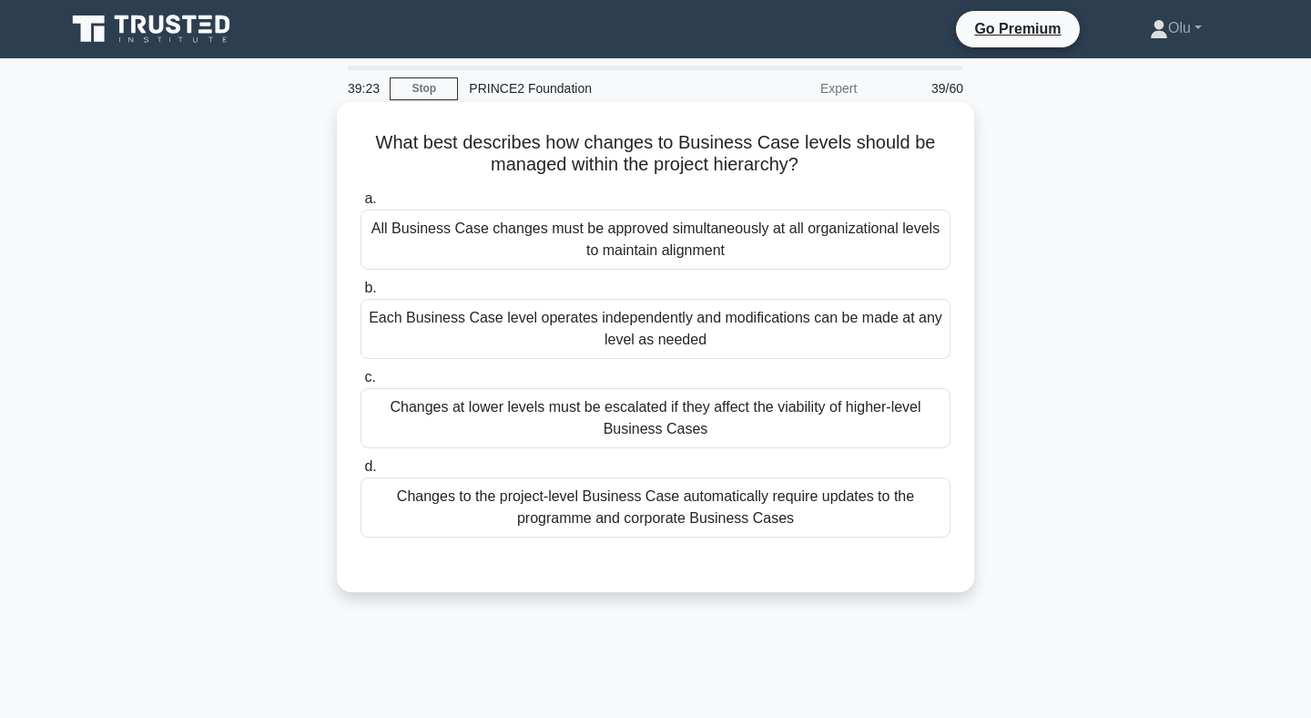
click at [697, 423] on div "Changes at lower levels must be escalated if they affect the viability of highe…" at bounding box center [656, 418] width 590 height 60
click at [361, 383] on input "c. Changes at lower levels must be escalated if they affect the viability of hi…" at bounding box center [361, 378] width 0 height 12
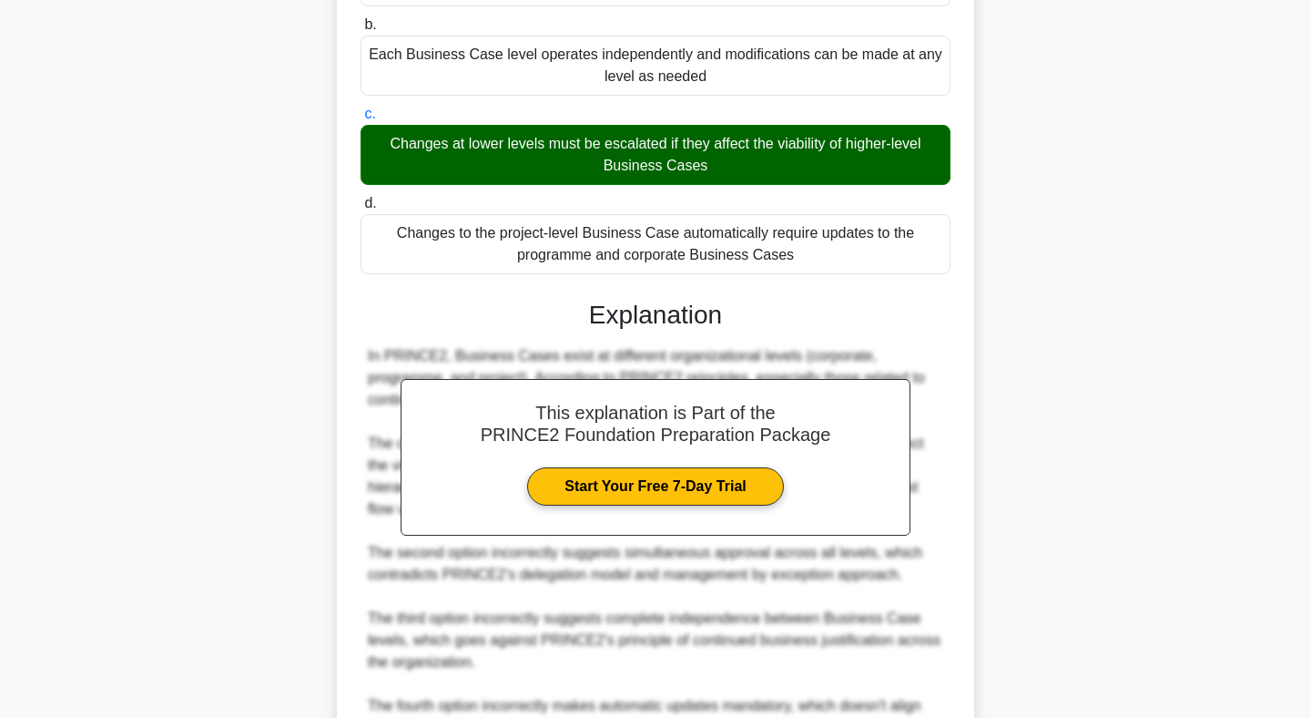
scroll to position [471, 0]
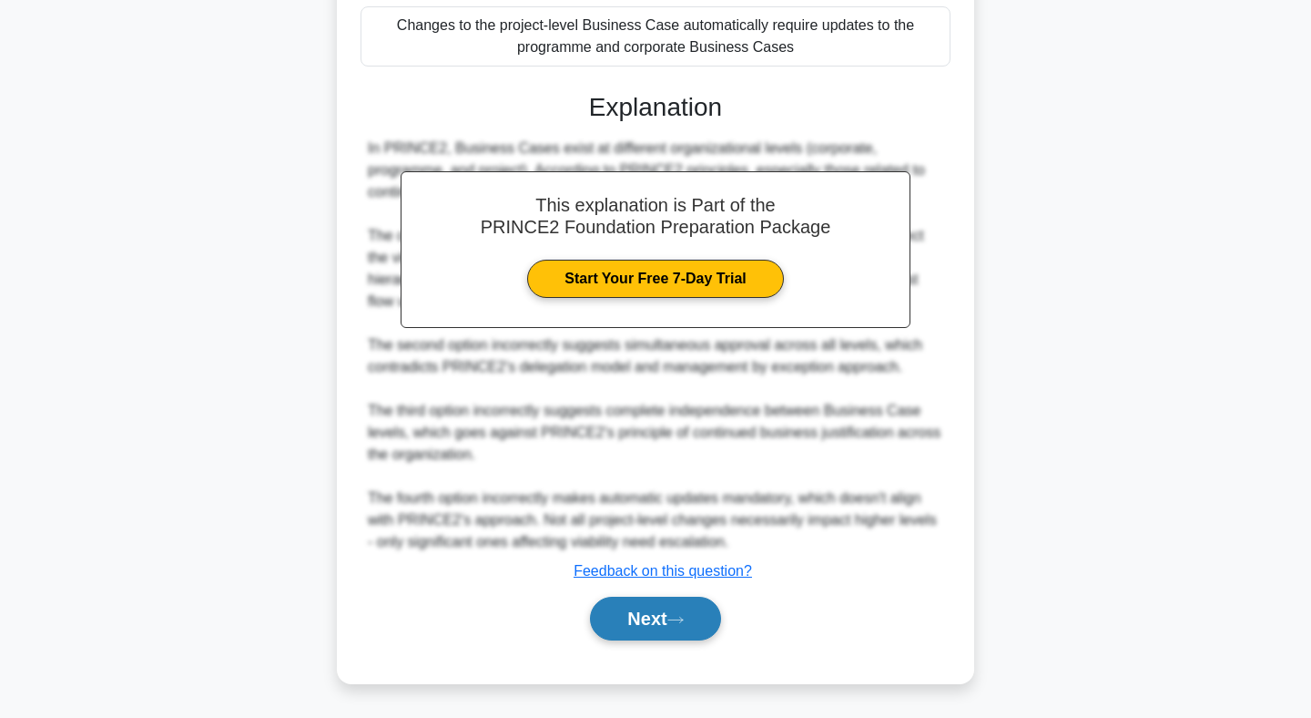
click at [652, 627] on button "Next" at bounding box center [655, 619] width 130 height 44
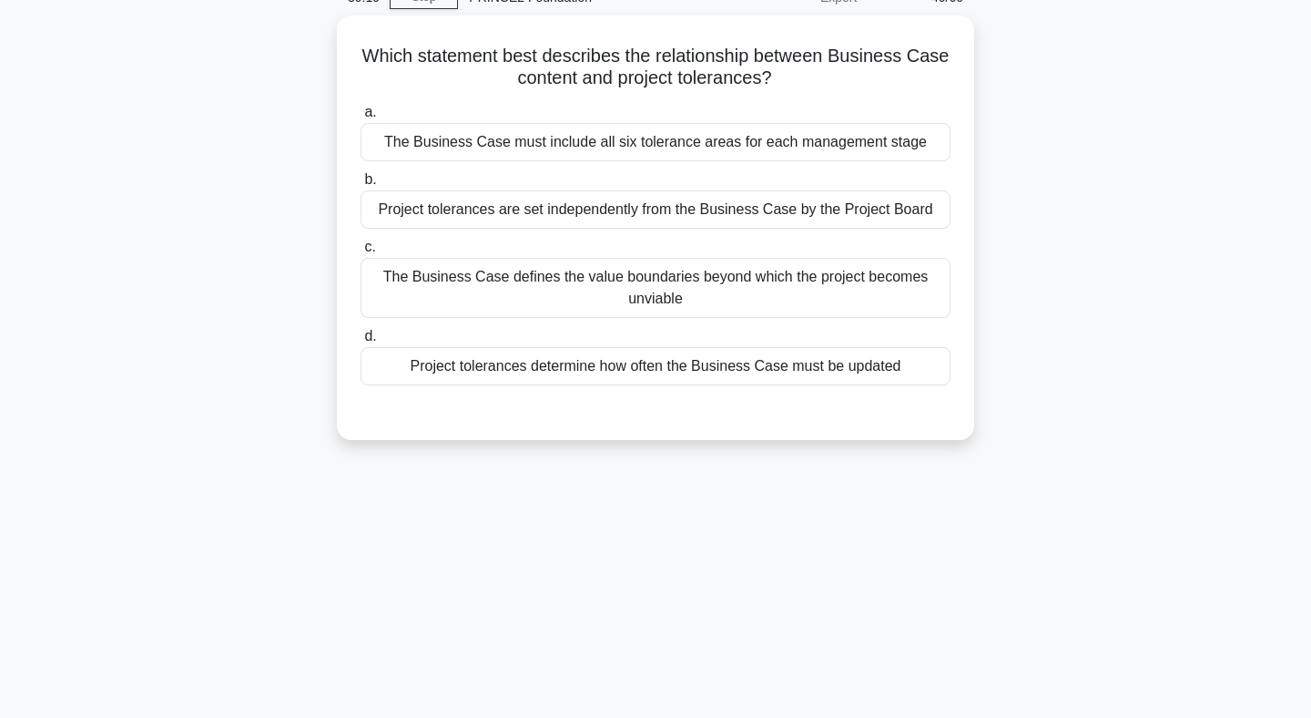
scroll to position [75, 0]
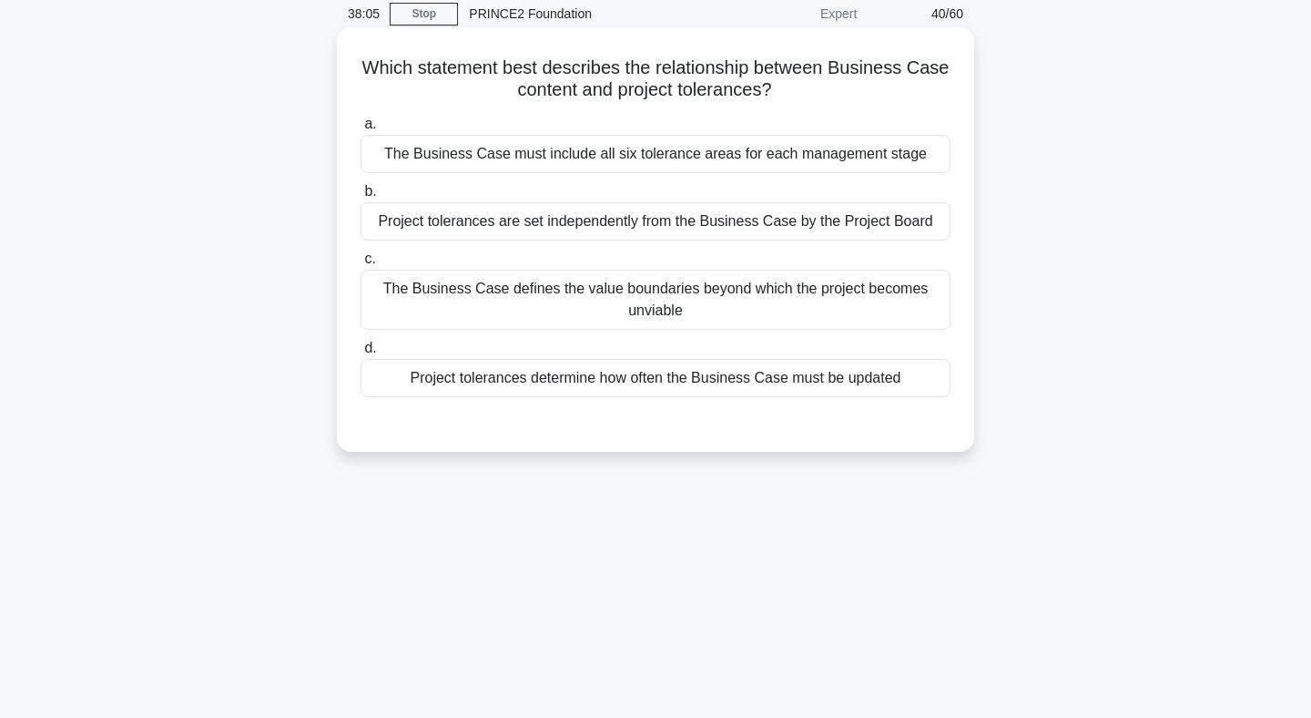
click at [662, 227] on div "Project tolerances are set independently from the Business Case by the Project …" at bounding box center [656, 221] width 590 height 38
click at [361, 198] on input "b. Project tolerances are set independently from the Business Case by the Proje…" at bounding box center [361, 192] width 0 height 12
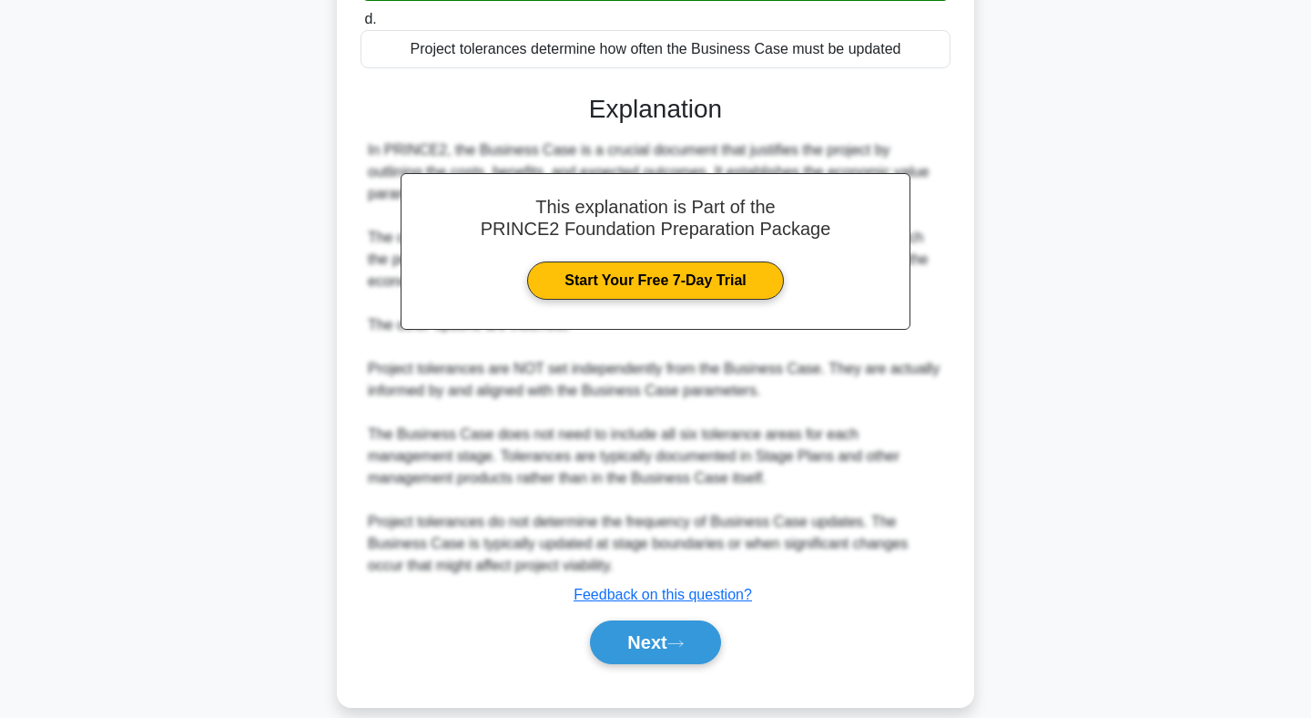
scroll to position [429, 0]
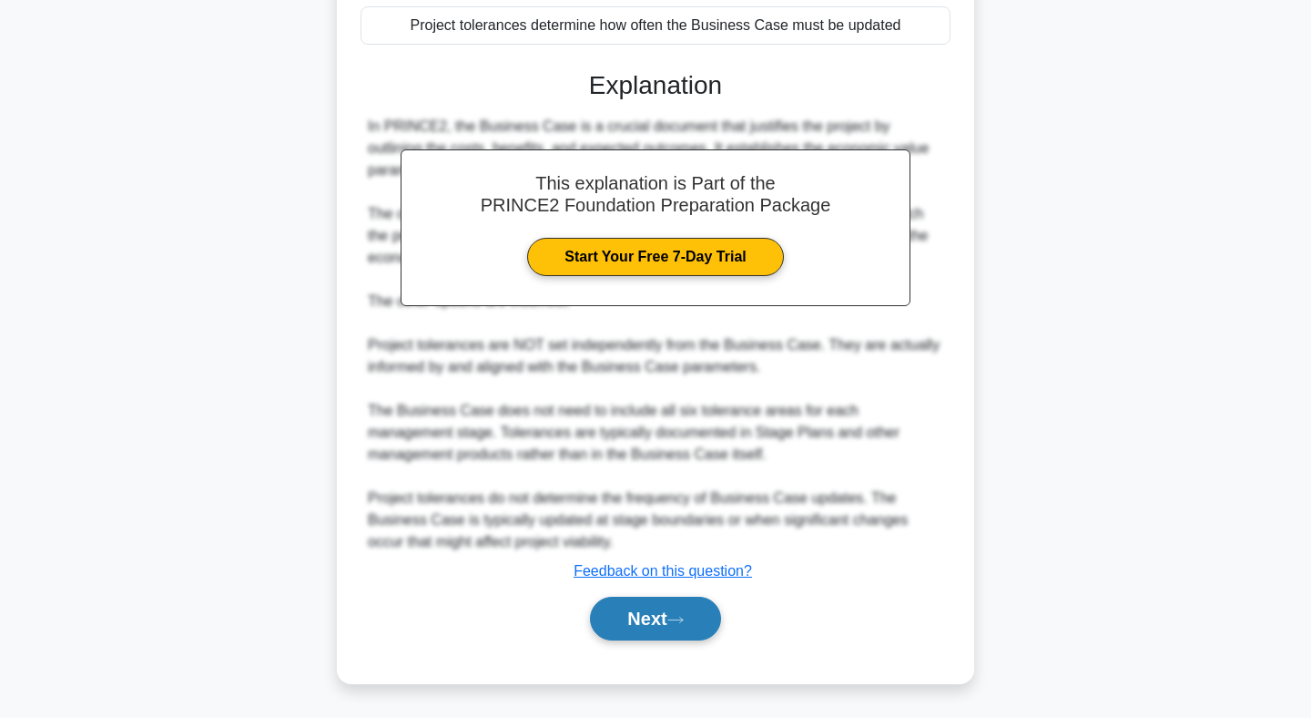
click at [645, 622] on button "Next" at bounding box center [655, 619] width 130 height 44
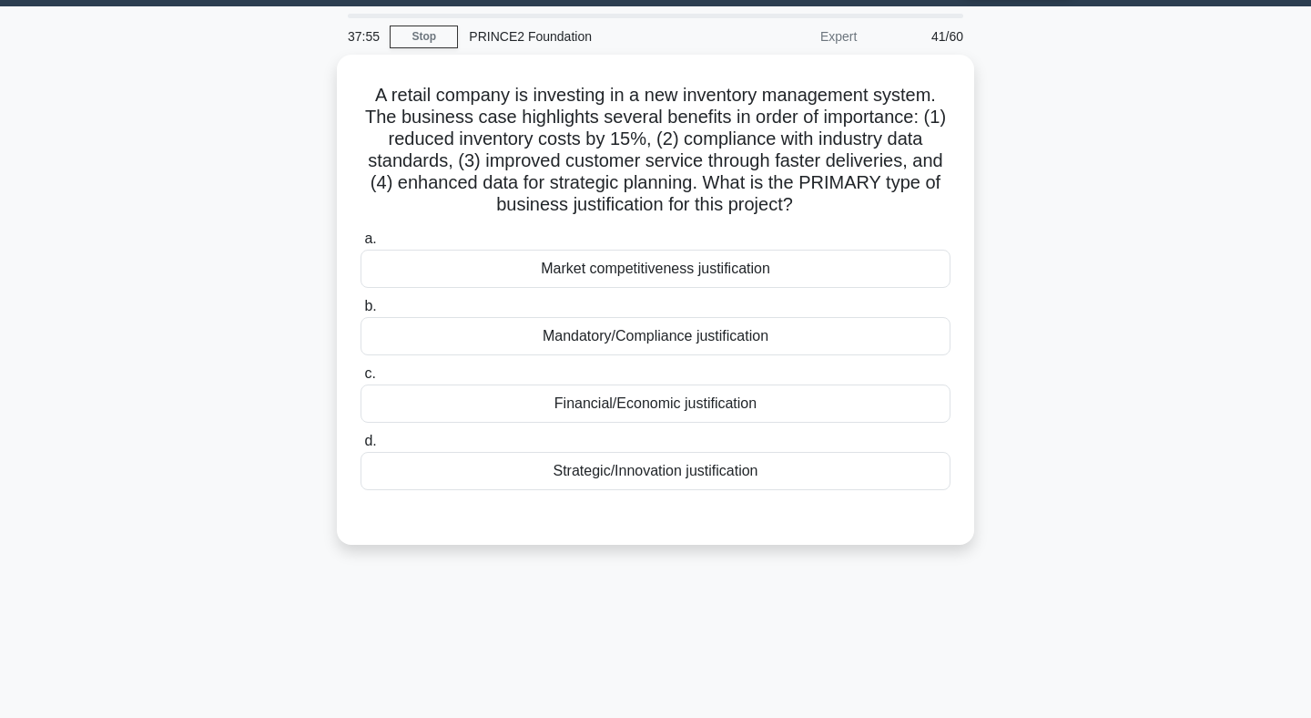
scroll to position [43, 0]
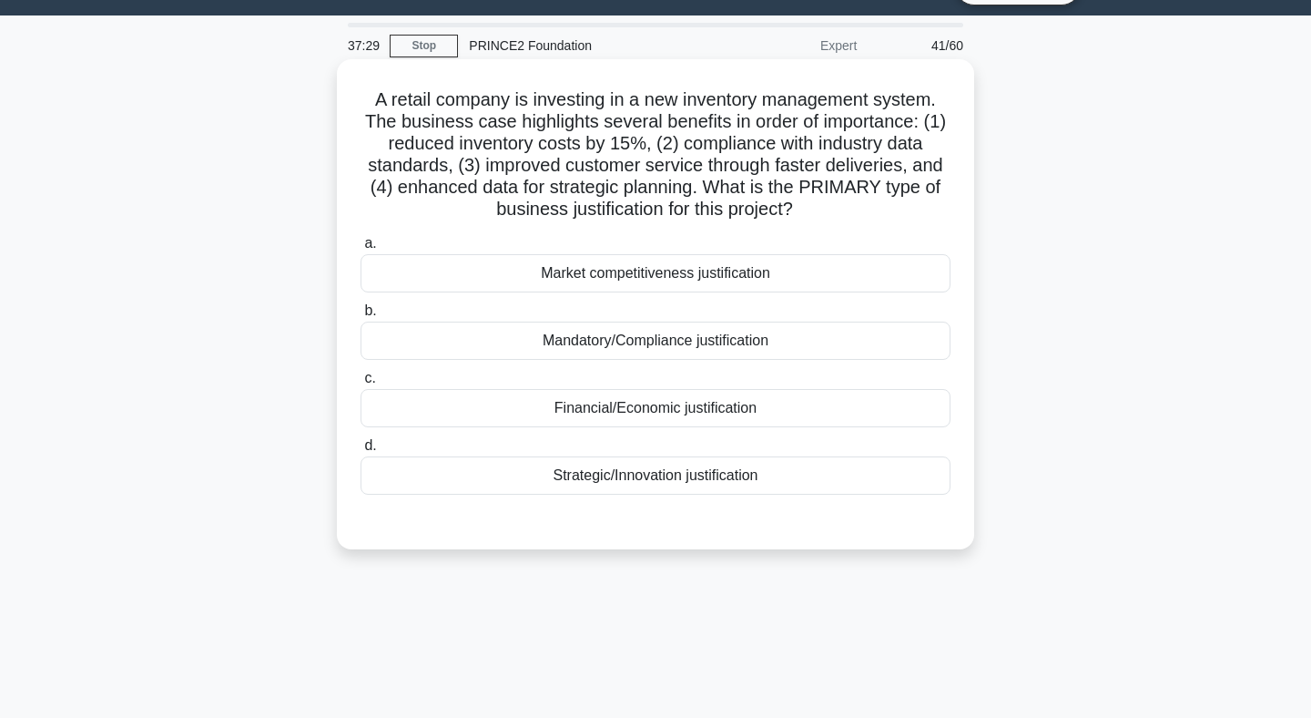
click at [705, 348] on div "Mandatory/Compliance justification" at bounding box center [656, 340] width 590 height 38
click at [361, 317] on input "b. Mandatory/Compliance justification" at bounding box center [361, 311] width 0 height 12
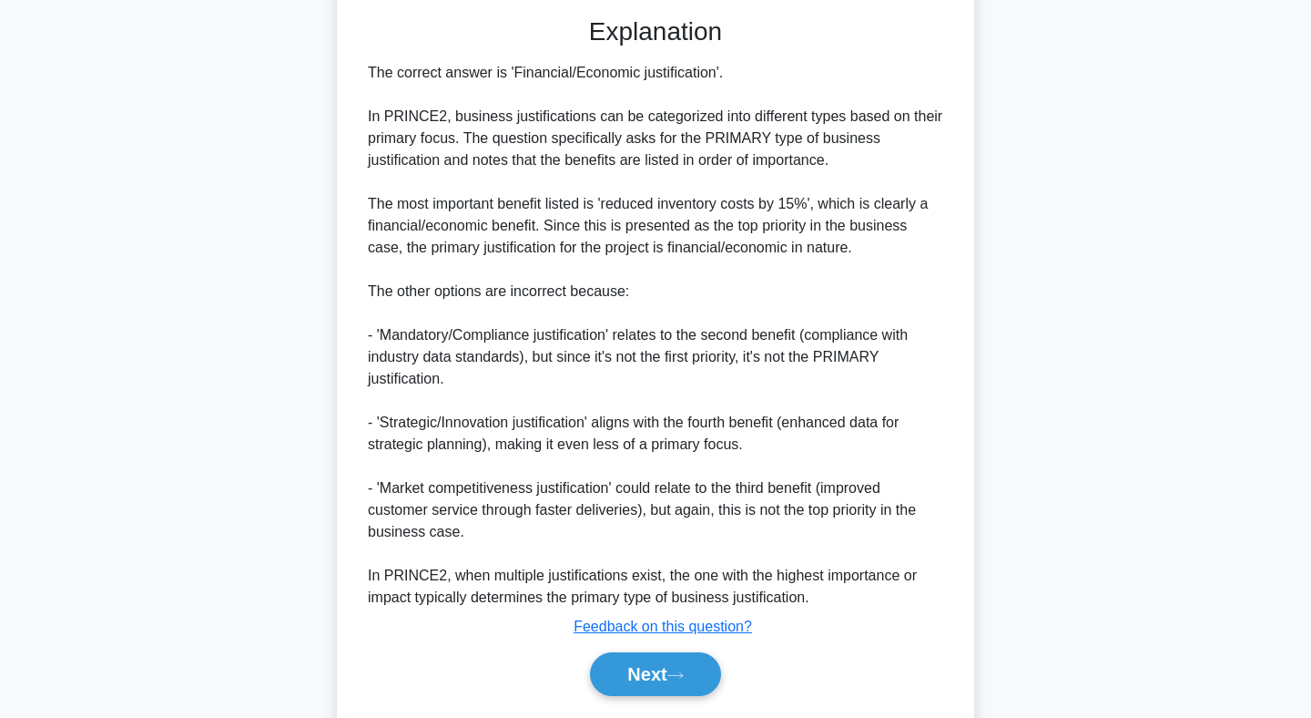
scroll to position [604, 0]
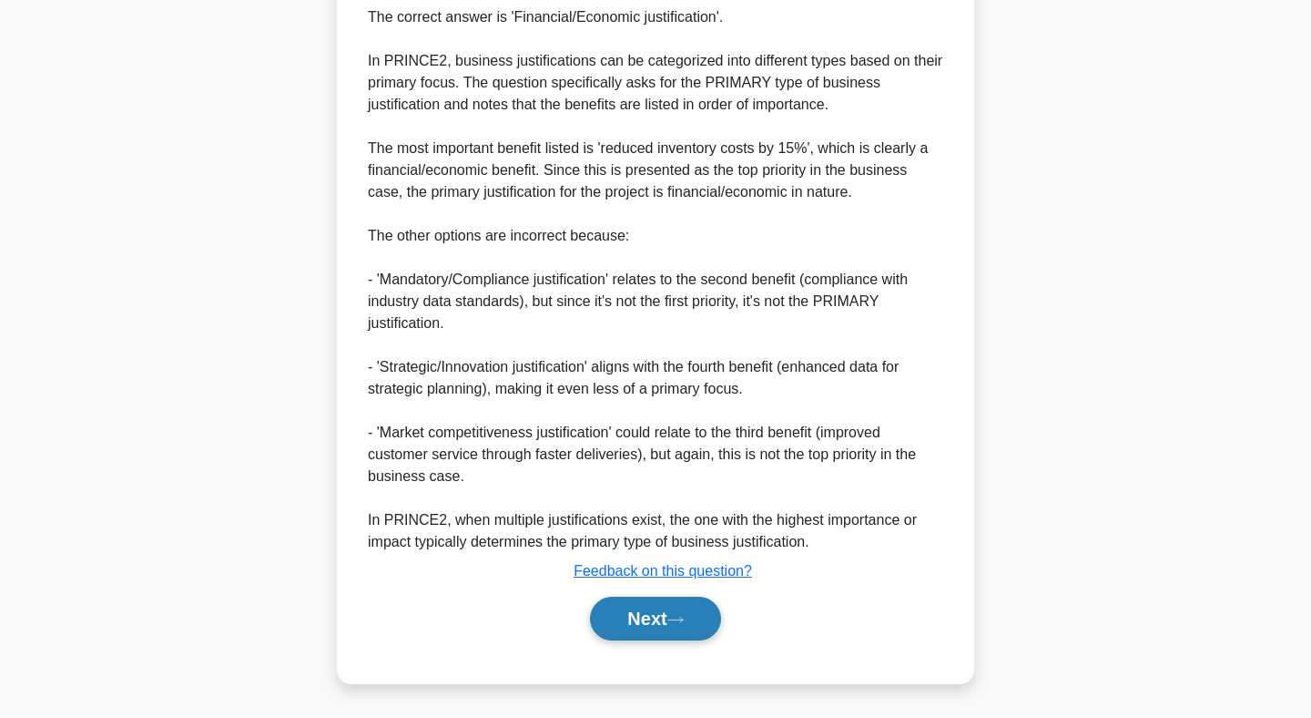
click at [670, 622] on button "Next" at bounding box center [655, 619] width 130 height 44
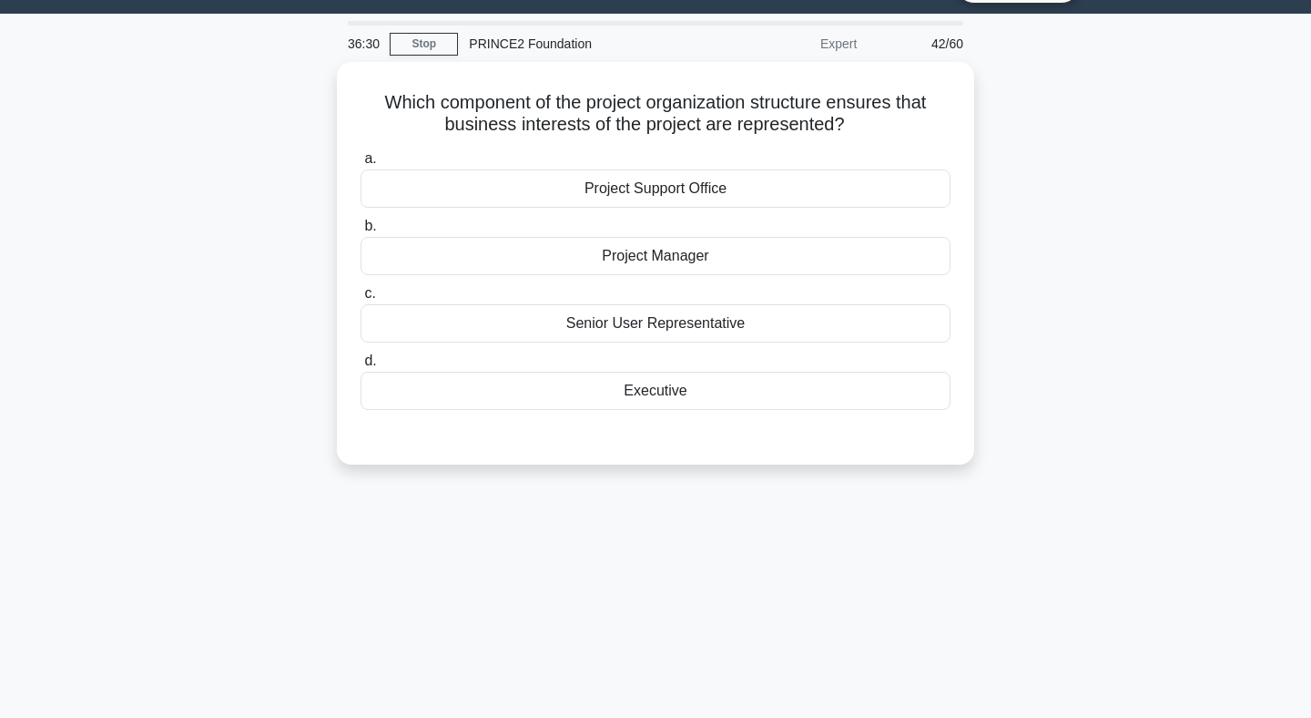
scroll to position [0, 0]
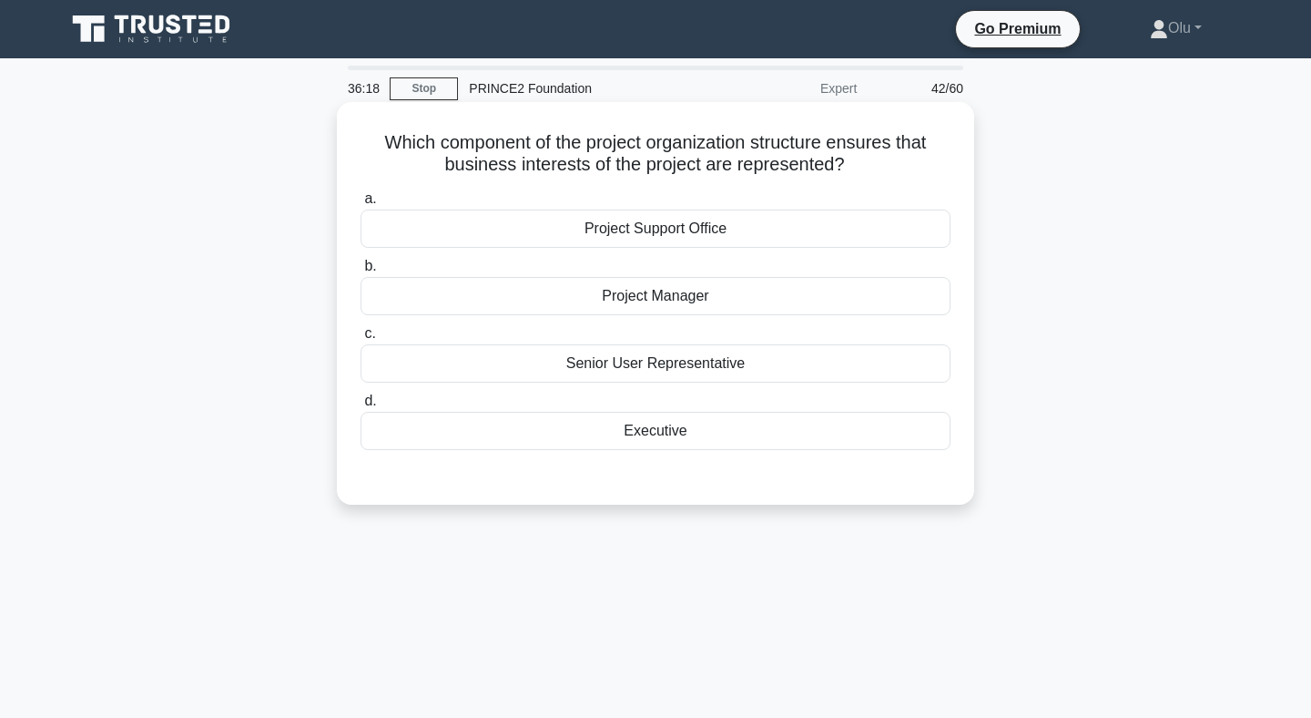
click at [629, 435] on div "Executive" at bounding box center [656, 431] width 590 height 38
click at [361, 407] on input "d. Executive" at bounding box center [361, 401] width 0 height 12
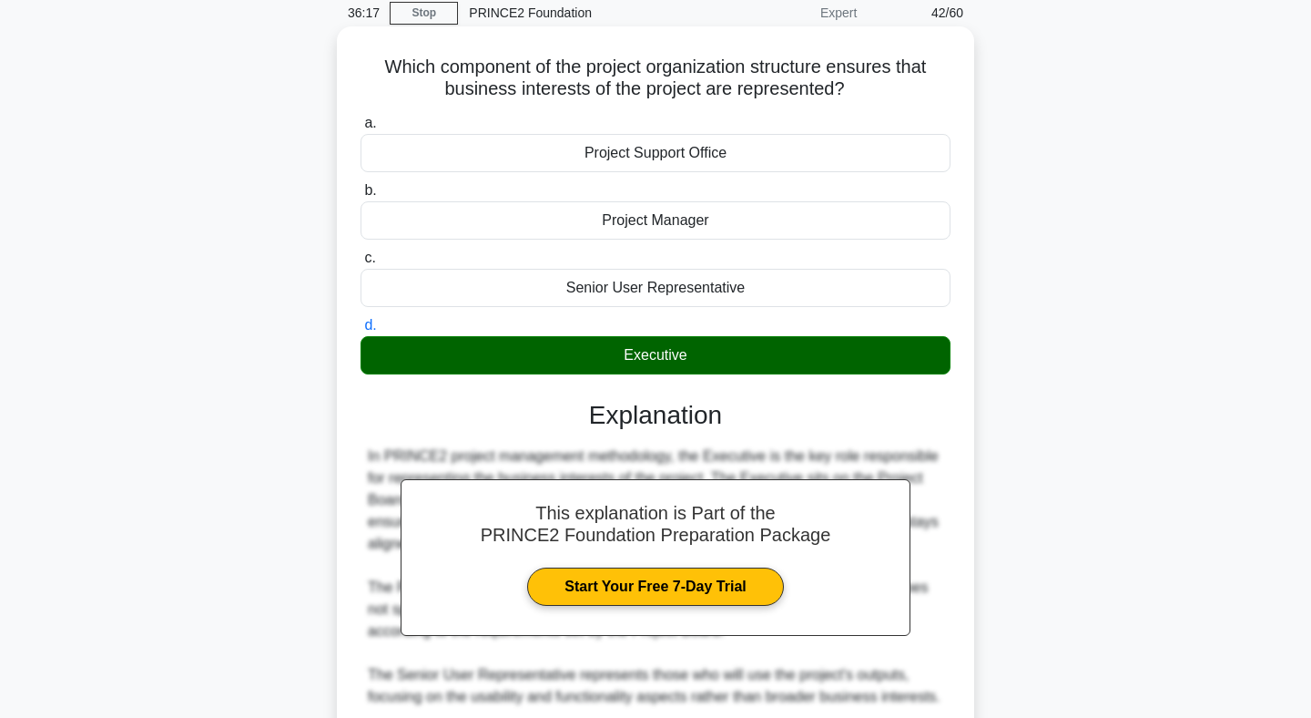
scroll to position [318, 0]
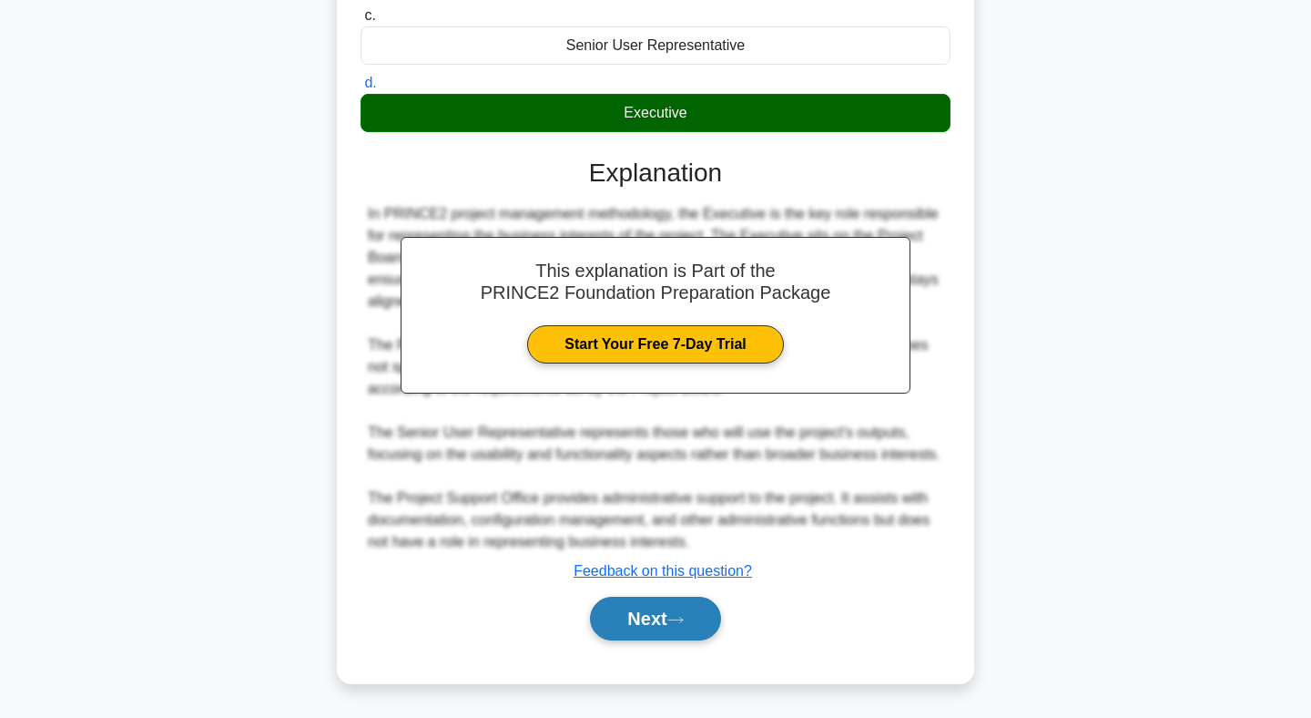
click at [633, 615] on button "Next" at bounding box center [655, 619] width 130 height 44
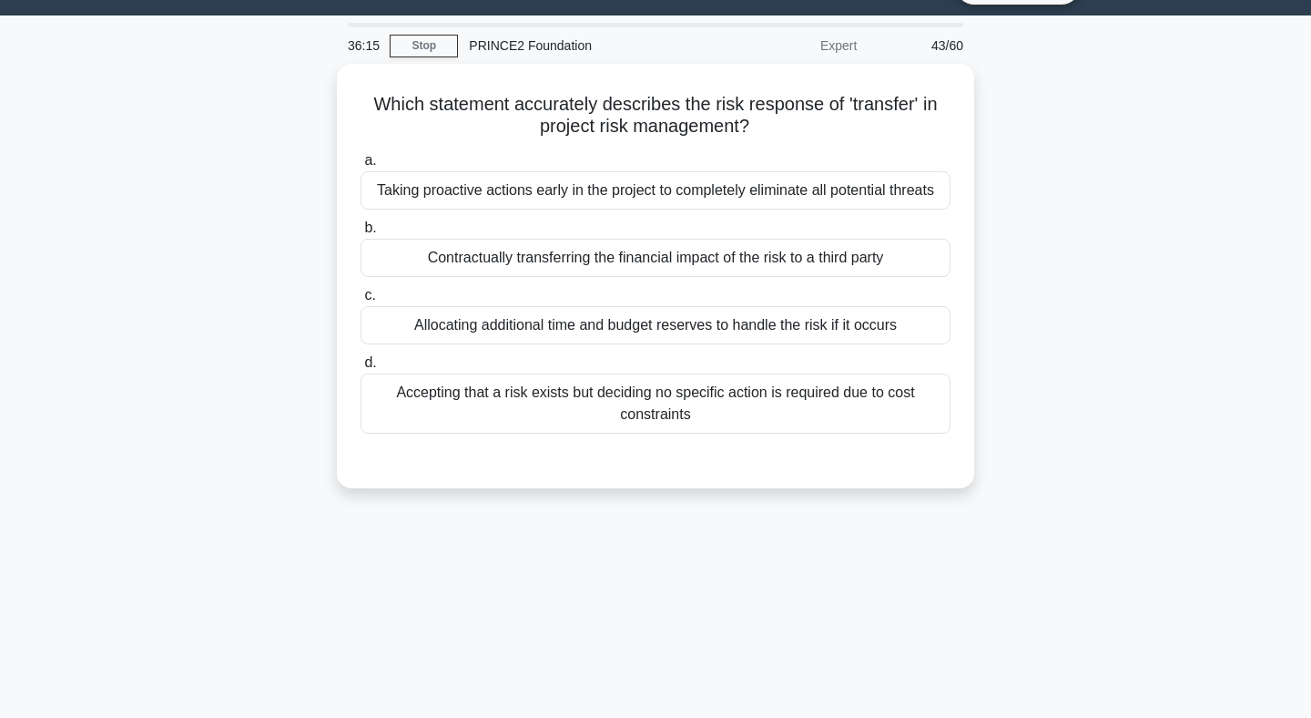
scroll to position [39, 0]
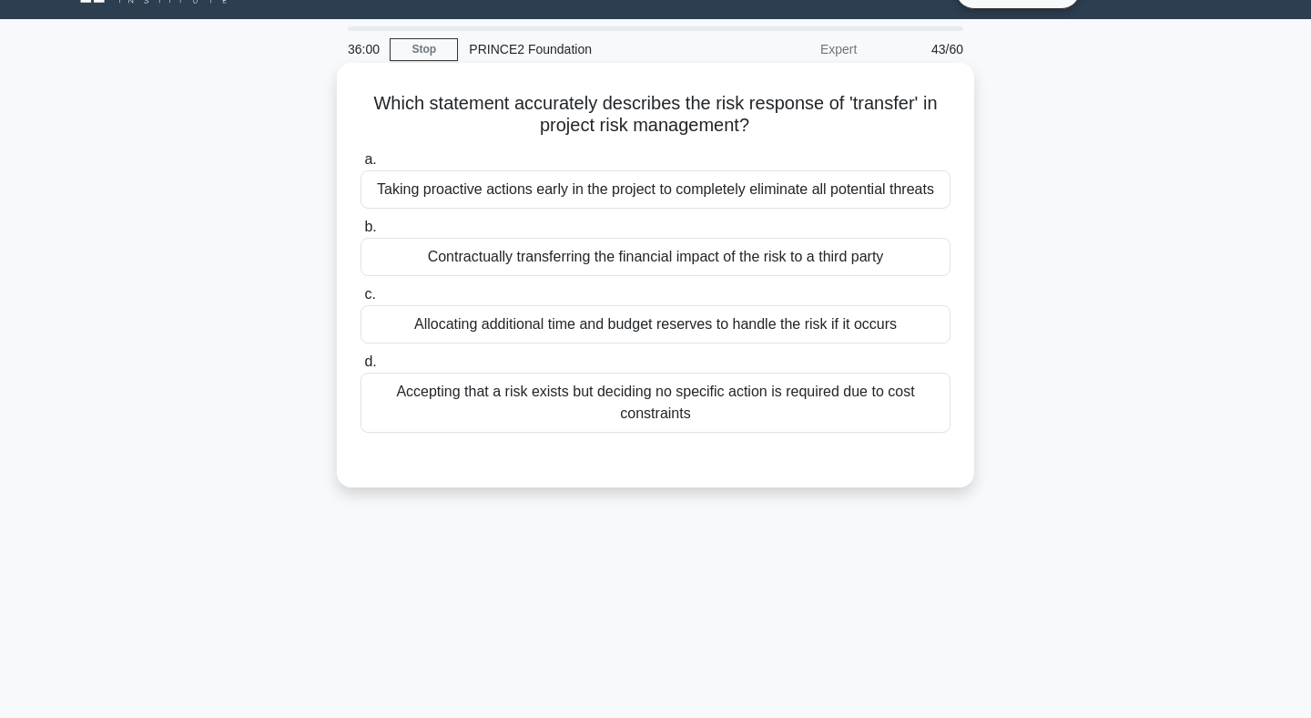
click at [664, 259] on div "Contractually transferring the financial impact of the risk to a third party" at bounding box center [656, 257] width 590 height 38
click at [361, 233] on input "b. Contractually transferring the financial impact of the risk to a third party" at bounding box center [361, 227] width 0 height 12
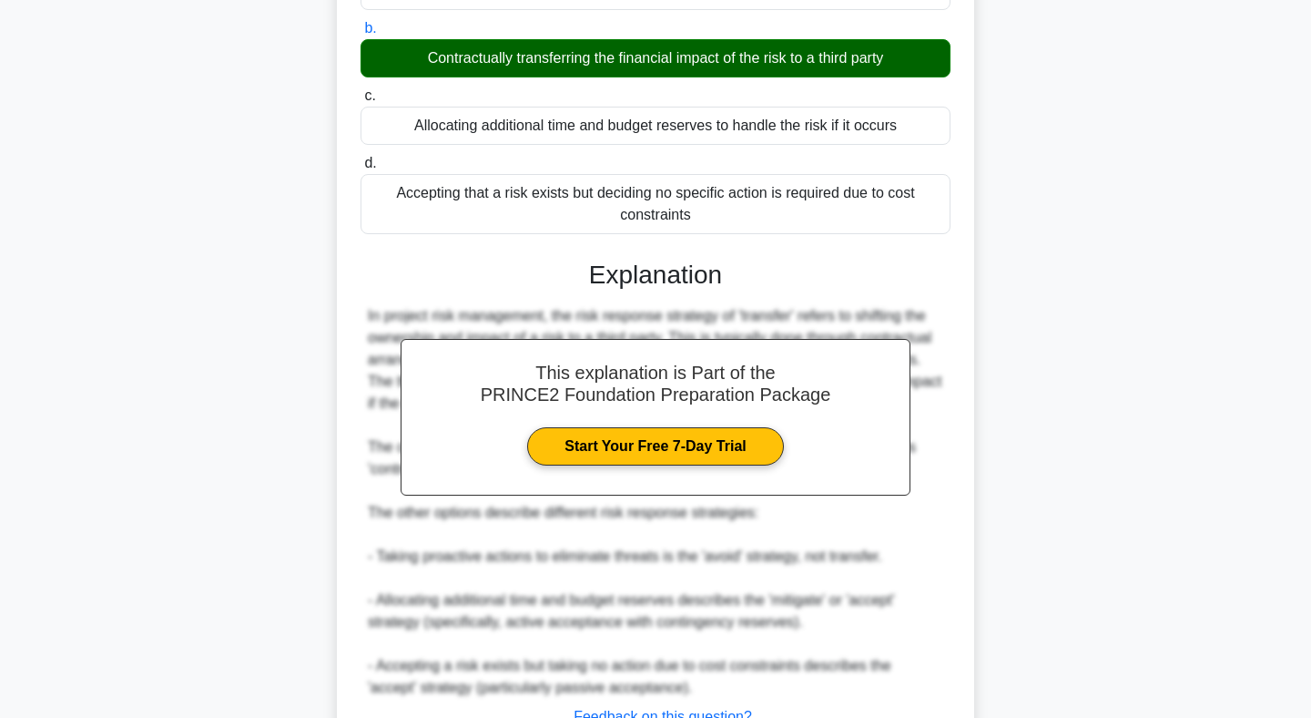
scroll to position [383, 0]
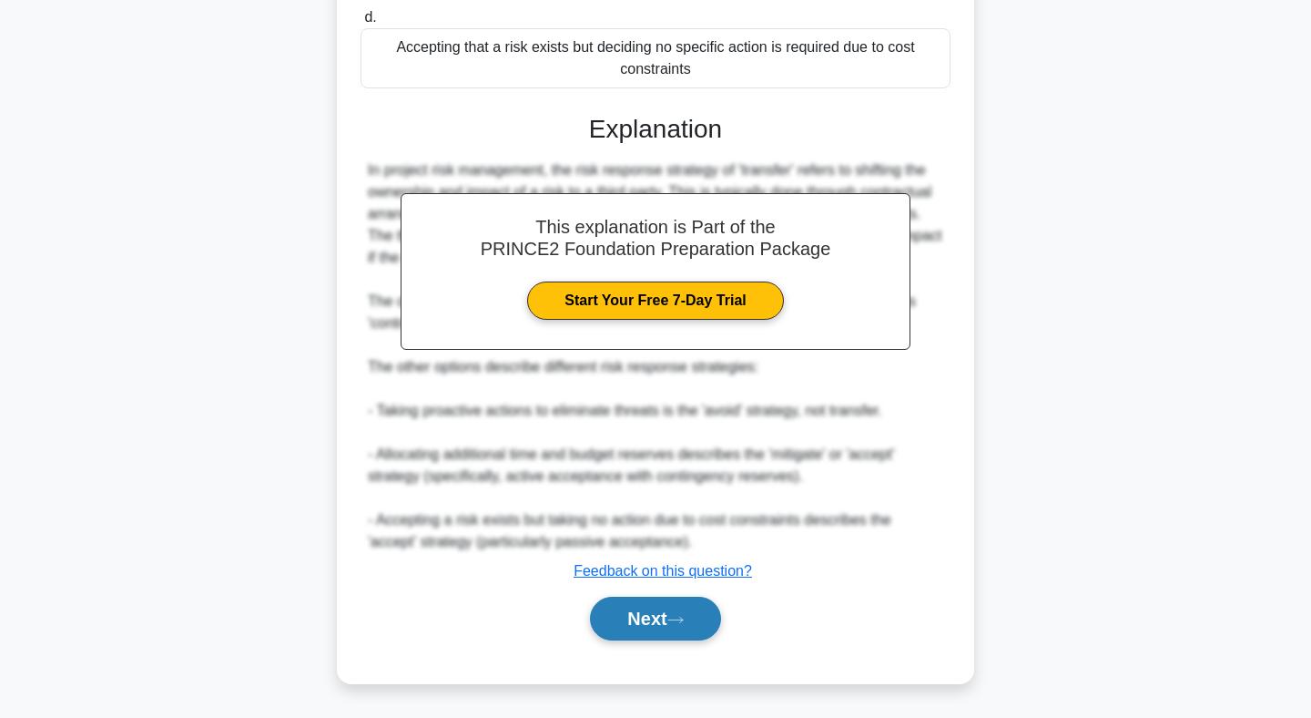
click at [633, 621] on button "Next" at bounding box center [655, 619] width 130 height 44
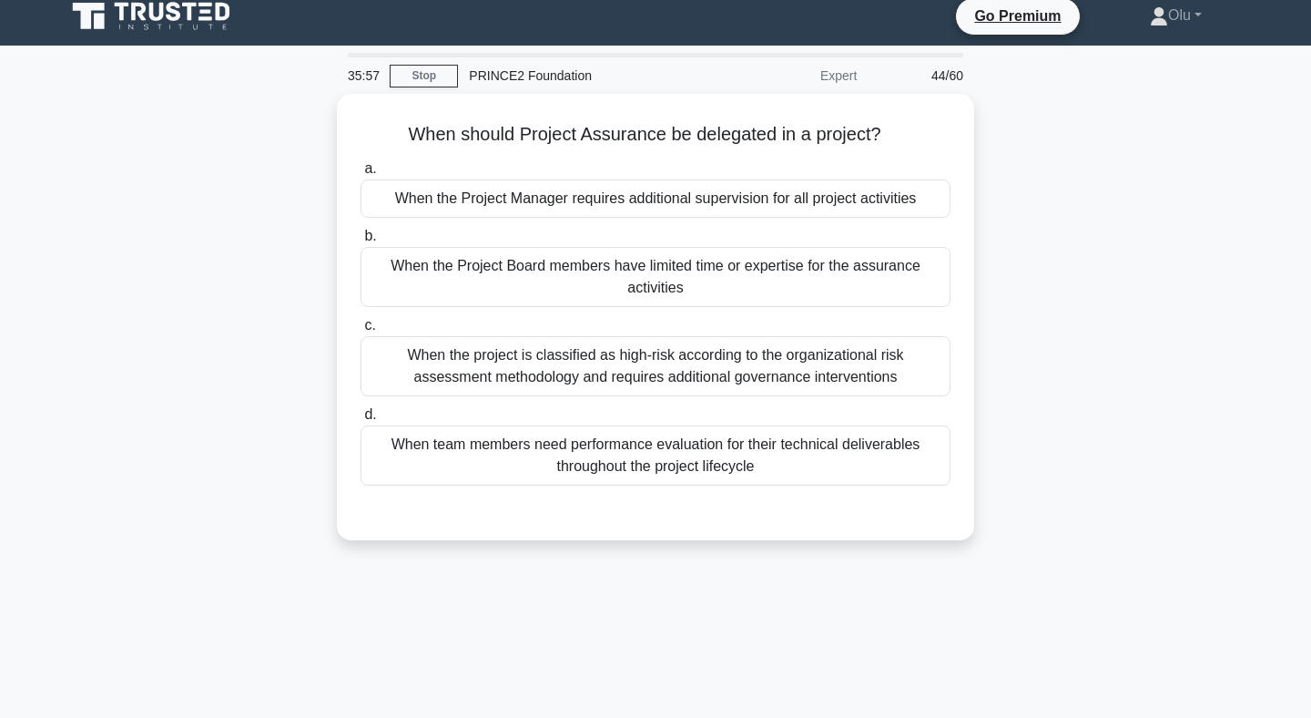
scroll to position [0, 0]
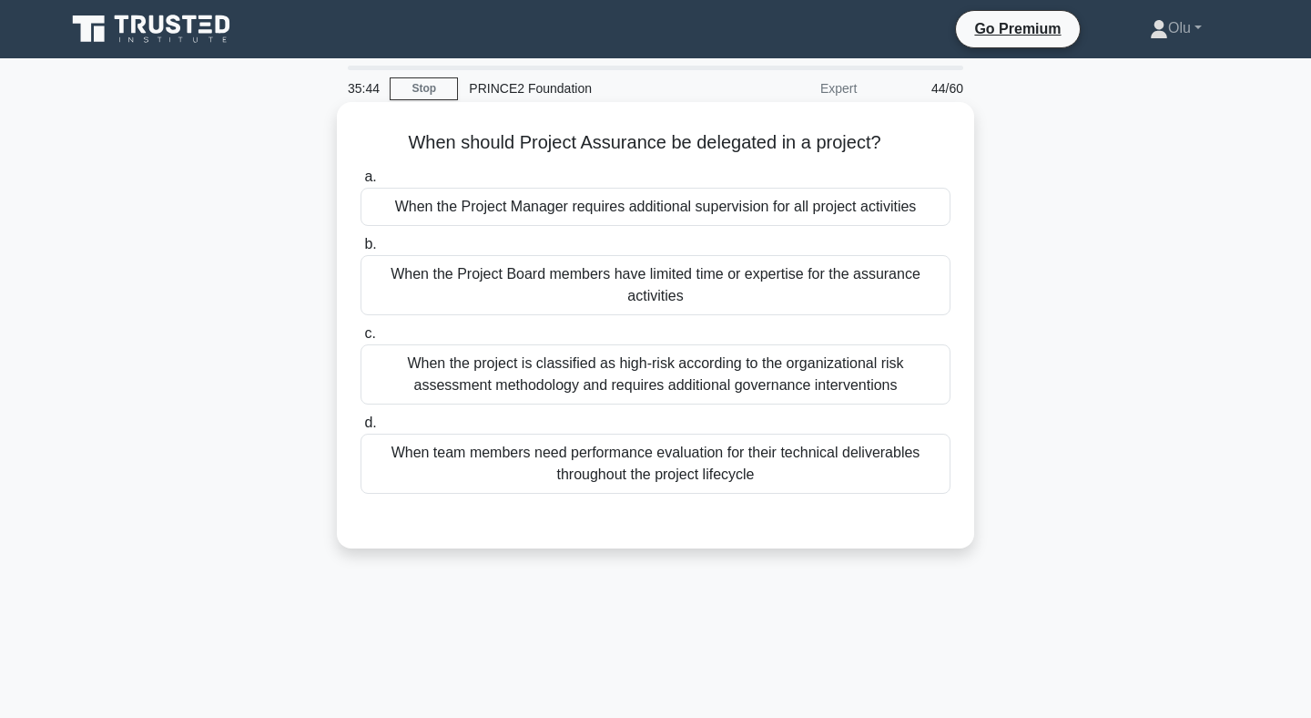
click at [719, 296] on div "When the Project Board members have limited time or expertise for the assurance…" at bounding box center [656, 285] width 590 height 60
click at [361, 250] on input "b. When the Project Board members have limited time or expertise for the assura…" at bounding box center [361, 245] width 0 height 12
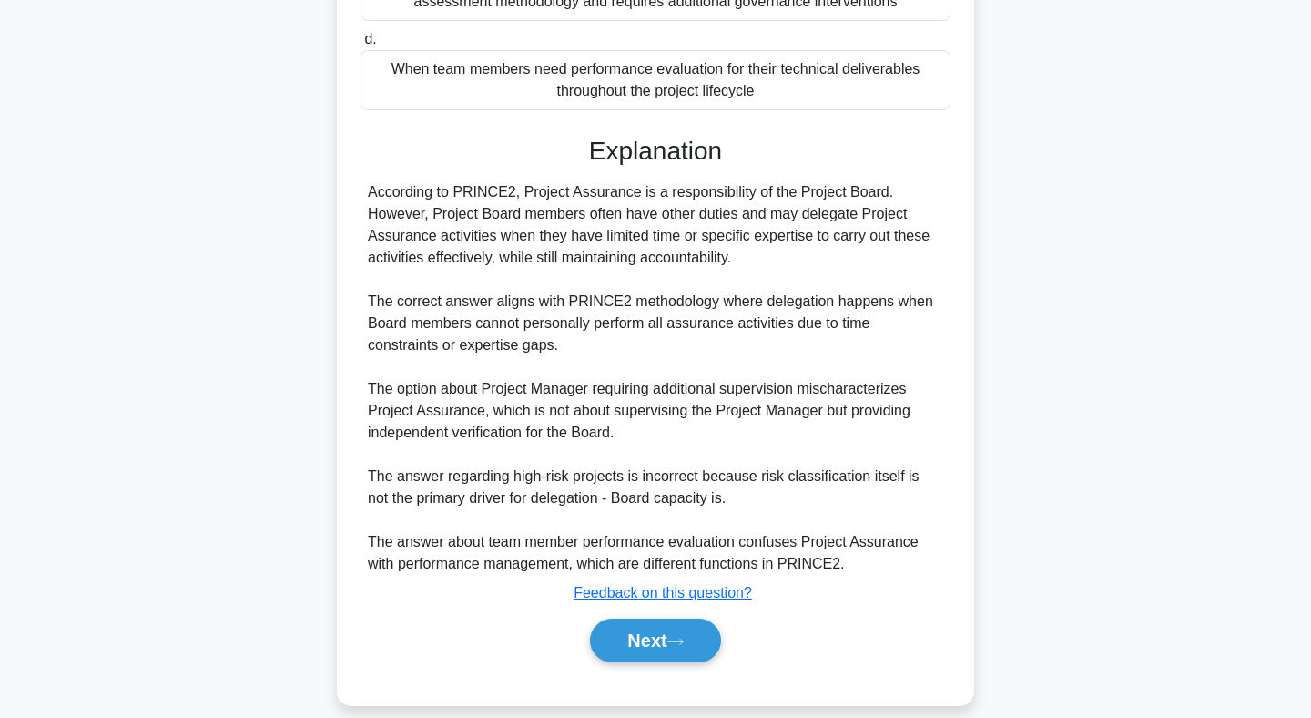
scroll to position [405, 0]
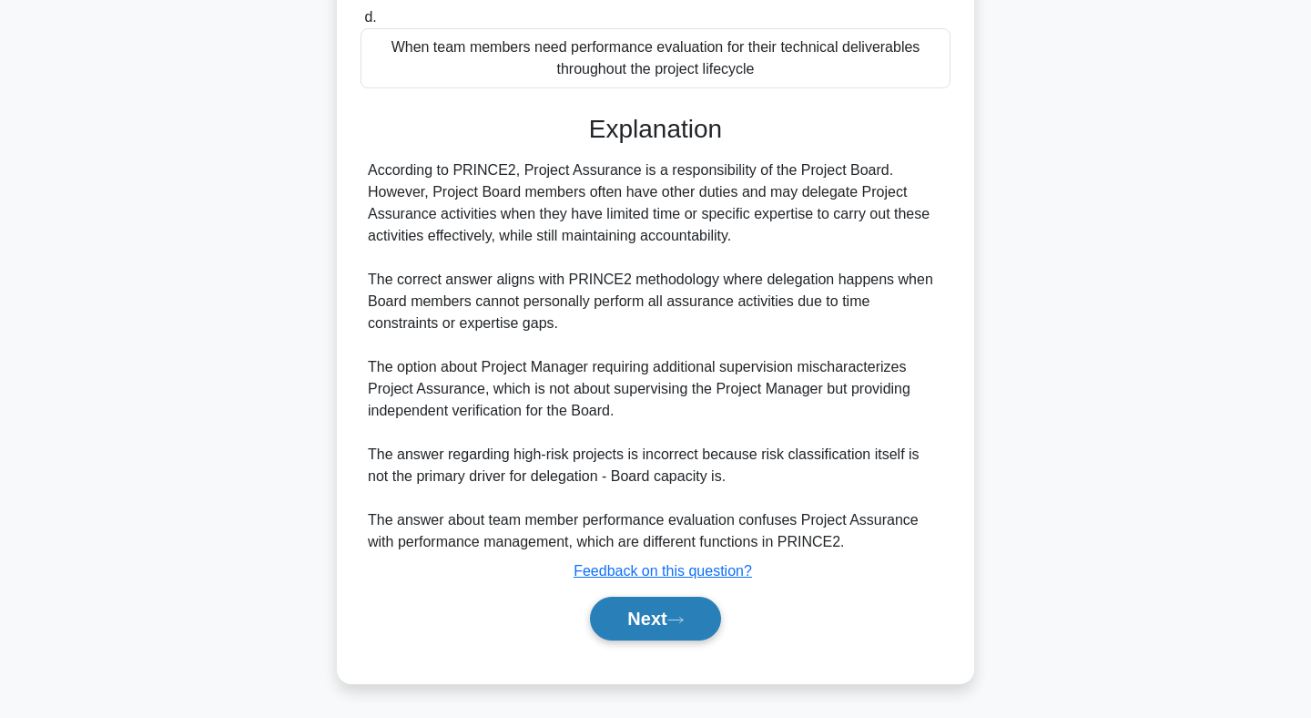
click at [657, 620] on button "Next" at bounding box center [655, 619] width 130 height 44
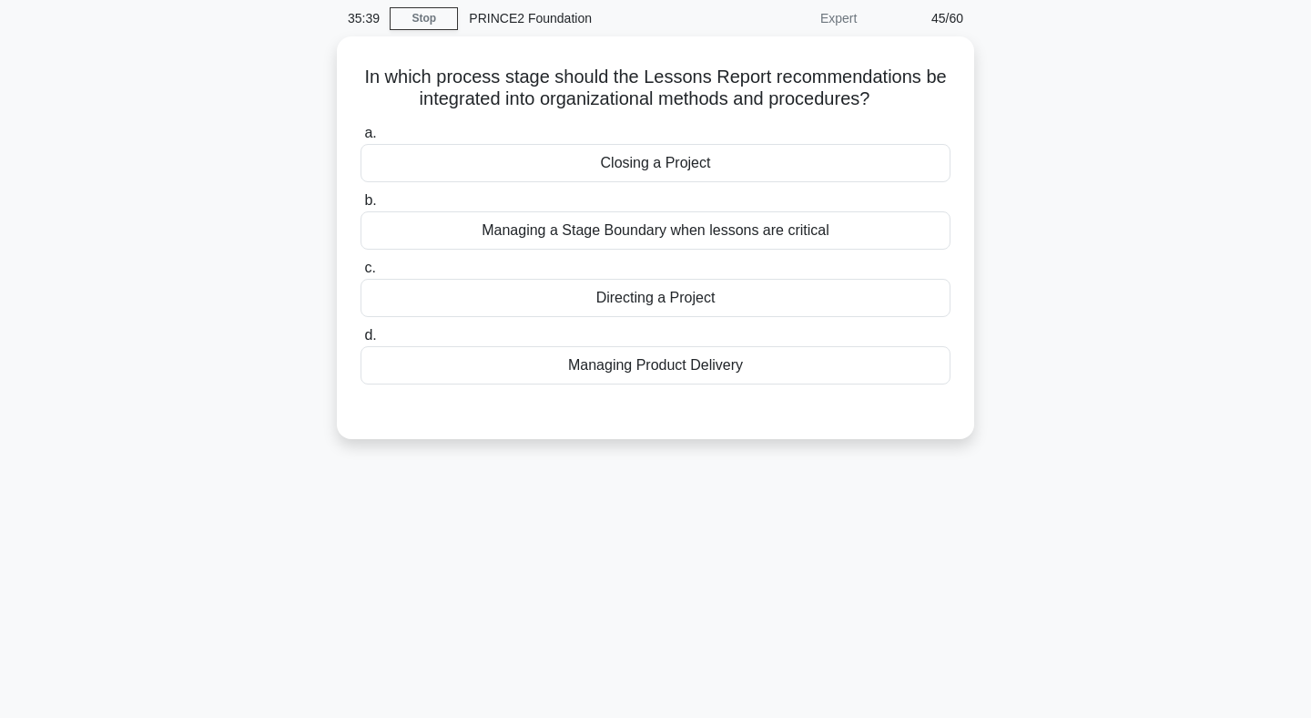
scroll to position [56, 0]
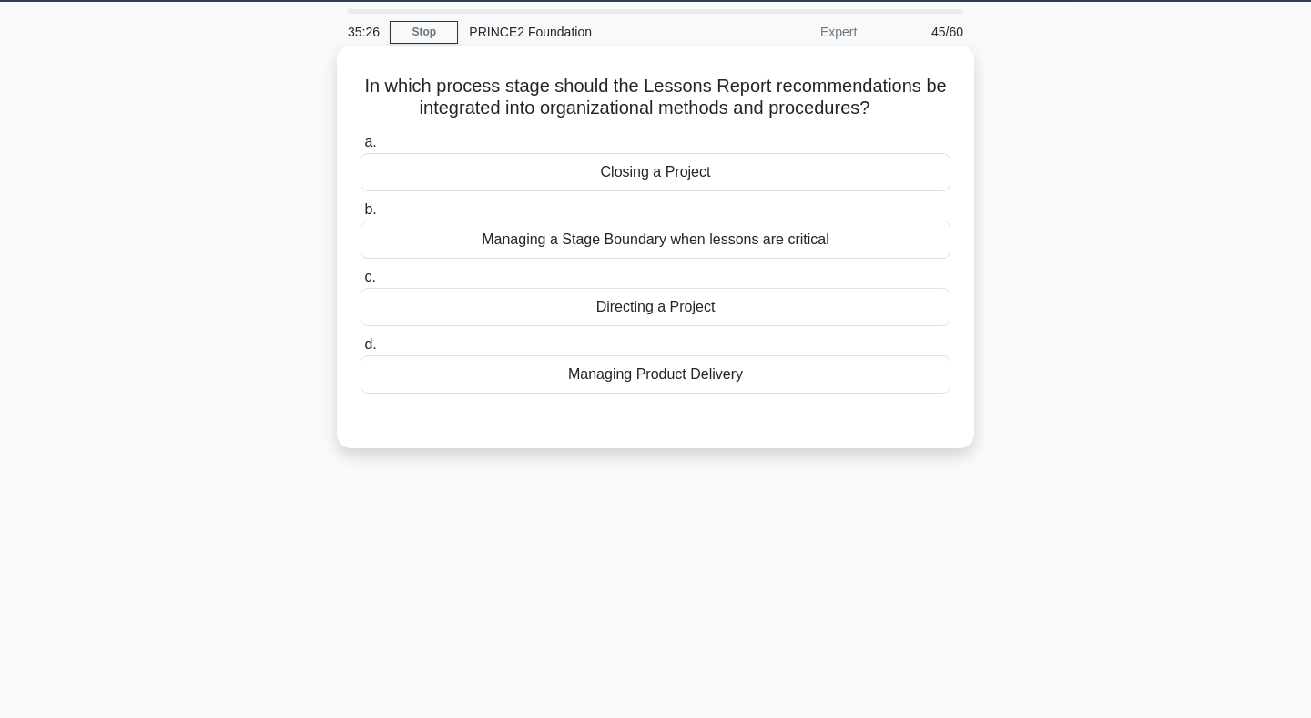
click at [674, 172] on div "Closing a Project" at bounding box center [656, 172] width 590 height 38
click at [361, 148] on input "a. Closing a Project" at bounding box center [361, 143] width 0 height 12
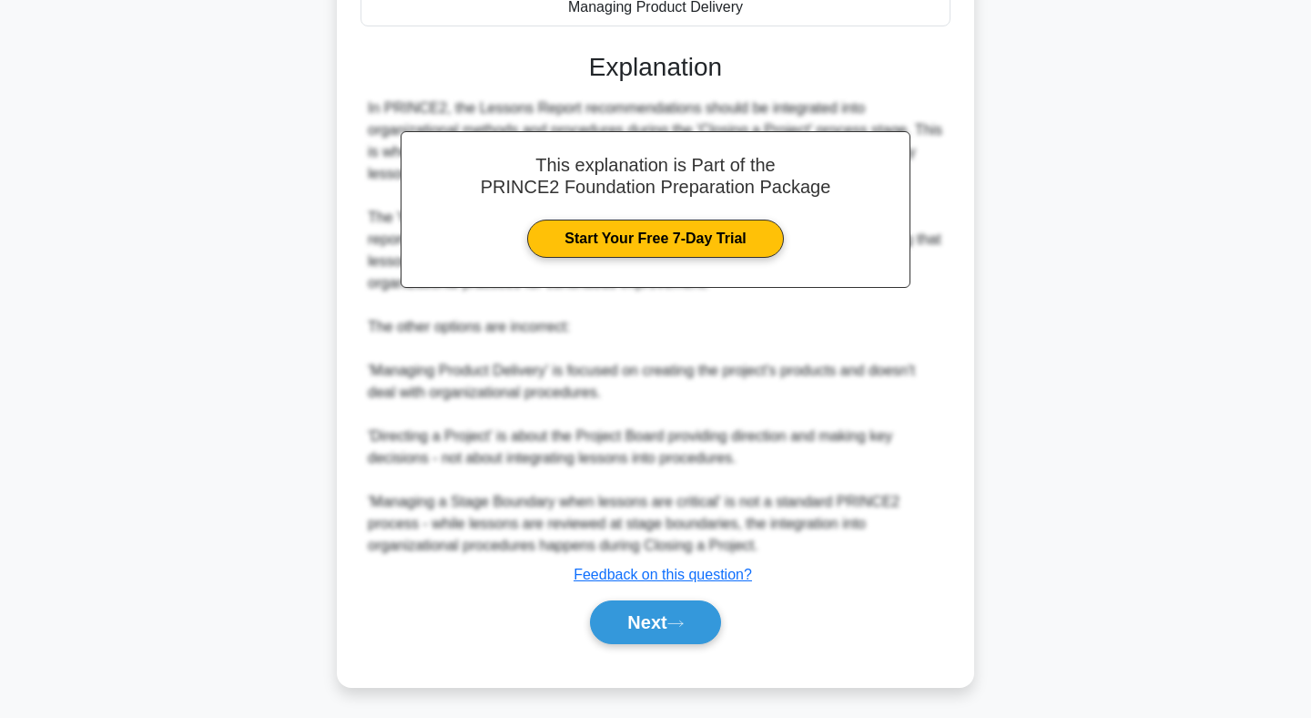
scroll to position [427, 0]
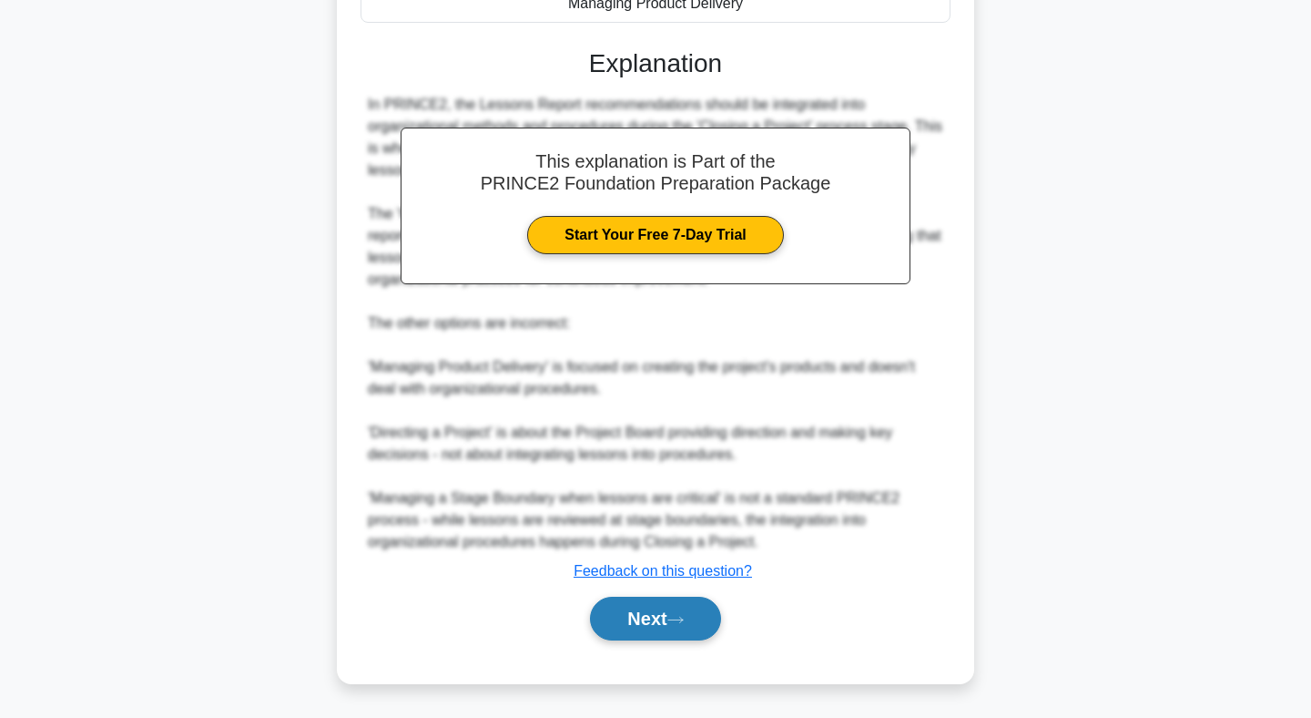
click at [649, 625] on button "Next" at bounding box center [655, 619] width 130 height 44
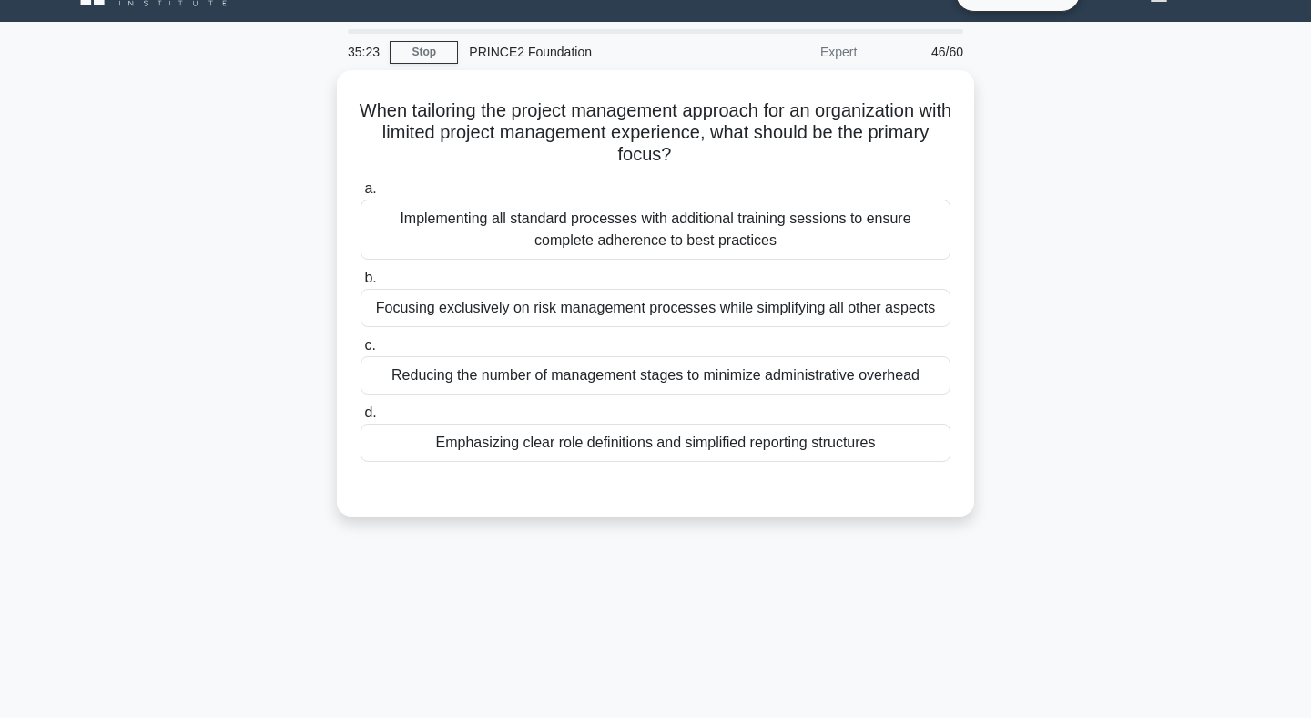
scroll to position [0, 0]
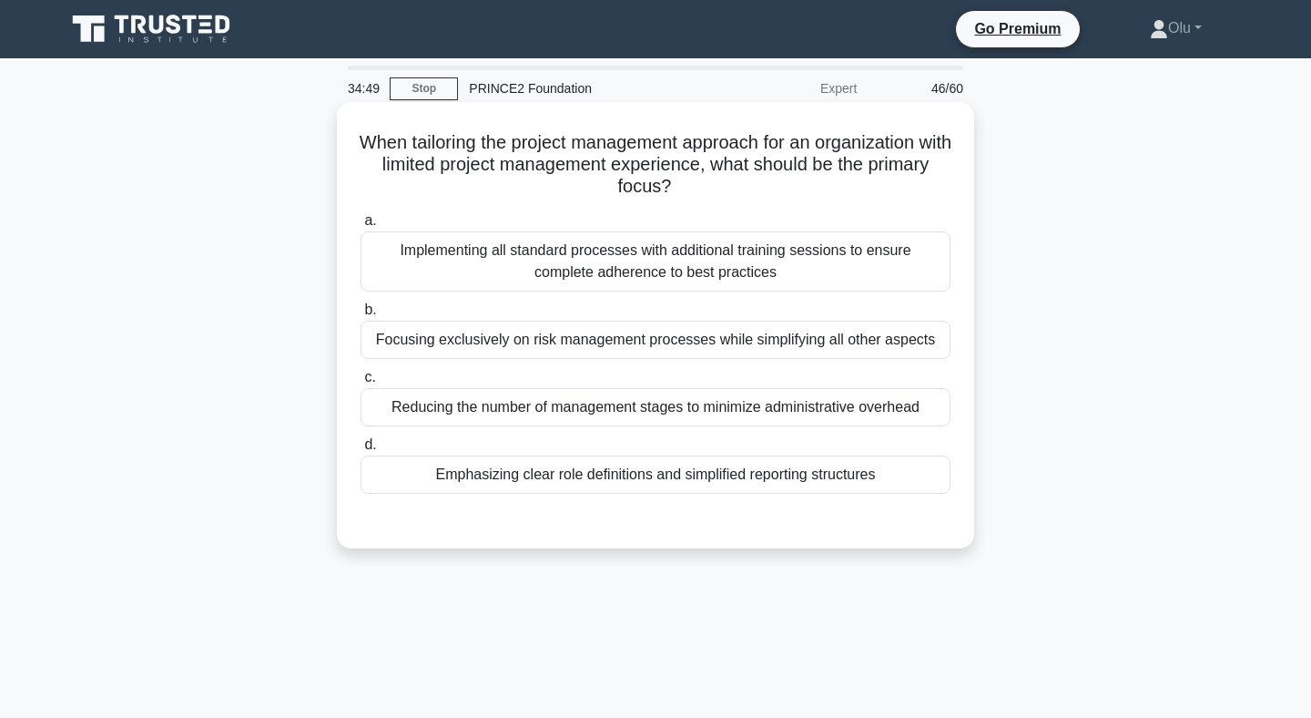
click at [651, 482] on div "Emphasizing clear role definitions and simplified reporting structures" at bounding box center [656, 474] width 590 height 38
click at [361, 451] on input "d. Emphasizing clear role definitions and simplified reporting structures" at bounding box center [361, 445] width 0 height 12
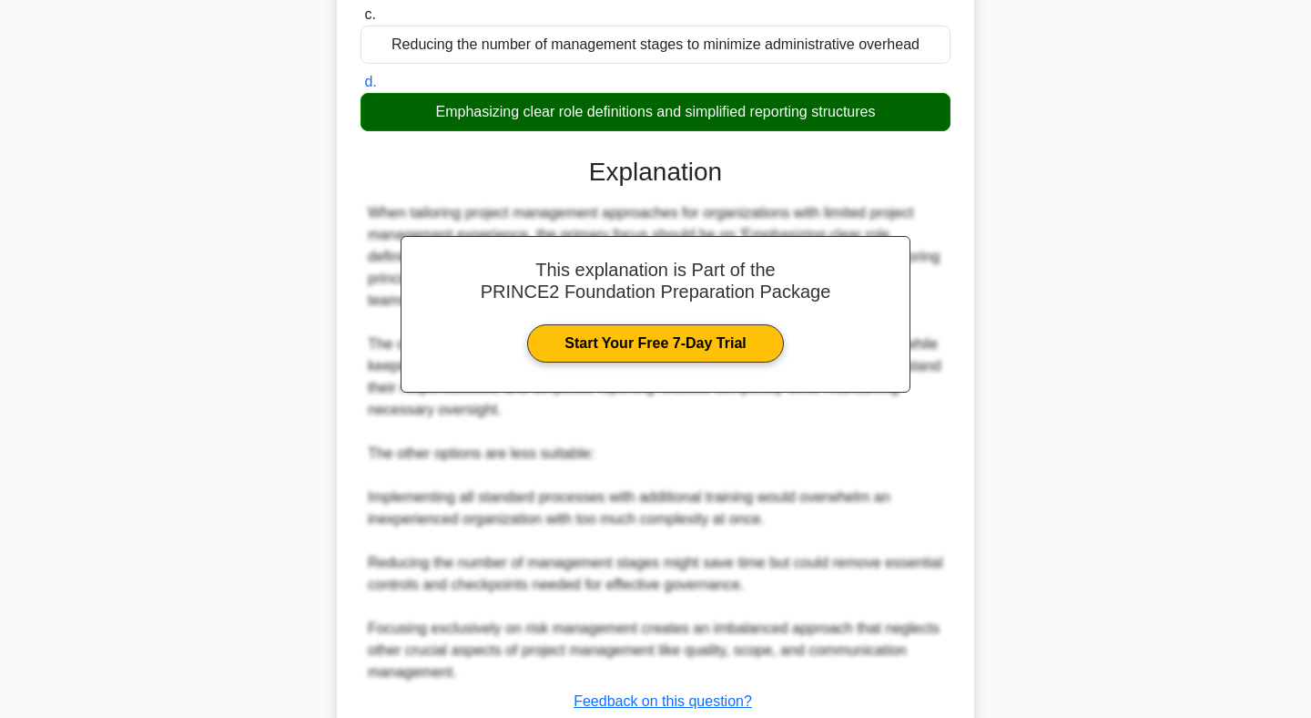
scroll to position [493, 0]
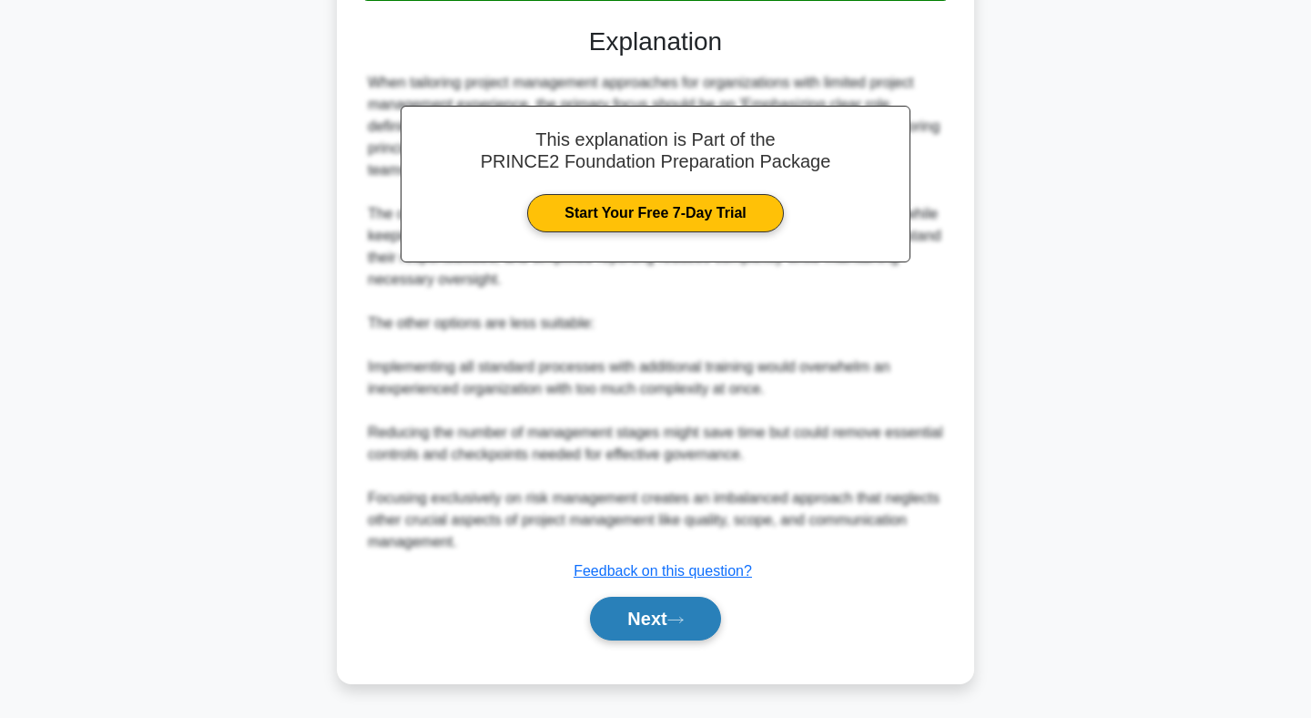
click at [643, 634] on button "Next" at bounding box center [655, 619] width 130 height 44
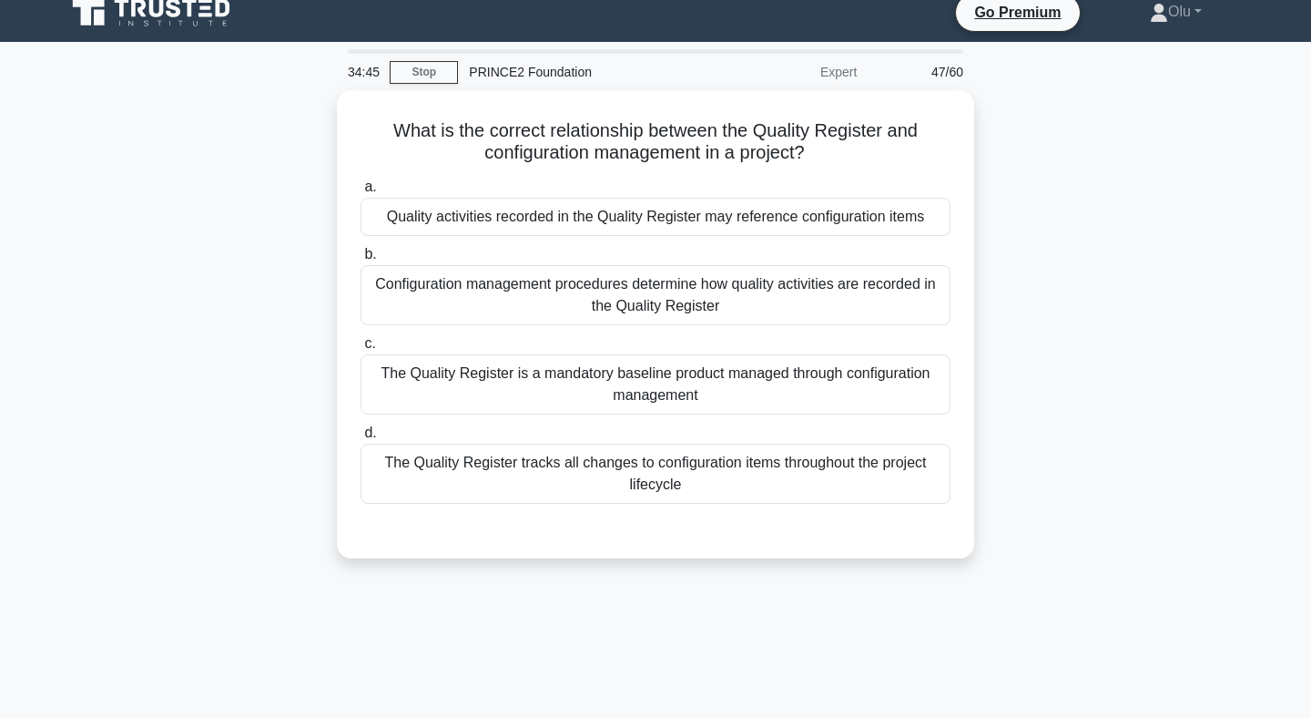
scroll to position [15, 0]
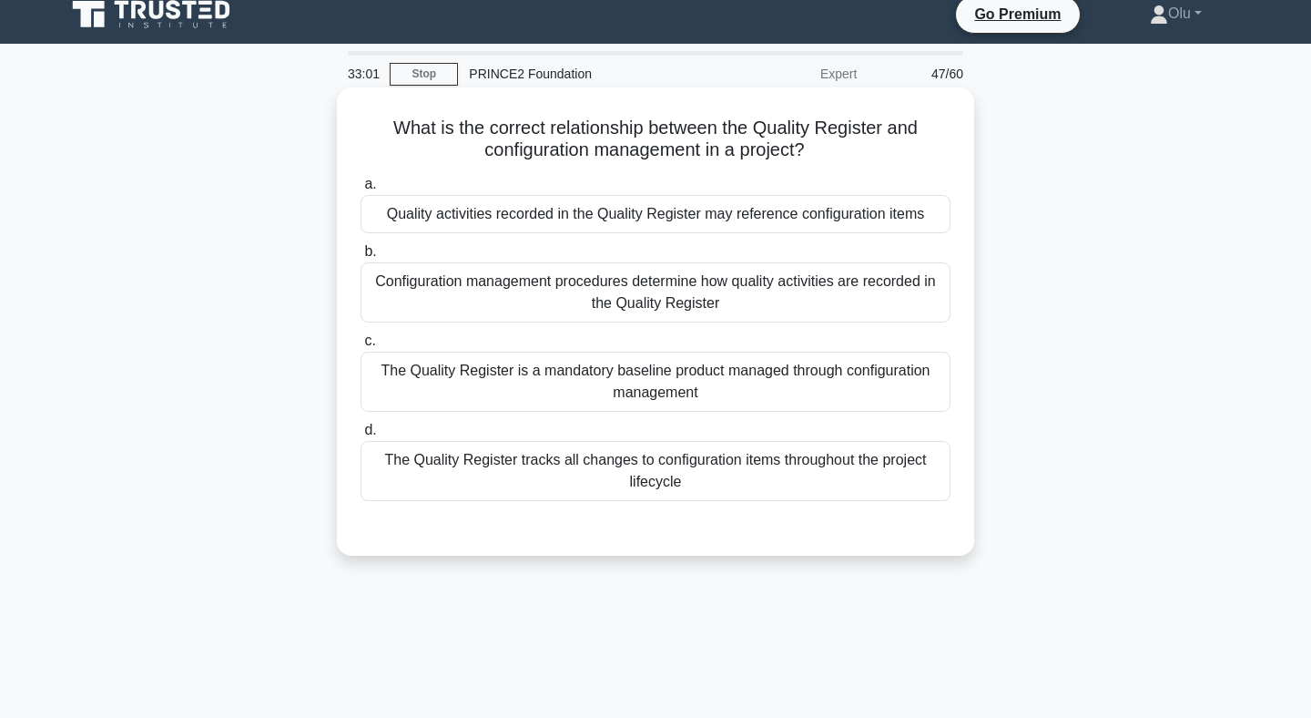
click at [715, 278] on div "Configuration management procedures determine how quality activities are record…" at bounding box center [656, 292] width 590 height 60
click at [361, 258] on input "b. Configuration management procedures determine how quality activities are rec…" at bounding box center [361, 252] width 0 height 12
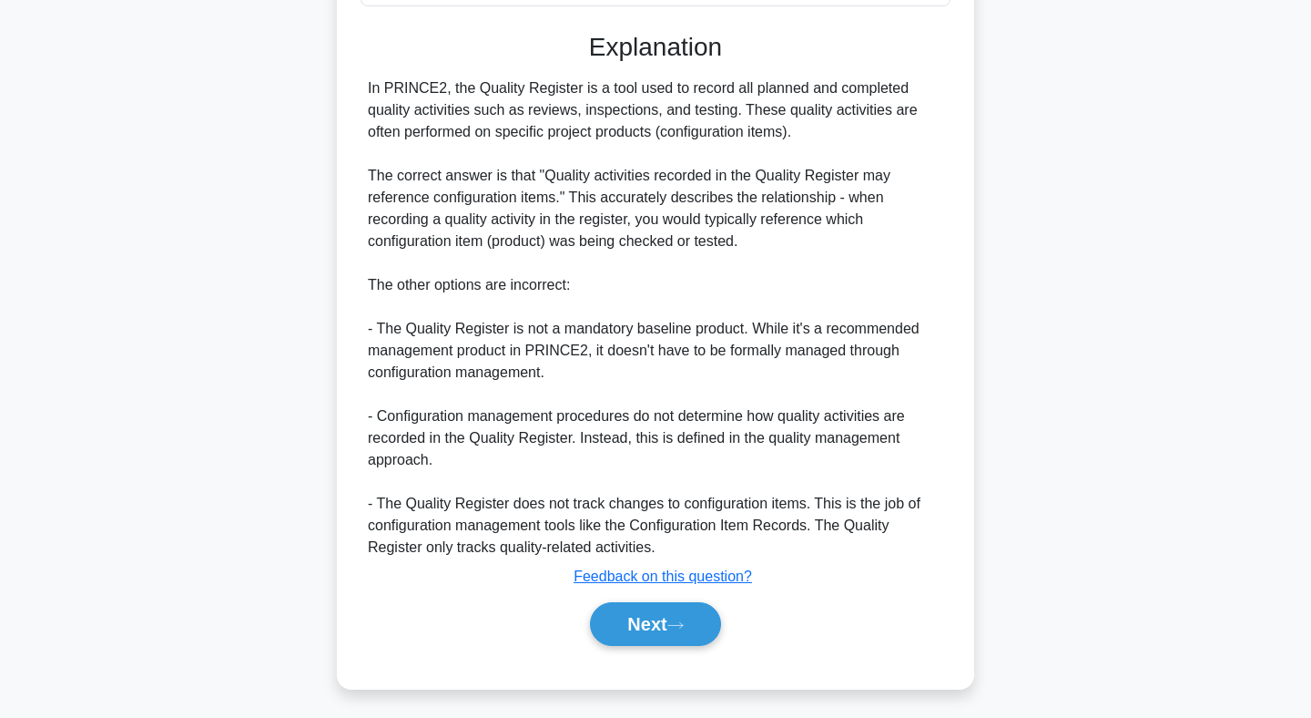
scroll to position [516, 0]
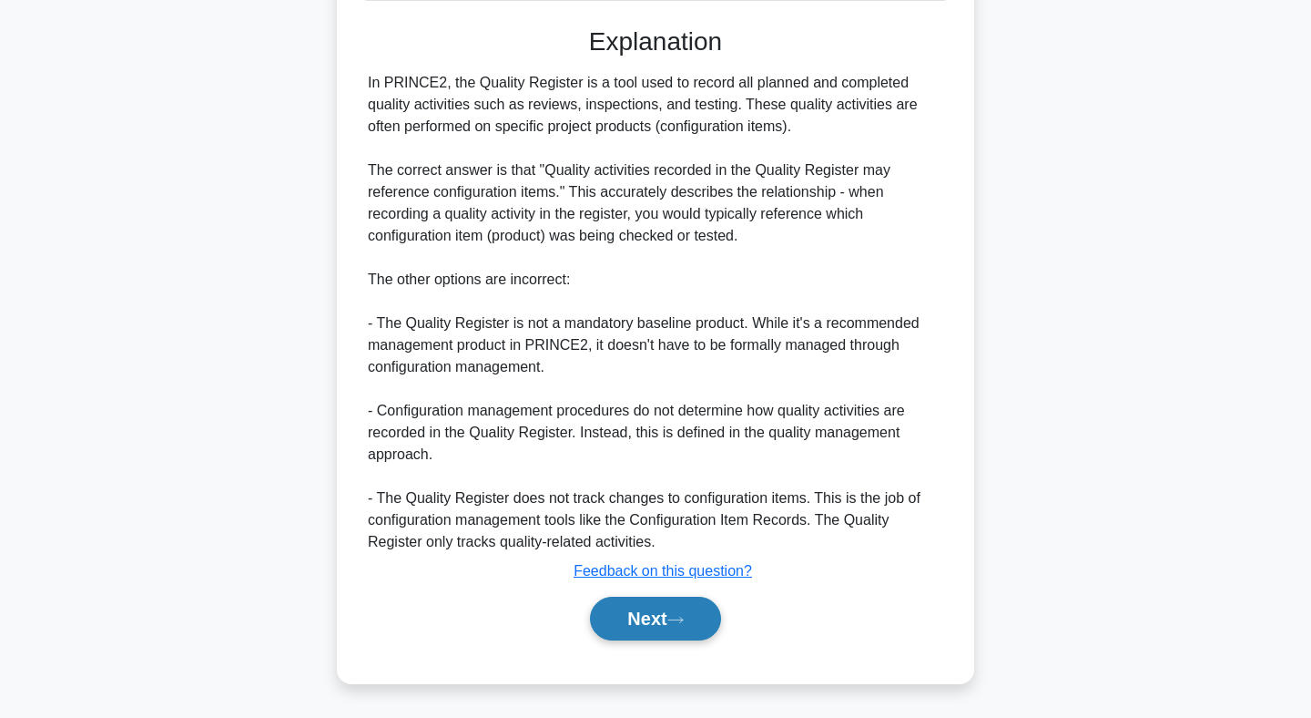
click at [662, 626] on button "Next" at bounding box center [655, 619] width 130 height 44
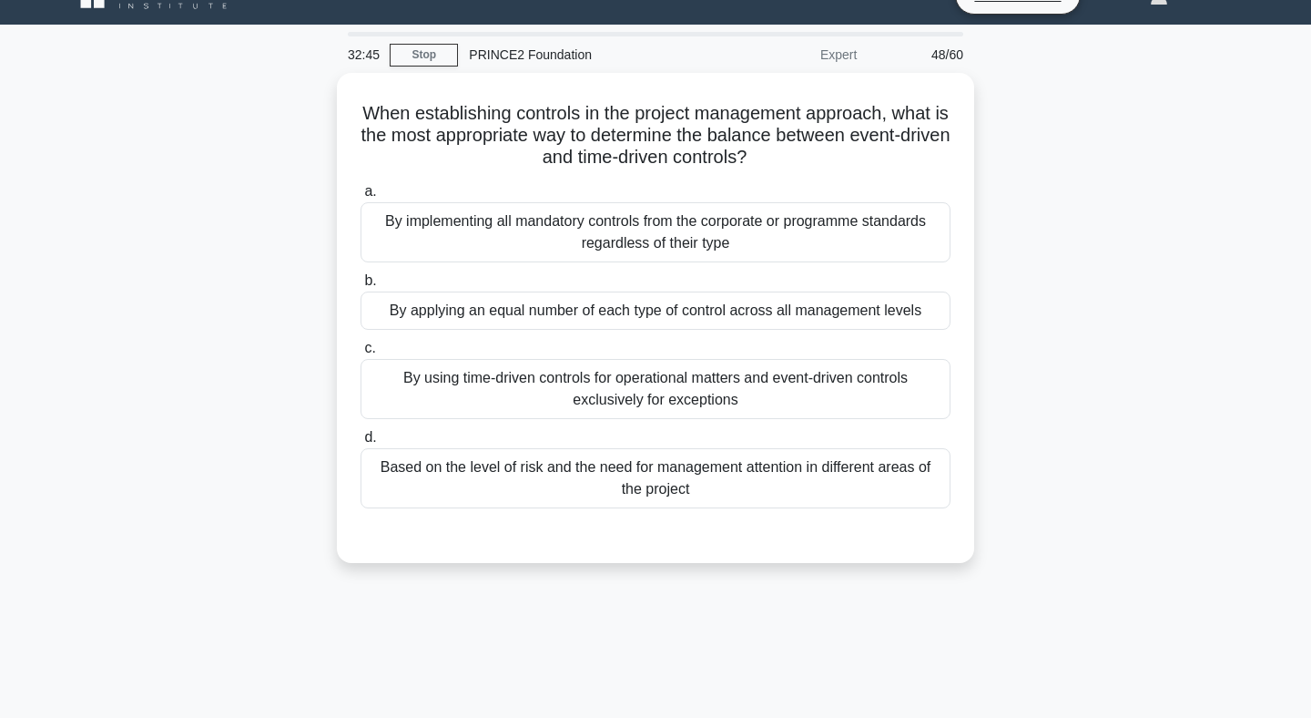
scroll to position [26, 0]
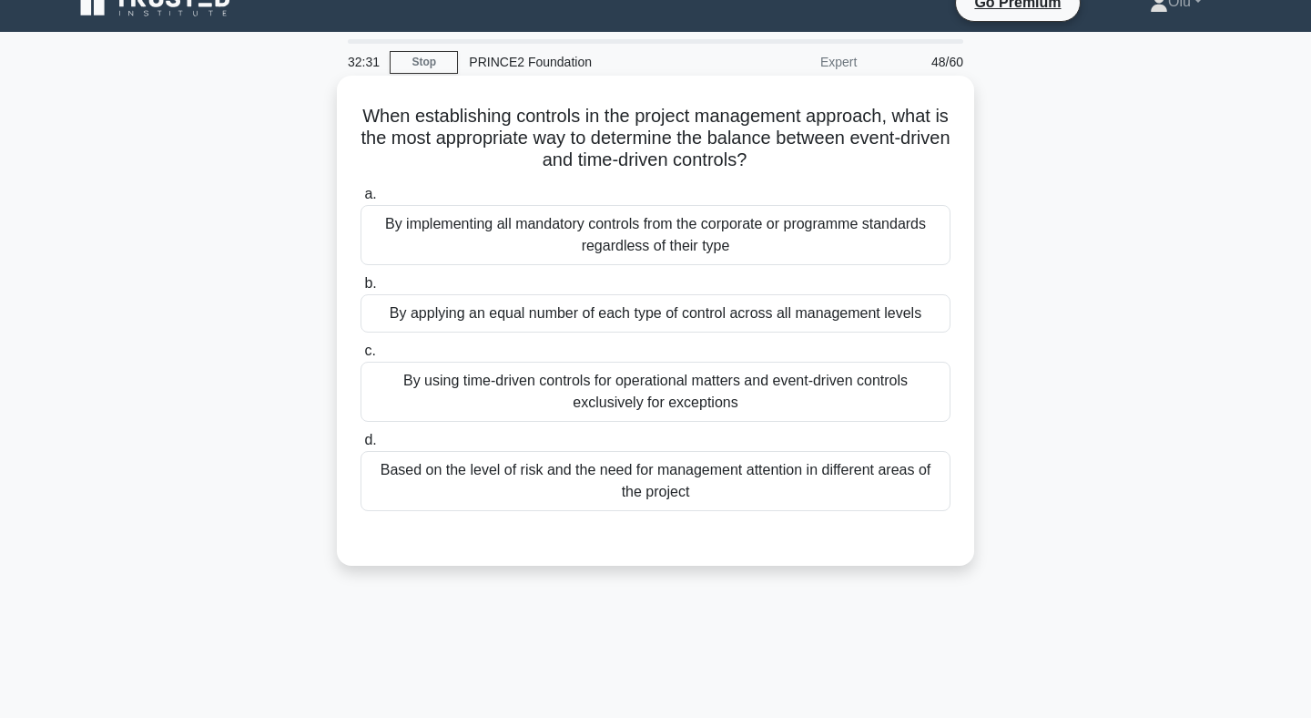
click at [599, 397] on div "By using time-driven controls for operational matters and event-driven controls…" at bounding box center [656, 392] width 590 height 60
click at [361, 357] on input "c. By using time-driven controls for operational matters and event-driven contr…" at bounding box center [361, 351] width 0 height 12
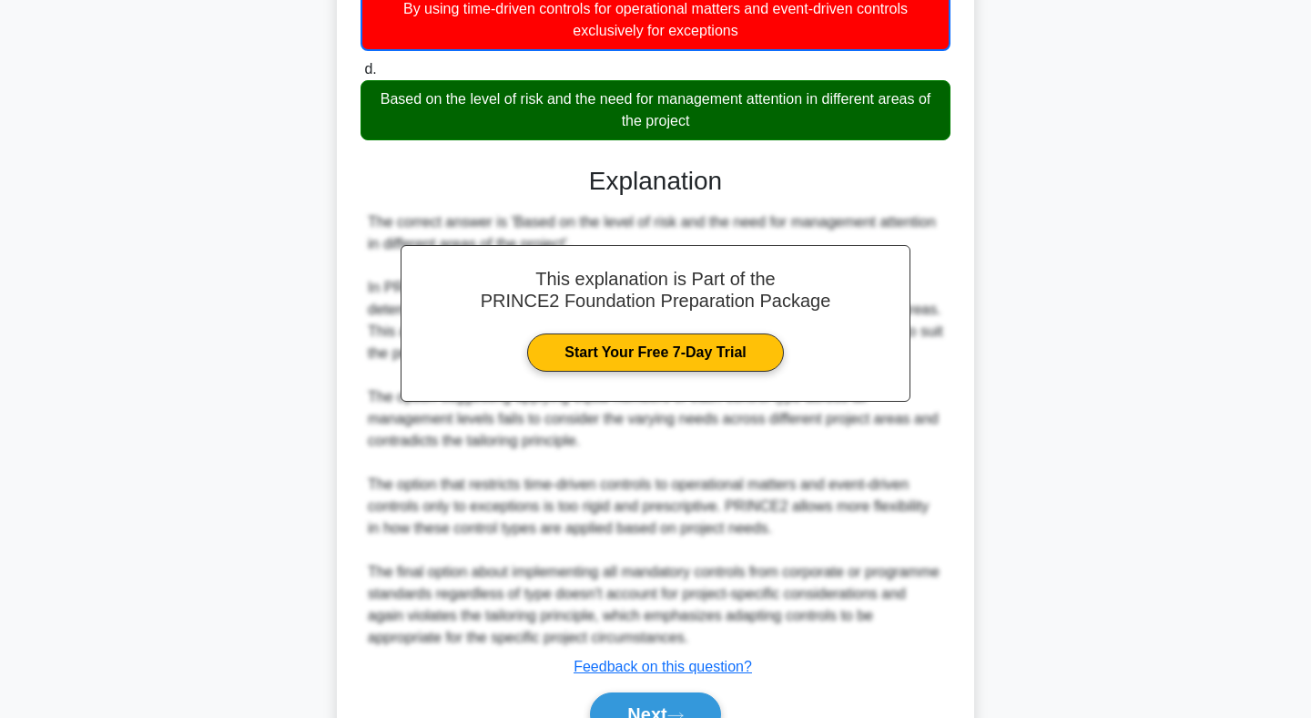
scroll to position [429, 0]
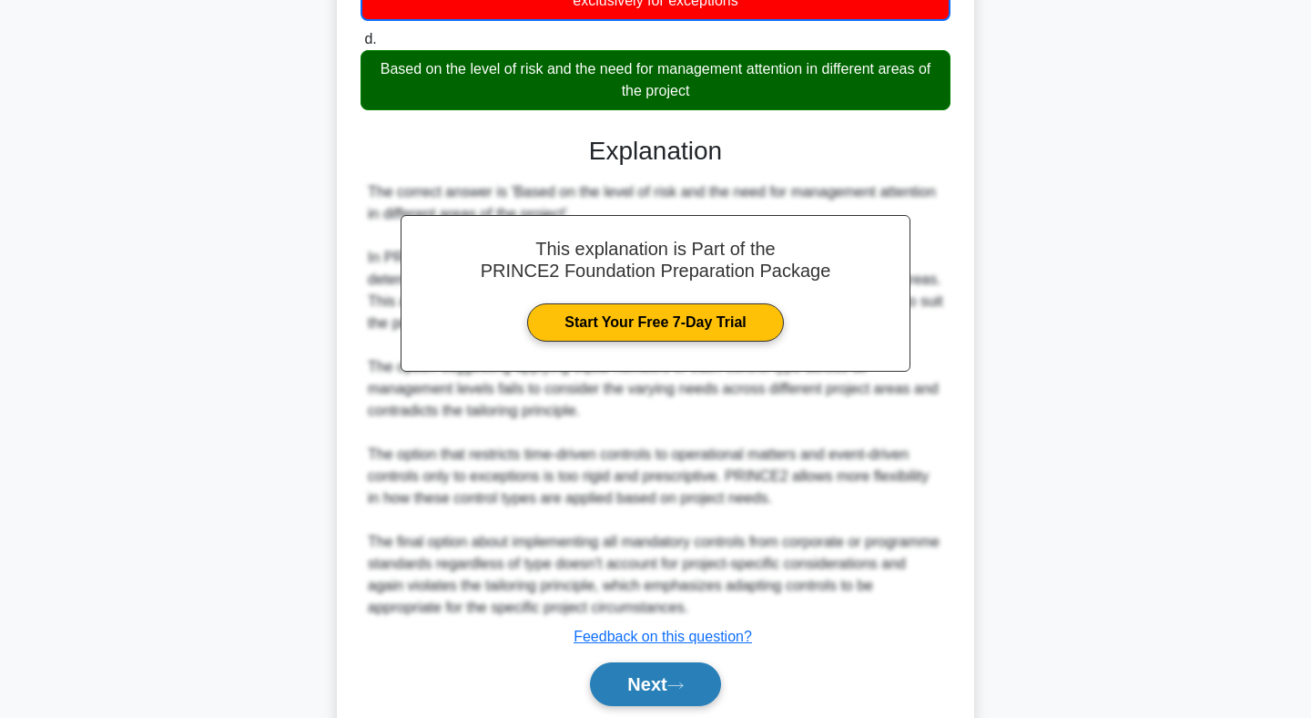
click at [658, 688] on button "Next" at bounding box center [655, 684] width 130 height 44
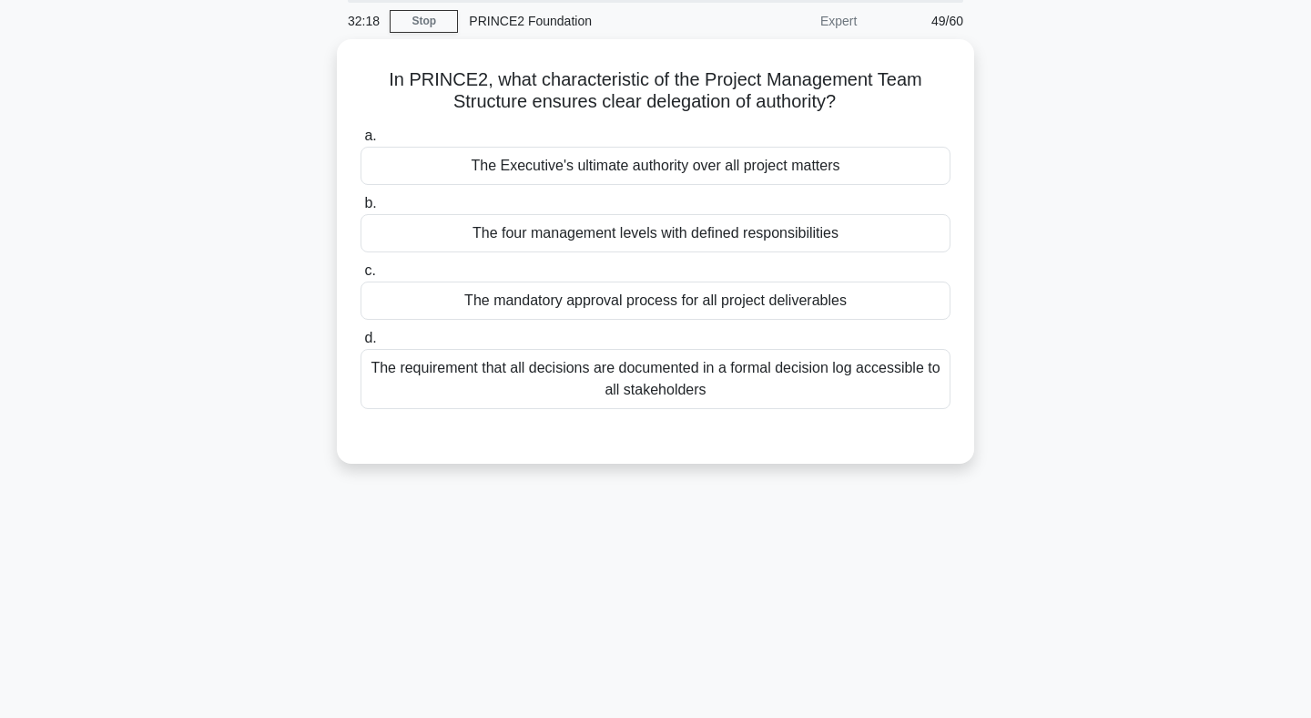
scroll to position [62, 0]
click at [733, 232] on div "The four management levels with defined responsibilities" at bounding box center [656, 234] width 590 height 38
click at [361, 210] on input "b. The four management levels with defined responsibilities" at bounding box center [361, 205] width 0 height 12
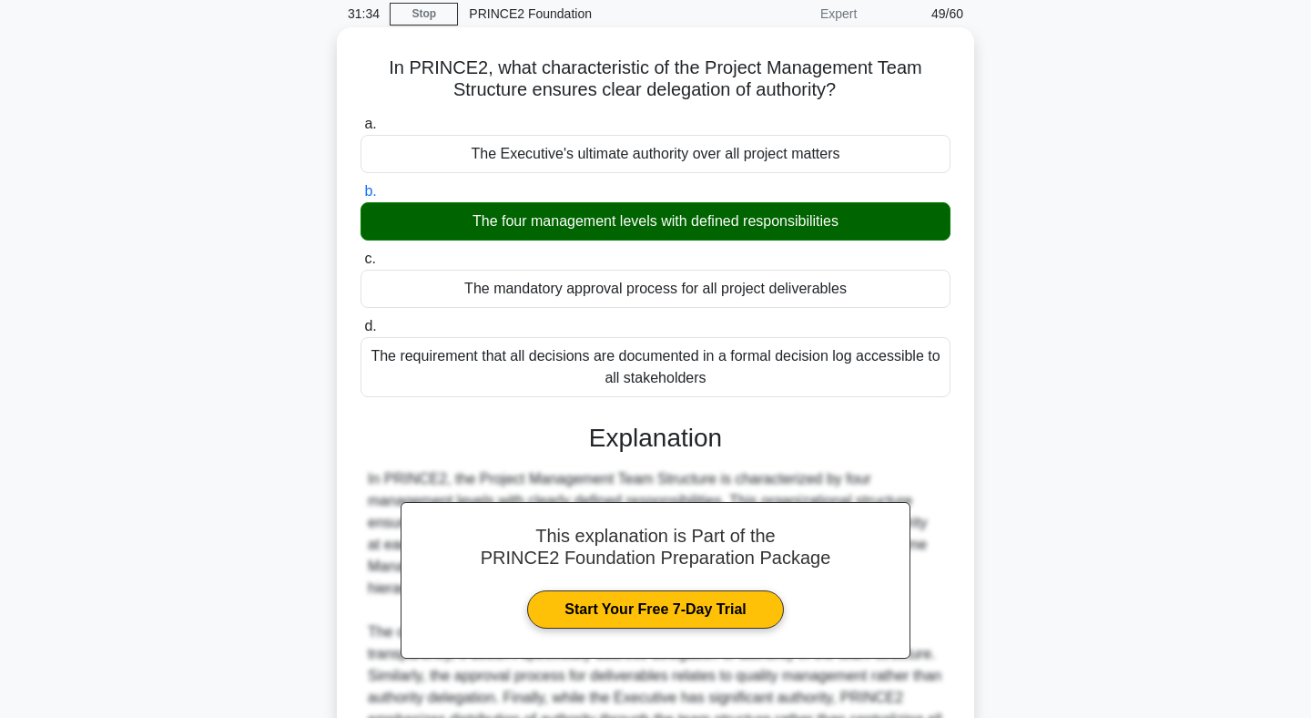
scroll to position [296, 0]
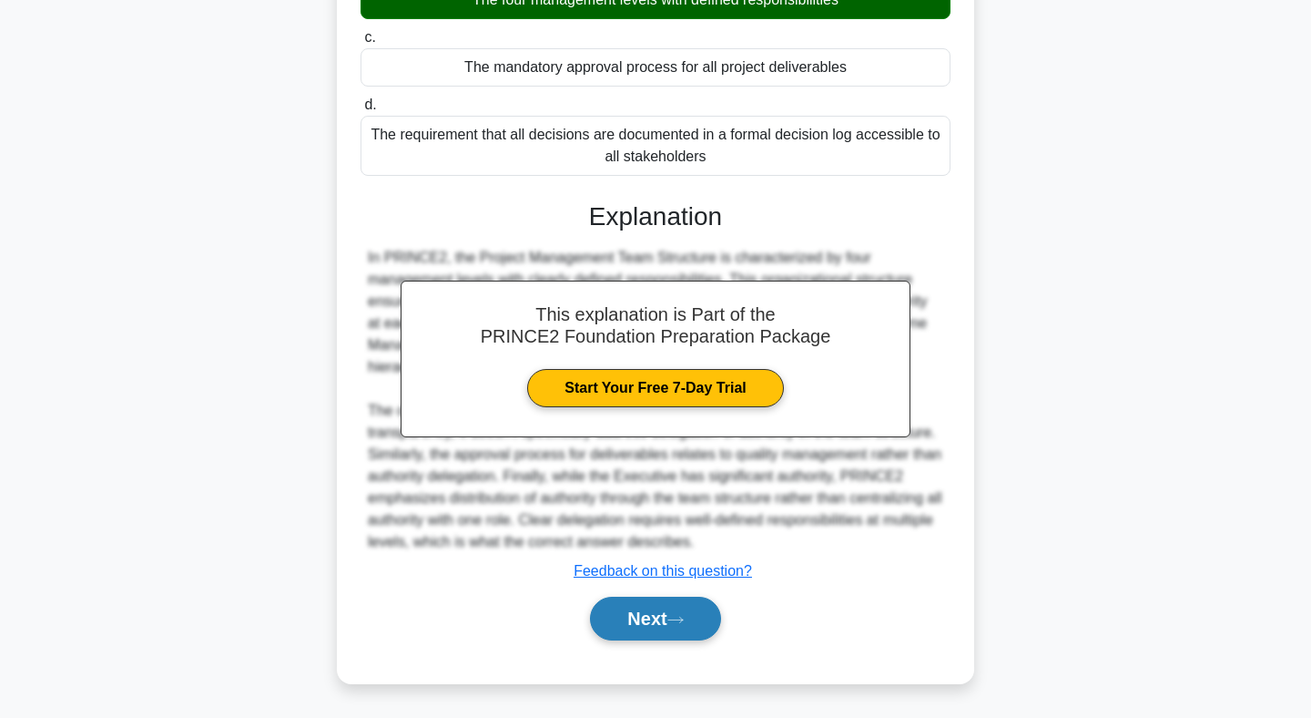
click at [659, 629] on button "Next" at bounding box center [655, 619] width 130 height 44
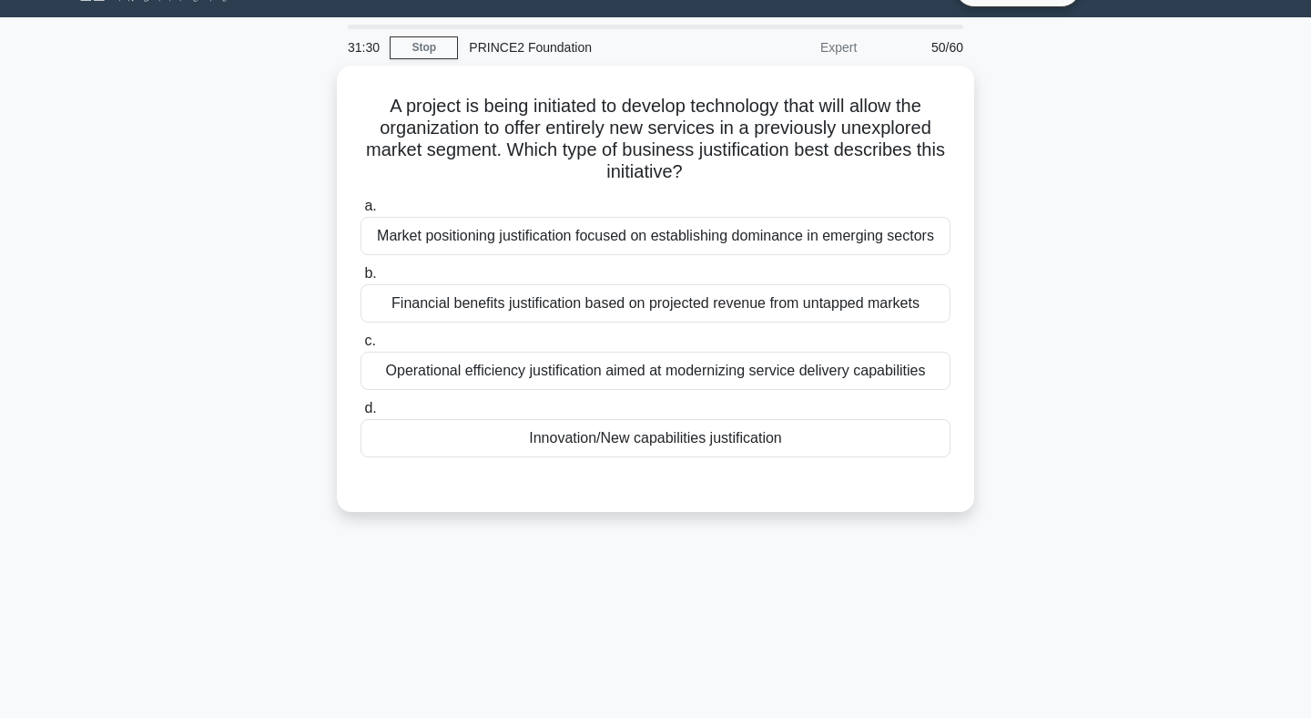
scroll to position [30, 0]
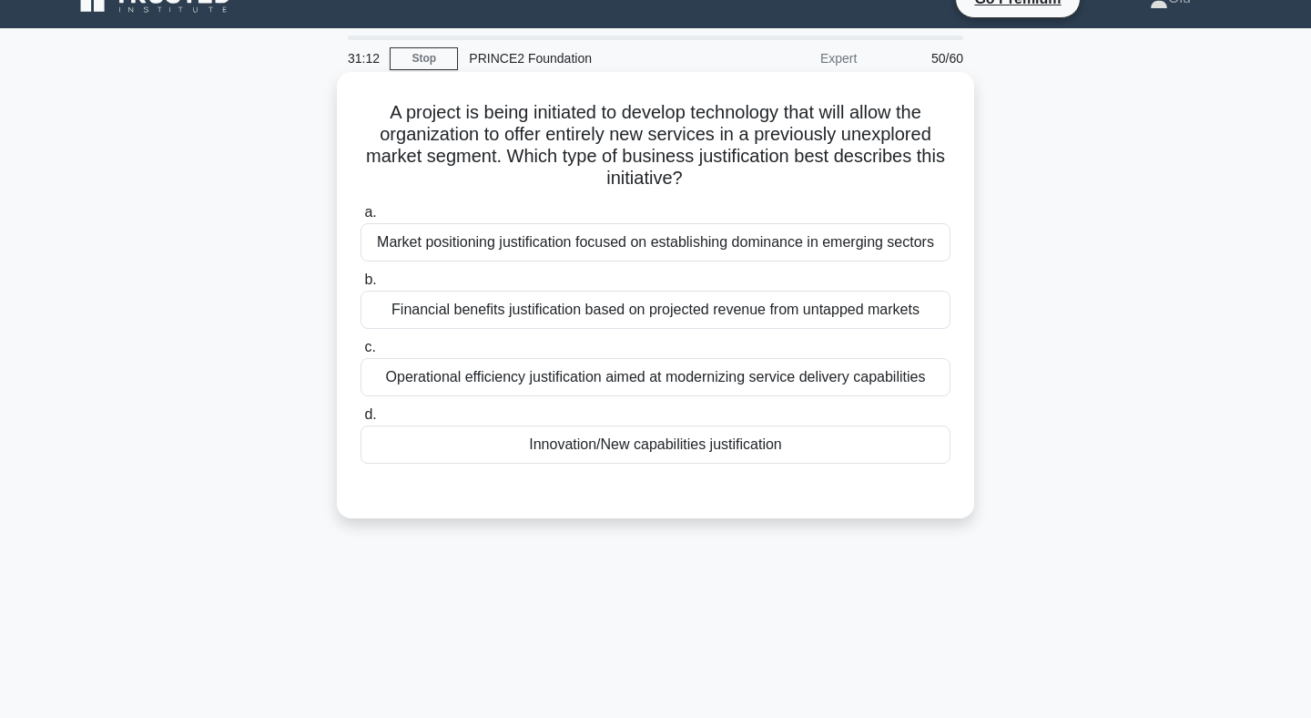
click at [705, 437] on div "Innovation/New capabilities justification" at bounding box center [656, 444] width 590 height 38
click at [361, 421] on input "d. Innovation/New capabilities justification" at bounding box center [361, 415] width 0 height 12
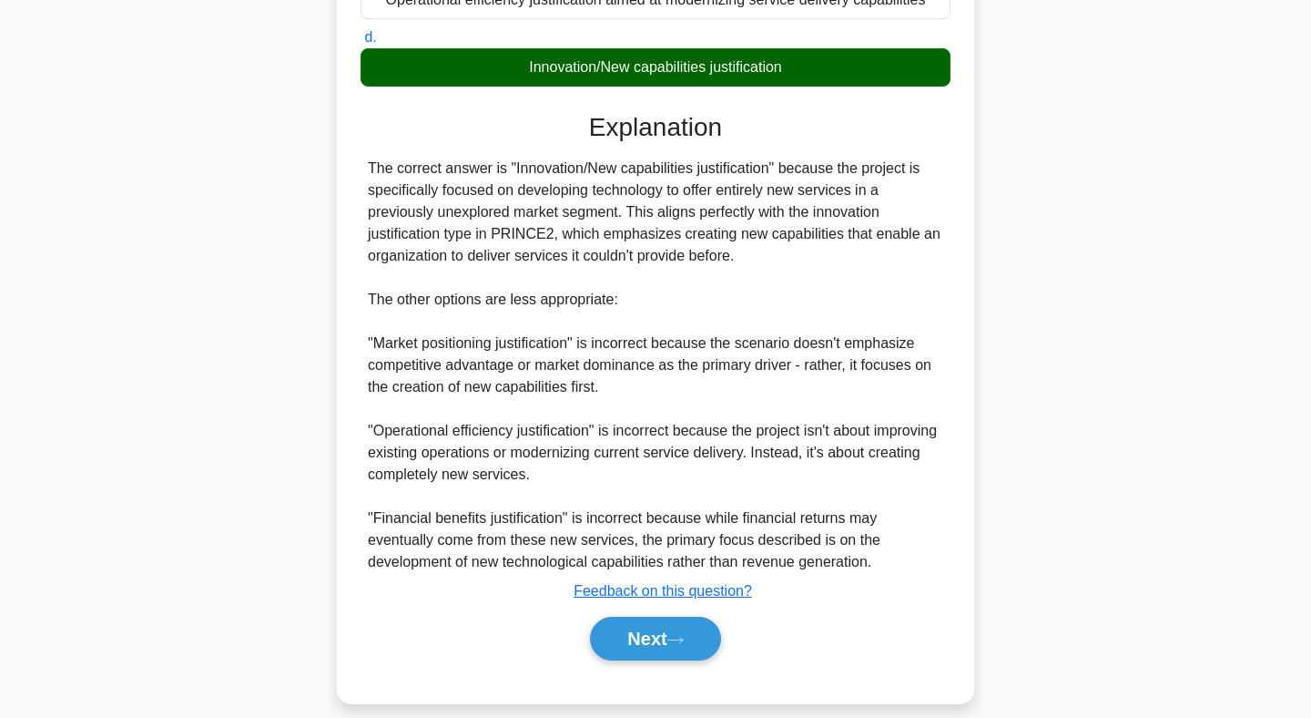
scroll to position [427, 0]
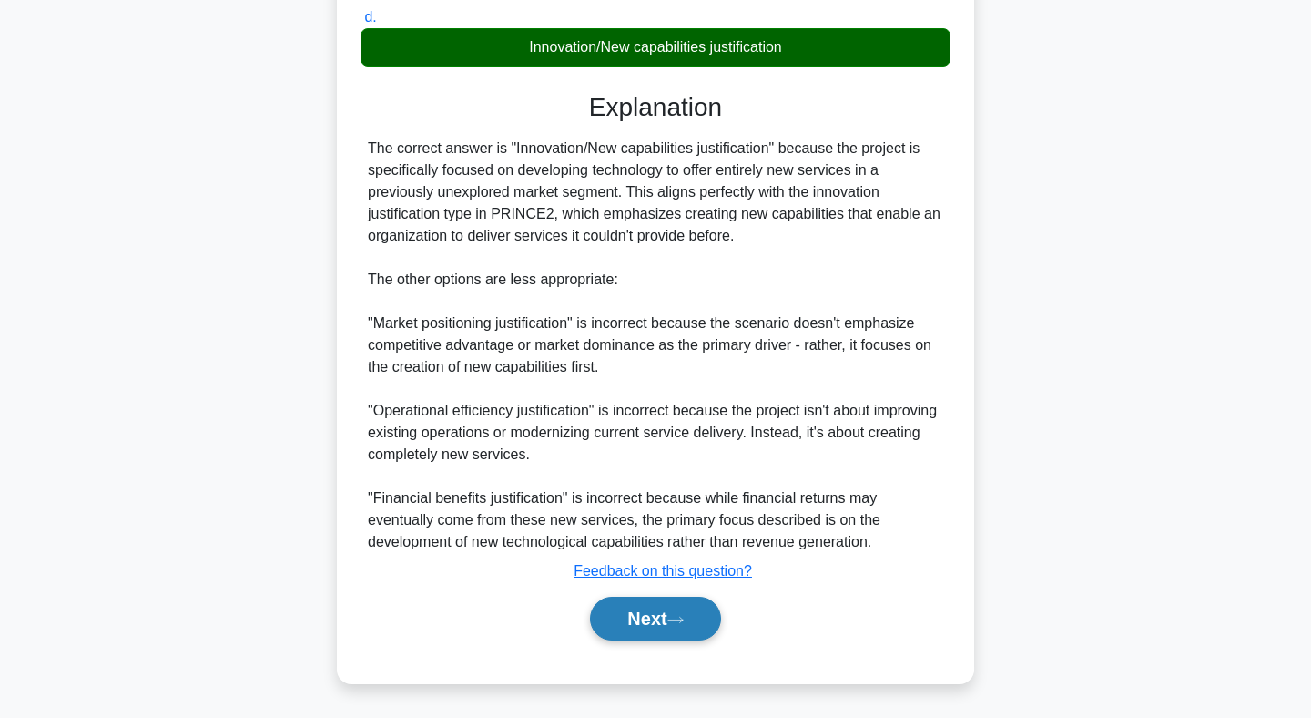
click at [648, 617] on button "Next" at bounding box center [655, 619] width 130 height 44
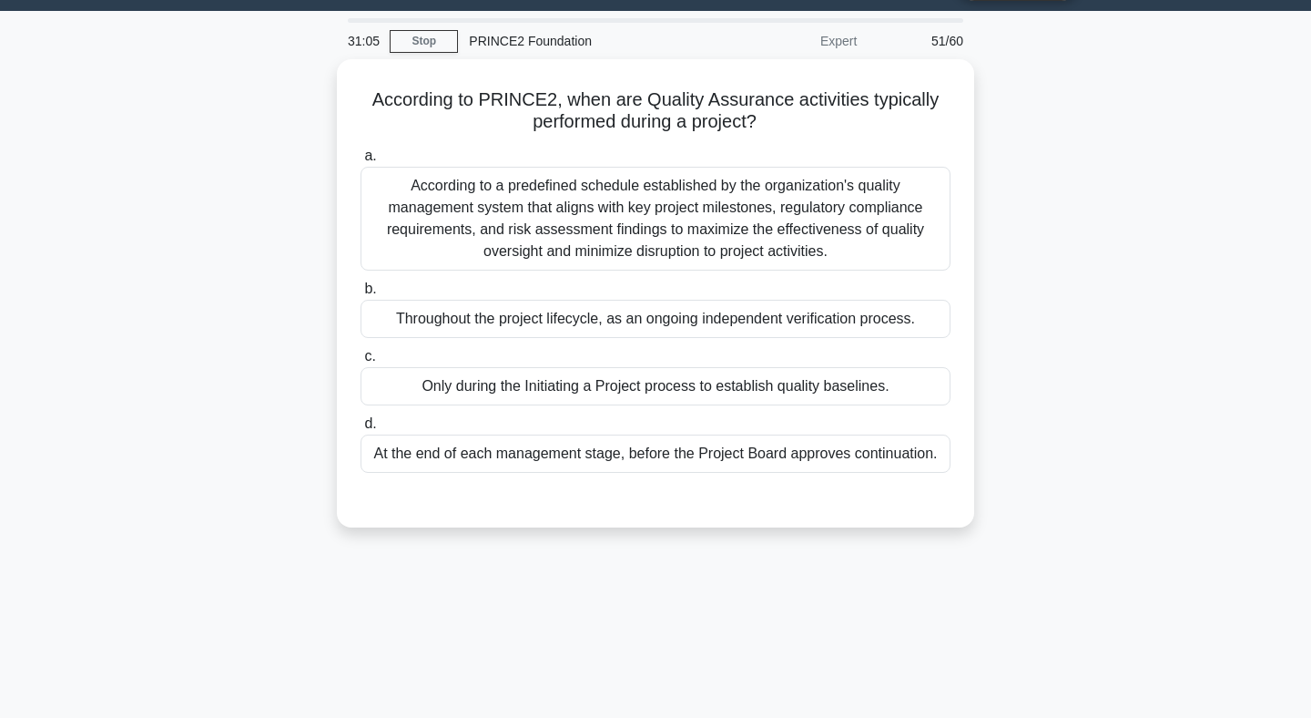
scroll to position [0, 0]
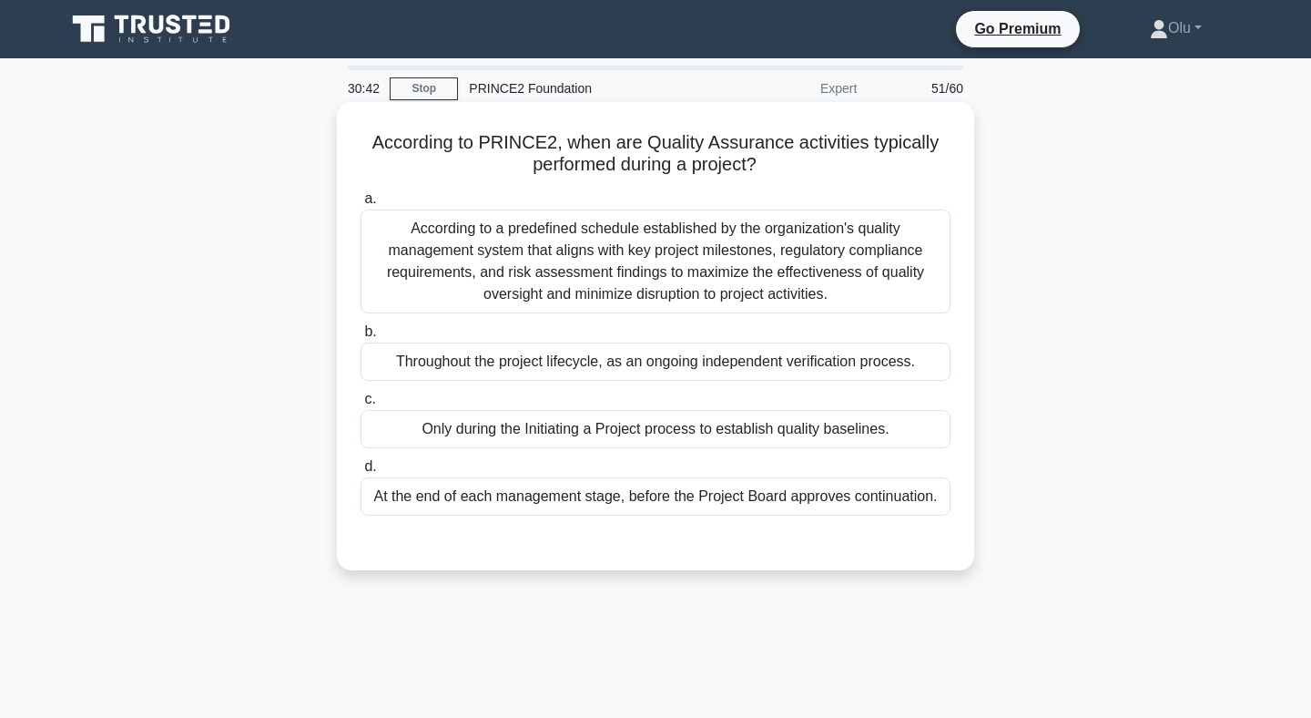
click at [743, 498] on div "At the end of each management stage, before the Project Board approves continua…" at bounding box center [656, 496] width 590 height 38
click at [361, 473] on input "d. At the end of each management stage, before the Project Board approves conti…" at bounding box center [361, 467] width 0 height 12
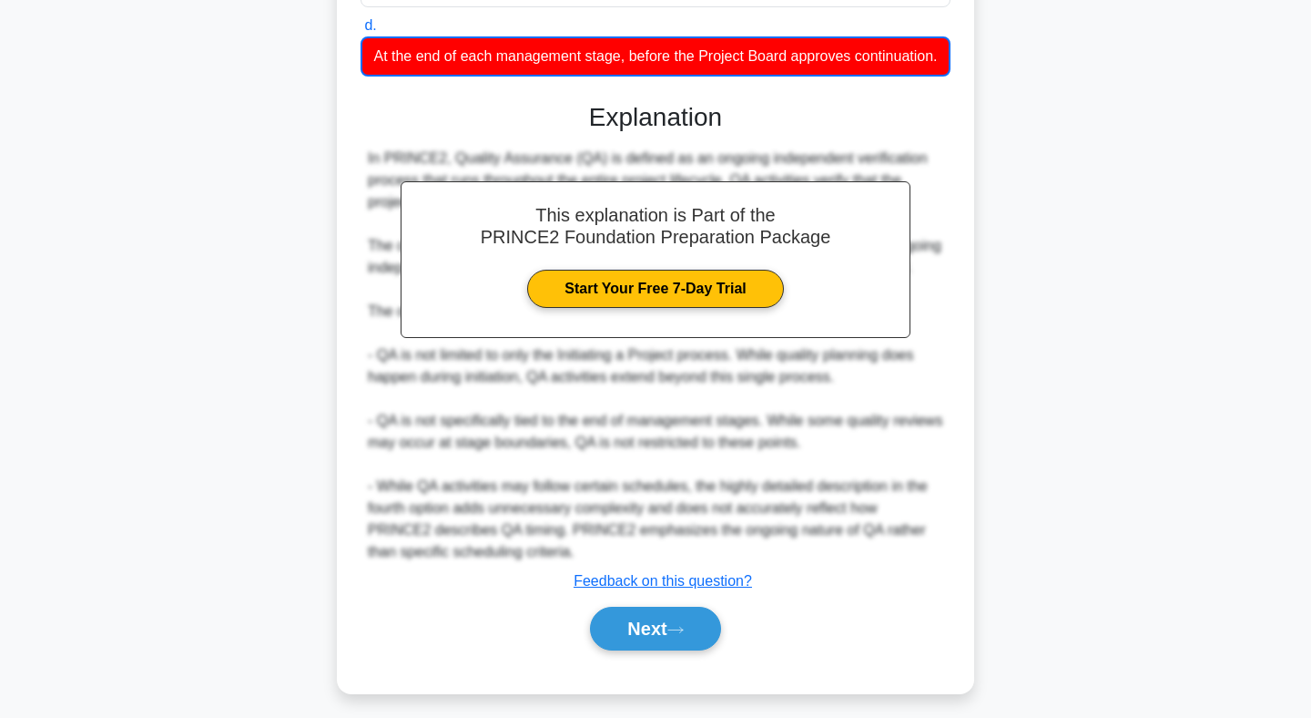
scroll to position [473, 0]
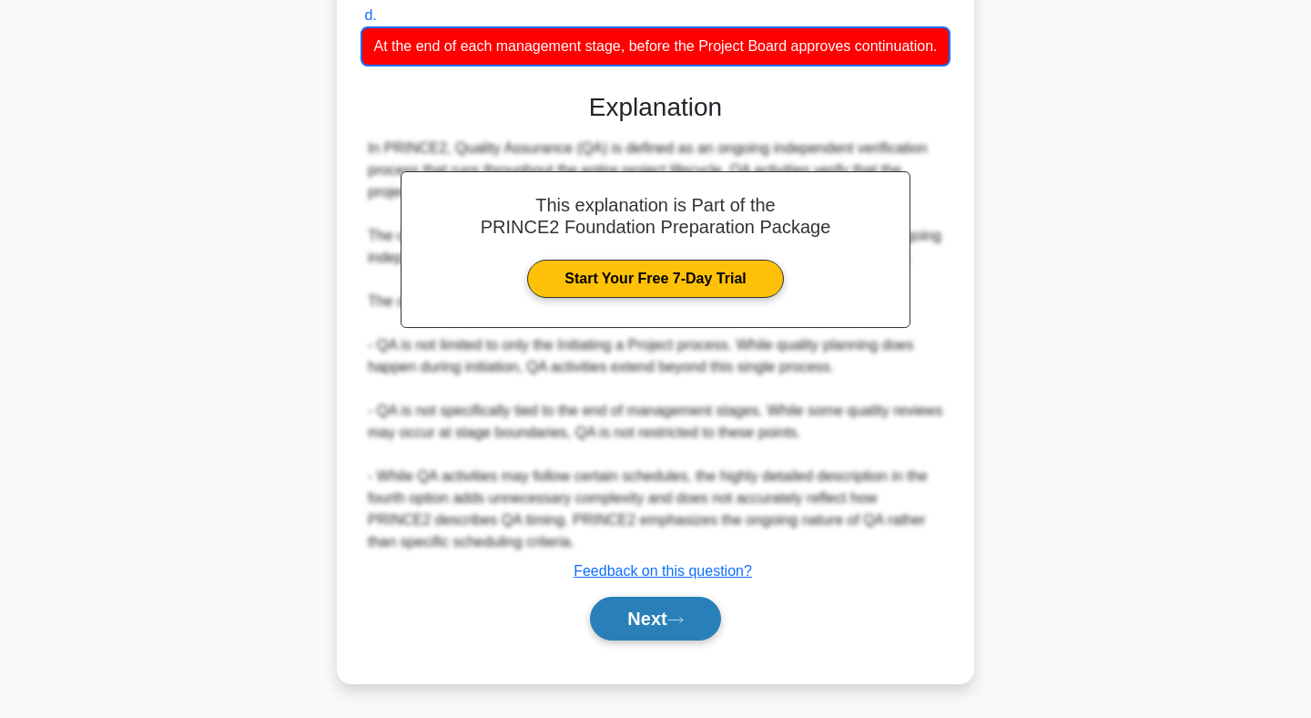
click at [686, 606] on button "Next" at bounding box center [655, 619] width 130 height 44
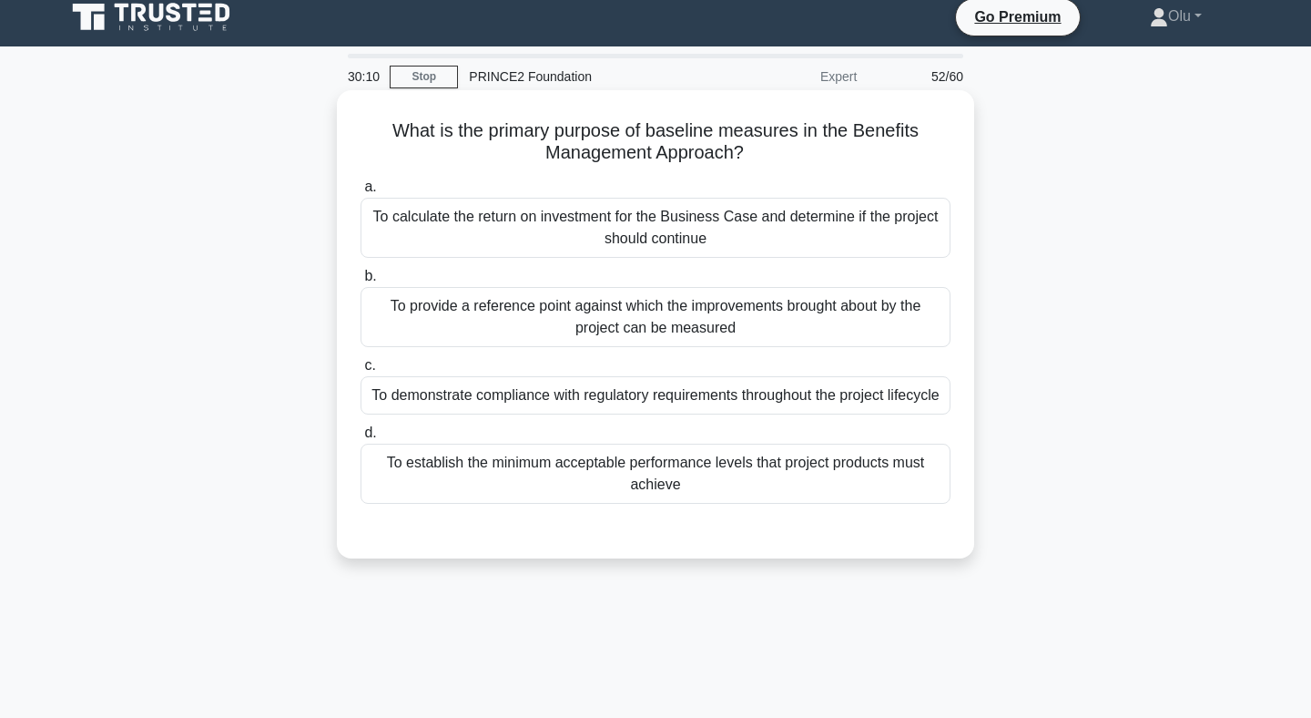
scroll to position [13, 0]
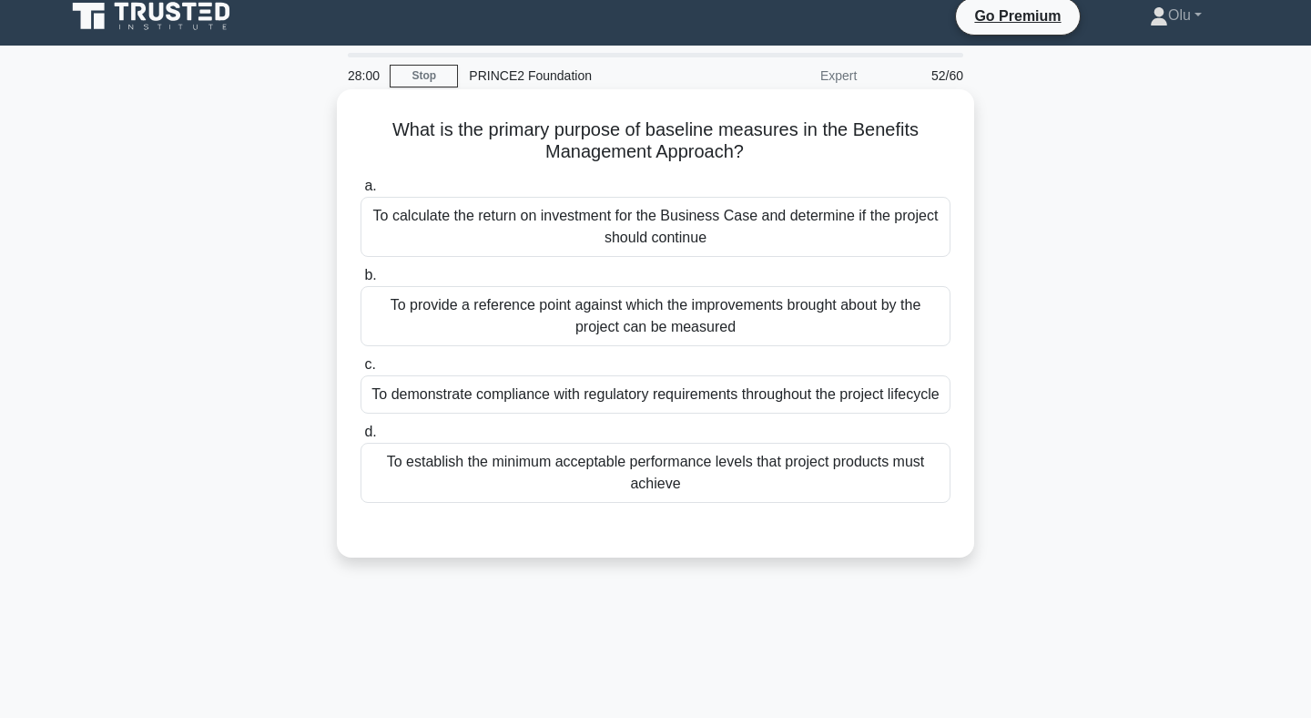
click at [660, 461] on div "To establish the minimum acceptable performance levels that project products mu…" at bounding box center [656, 473] width 590 height 60
click at [361, 438] on input "d. To establish the minimum acceptable performance levels that project products…" at bounding box center [361, 432] width 0 height 12
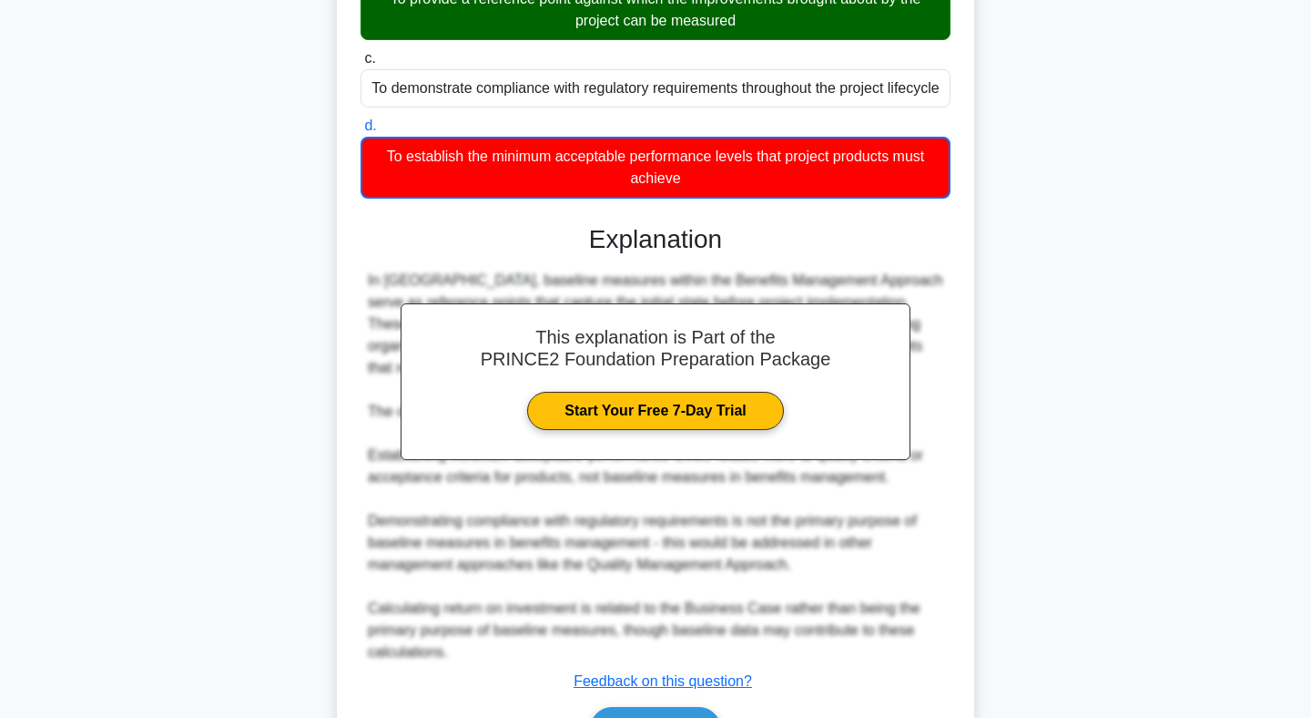
scroll to position [429, 0]
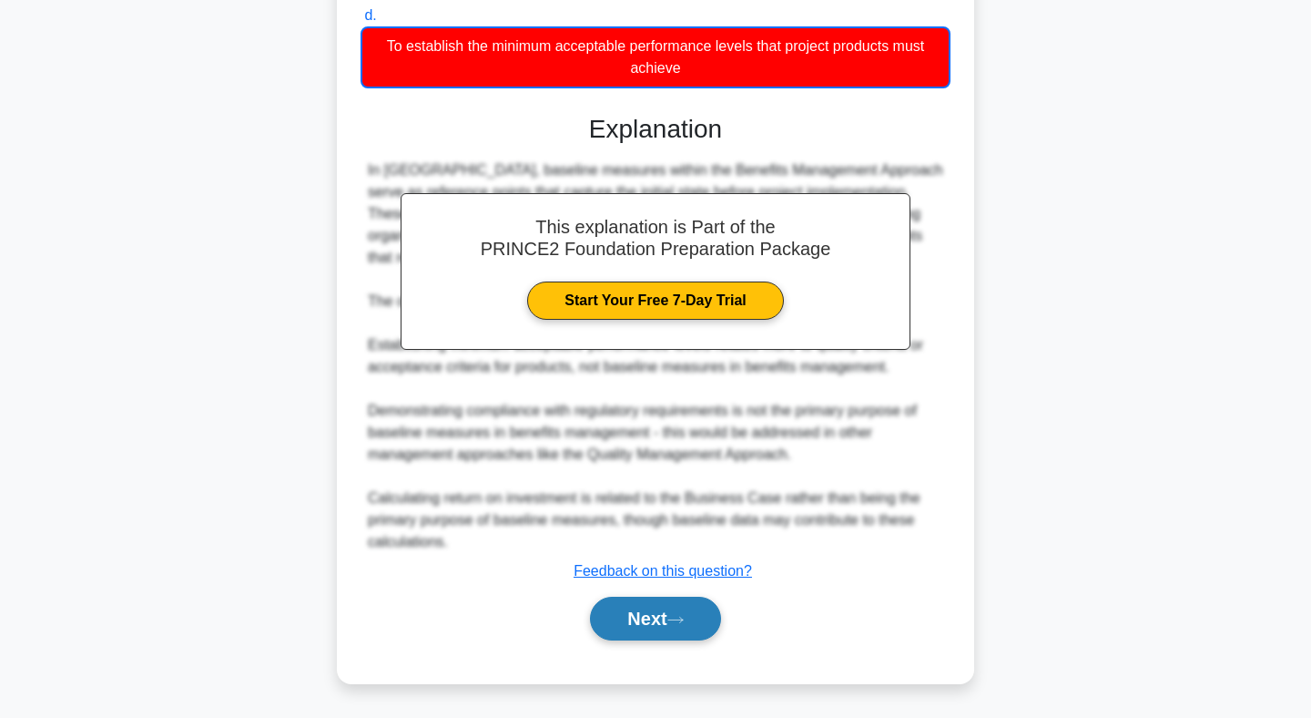
click at [654, 616] on button "Next" at bounding box center [655, 619] width 130 height 44
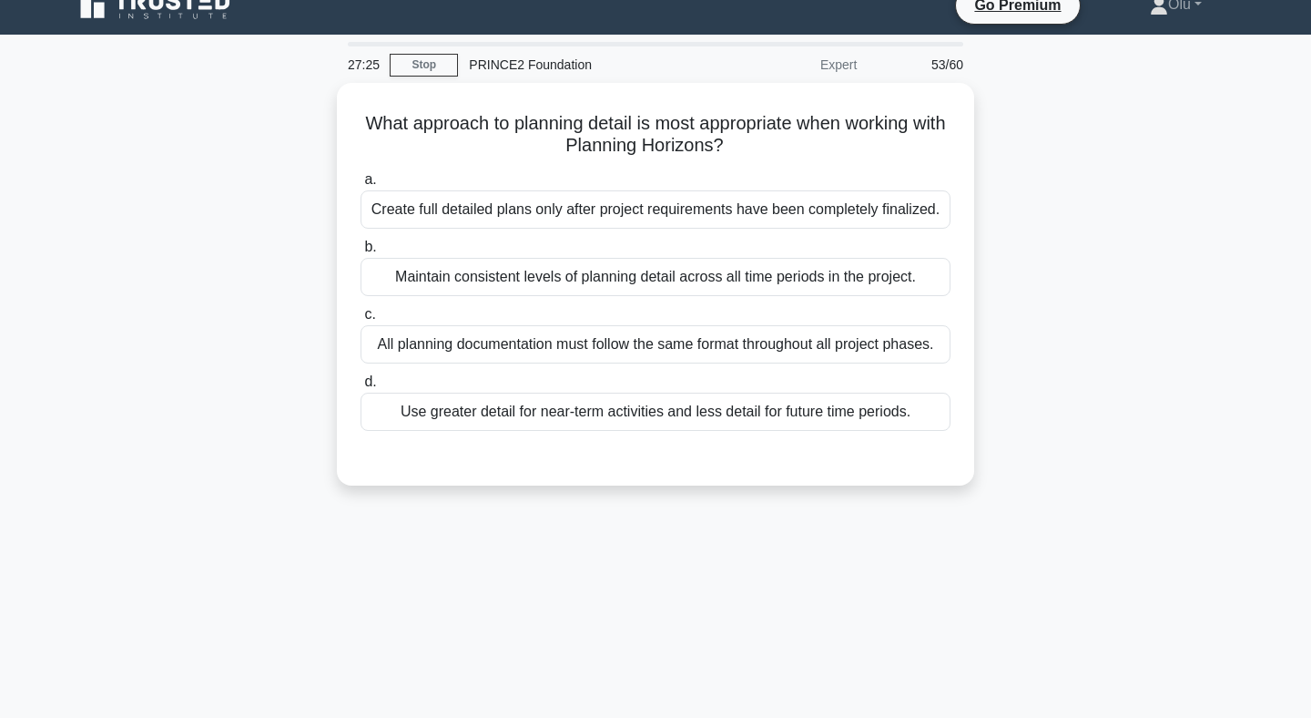
scroll to position [21, 0]
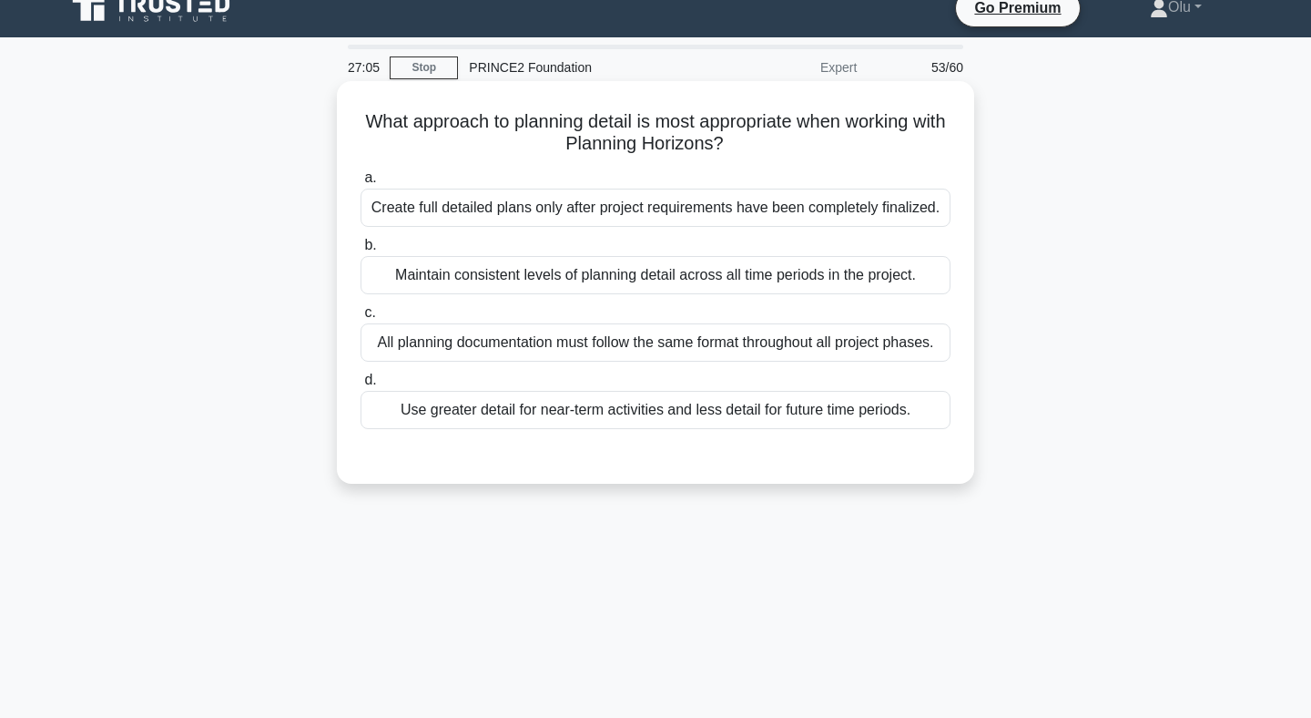
click at [717, 414] on div "Use greater detail for near-term activities and less detail for future time per…" at bounding box center [656, 410] width 590 height 38
click at [361, 386] on input "d. Use greater detail for near-term activities and less detail for future time …" at bounding box center [361, 380] width 0 height 12
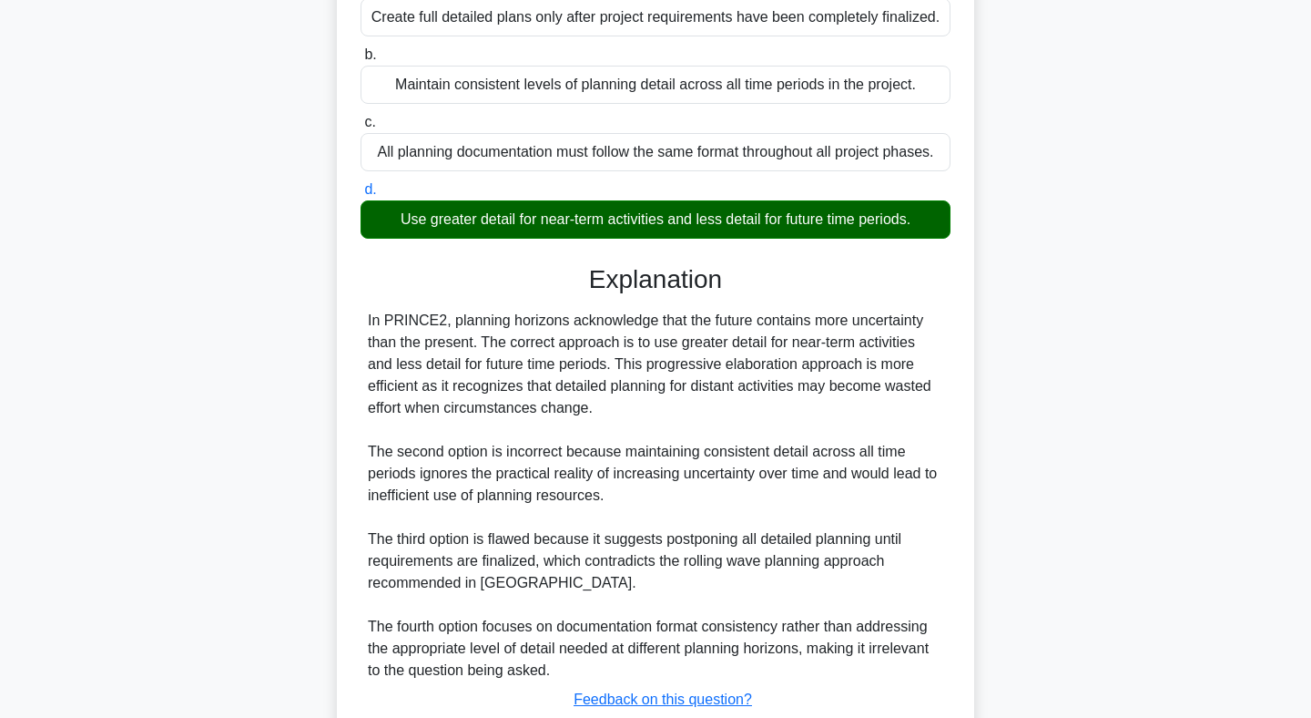
scroll to position [340, 0]
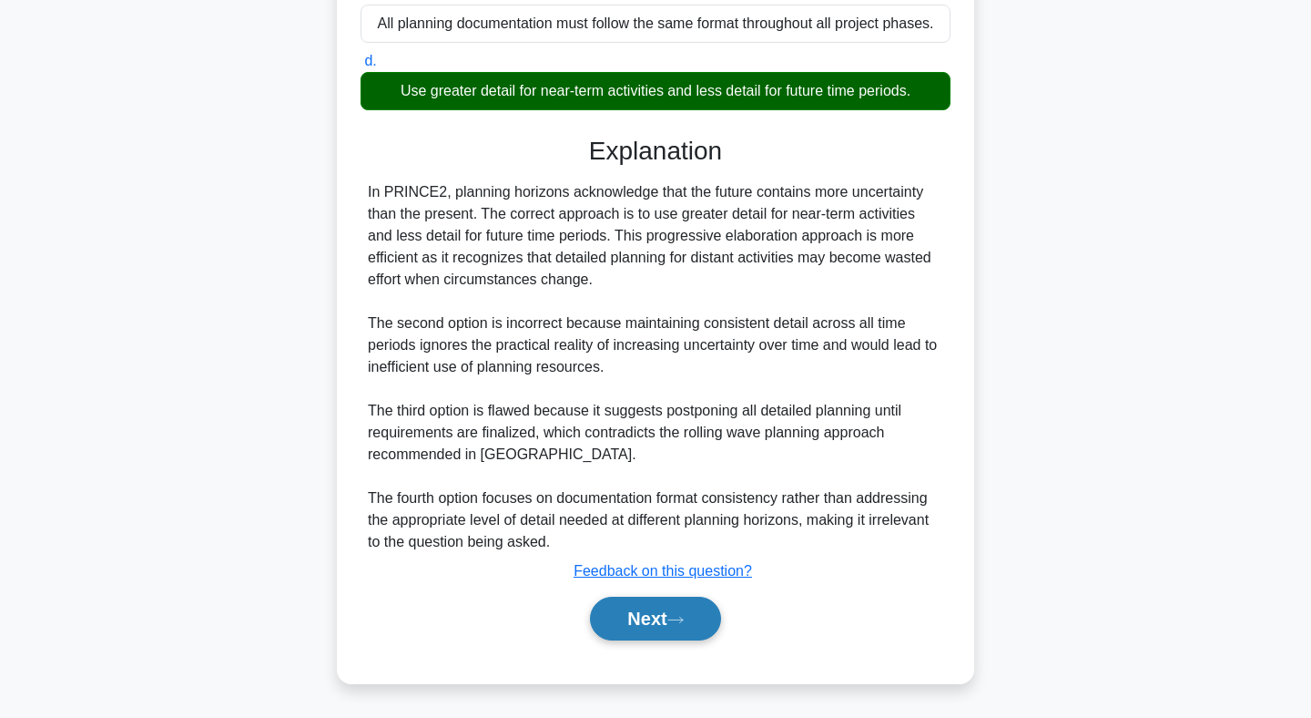
click at [652, 630] on button "Next" at bounding box center [655, 619] width 130 height 44
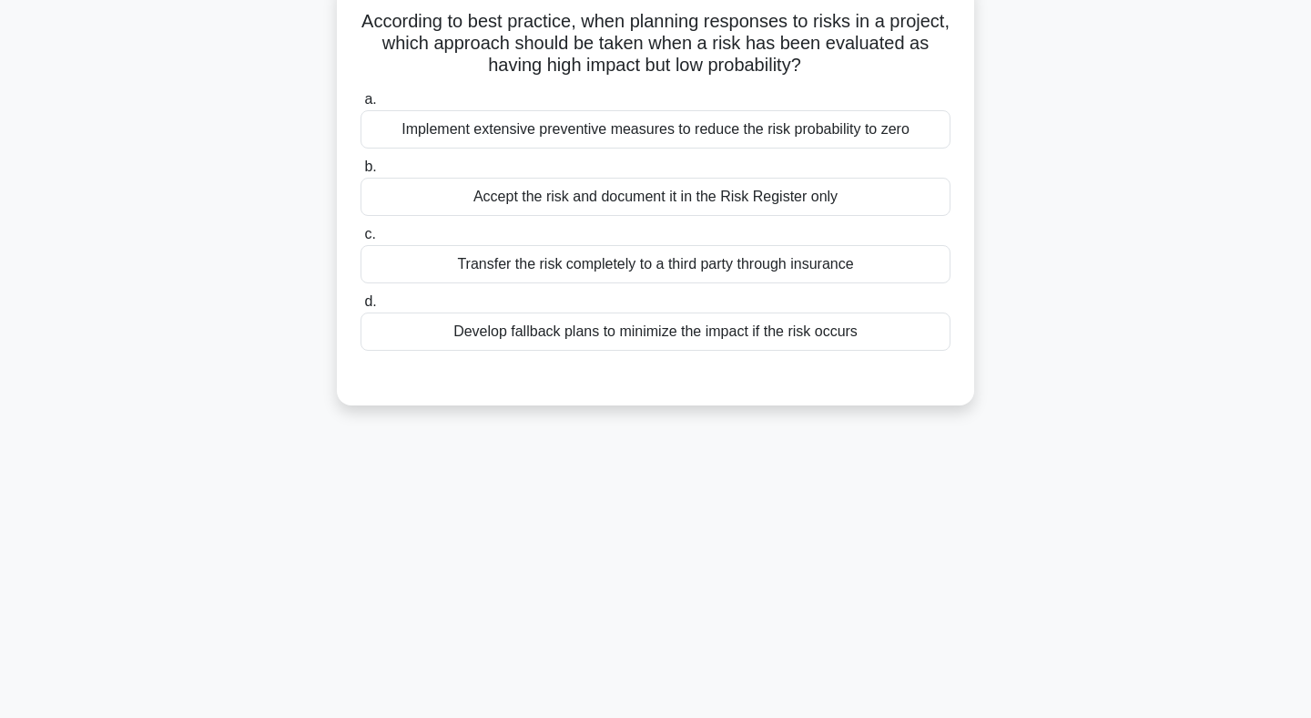
scroll to position [68, 0]
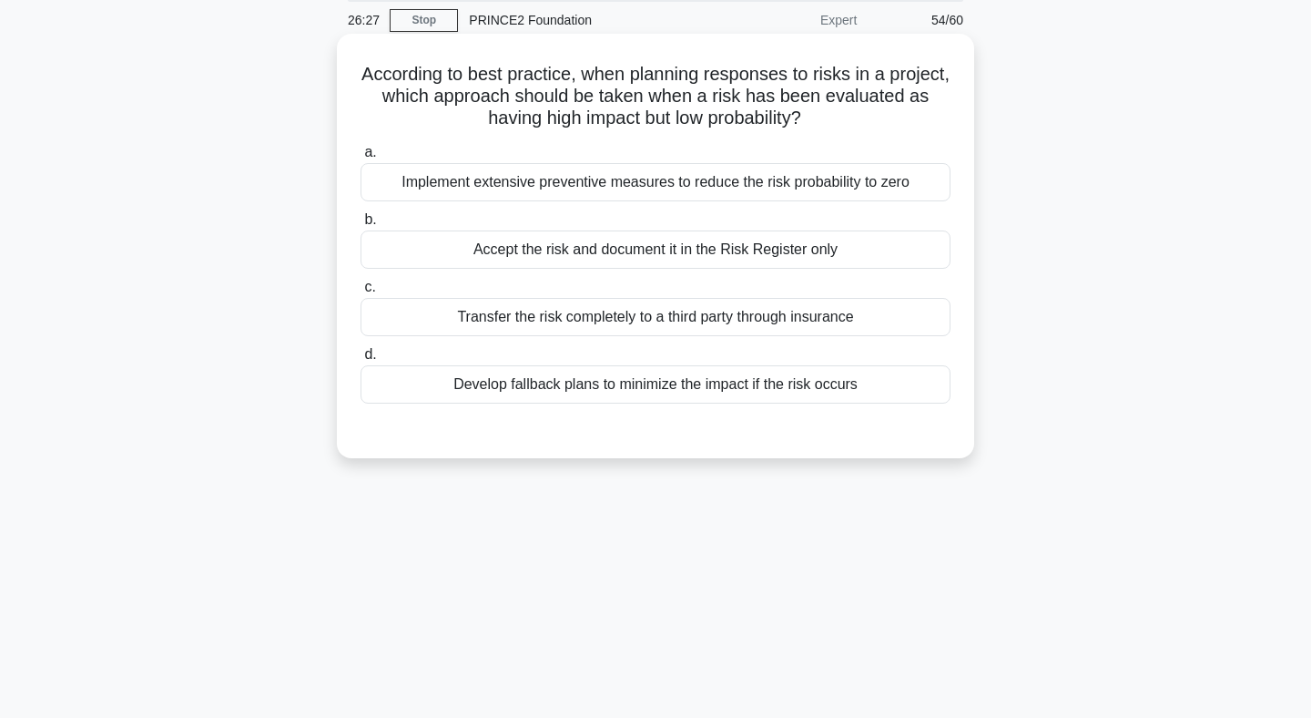
click at [684, 387] on div "Develop fallback plans to minimize the impact if the risk occurs" at bounding box center [656, 384] width 590 height 38
click at [361, 361] on input "d. Develop fallback plans to minimize the impact if the risk occurs" at bounding box center [361, 355] width 0 height 12
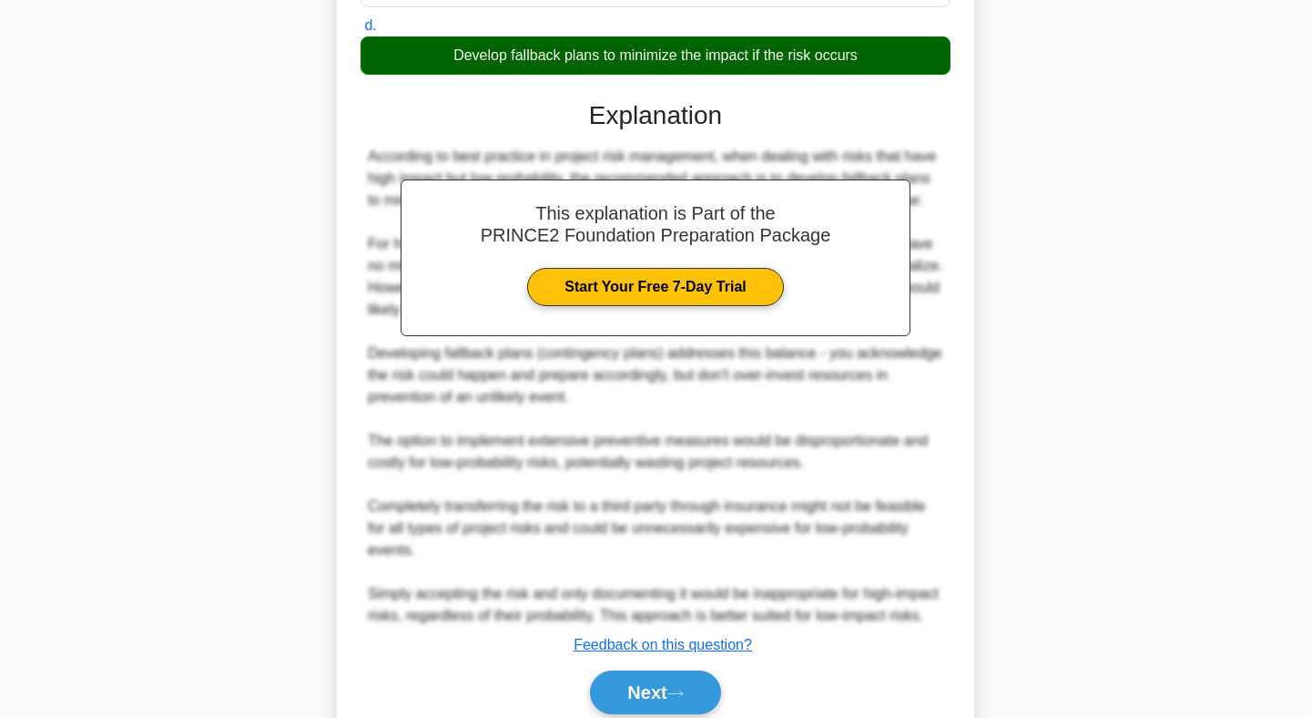
scroll to position [434, 0]
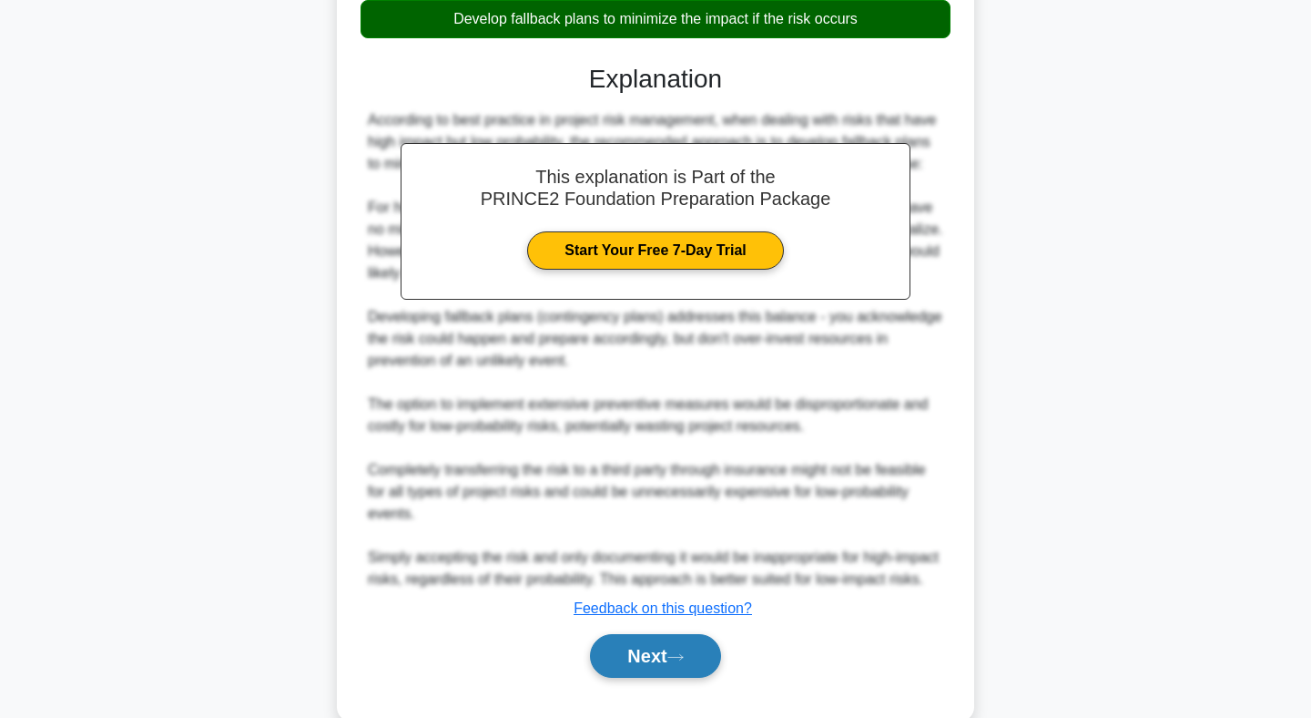
click at [663, 678] on button "Next" at bounding box center [655, 656] width 130 height 44
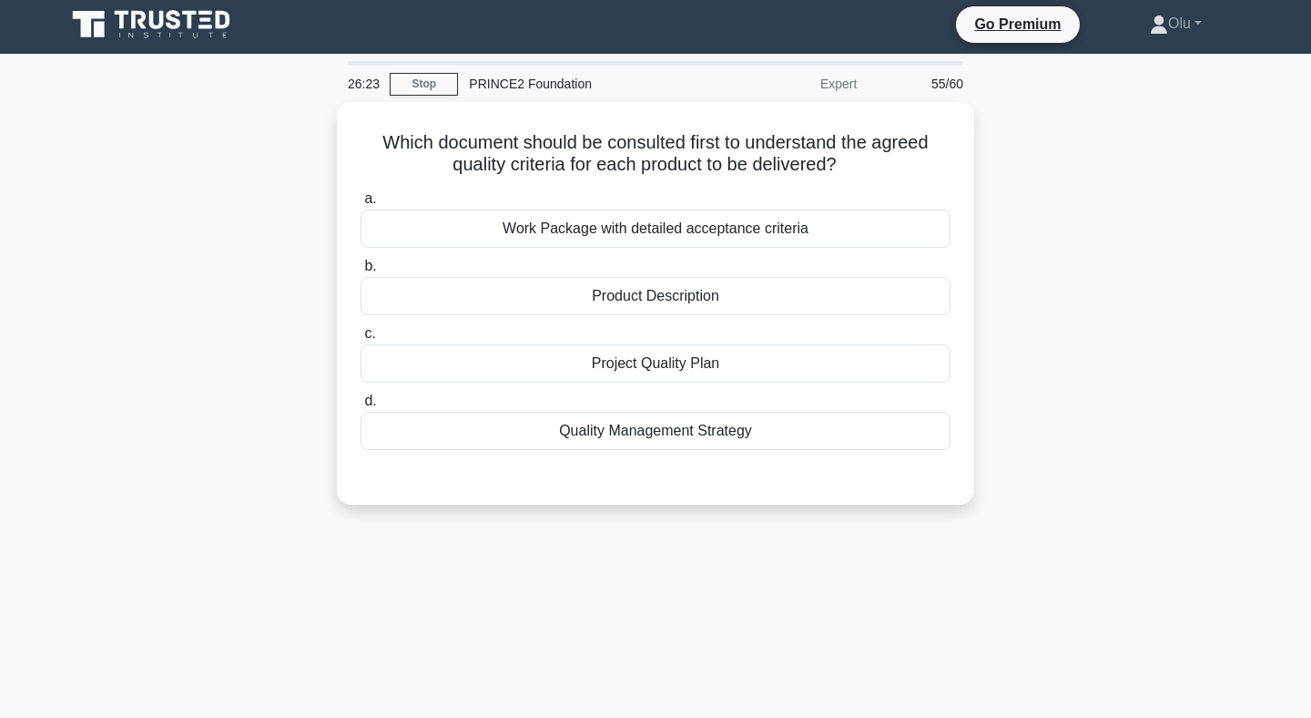
scroll to position [0, 0]
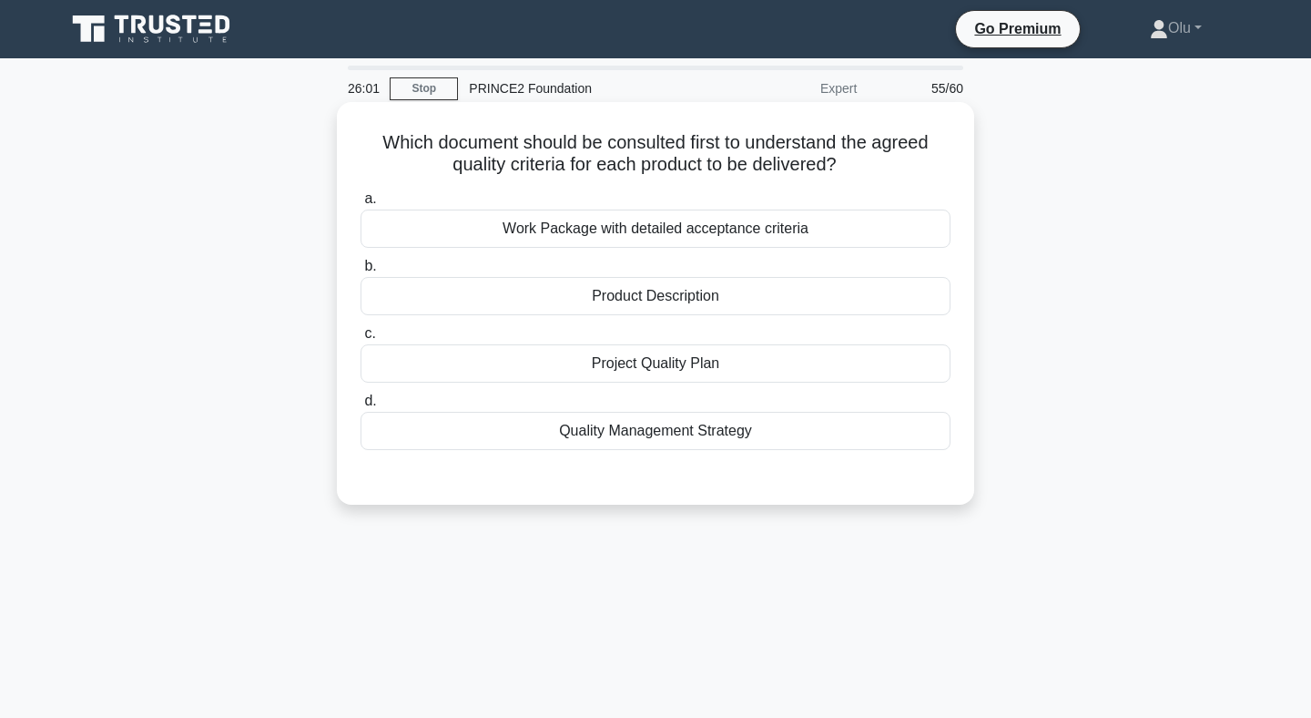
click at [689, 295] on div "Product Description" at bounding box center [656, 296] width 590 height 38
click at [361, 272] on input "b. Product Description" at bounding box center [361, 266] width 0 height 12
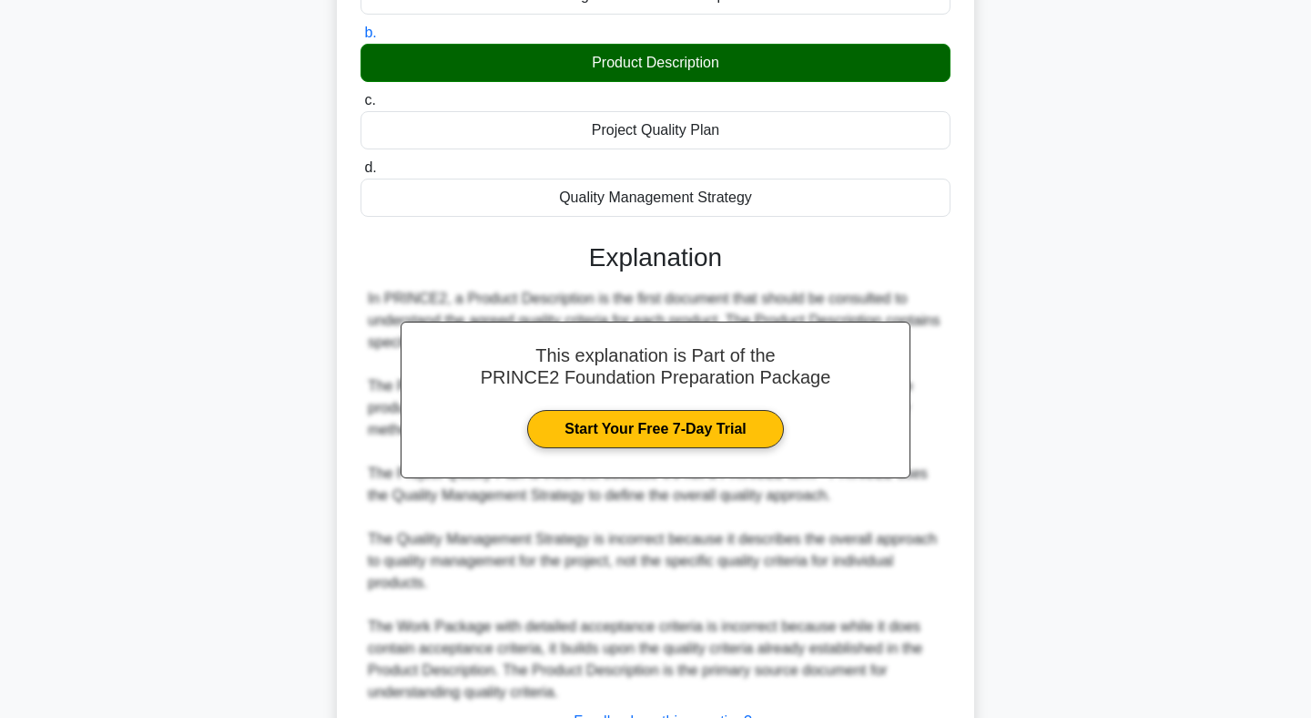
scroll to position [383, 0]
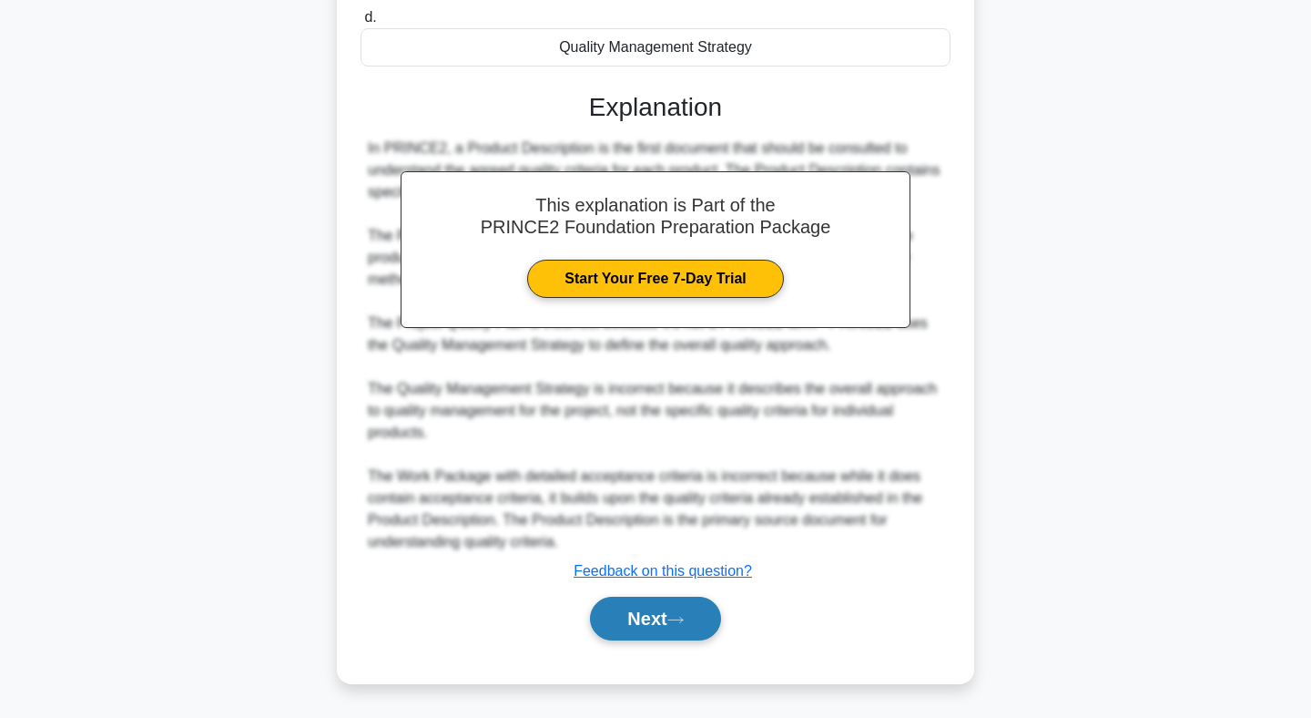
click at [647, 625] on button "Next" at bounding box center [655, 619] width 130 height 44
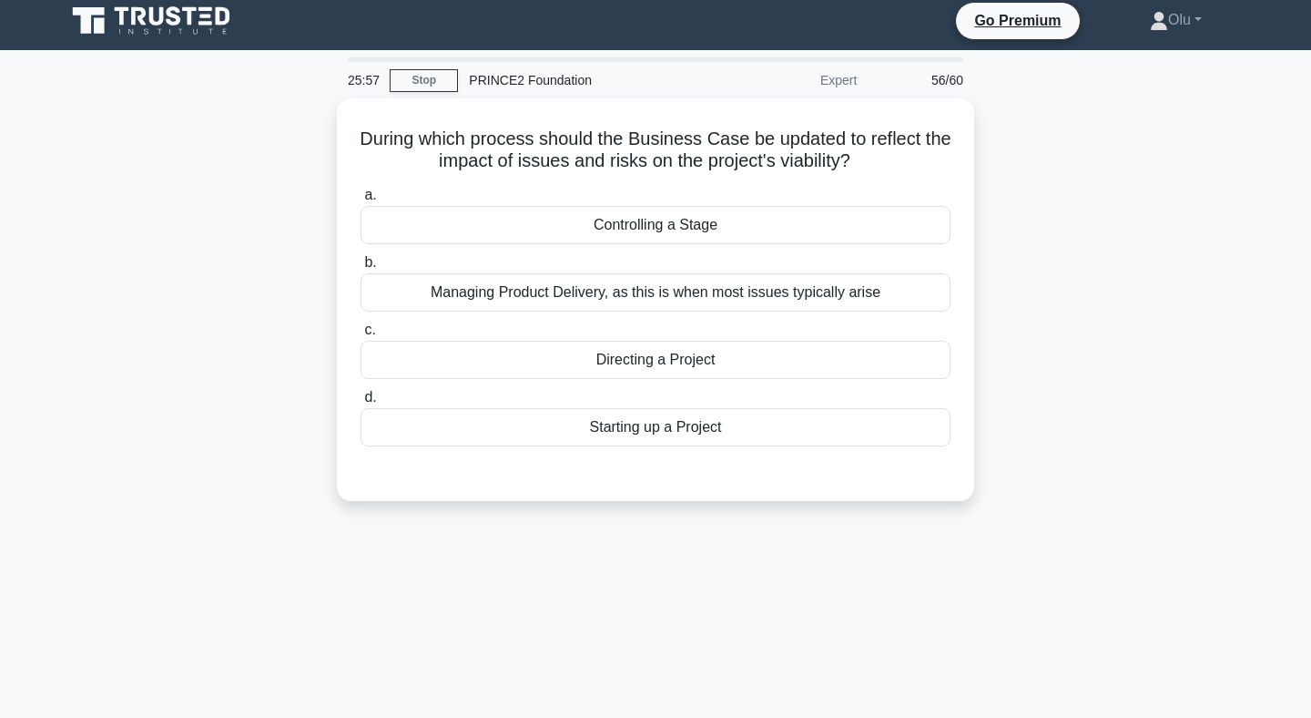
scroll to position [7, 0]
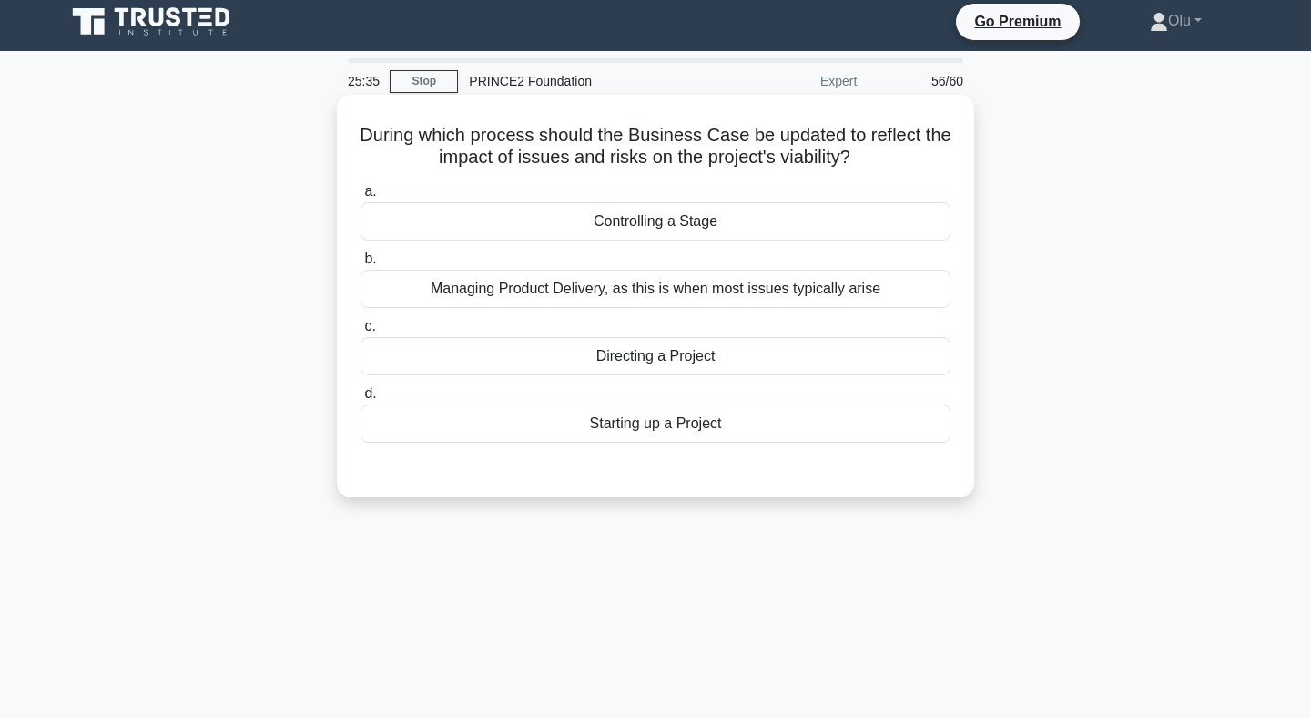
click at [658, 362] on div "Directing a Project" at bounding box center [656, 356] width 590 height 38
click at [361, 332] on input "c. Directing a Project" at bounding box center [361, 327] width 0 height 12
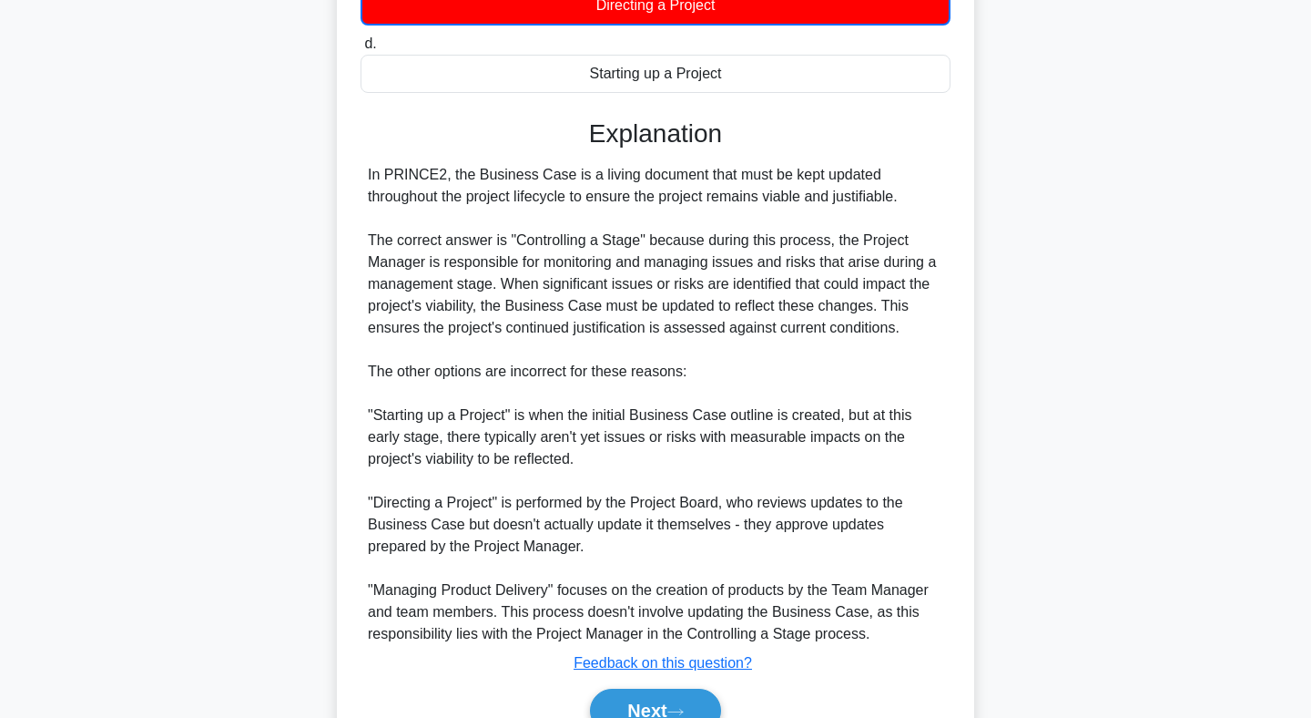
scroll to position [451, 0]
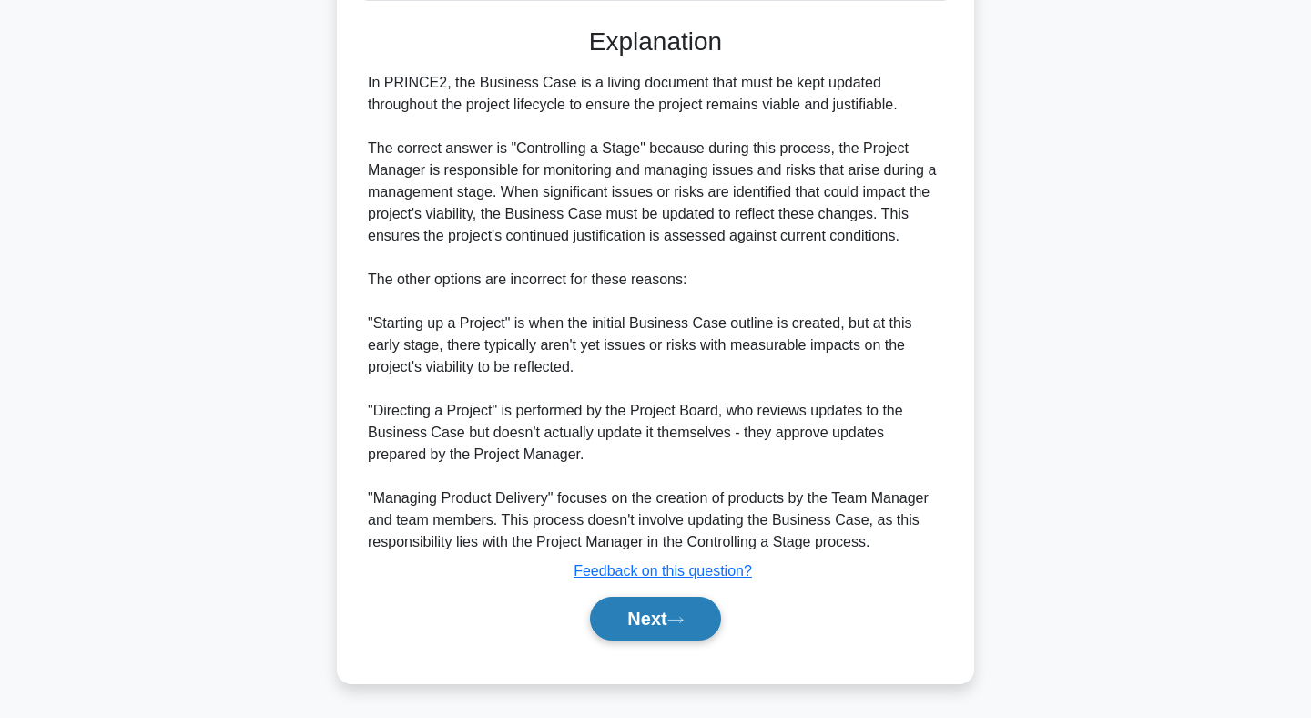
click at [647, 615] on button "Next" at bounding box center [655, 619] width 130 height 44
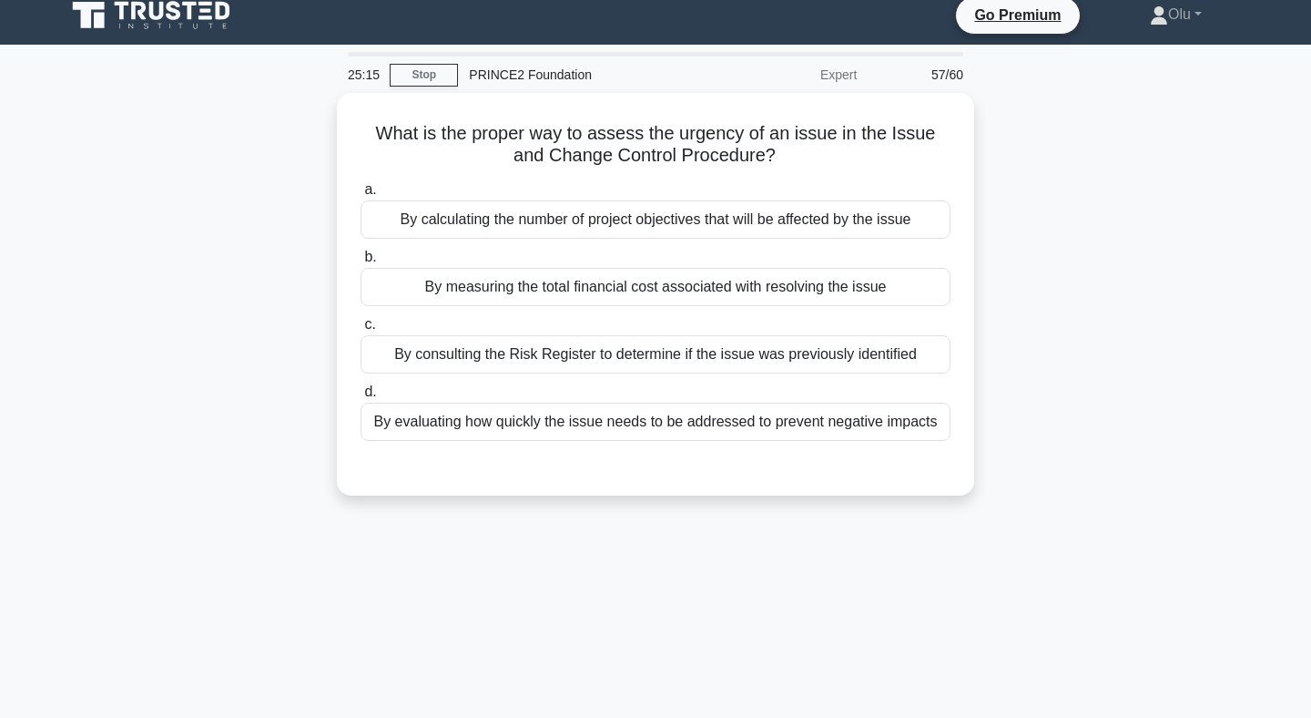
scroll to position [0, 0]
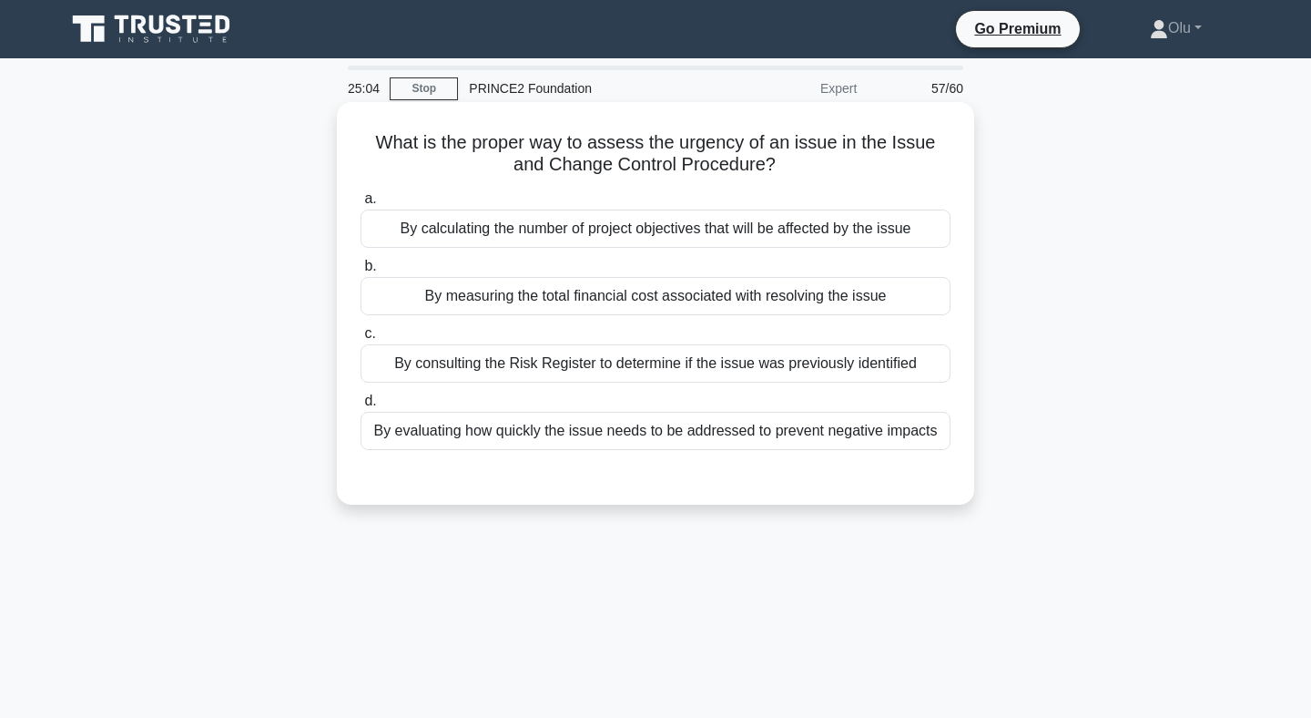
click at [612, 442] on div "By evaluating how quickly the issue needs to be addressed to prevent negative i…" at bounding box center [656, 431] width 590 height 38
click at [361, 407] on input "d. By evaluating how quickly the issue needs to be addressed to prevent negativ…" at bounding box center [361, 401] width 0 height 12
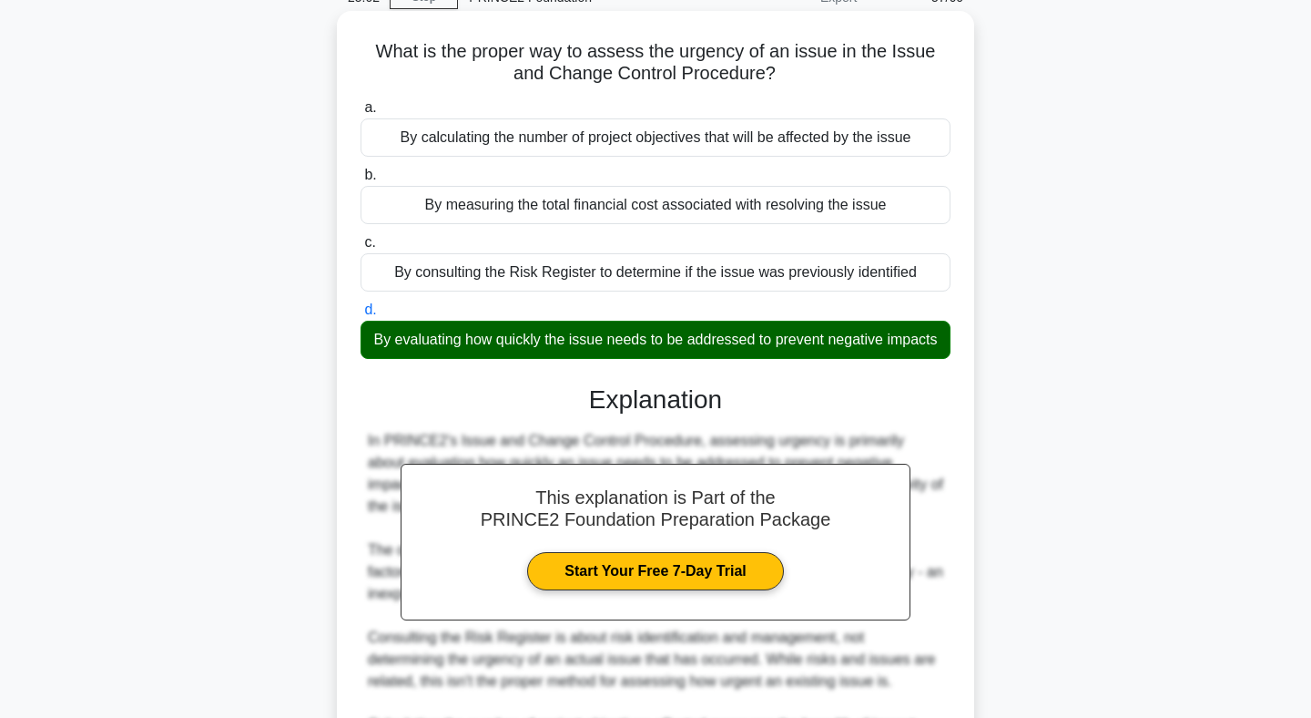
scroll to position [318, 0]
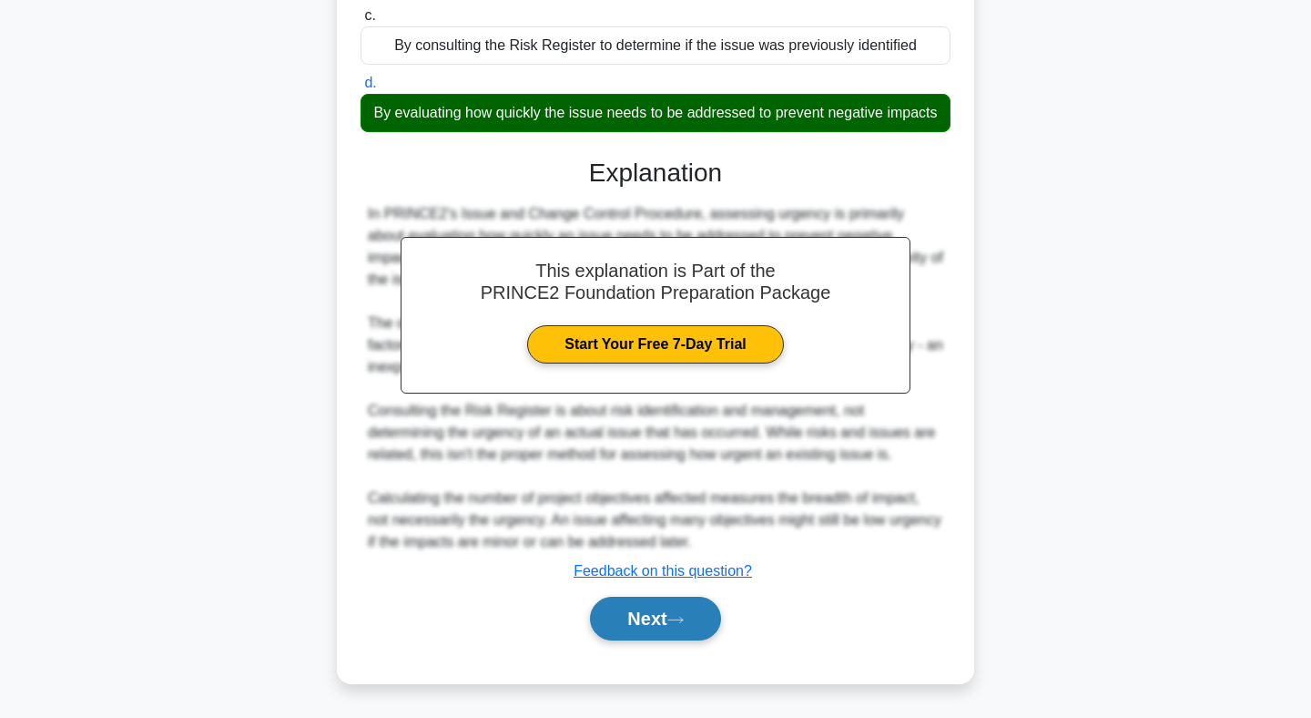
click at [636, 627] on button "Next" at bounding box center [655, 619] width 130 height 44
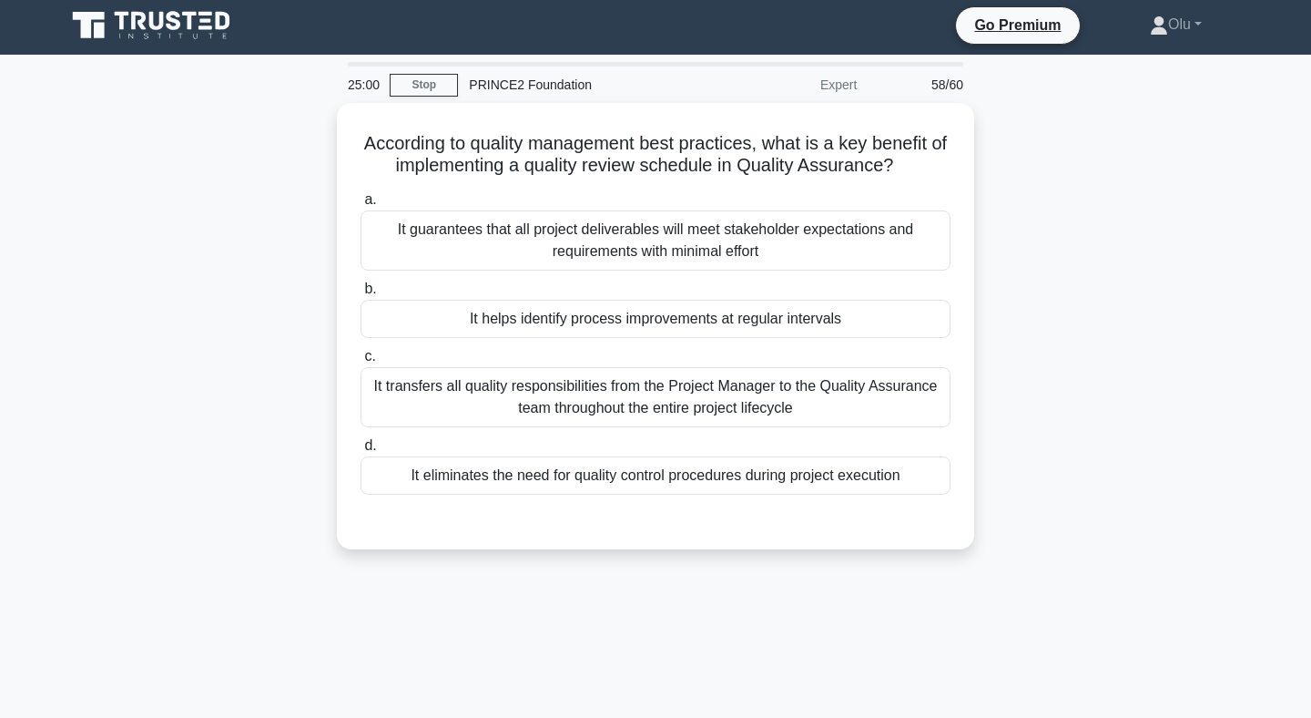
scroll to position [0, 0]
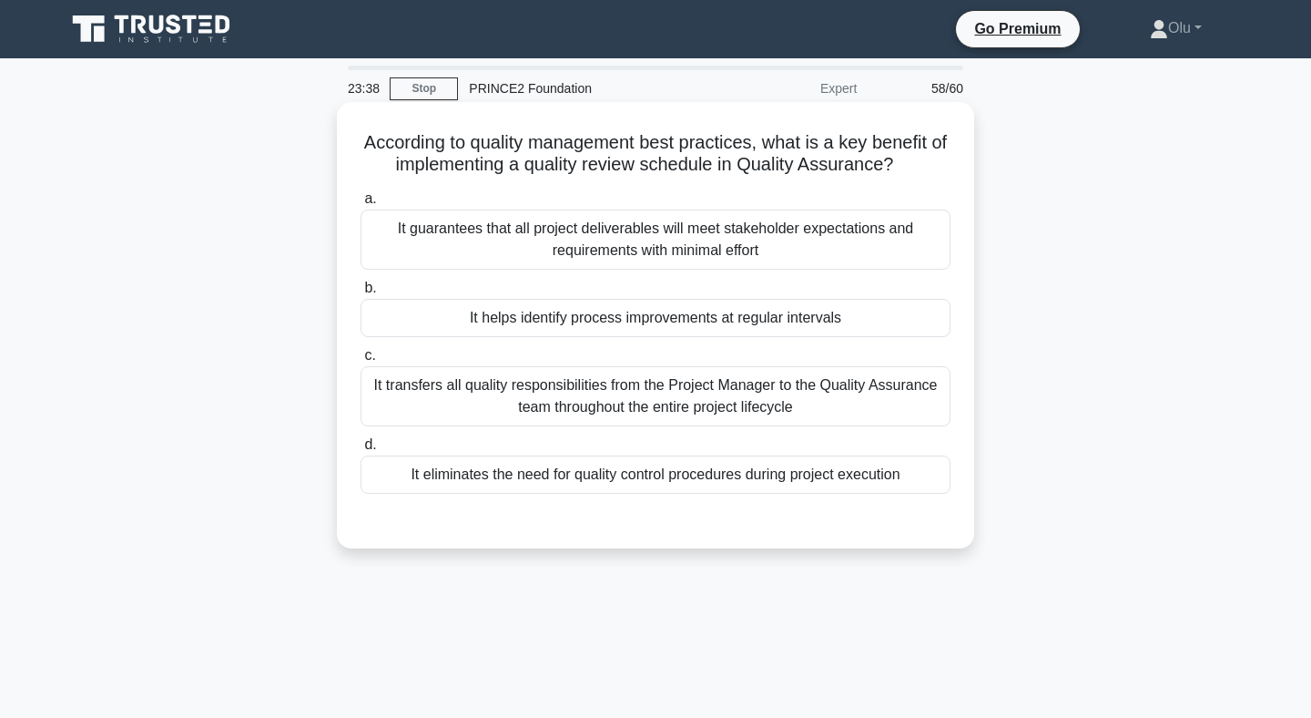
click at [717, 398] on div "It transfers all quality responsibilities from the Project Manager to the Quali…" at bounding box center [656, 396] width 590 height 60
click at [361, 362] on input "c. It transfers all quality responsibilities from the Project Manager to the Qu…" at bounding box center [361, 356] width 0 height 12
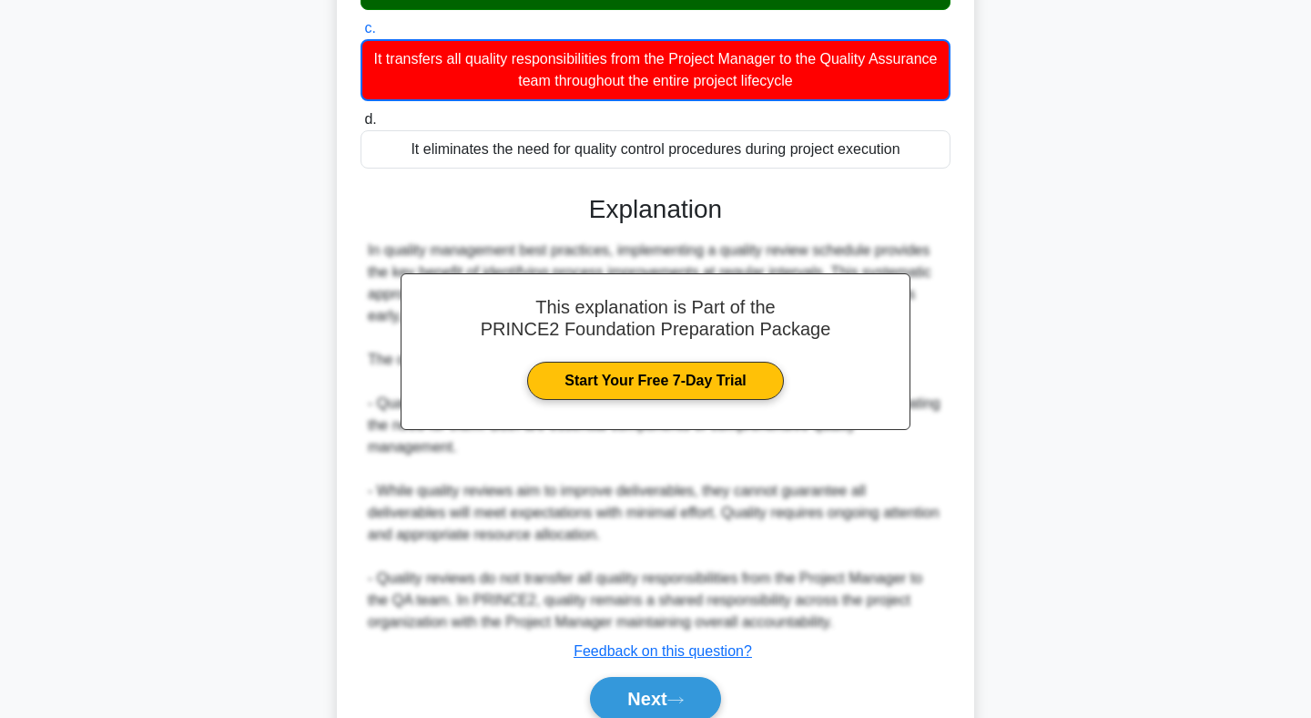
scroll to position [407, 0]
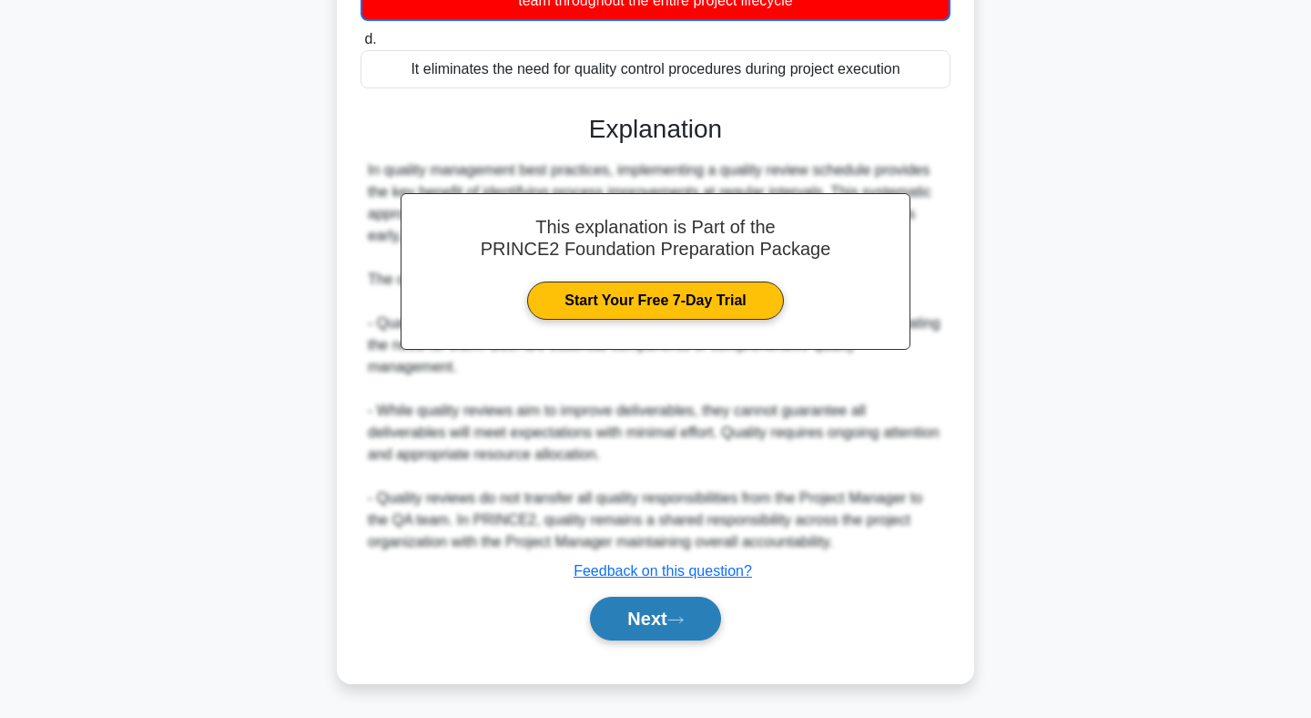
click at [660, 621] on button "Next" at bounding box center [655, 619] width 130 height 44
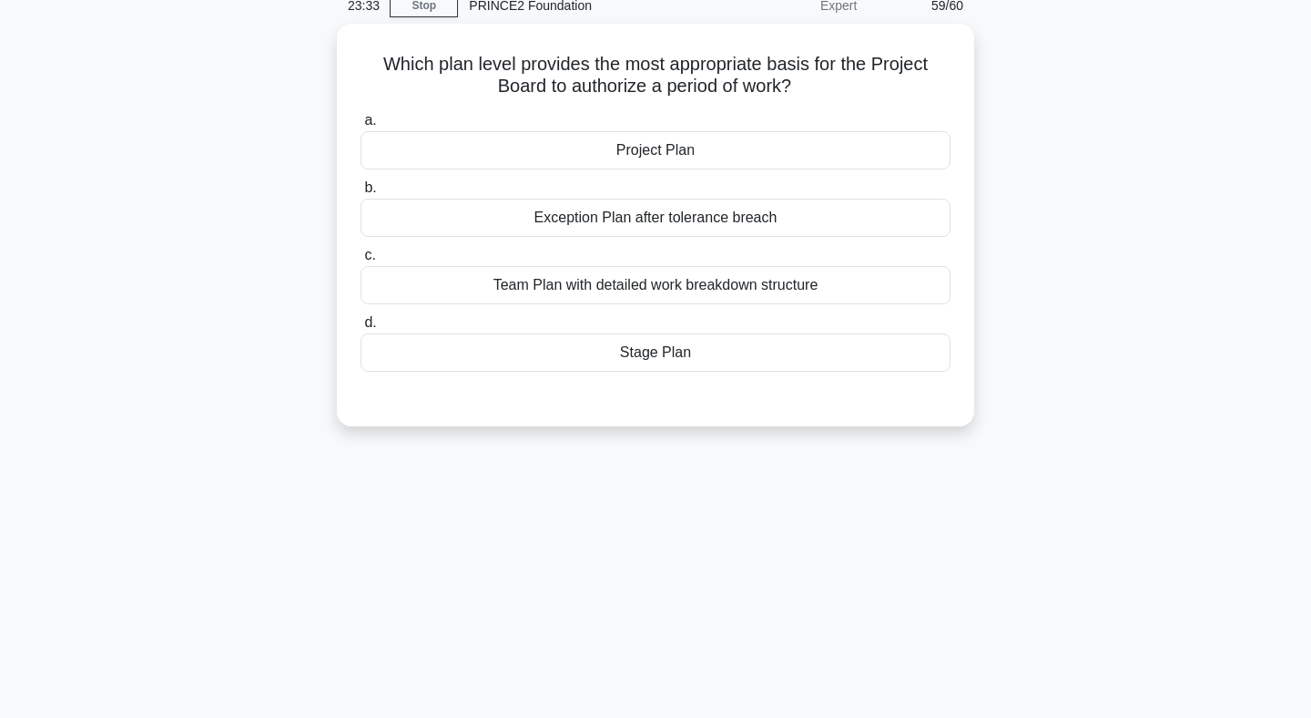
scroll to position [33, 0]
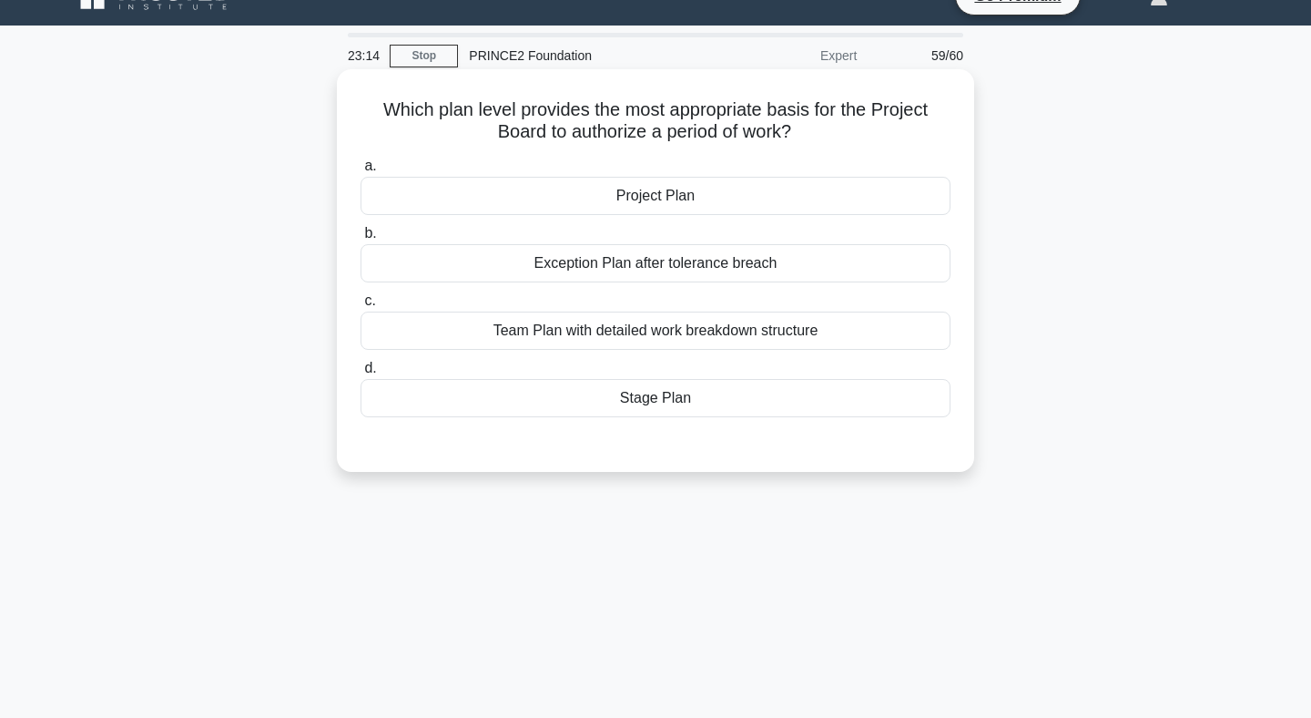
click at [658, 395] on div "Stage Plan" at bounding box center [656, 398] width 590 height 38
click at [361, 374] on input "d. Stage Plan" at bounding box center [361, 368] width 0 height 12
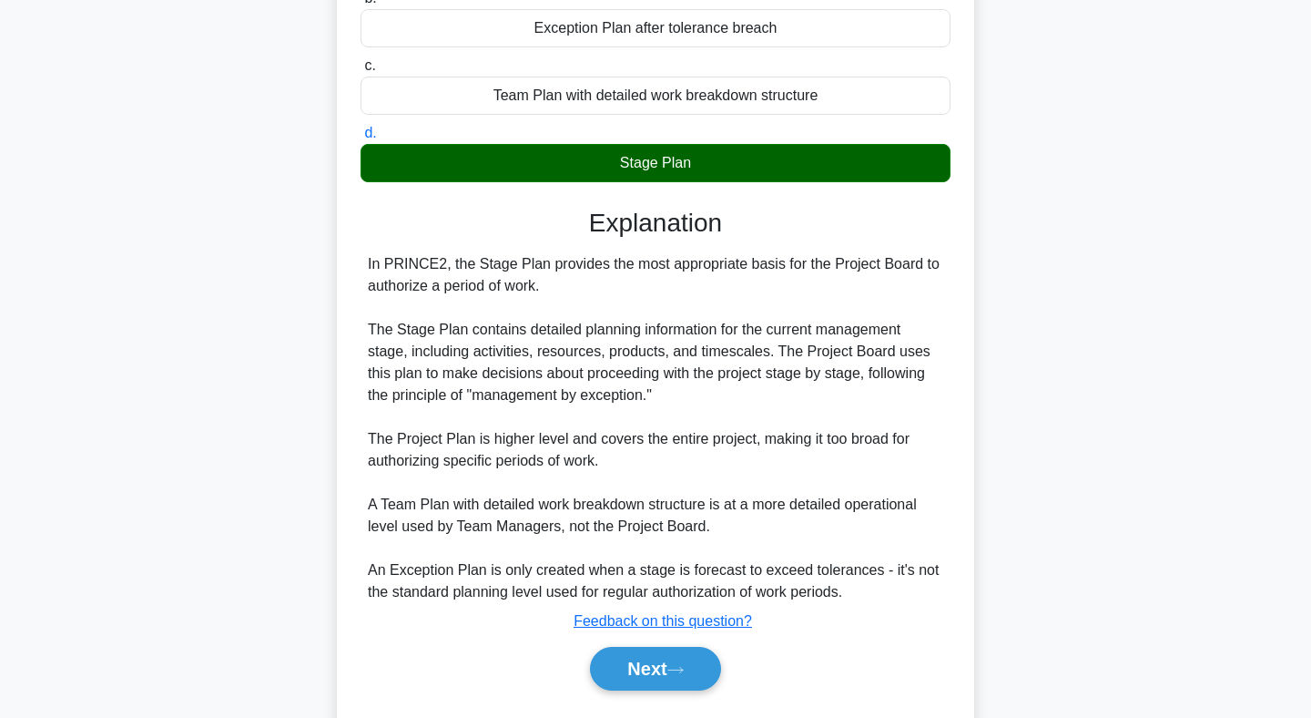
scroll to position [318, 0]
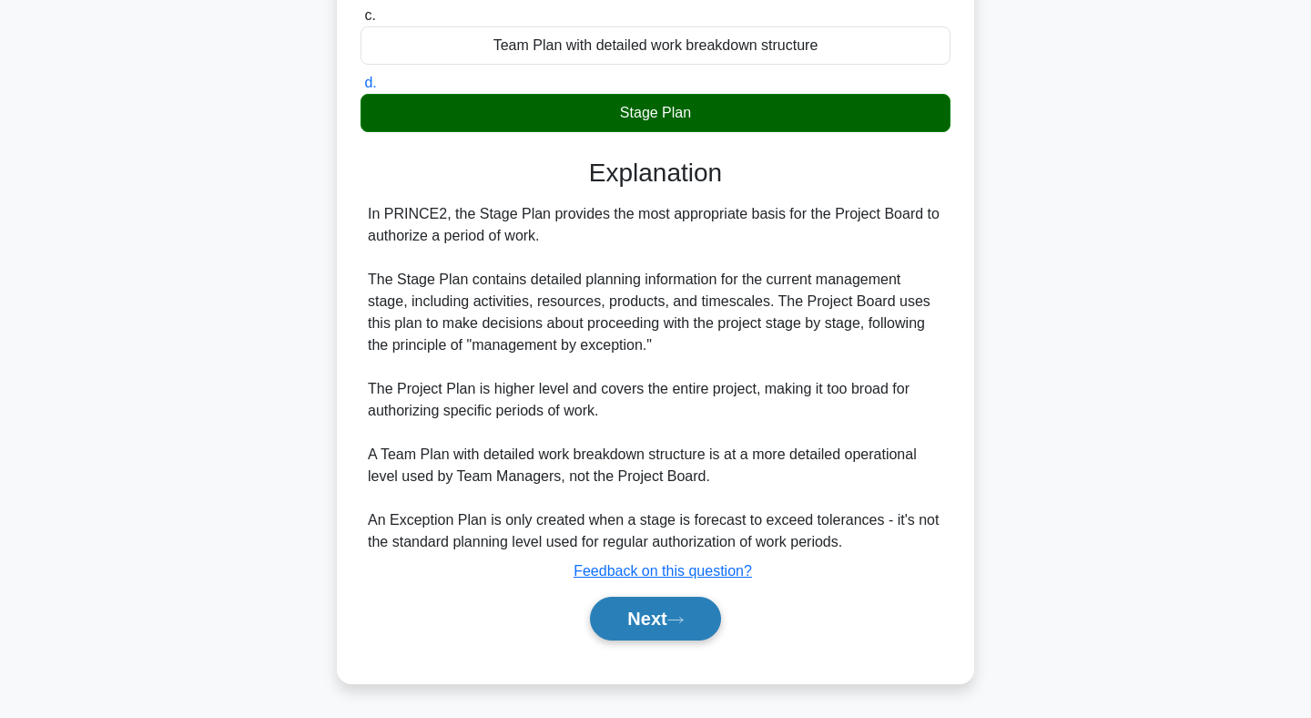
click at [660, 622] on button "Next" at bounding box center [655, 619] width 130 height 44
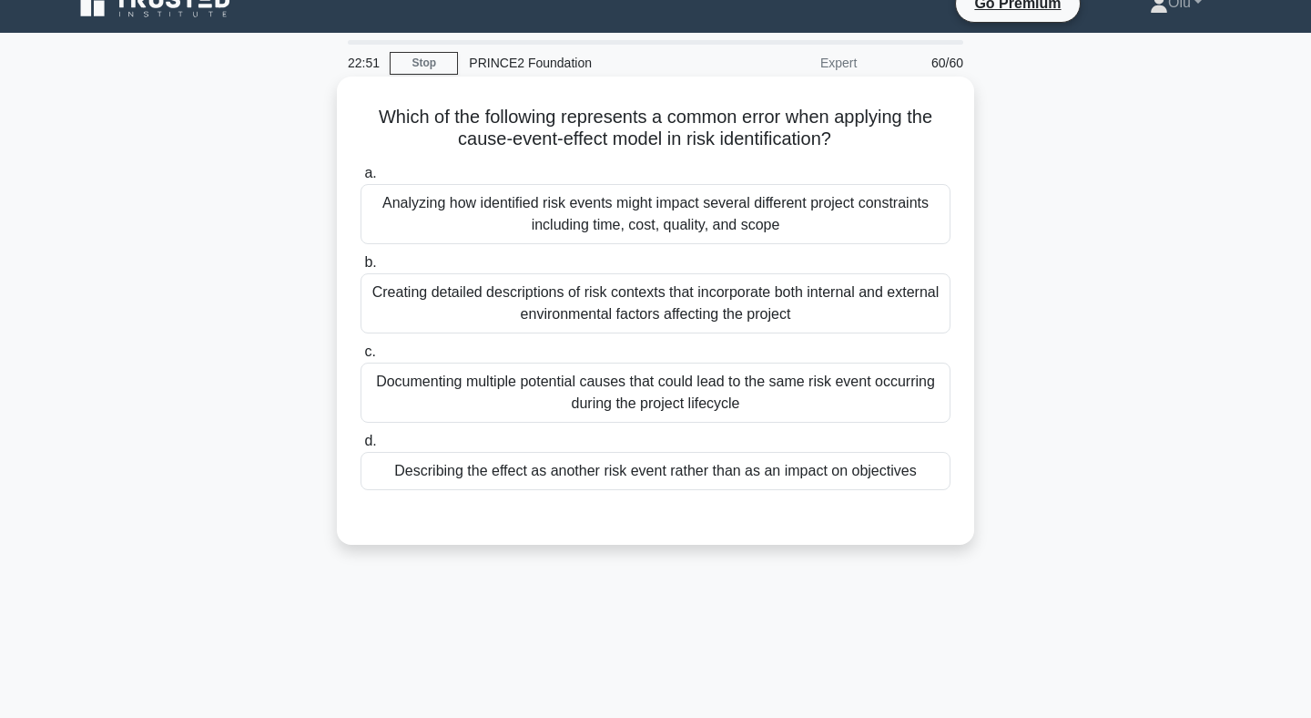
scroll to position [41, 0]
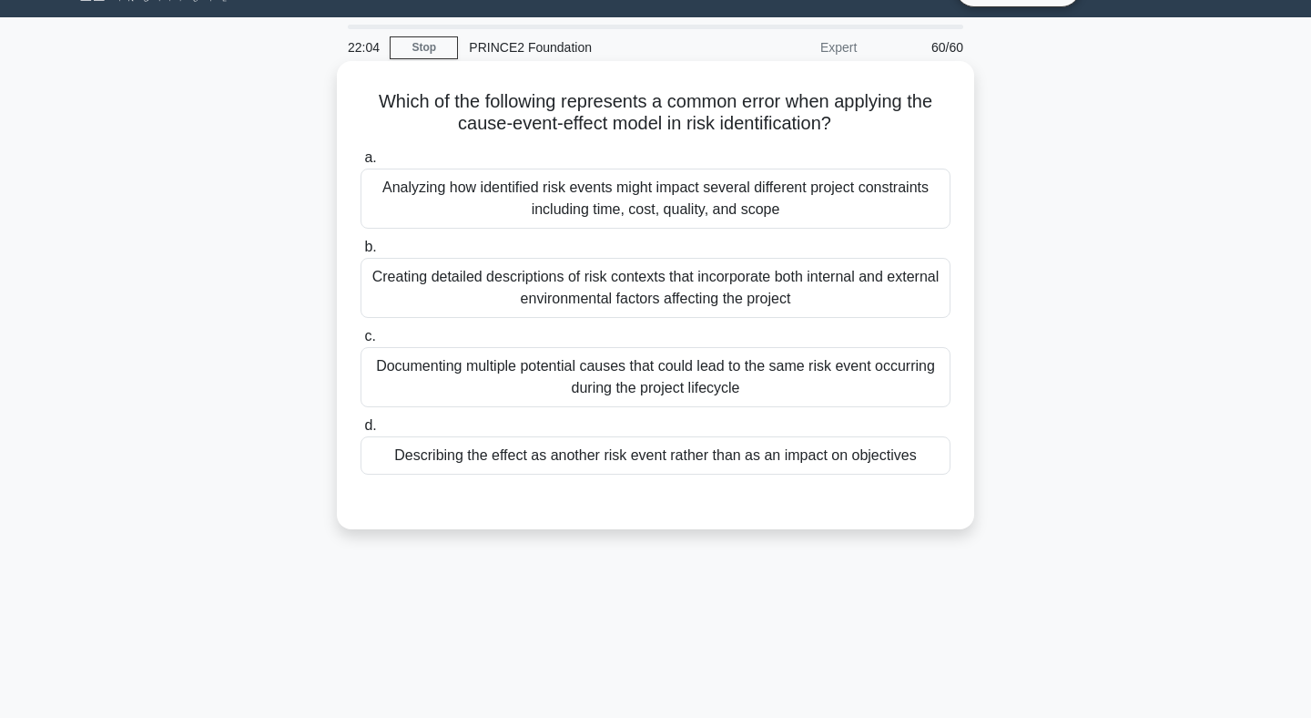
click at [680, 189] on div "Analyzing how identified risk events might impact several different project con…" at bounding box center [656, 198] width 590 height 60
click at [361, 164] on input "a. Analyzing how identified risk events might impact several different project …" at bounding box center [361, 158] width 0 height 12
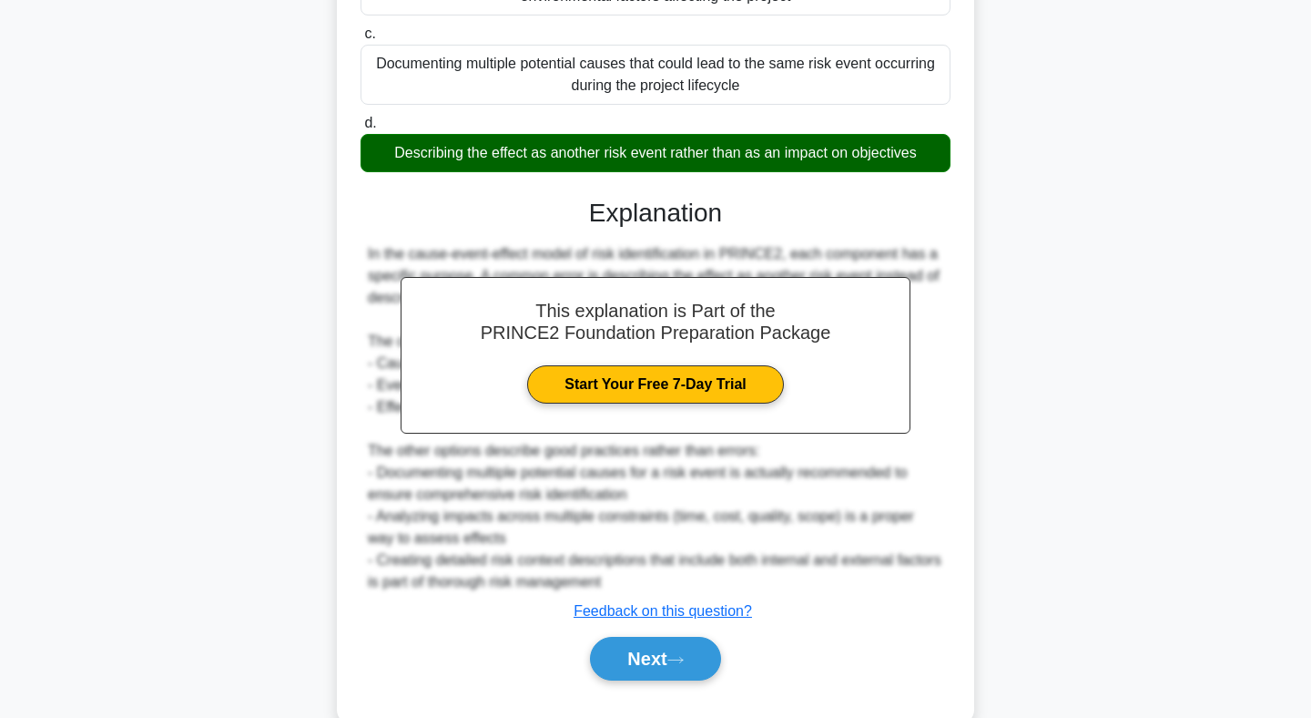
scroll to position [385, 0]
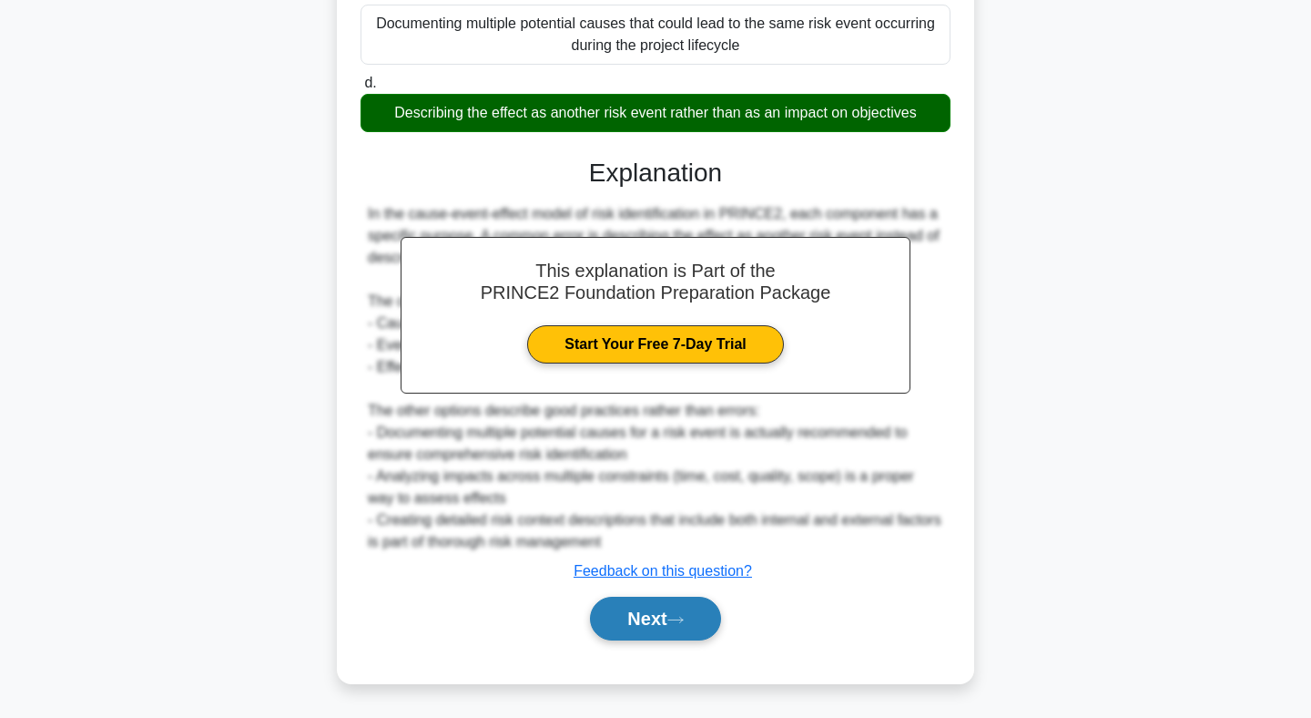
click at [658, 622] on button "Next" at bounding box center [655, 619] width 130 height 44
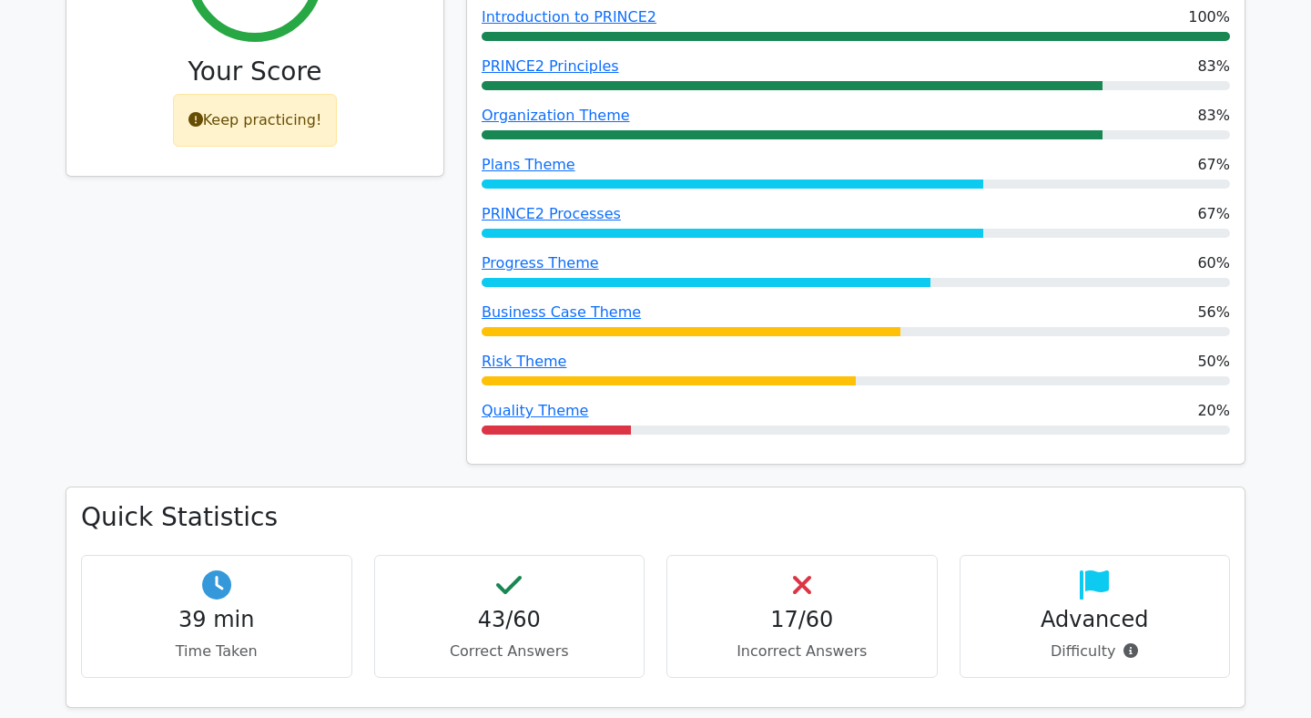
scroll to position [879, 0]
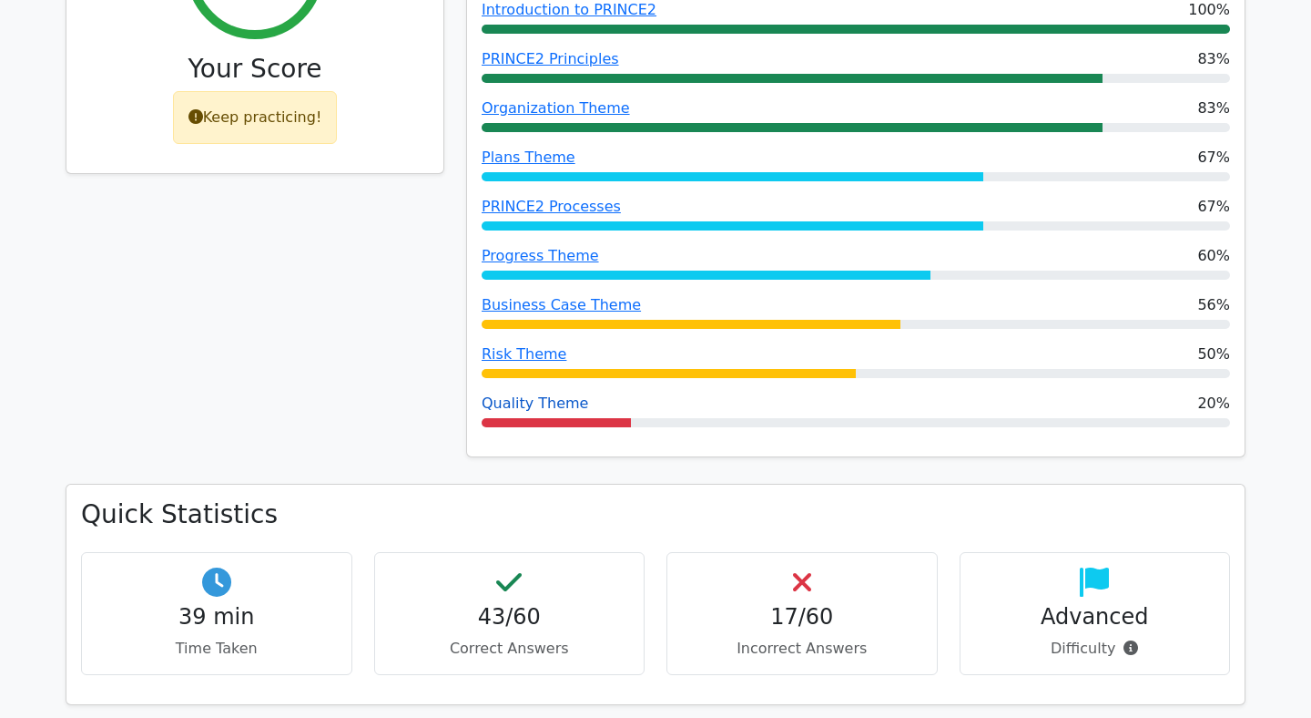
click at [553, 394] on link "Quality Theme" at bounding box center [535, 402] width 107 height 17
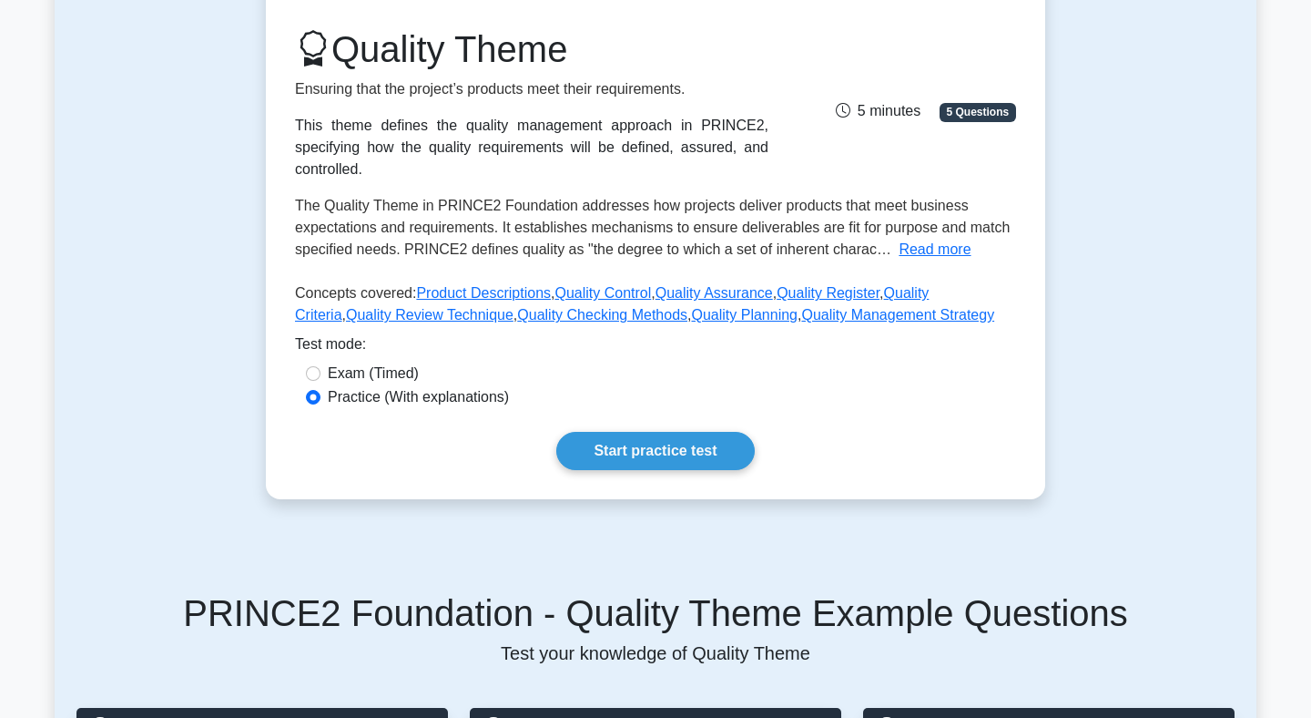
scroll to position [235, 0]
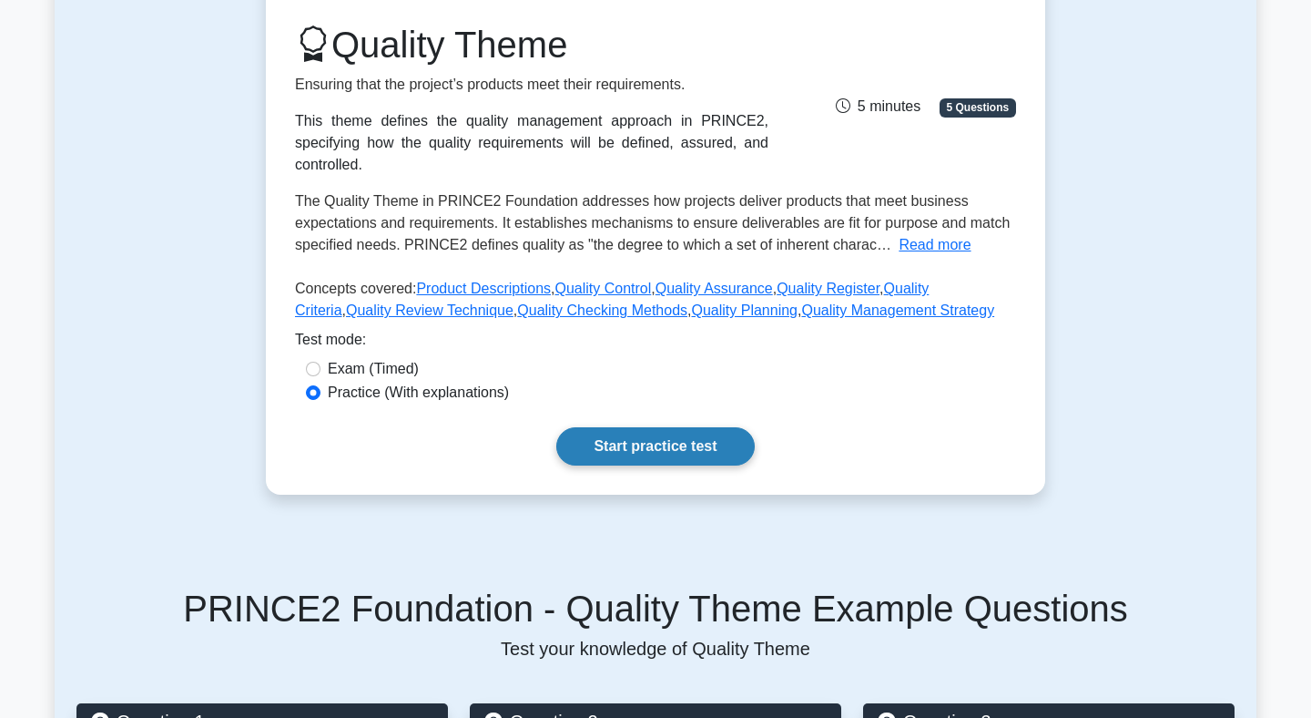
click at [646, 448] on link "Start practice test" at bounding box center [655, 446] width 198 height 38
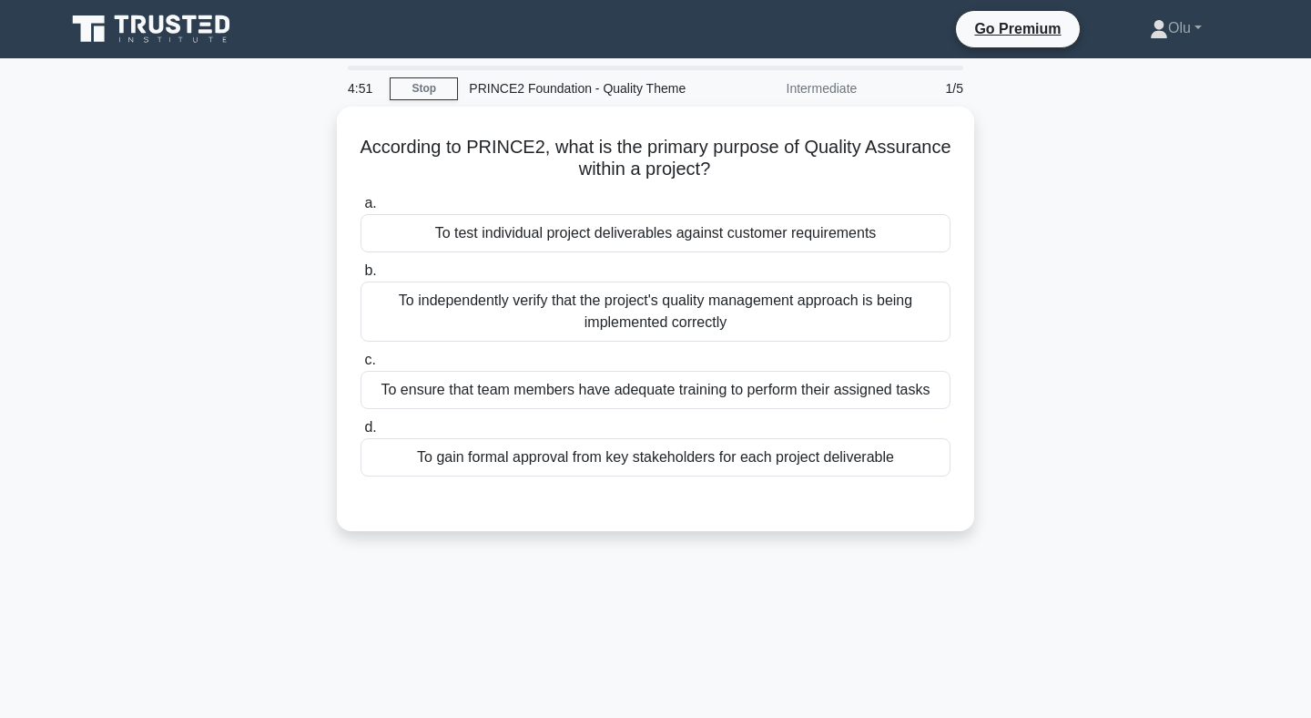
click at [672, 236] on div "To test individual project deliverables against customer requirements" at bounding box center [656, 233] width 590 height 38
click at [361, 209] on input "a. To test individual project deliverables against customer requirements" at bounding box center [361, 204] width 0 height 12
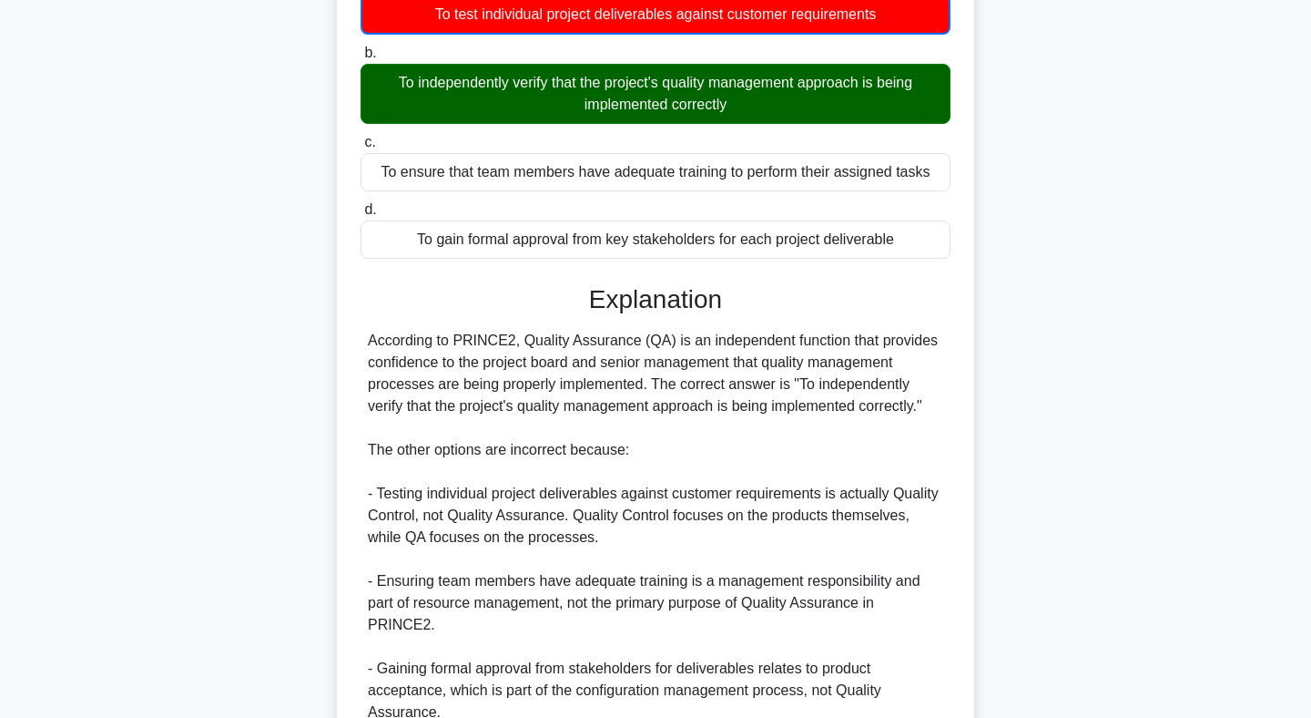
scroll to position [363, 0]
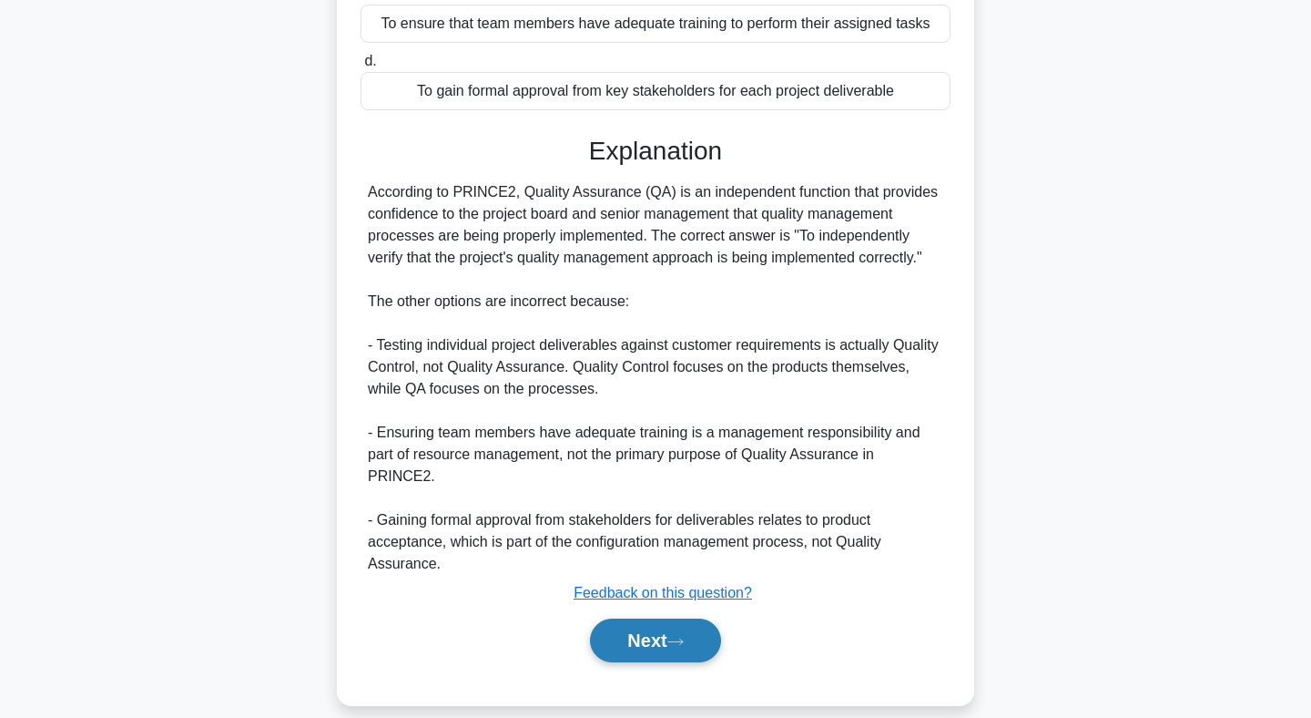
click at [655, 618] on button "Next" at bounding box center [655, 640] width 130 height 44
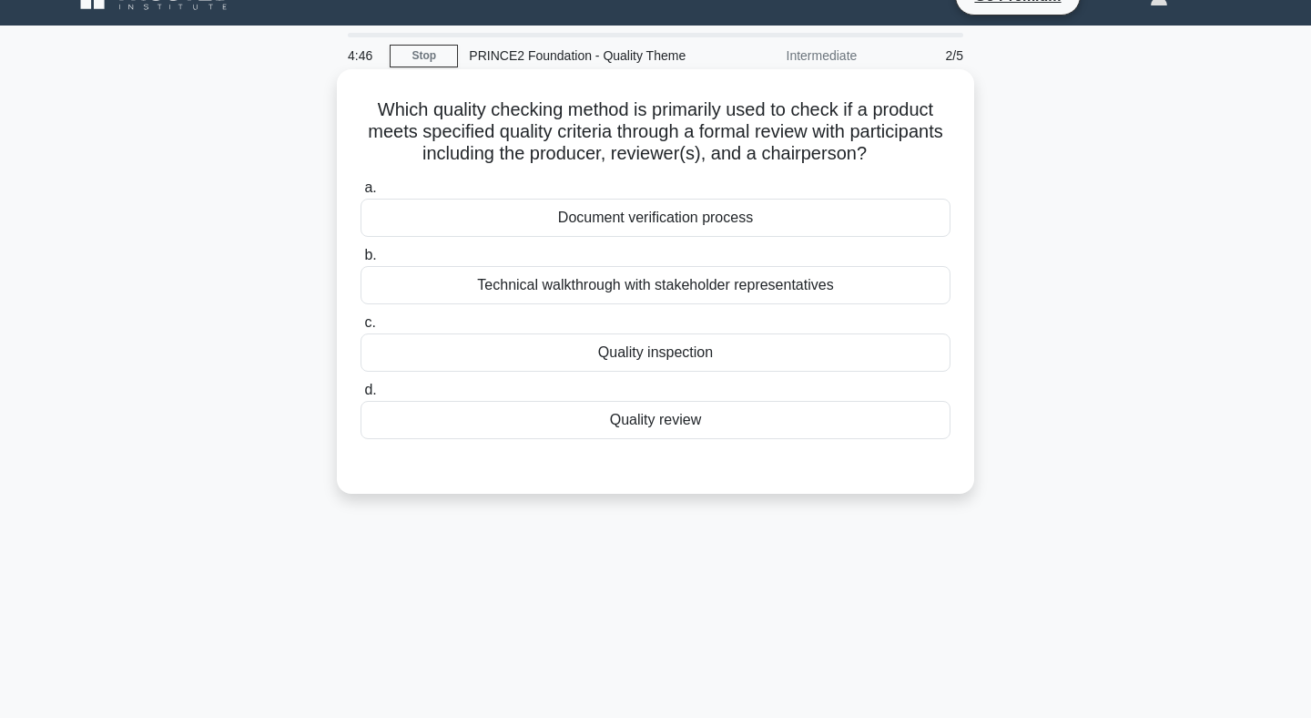
scroll to position [29, 0]
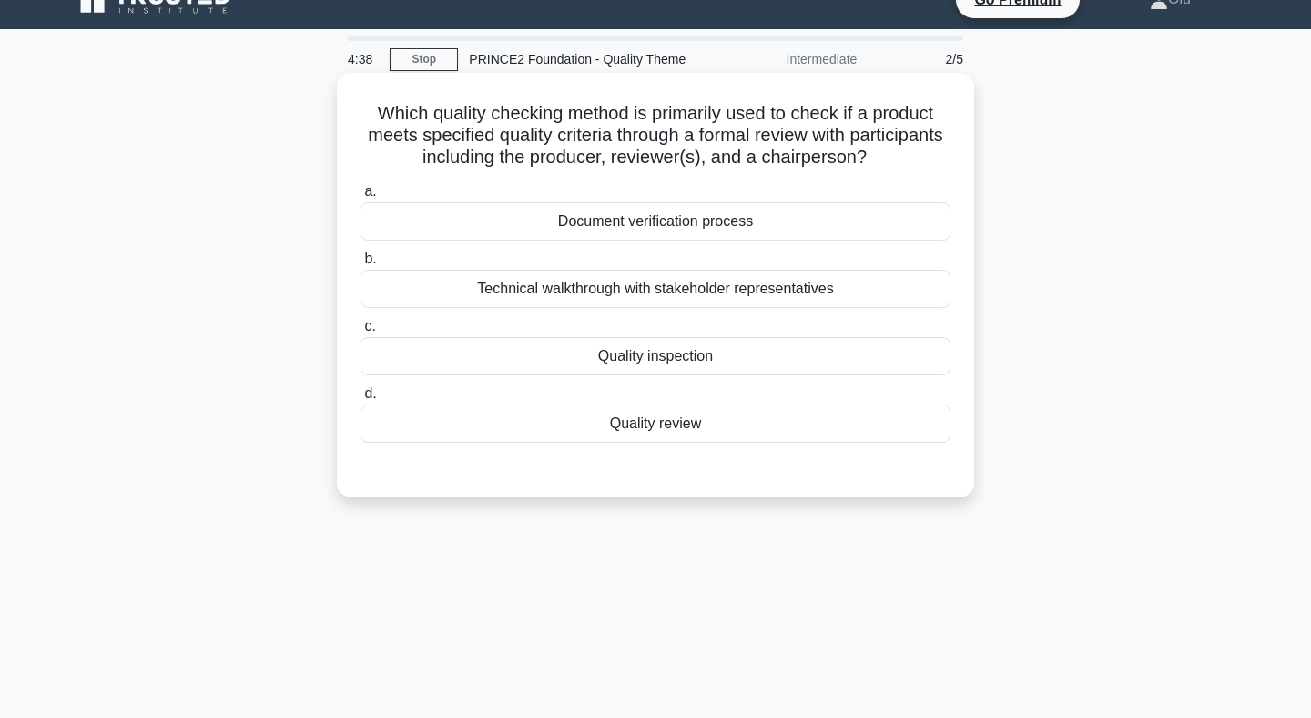
click at [684, 421] on div "Quality review" at bounding box center [656, 423] width 590 height 38
click at [361, 400] on input "d. Quality review" at bounding box center [361, 394] width 0 height 12
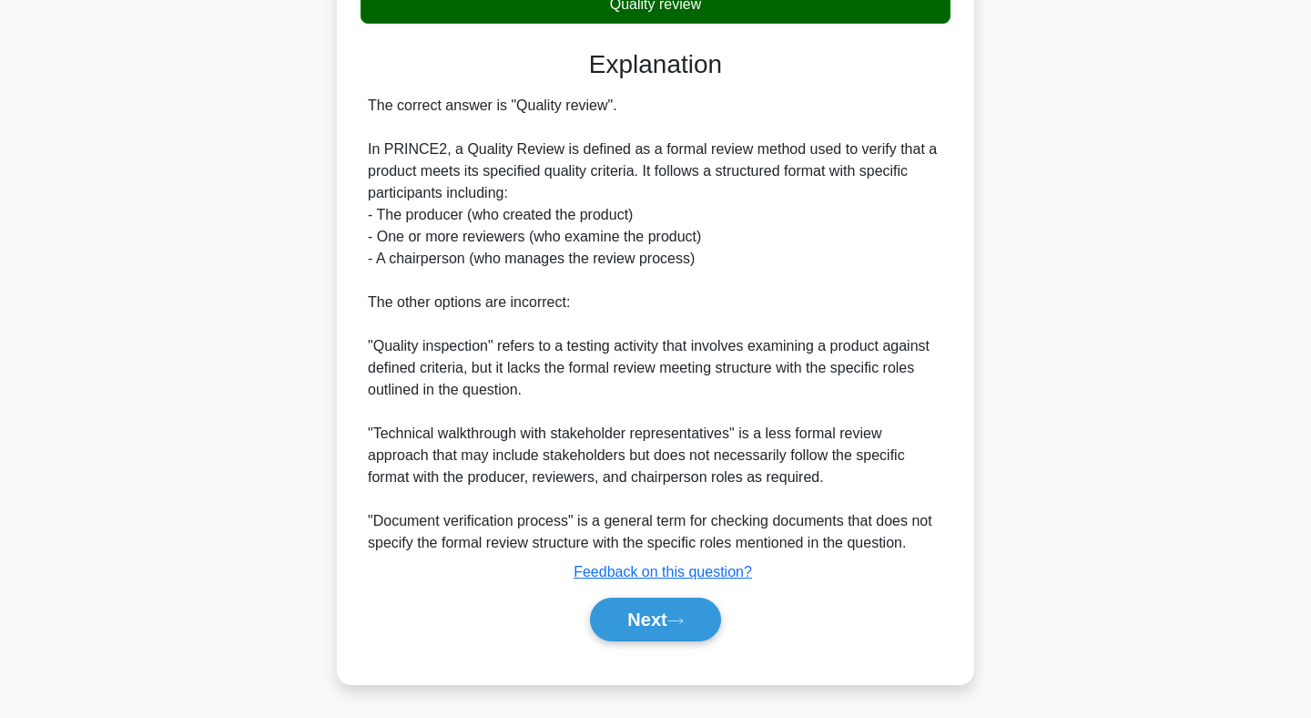
scroll to position [449, 0]
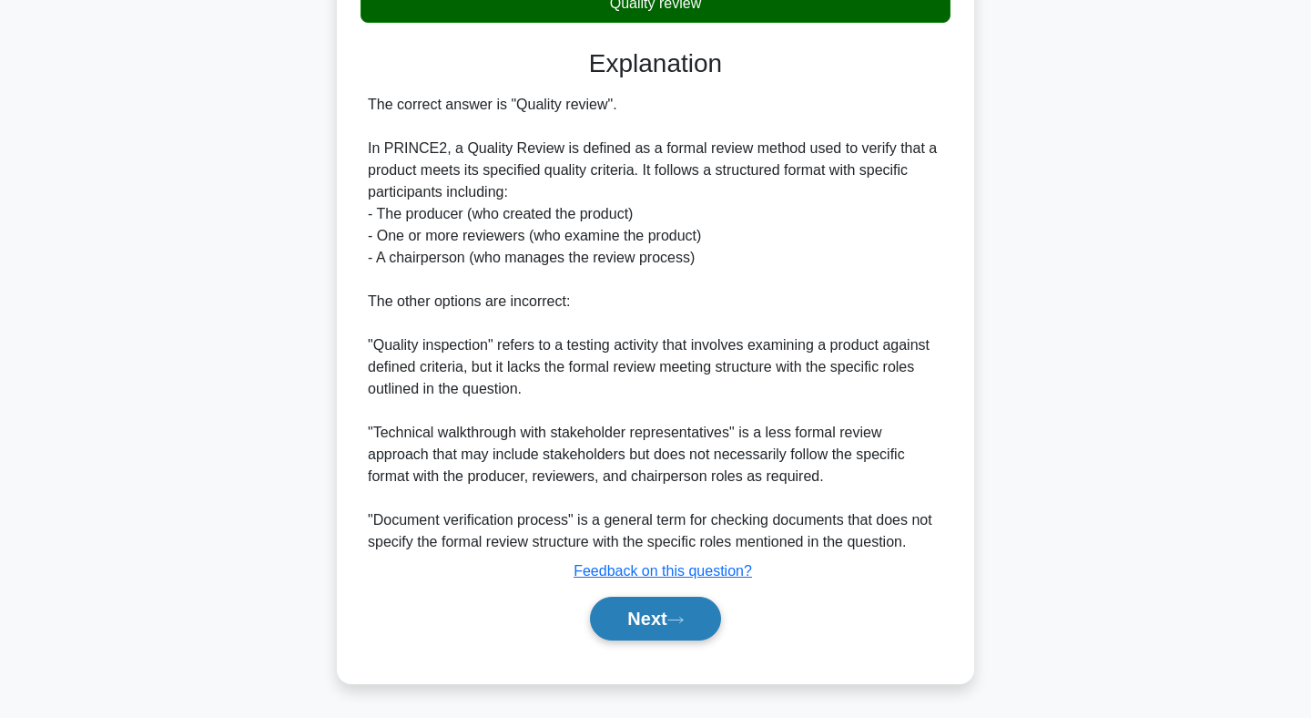
click at [639, 614] on button "Next" at bounding box center [655, 619] width 130 height 44
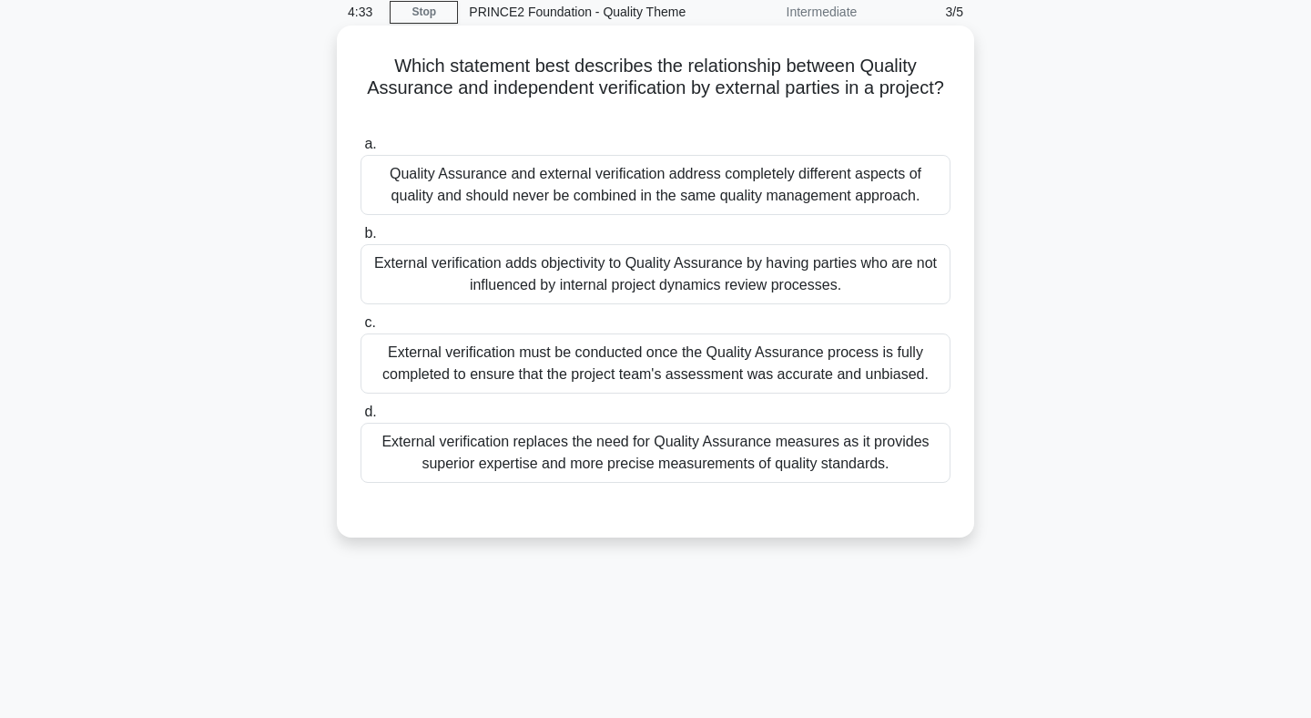
scroll to position [62, 0]
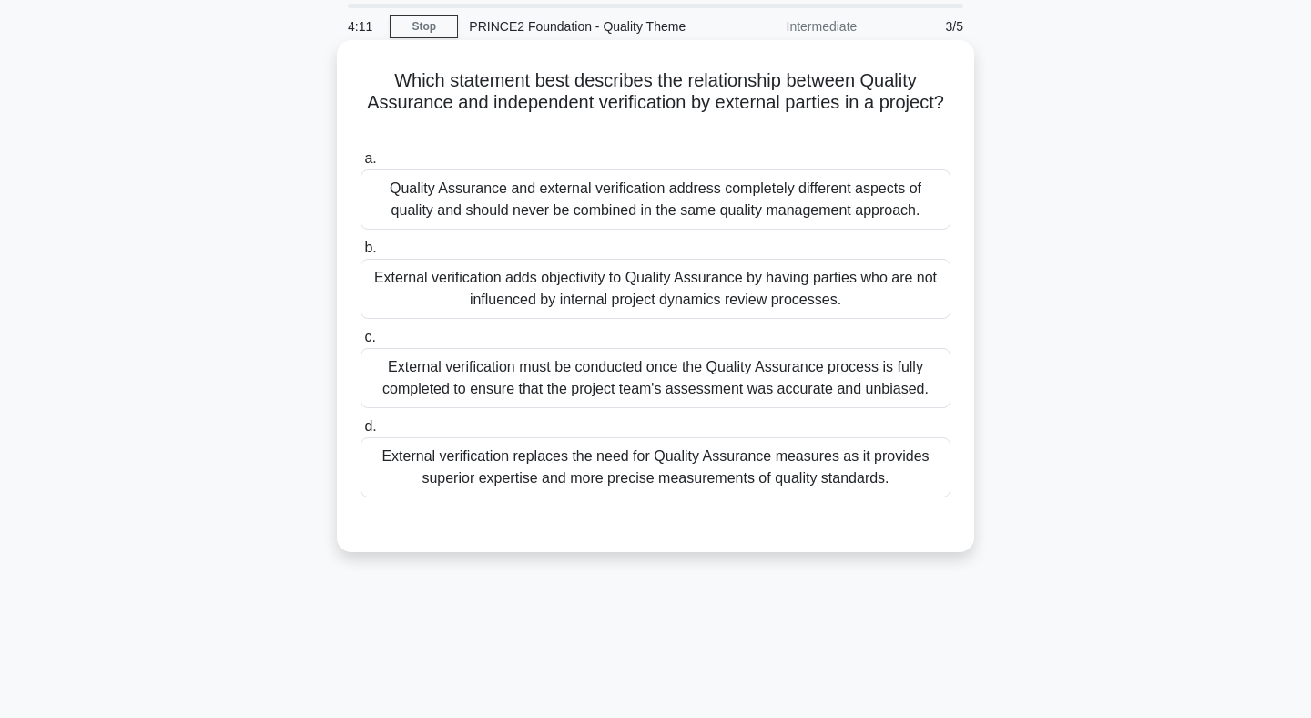
click at [632, 299] on div "External verification adds objectivity to Quality Assurance by having parties w…" at bounding box center [656, 289] width 590 height 60
click at [361, 254] on input "b. External verification adds objectivity to Quality Assurance by having partie…" at bounding box center [361, 248] width 0 height 12
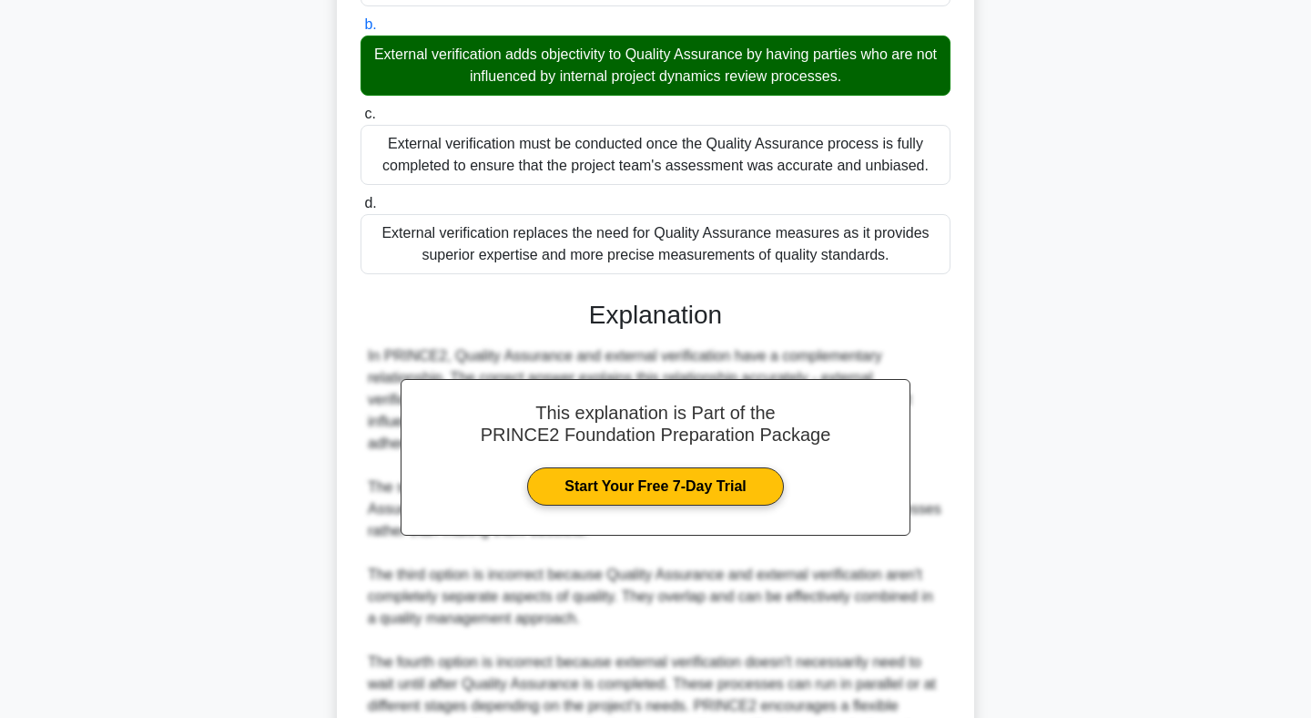
scroll to position [493, 0]
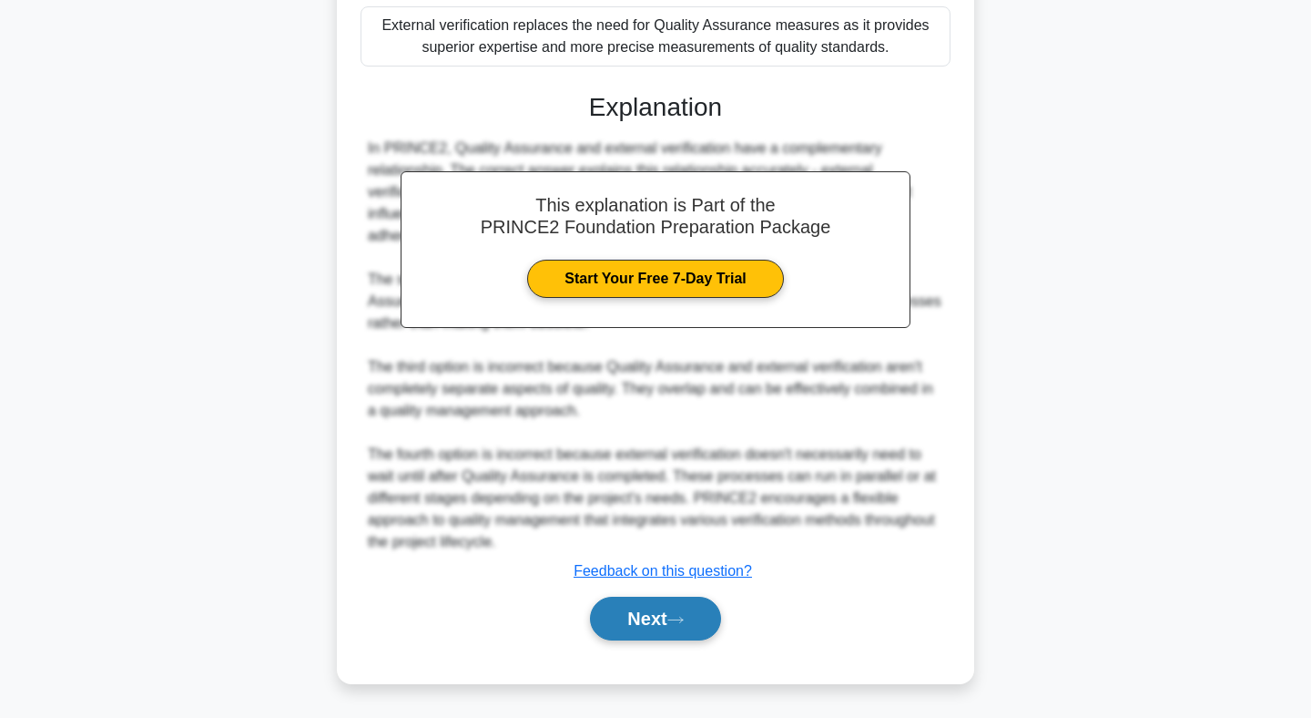
click at [637, 615] on button "Next" at bounding box center [655, 619] width 130 height 44
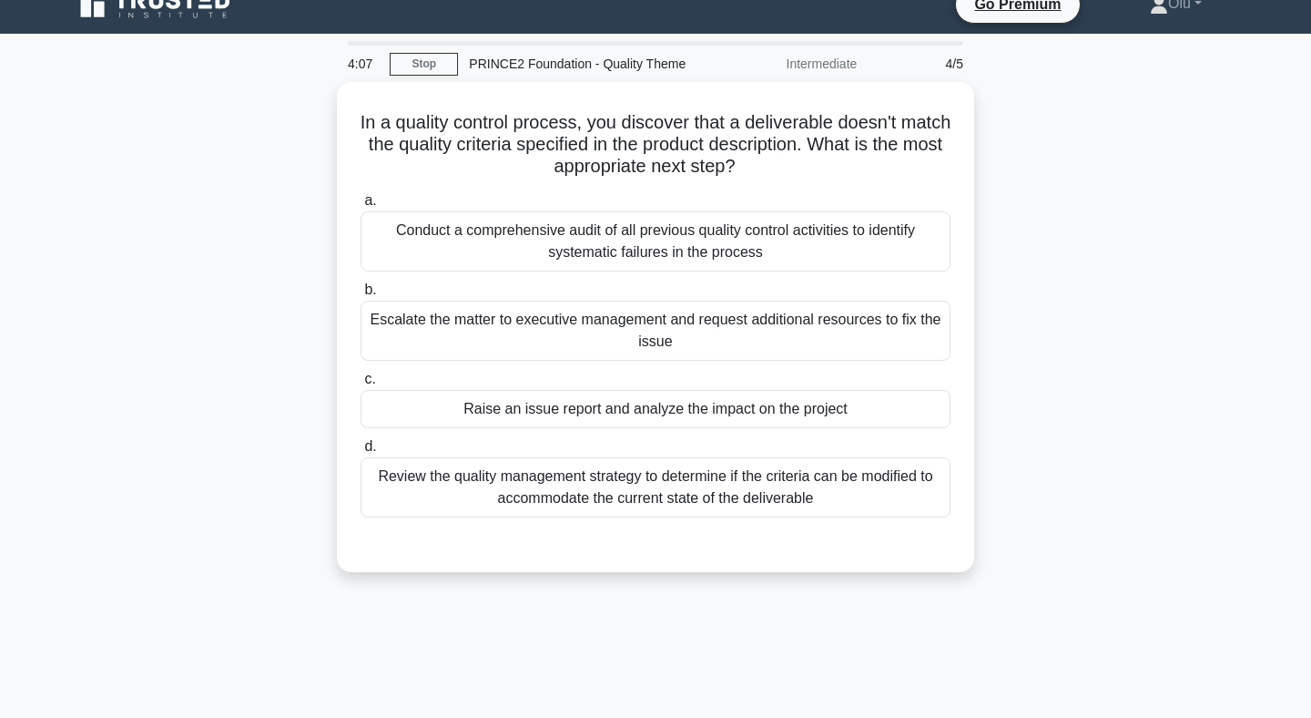
scroll to position [0, 0]
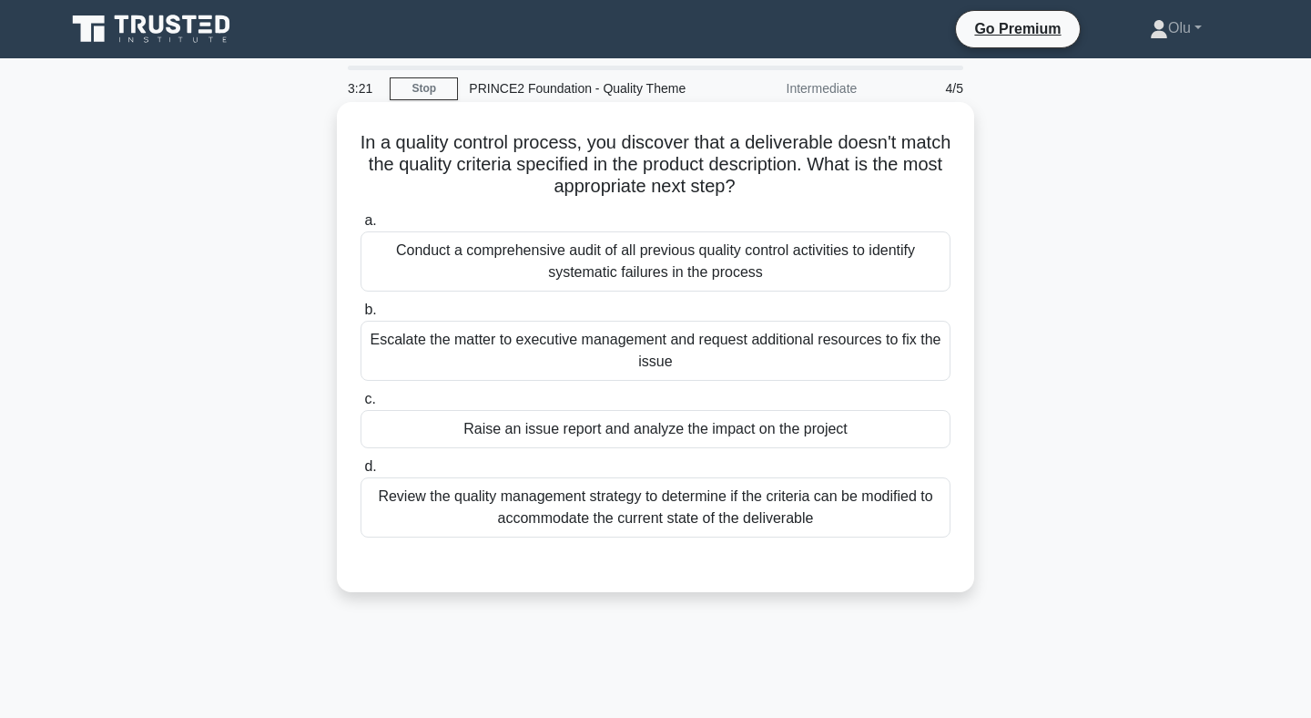
click at [654, 426] on div "Raise an issue report and analyze the impact on the project" at bounding box center [656, 429] width 590 height 38
click at [361, 405] on input "c. Raise an issue report and analyze the impact on the project" at bounding box center [361, 399] width 0 height 12
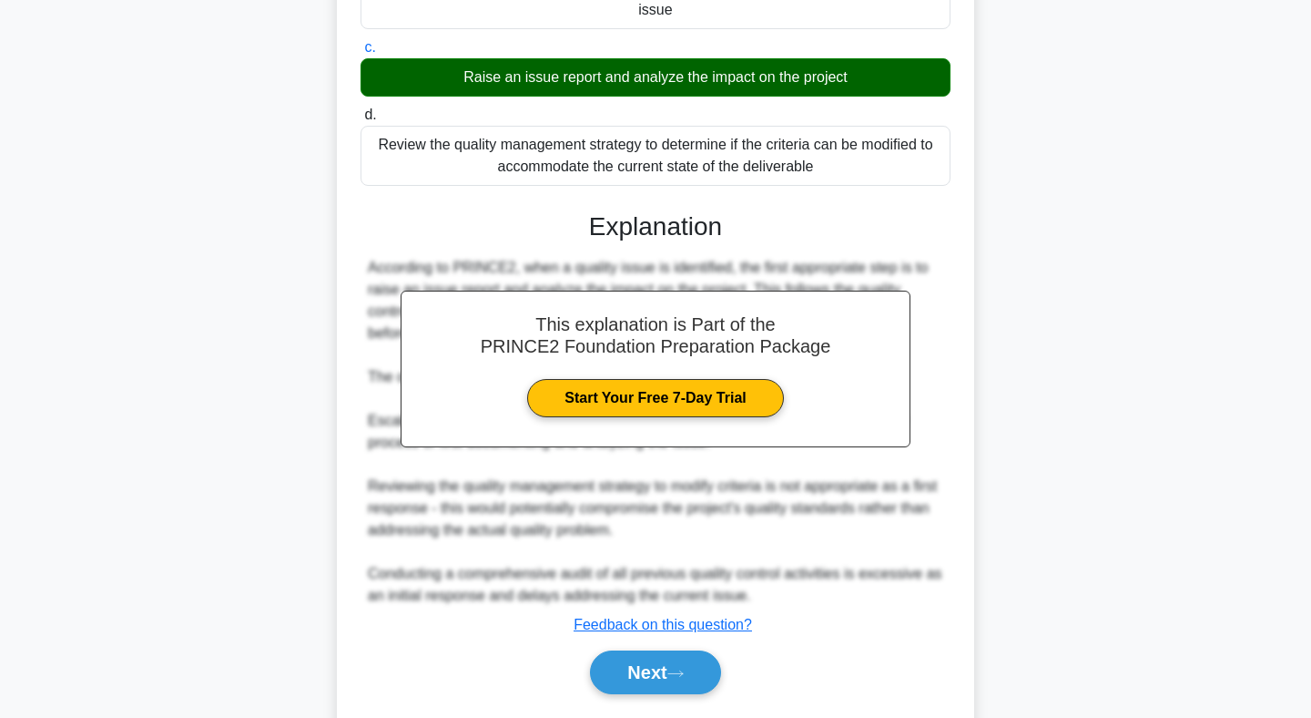
scroll to position [405, 0]
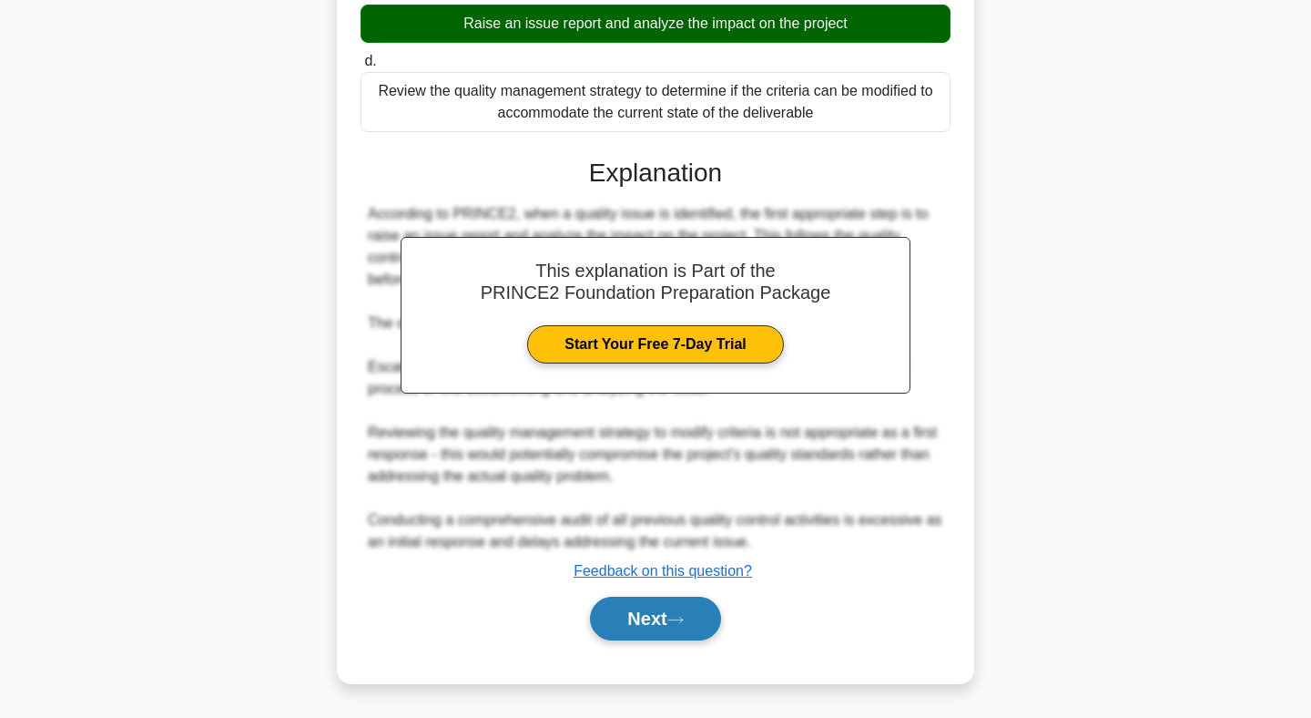
click at [655, 621] on button "Next" at bounding box center [655, 619] width 130 height 44
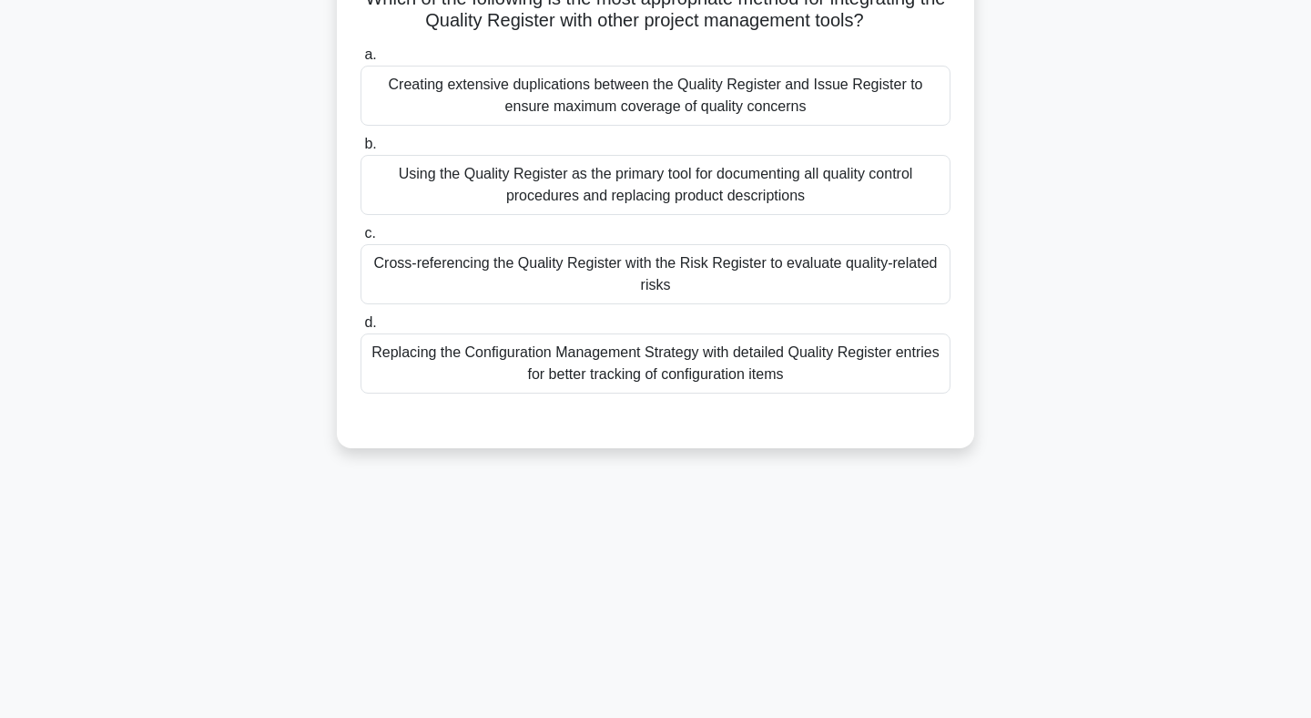
scroll to position [0, 0]
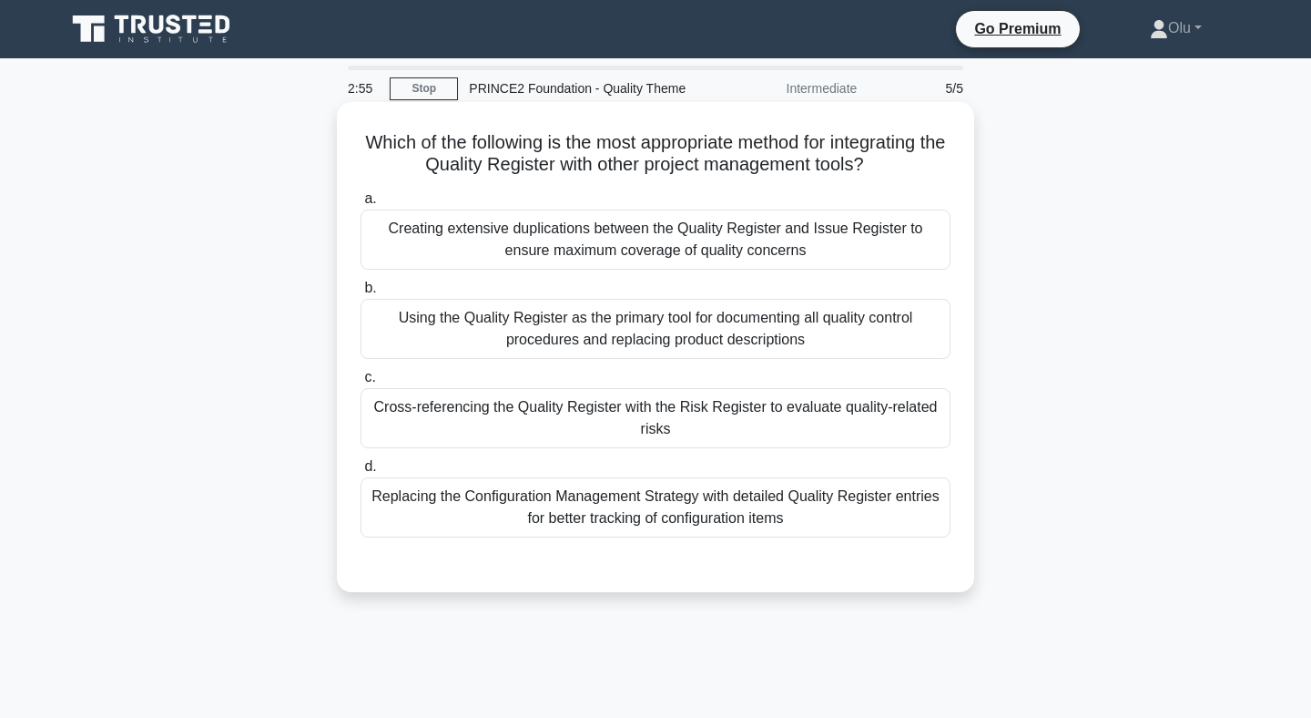
click at [688, 316] on div "Using the Quality Register as the primary tool for documenting all quality cont…" at bounding box center [656, 329] width 590 height 60
click at [361, 294] on input "b. Using the Quality Register as the primary tool for documenting all quality c…" at bounding box center [361, 288] width 0 height 12
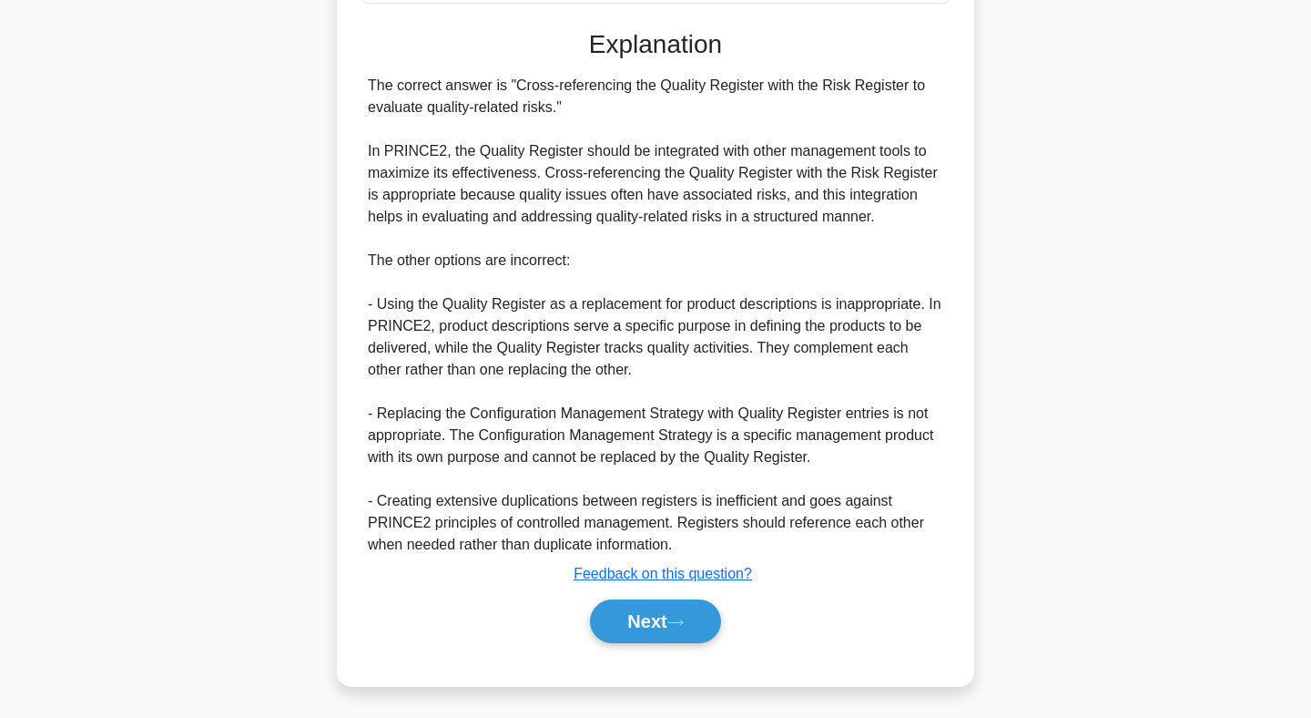
scroll to position [538, 0]
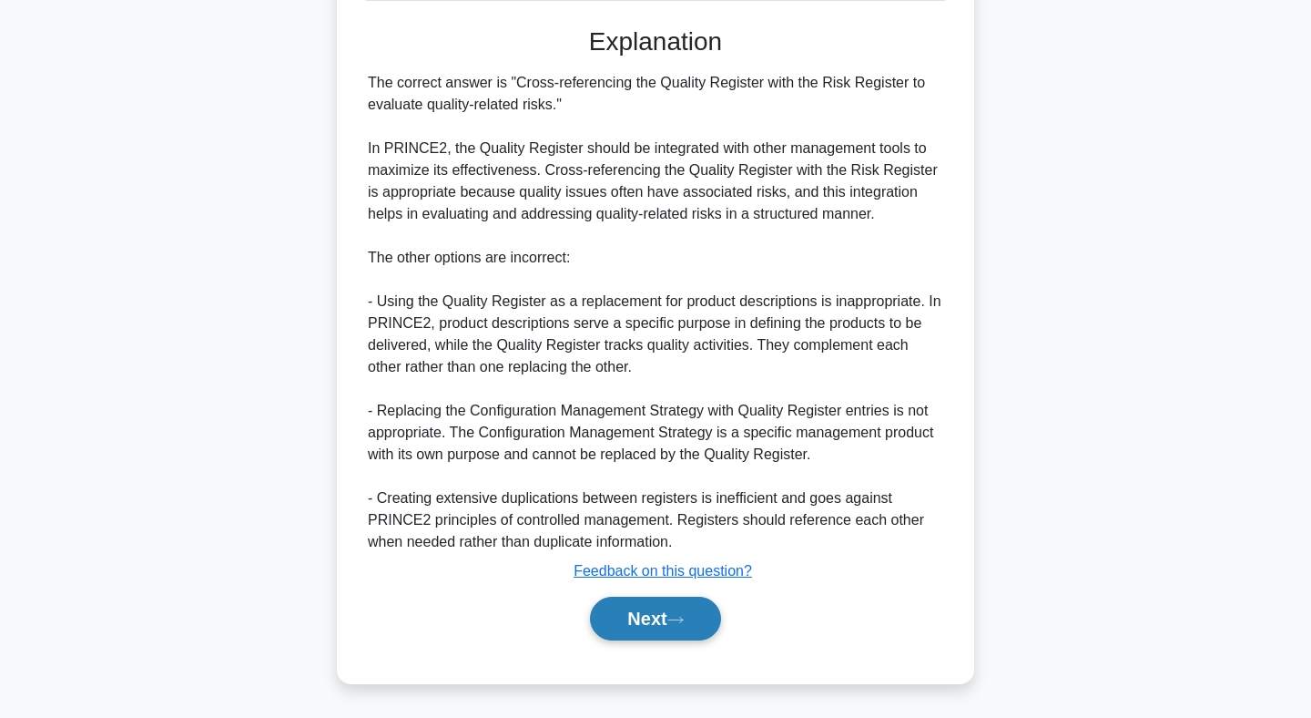
click at [658, 613] on button "Next" at bounding box center [655, 619] width 130 height 44
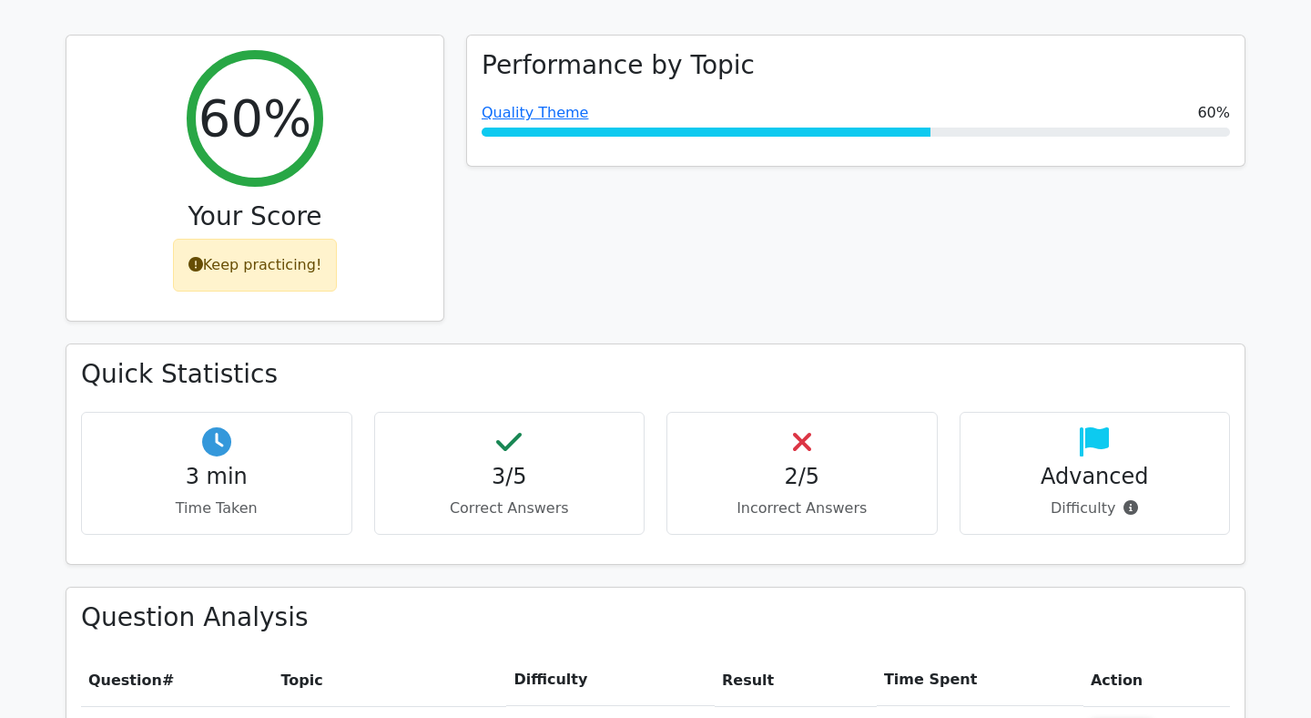
scroll to position [734, 0]
